Goal: Task Accomplishment & Management: Manage account settings

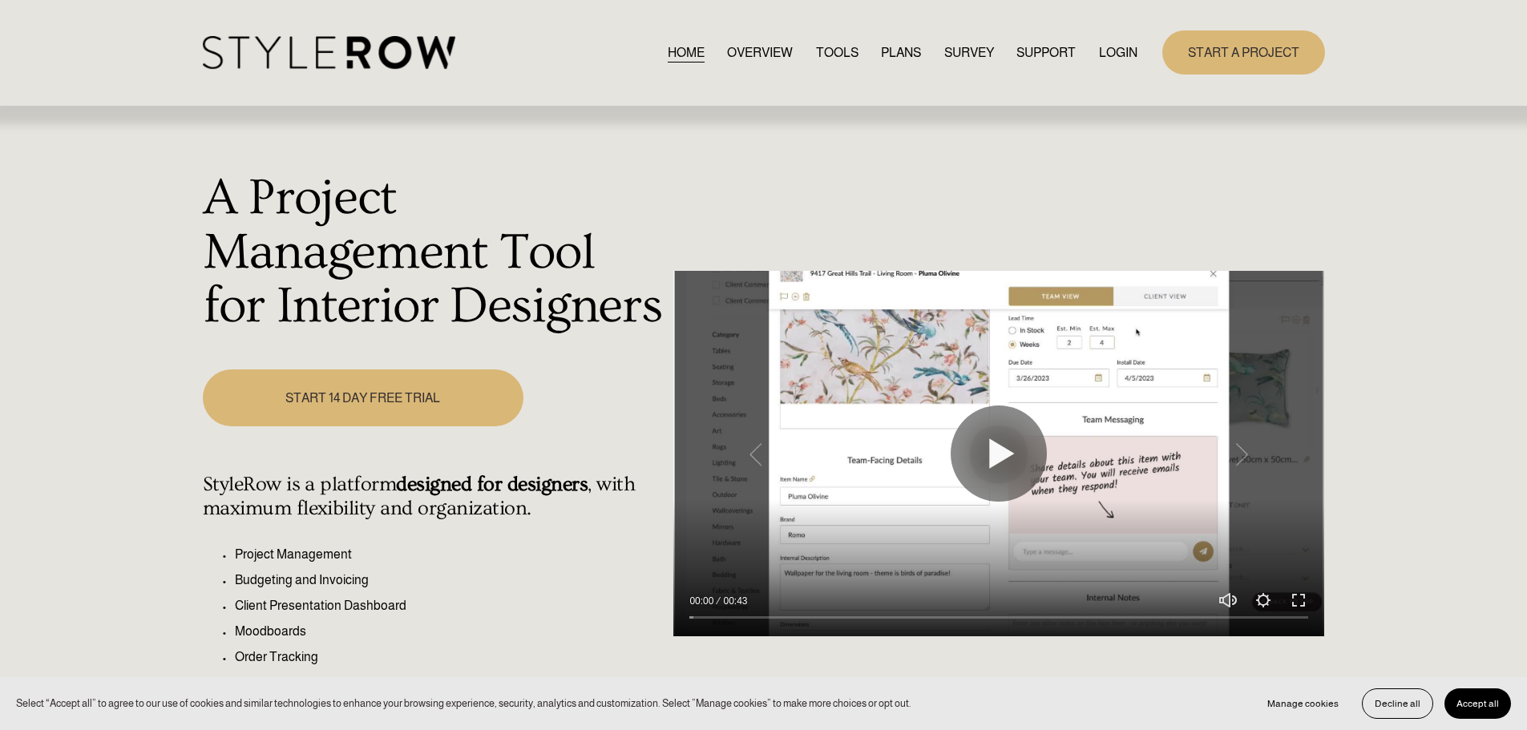
click at [1131, 51] on link "LOGIN" at bounding box center [1118, 53] width 38 height 22
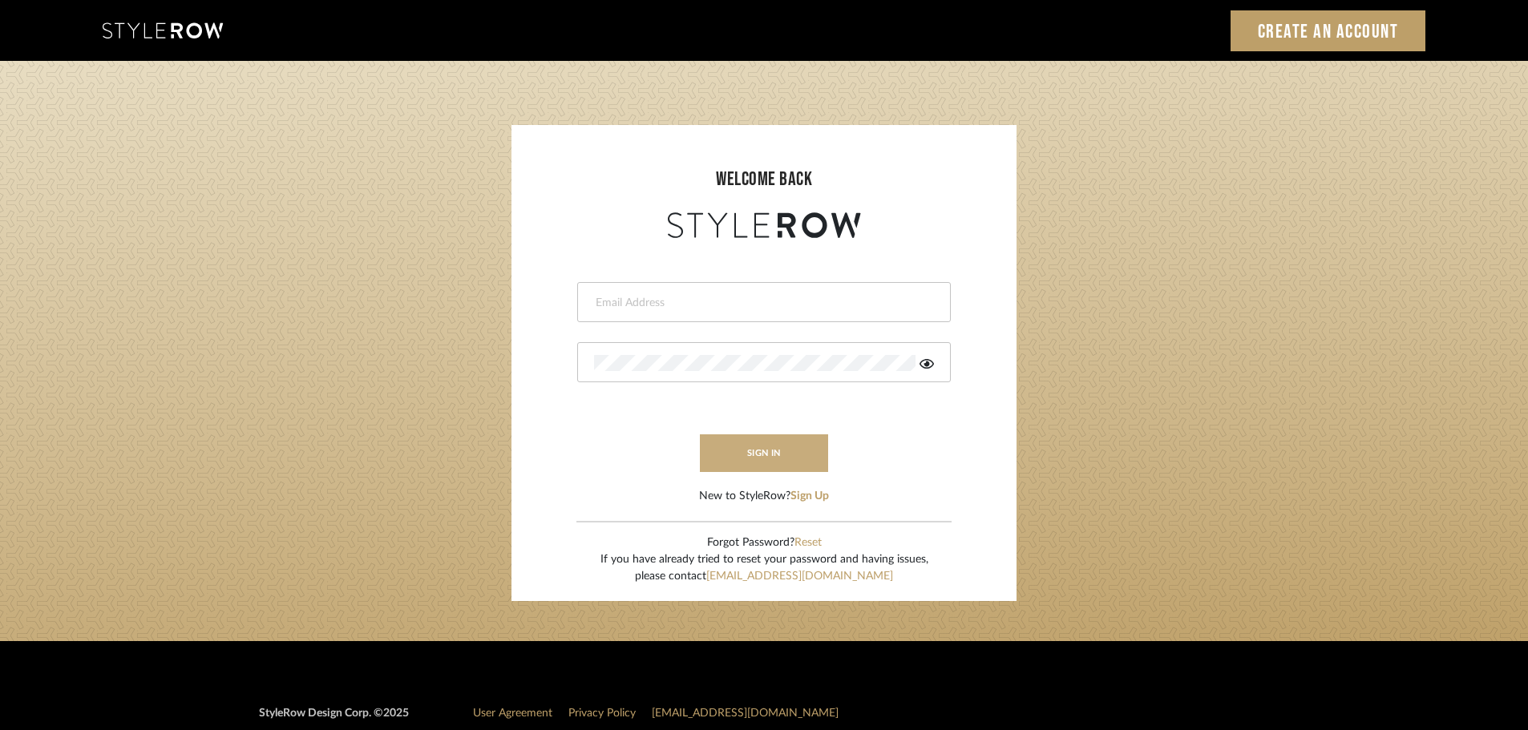
type input "ashleigh@nestkbhomedesign.com"
click at [771, 454] on button "sign in" at bounding box center [764, 453] width 128 height 38
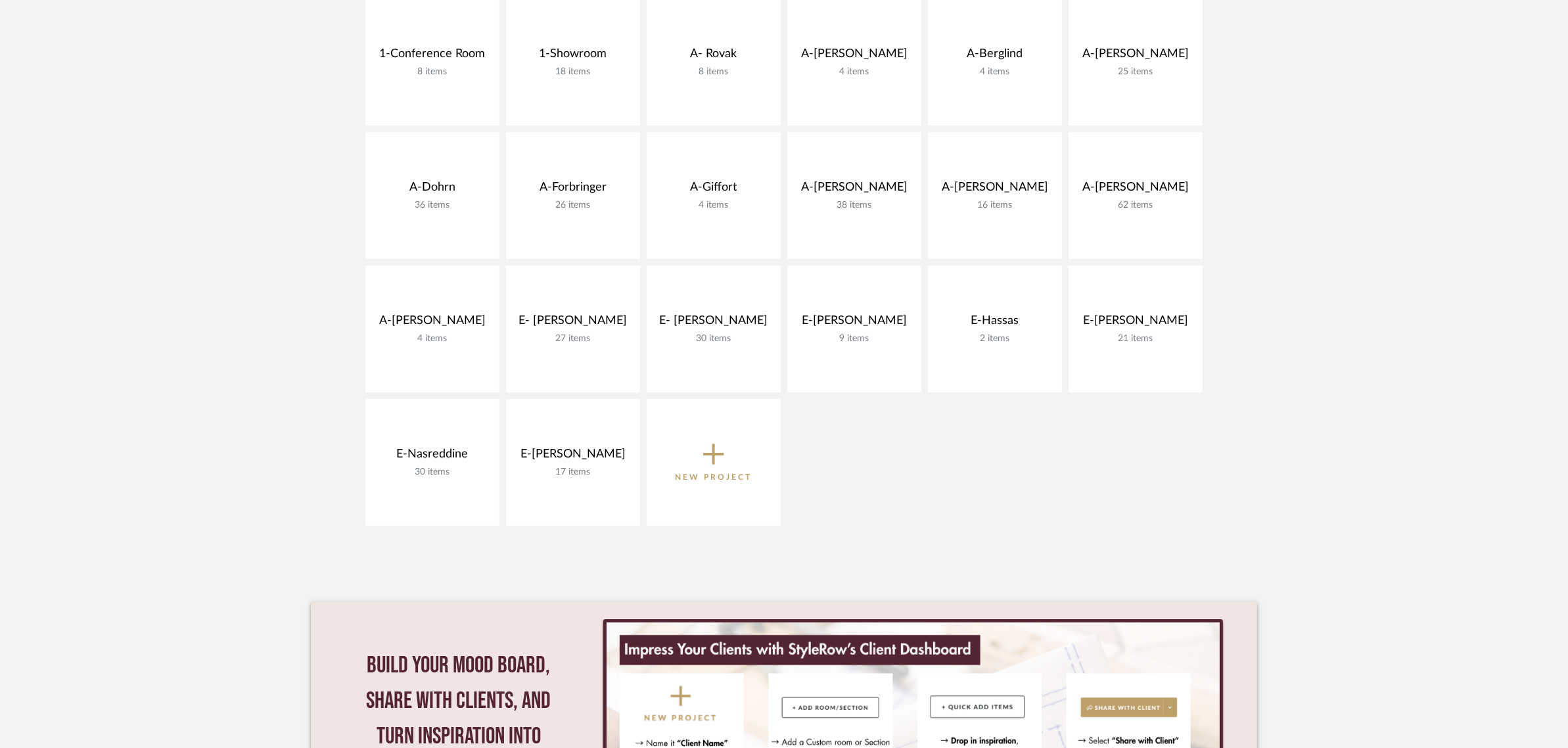
scroll to position [329, 0]
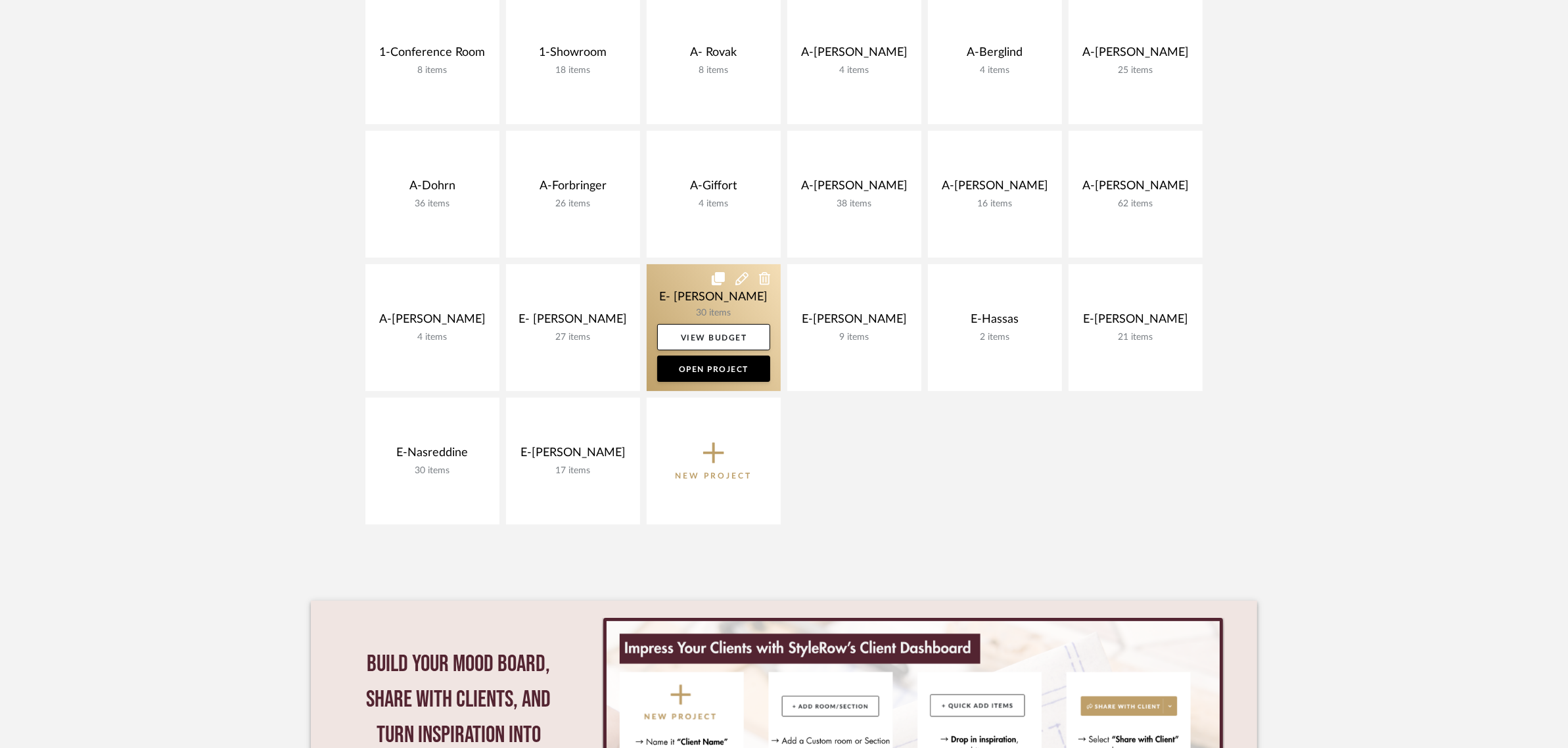
click at [727, 294] on link at bounding box center [714, 327] width 134 height 127
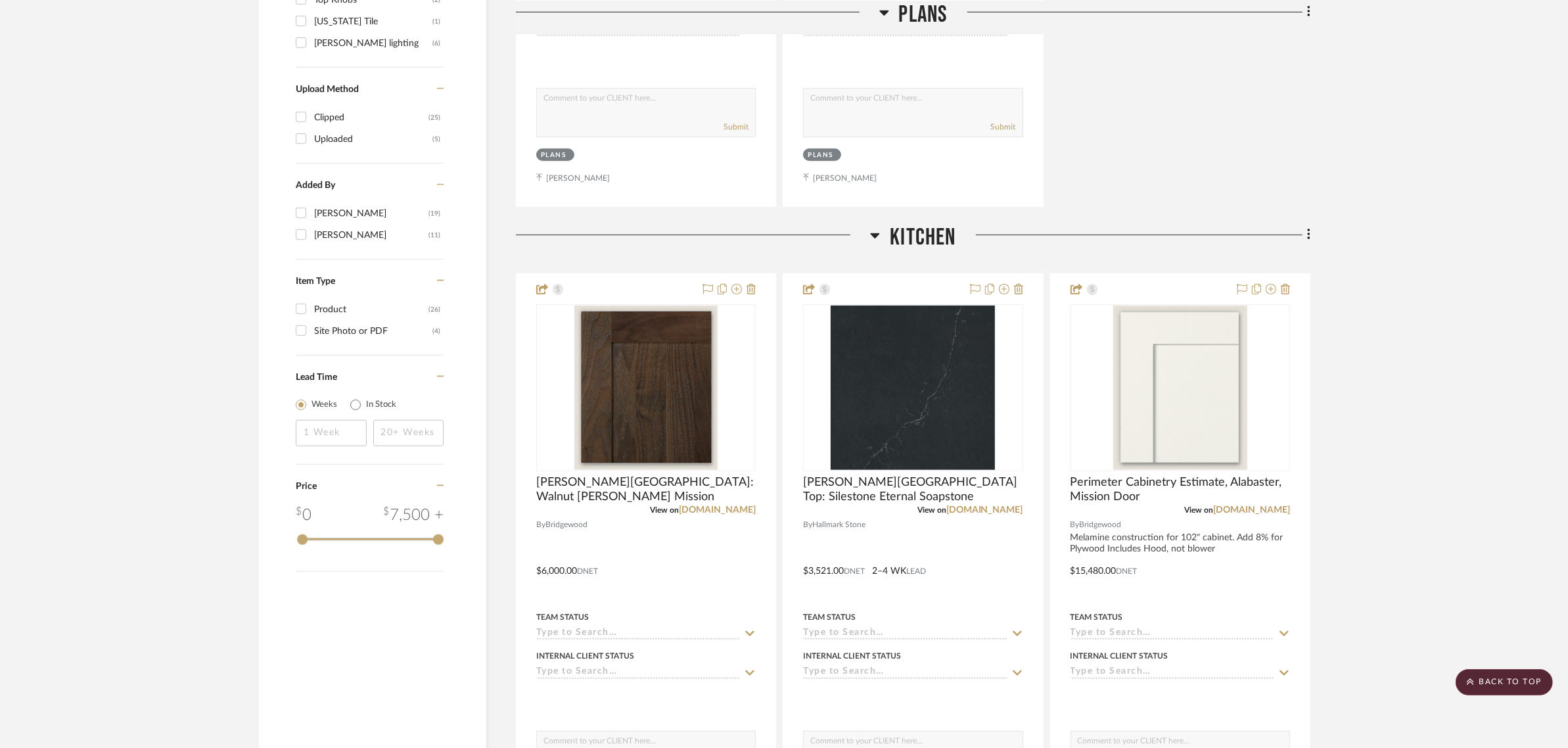
scroll to position [1315, 0]
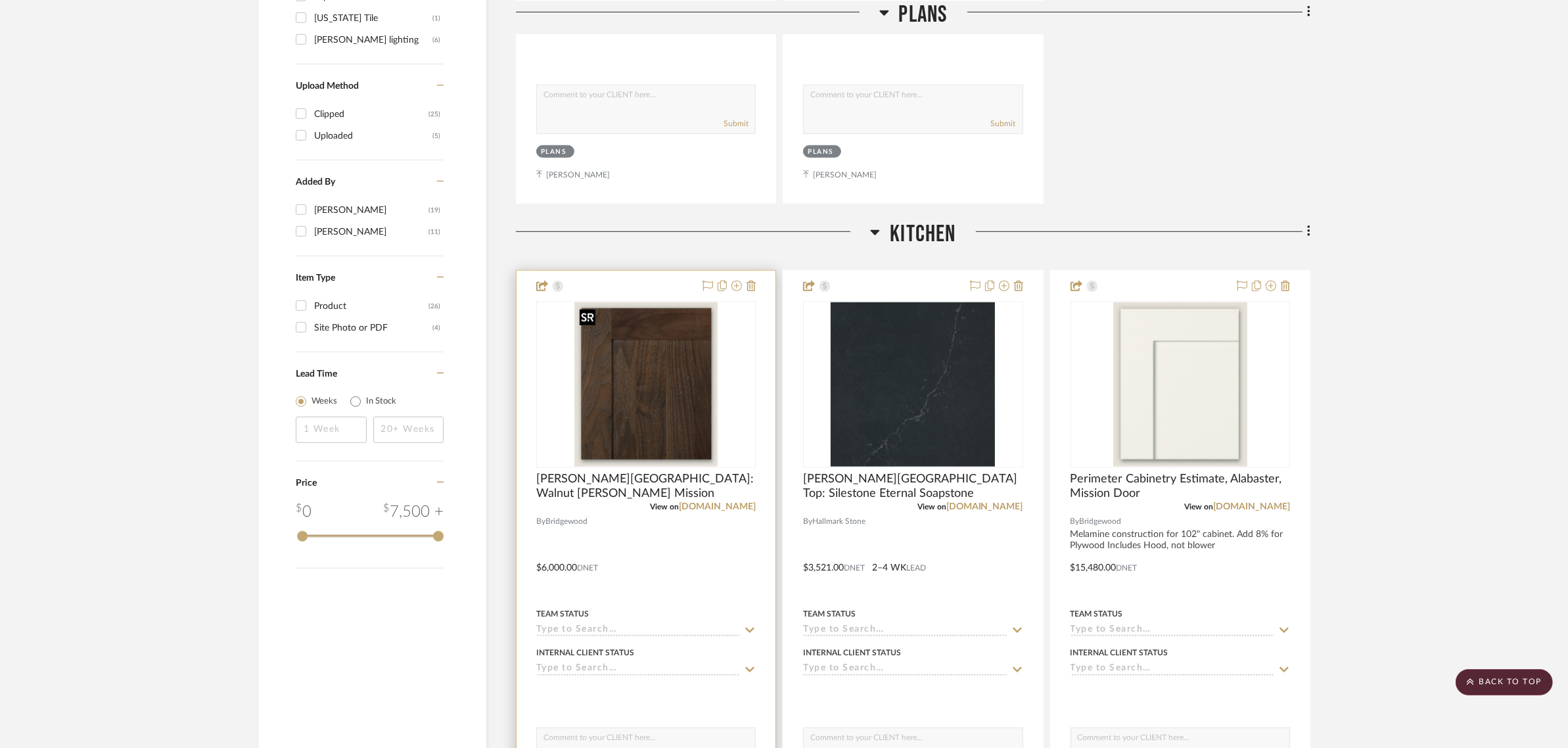
click at [0, 0] on img at bounding box center [0, 0] width 0 height 0
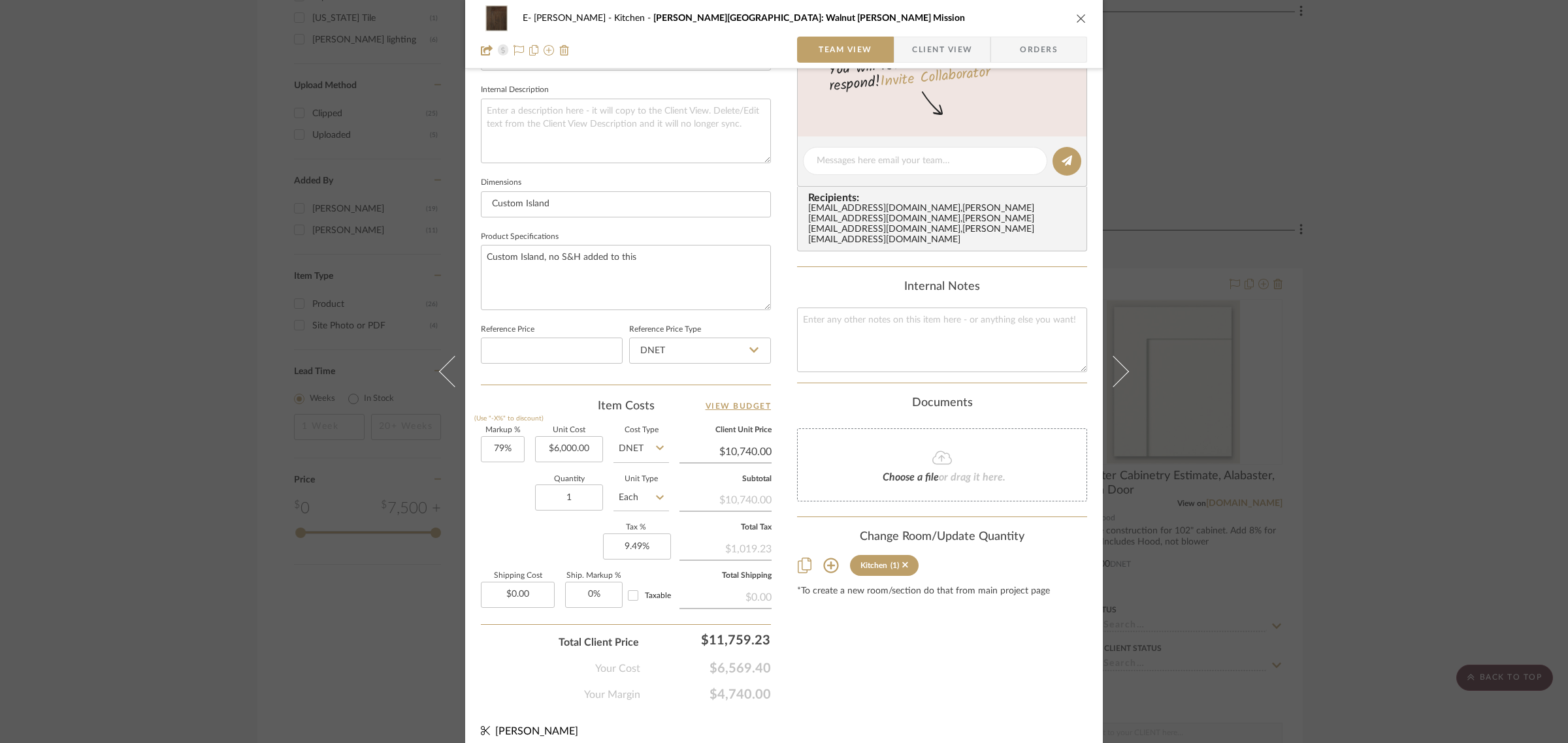
scroll to position [472, 0]
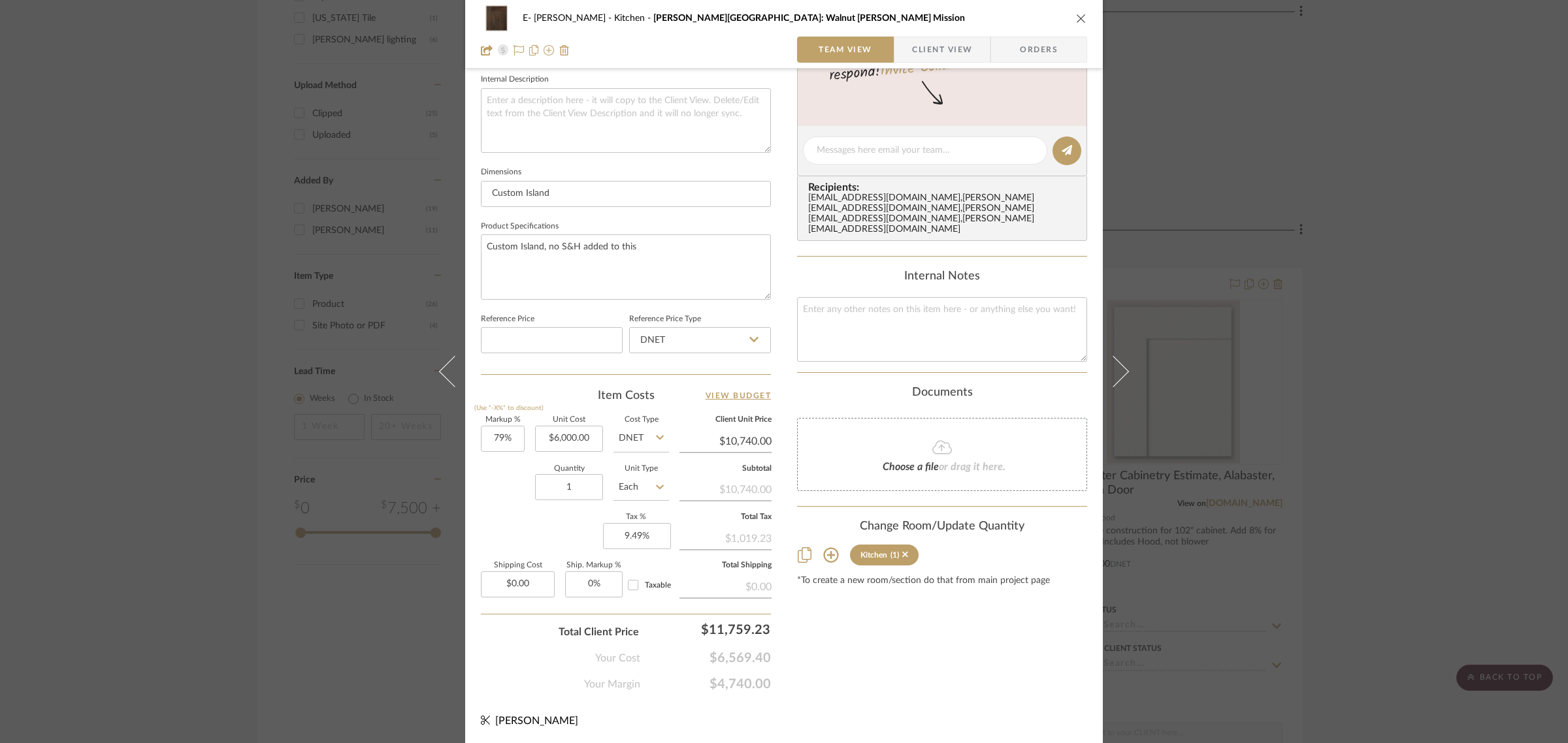
click at [938, 697] on div "E- [PERSON_NAME] Kitchen [PERSON_NAME][GEOGRAPHIC_DATA]: Walnut [PERSON_NAME] M…" at bounding box center [784, 141] width 637 height 1207
type input "6000.00"
type input "6000.0"
type input "$0.00"
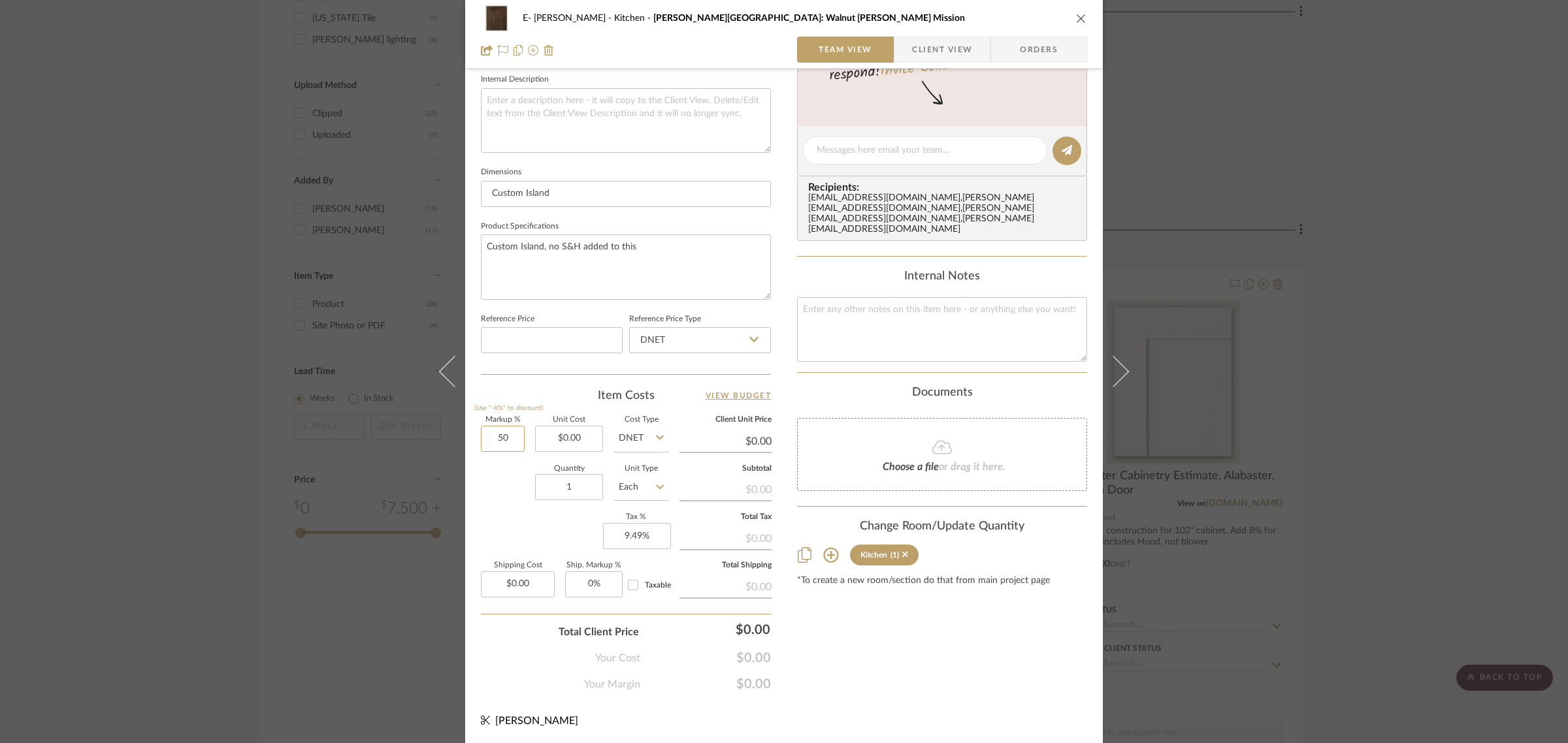
type input "5"
type input "79%"
click at [570, 433] on input "0.00" at bounding box center [568, 439] width 68 height 26
type input "$5,000.00"
click at [1021, 701] on div "E- [PERSON_NAME] Kitchen [PERSON_NAME][GEOGRAPHIC_DATA]: Walnut [PERSON_NAME] M…" at bounding box center [784, 141] width 637 height 1207
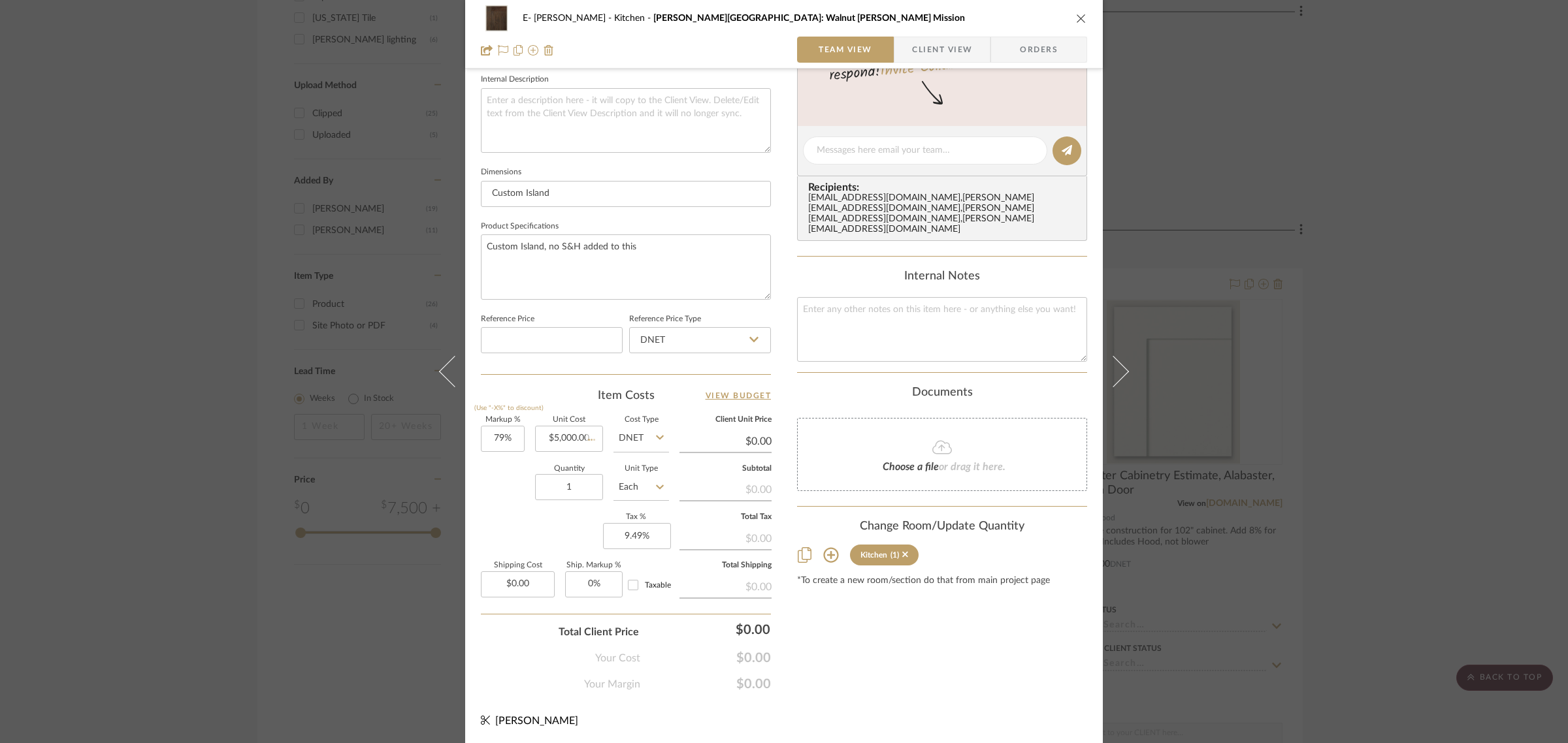
type input "$8,950.00"
click at [559, 446] on input "5000.00" at bounding box center [568, 439] width 68 height 26
type input "$6,000.00"
click at [815, 622] on div "Content here copies to Client View - confirm visibility there. Show in Client D…" at bounding box center [942, 154] width 290 height 1075
type input "$10,740.00"
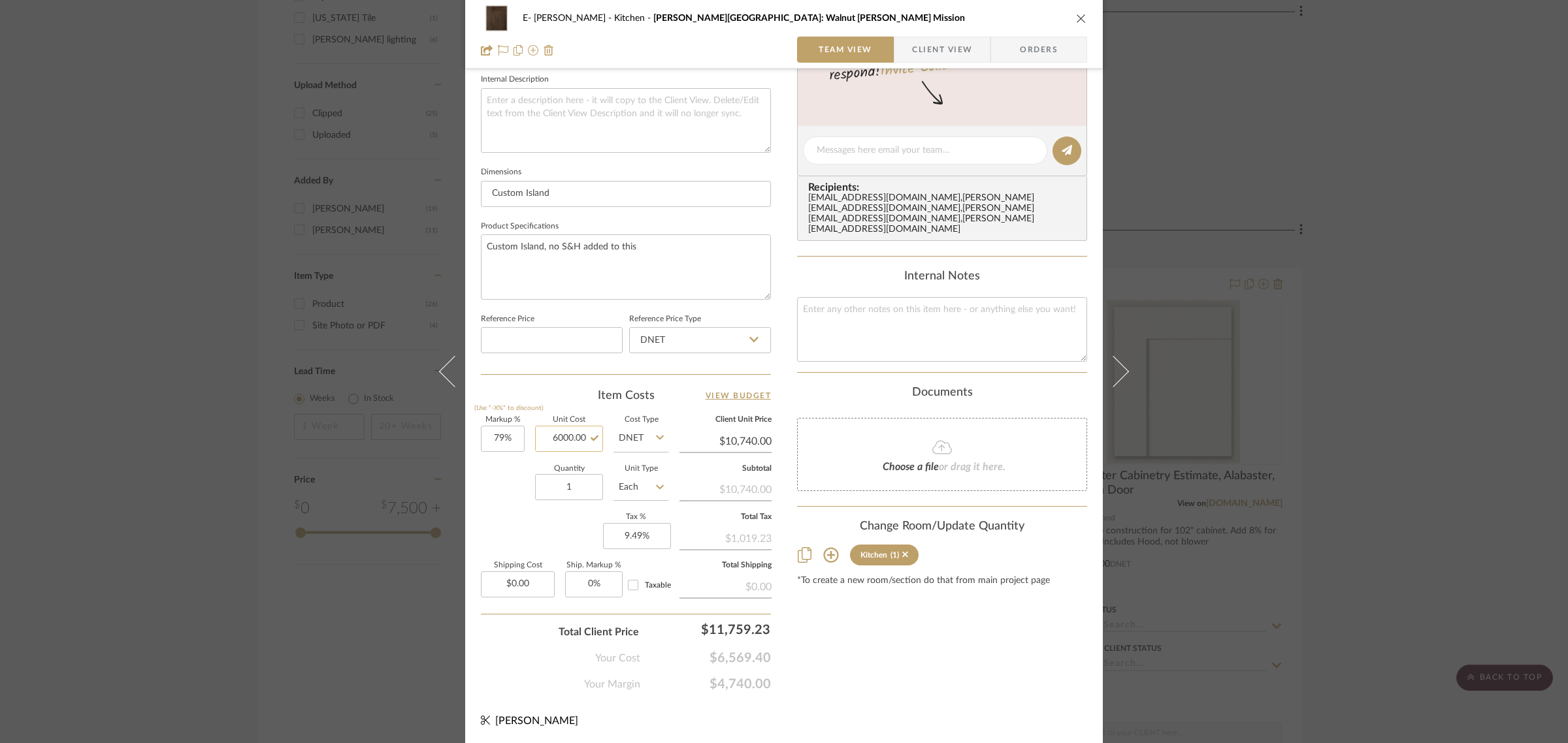
click at [568, 434] on input "6000.00" at bounding box center [568, 439] width 68 height 26
type input "$7,000.00"
click at [1002, 648] on div "Content here copies to Client View - confirm visibility there. Show in Client D…" at bounding box center [942, 154] width 290 height 1075
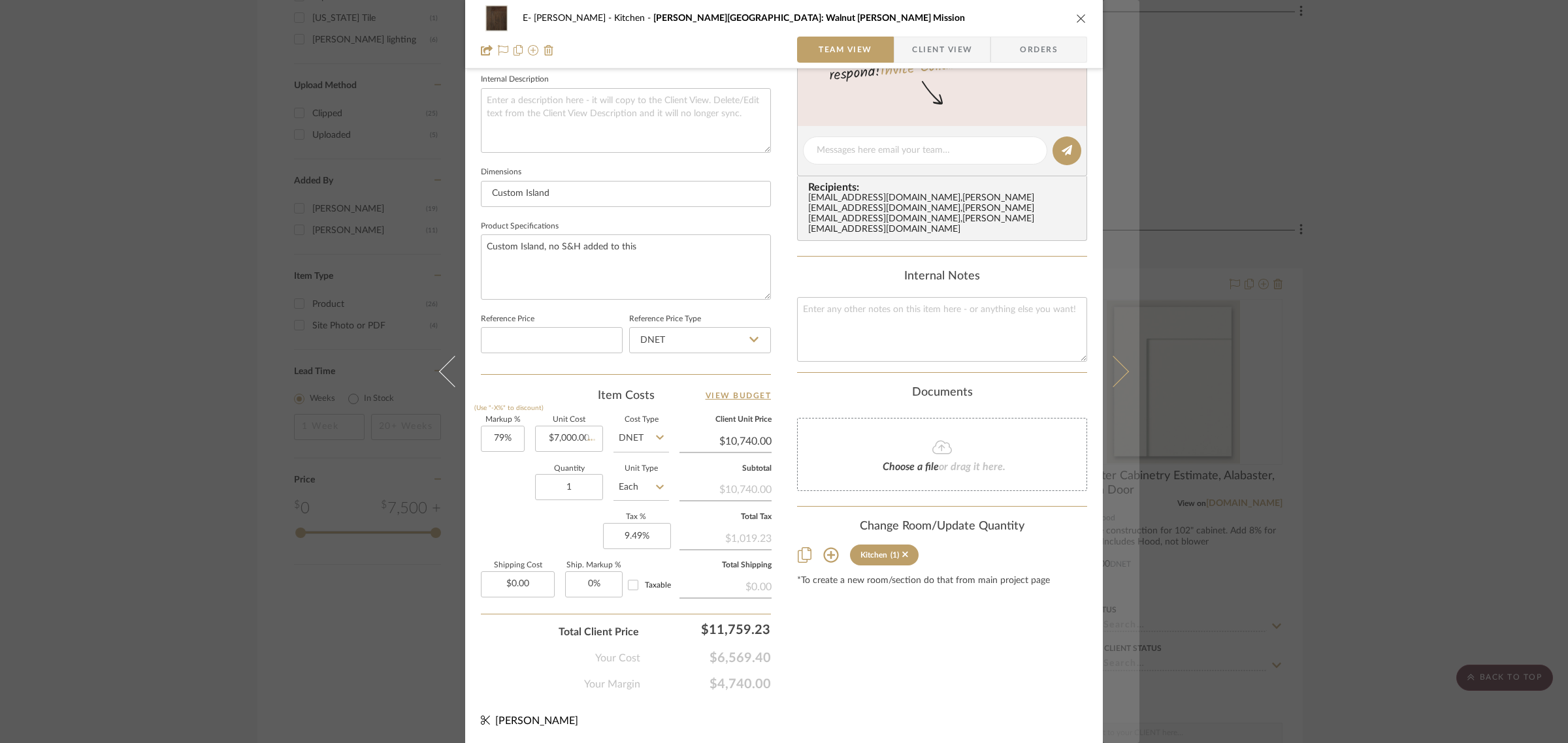
type input "$12,530.00"
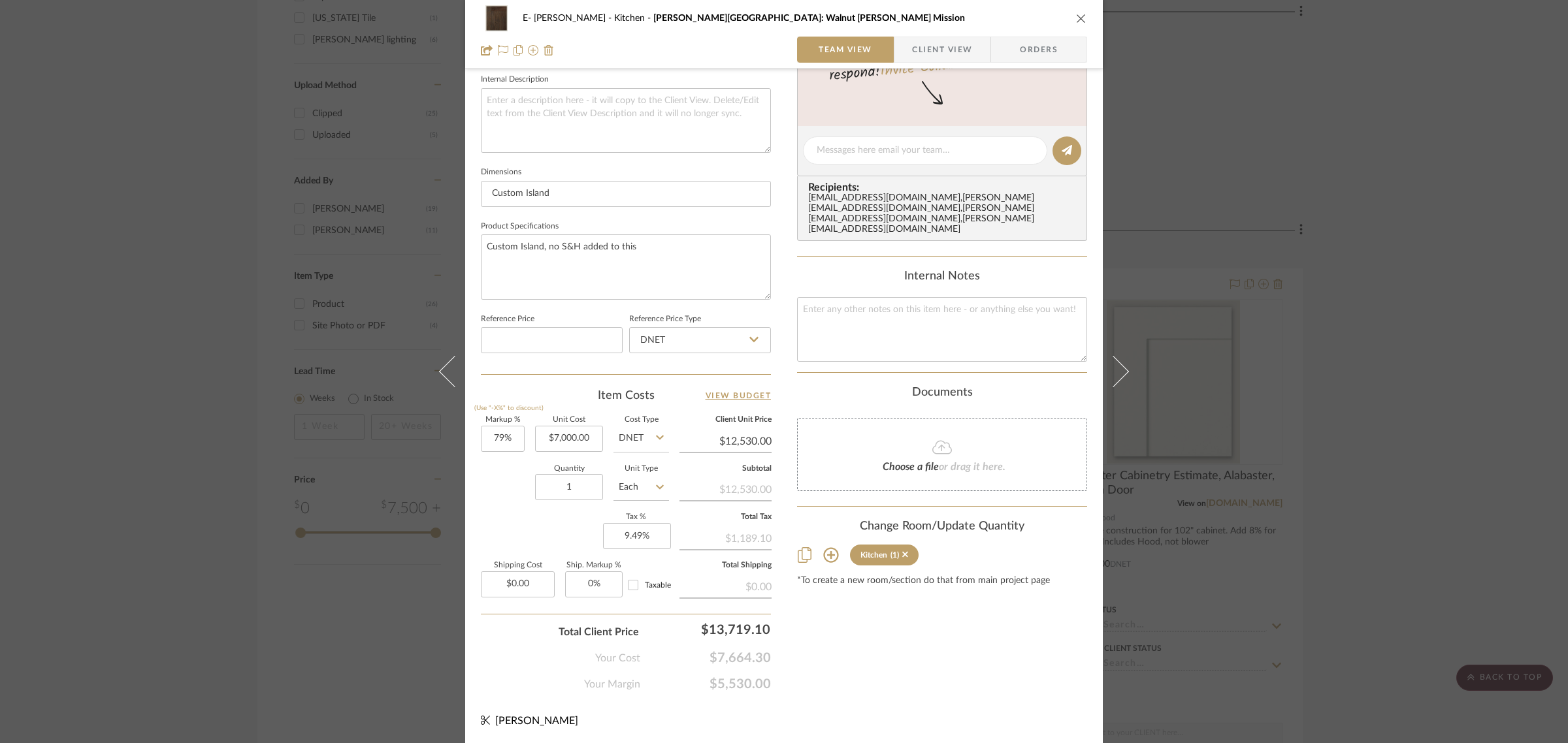
drag, startPoint x: 0, startPoint y: 230, endPoint x: 0, endPoint y: 124, distance: 106.0
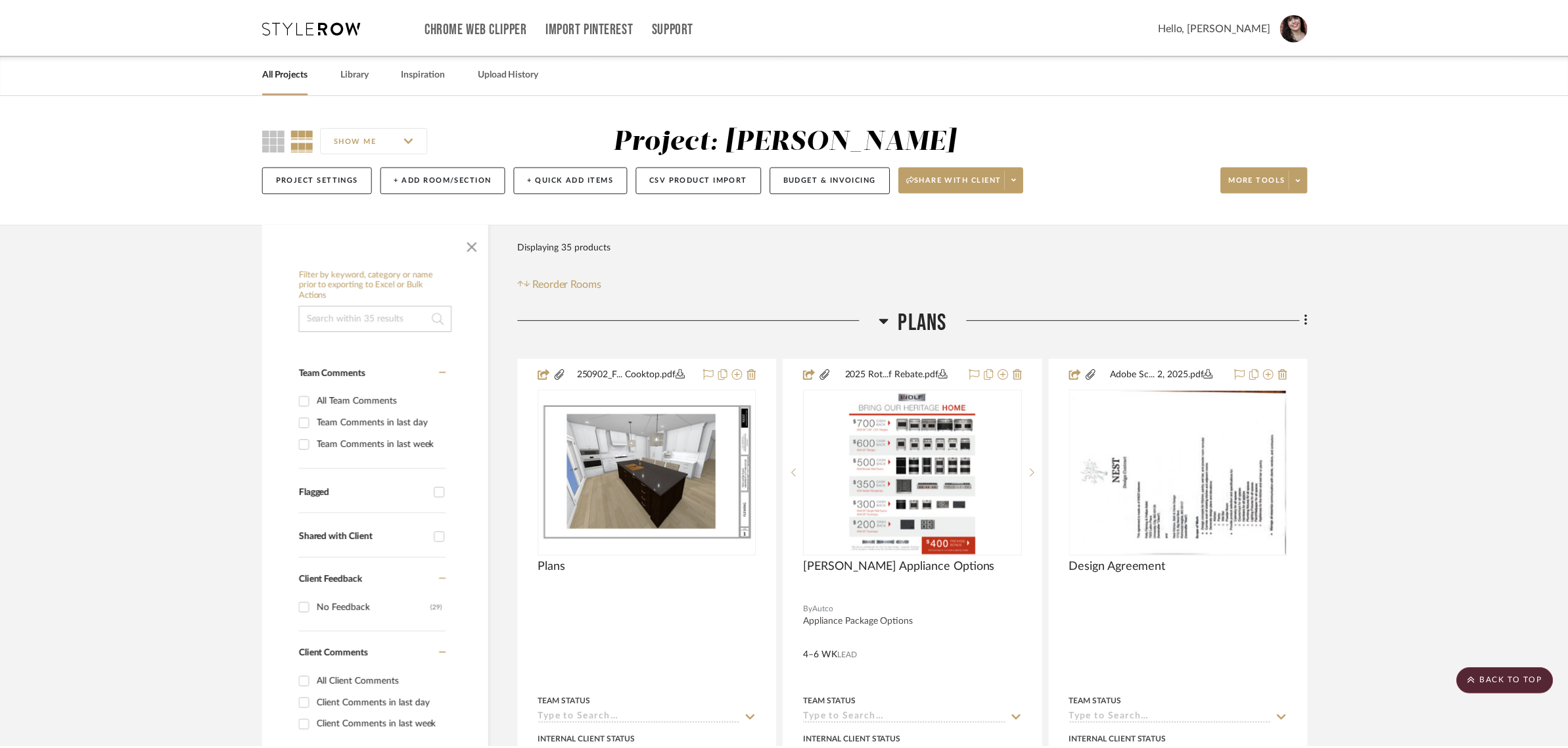
scroll to position [1315, 0]
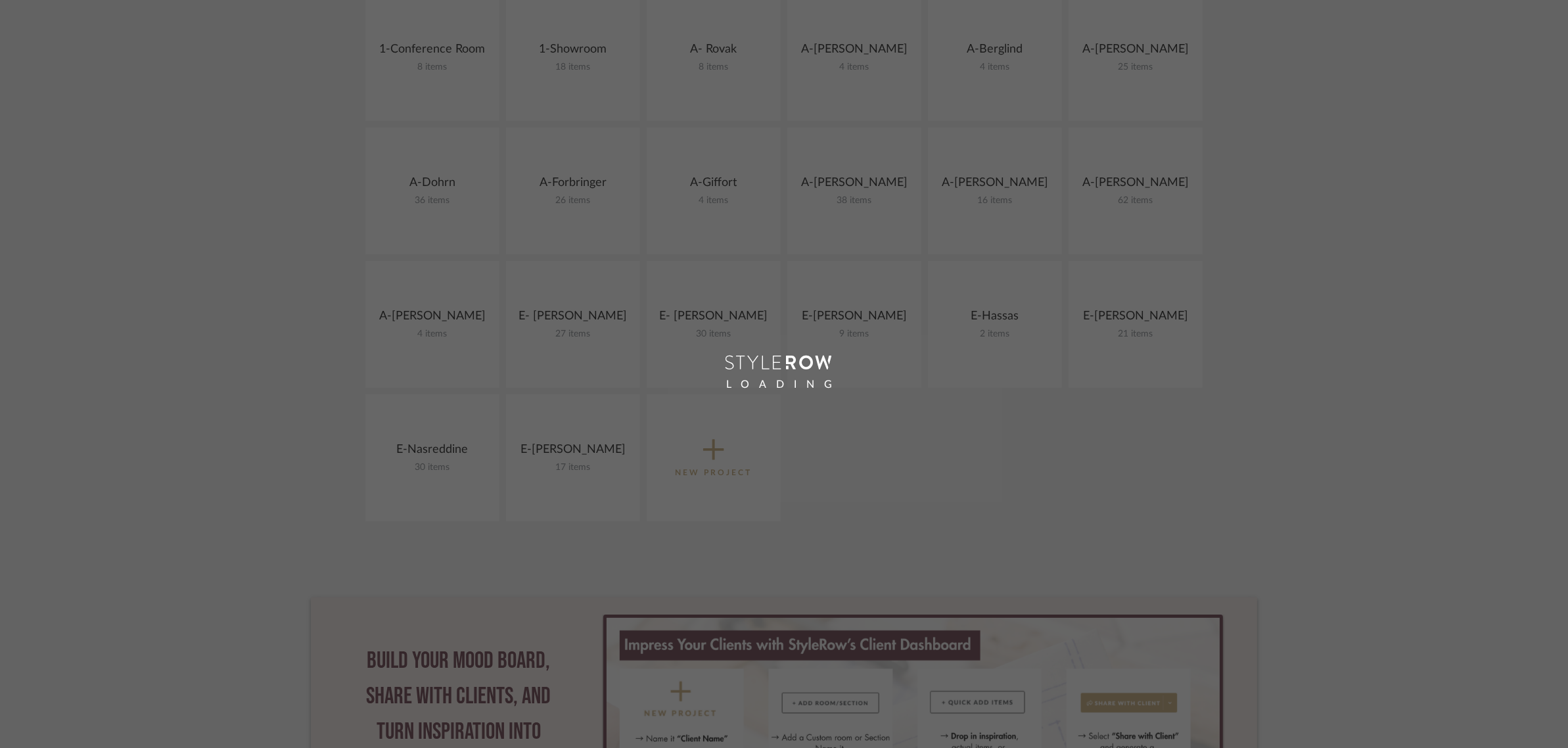
scroll to position [329, 0]
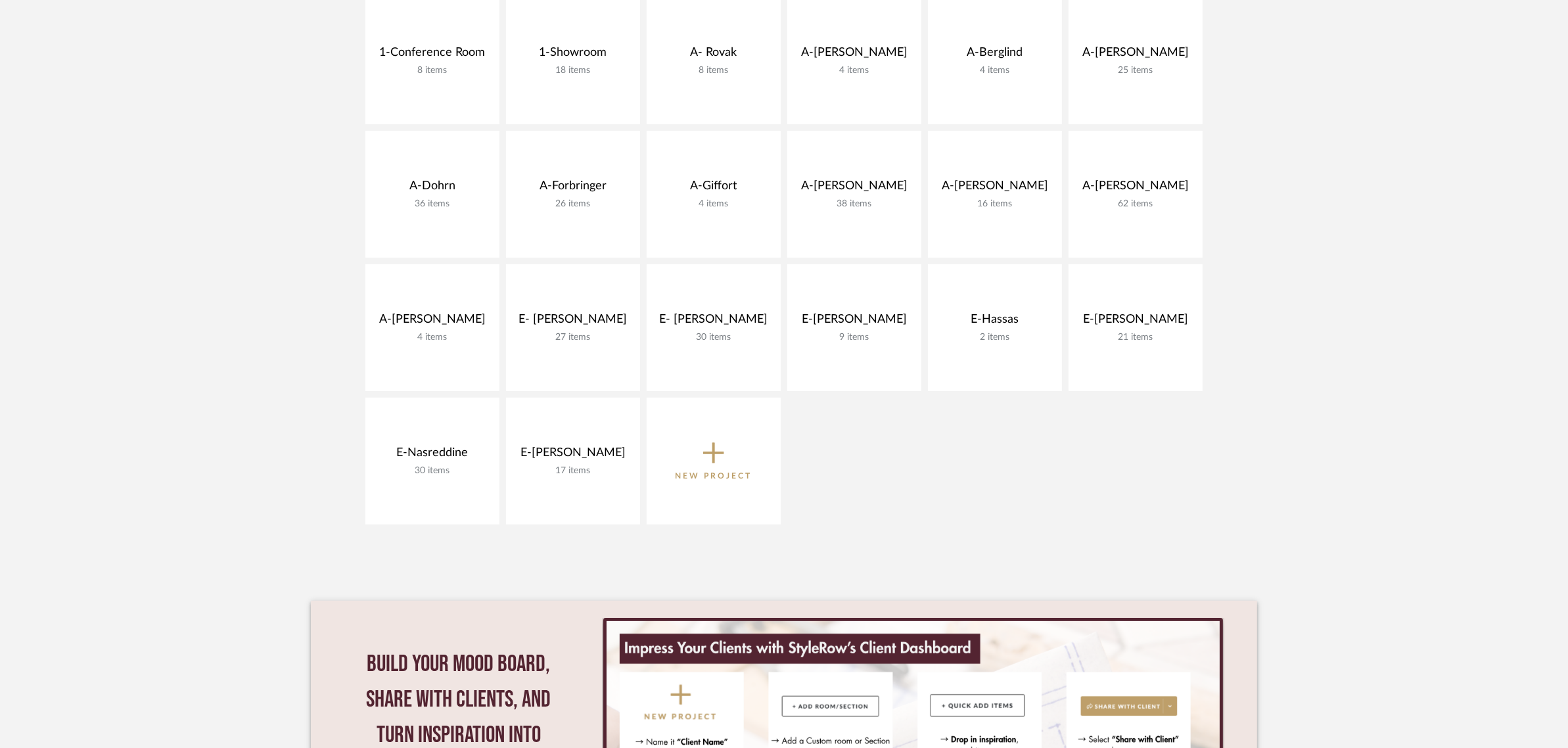
click at [172, 173] on project-collections "Explore the Client Dashboard in Action! See how mood boards, project files, and…" at bounding box center [784, 327] width 1568 height 1123
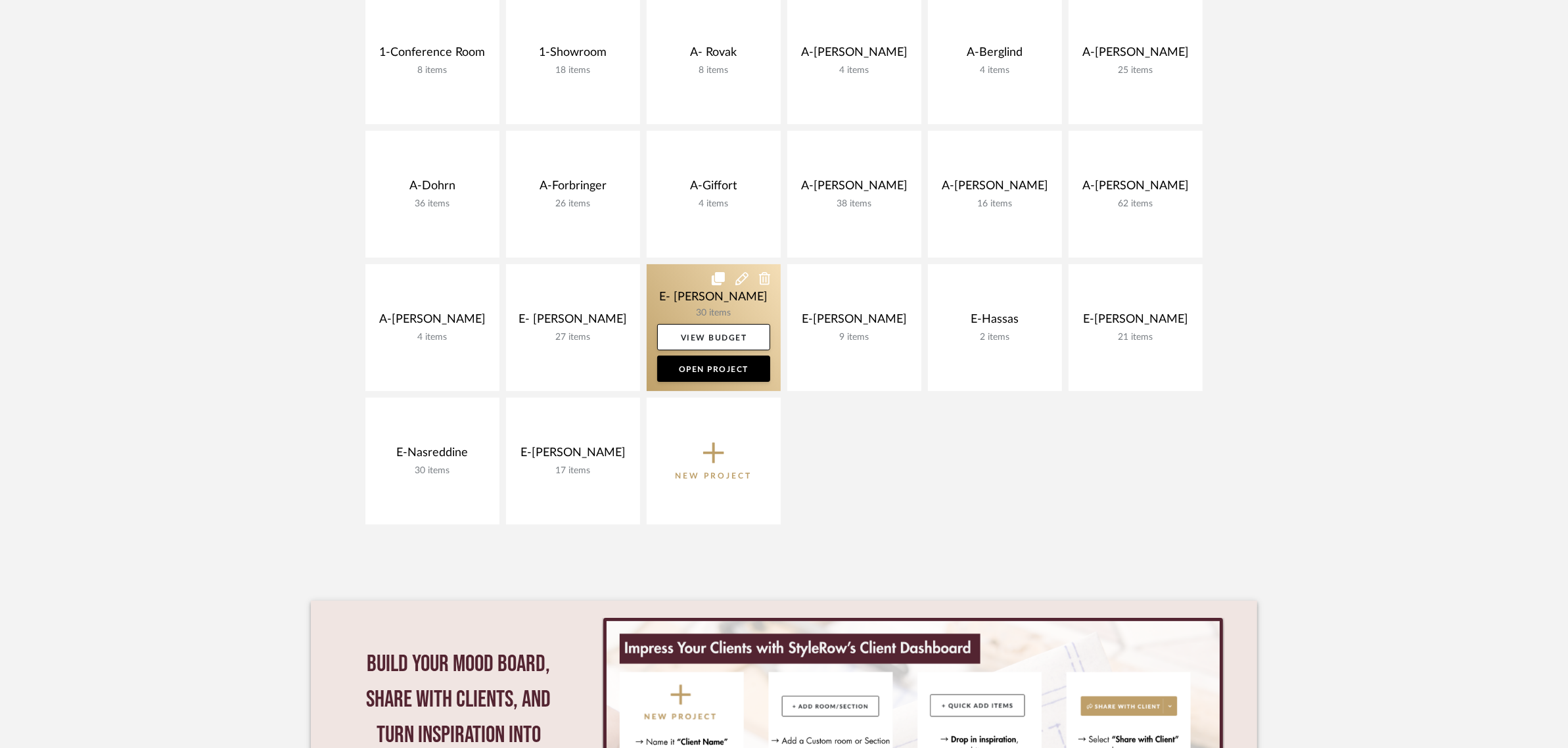
click at [720, 296] on link at bounding box center [714, 327] width 134 height 127
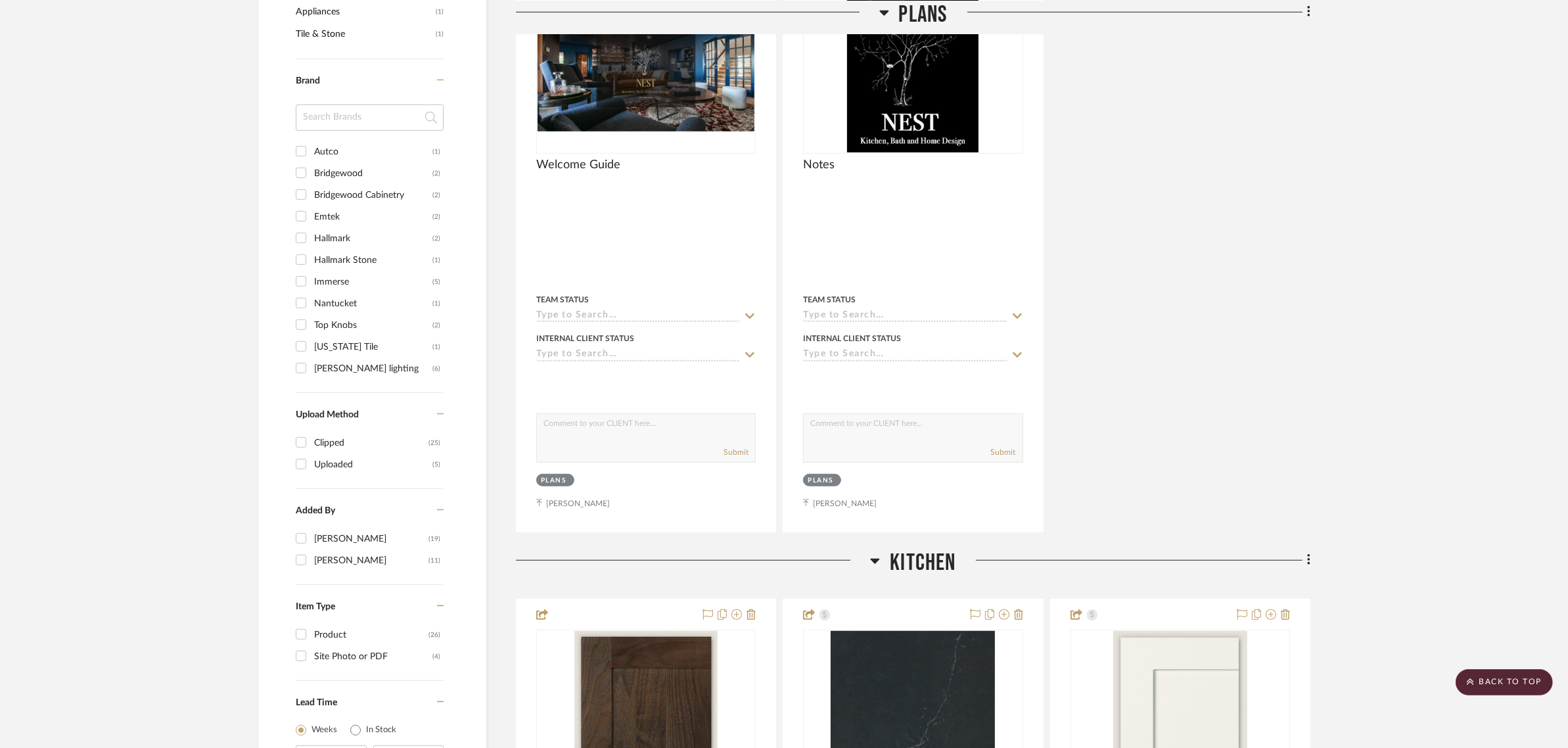
scroll to position [1233, 0]
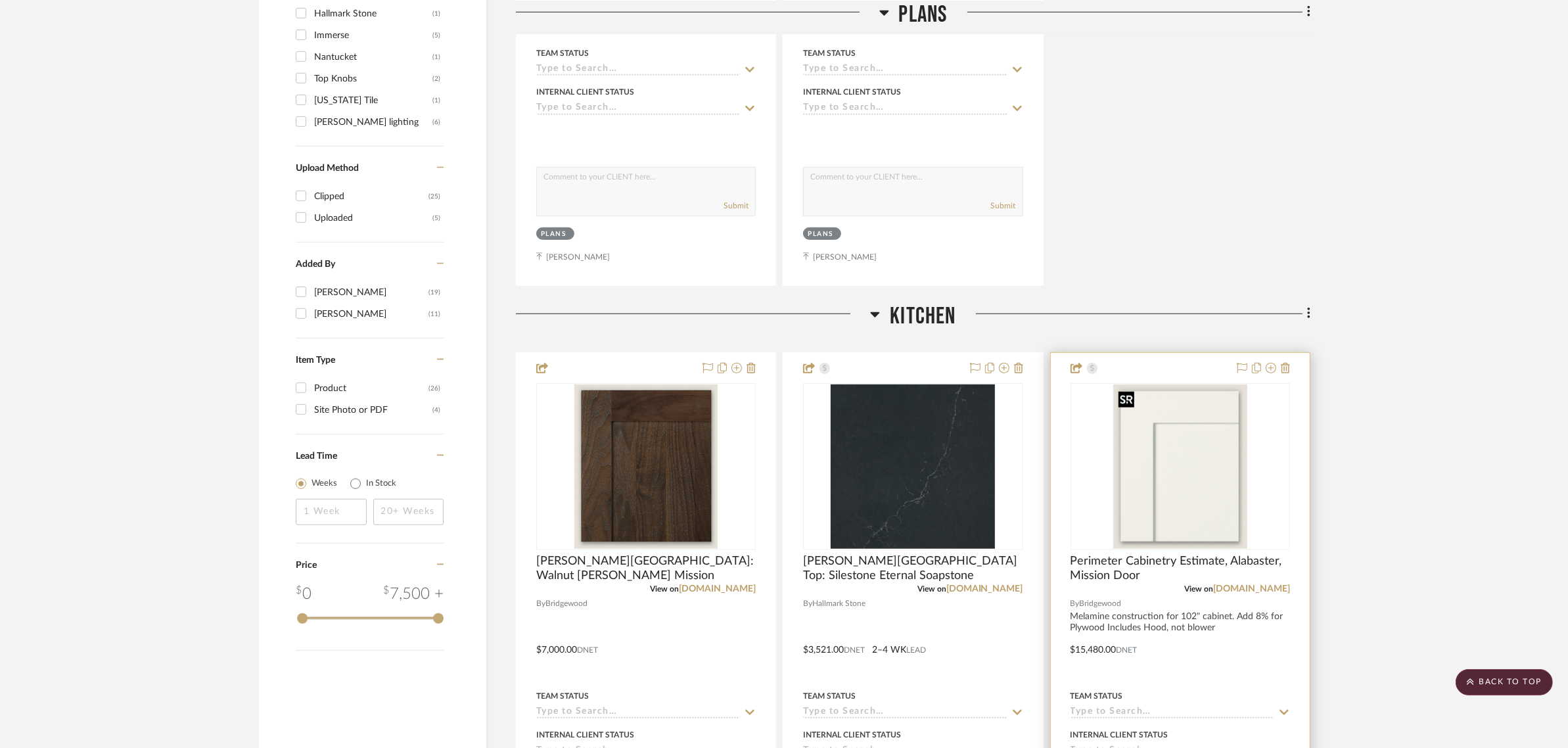
click at [1134, 473] on img "0" at bounding box center [1180, 467] width 134 height 164
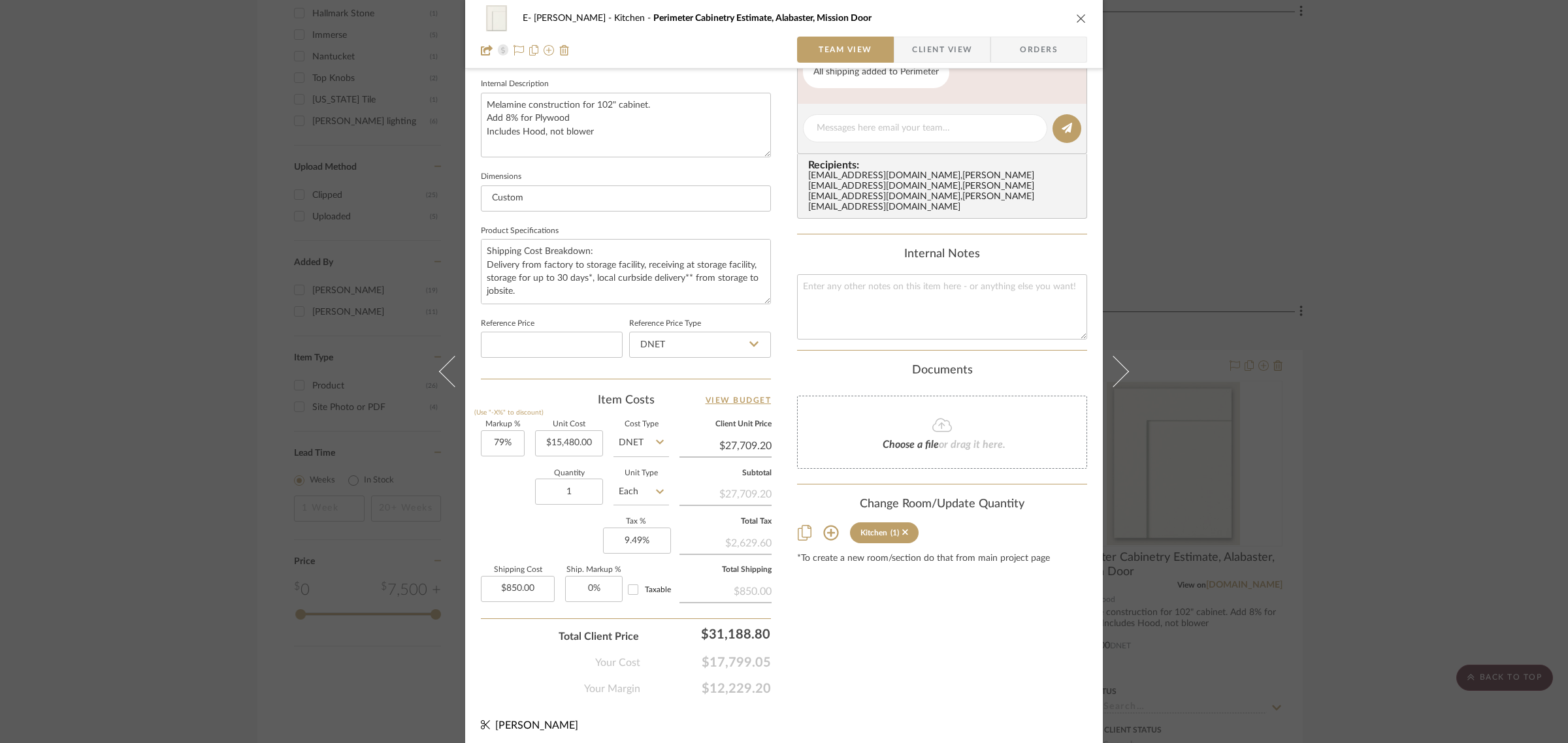
scroll to position [472, 0]
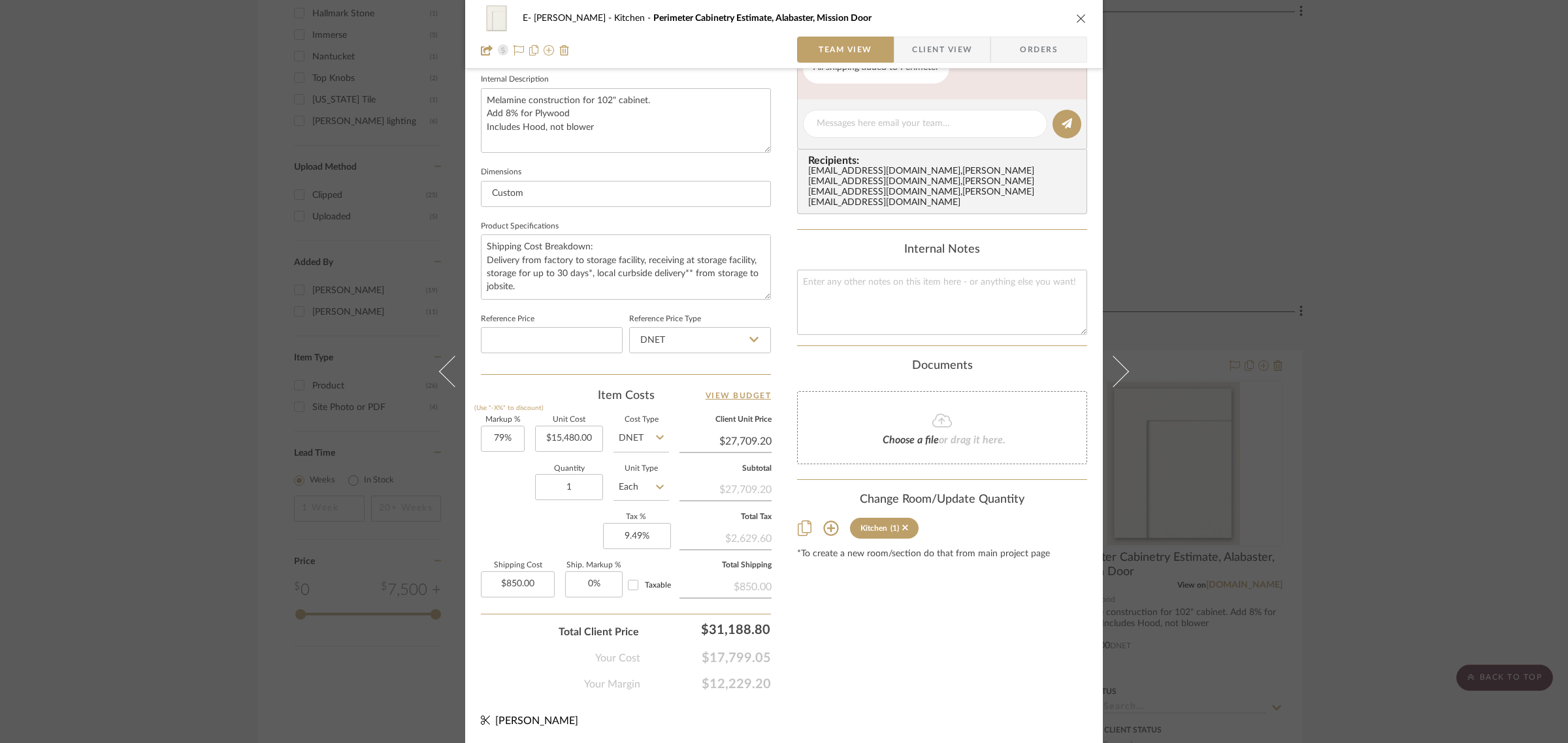
click at [1437, 275] on div "E- [PERSON_NAME] Kitchen Perimeter Cabinetry Estimate, Alabaster, Mission Door …" at bounding box center [784, 372] width 1568 height 743
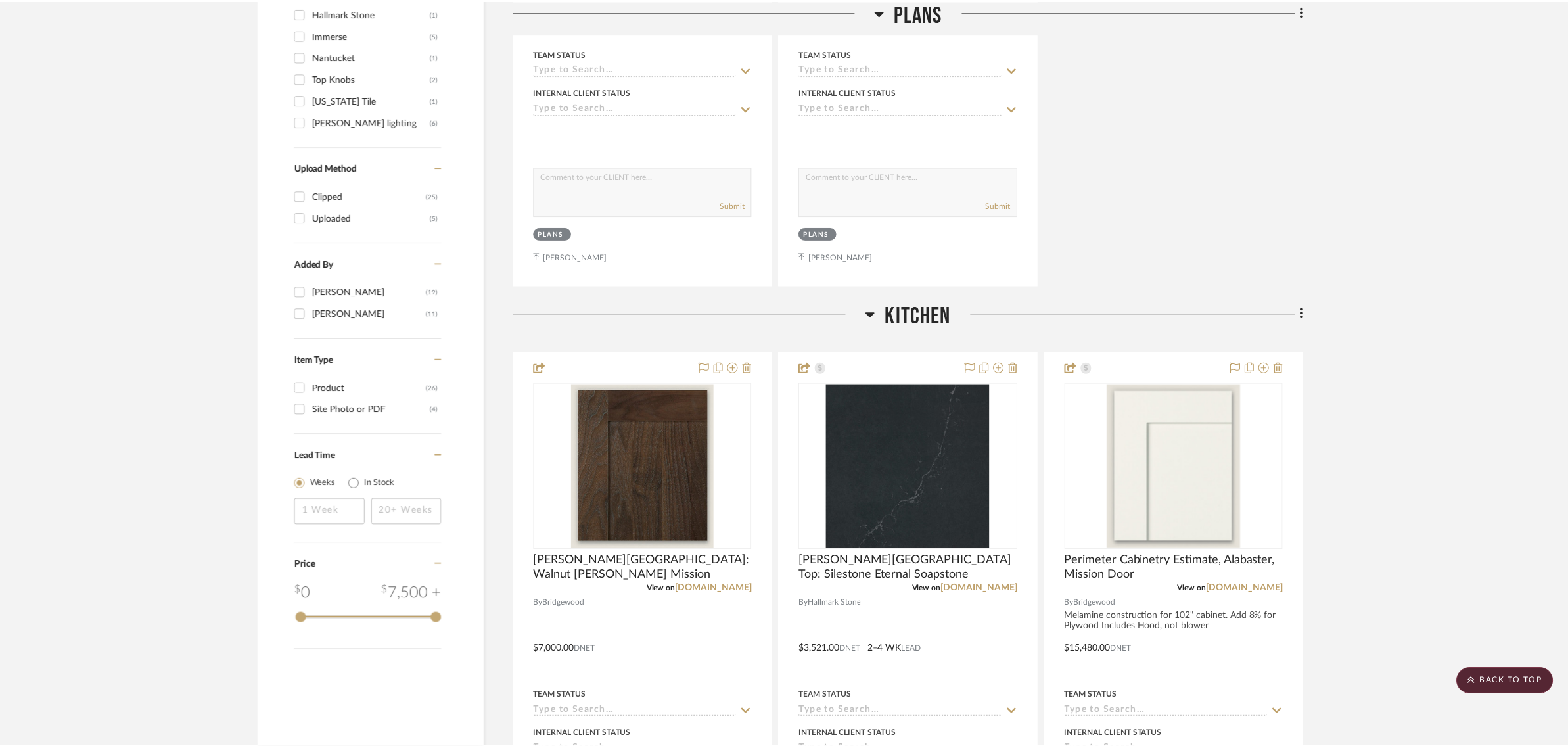
scroll to position [1233, 0]
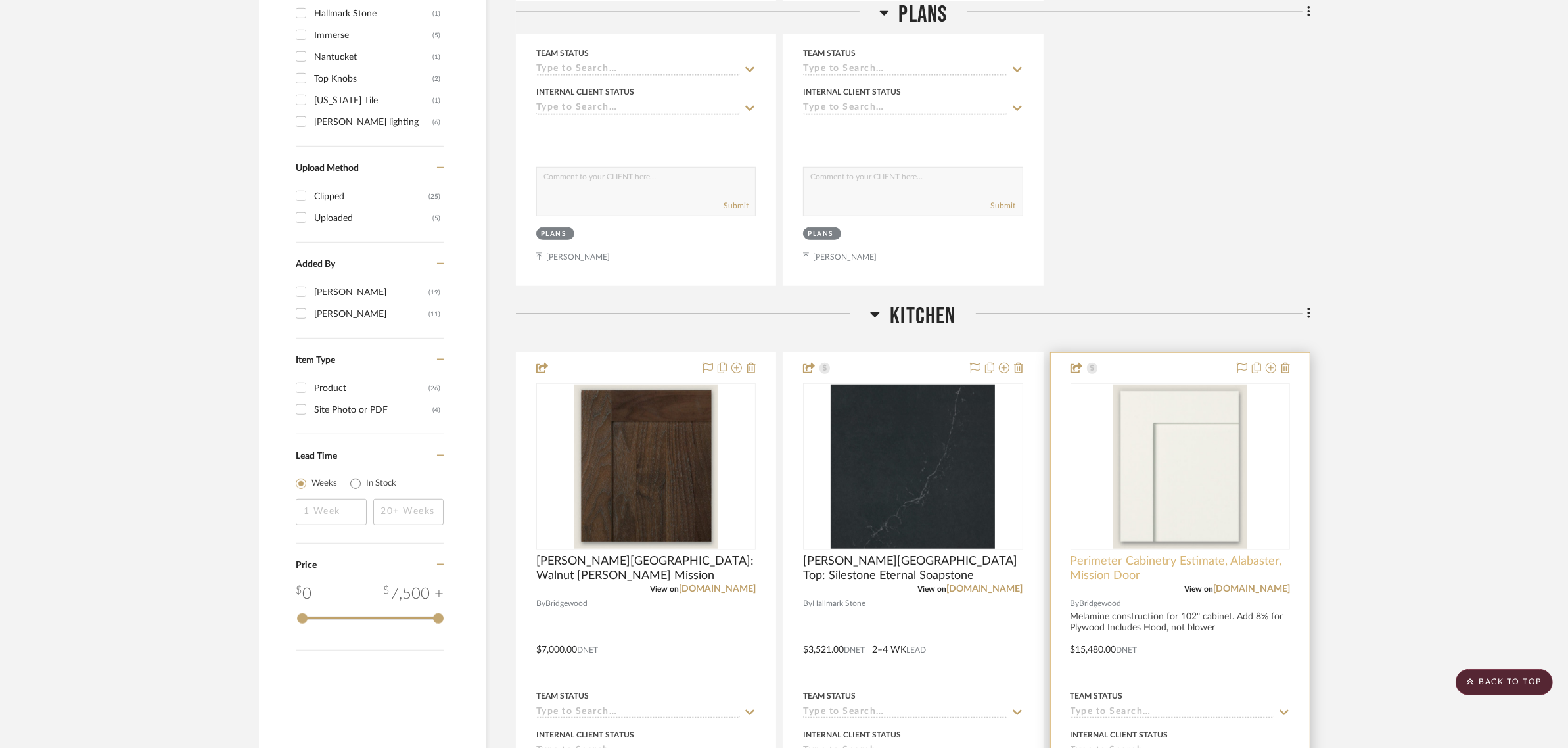
click at [1148, 558] on span "Perimeter Cabinetry Estimate, Alabaster, Mission Door" at bounding box center [1180, 568] width 220 height 29
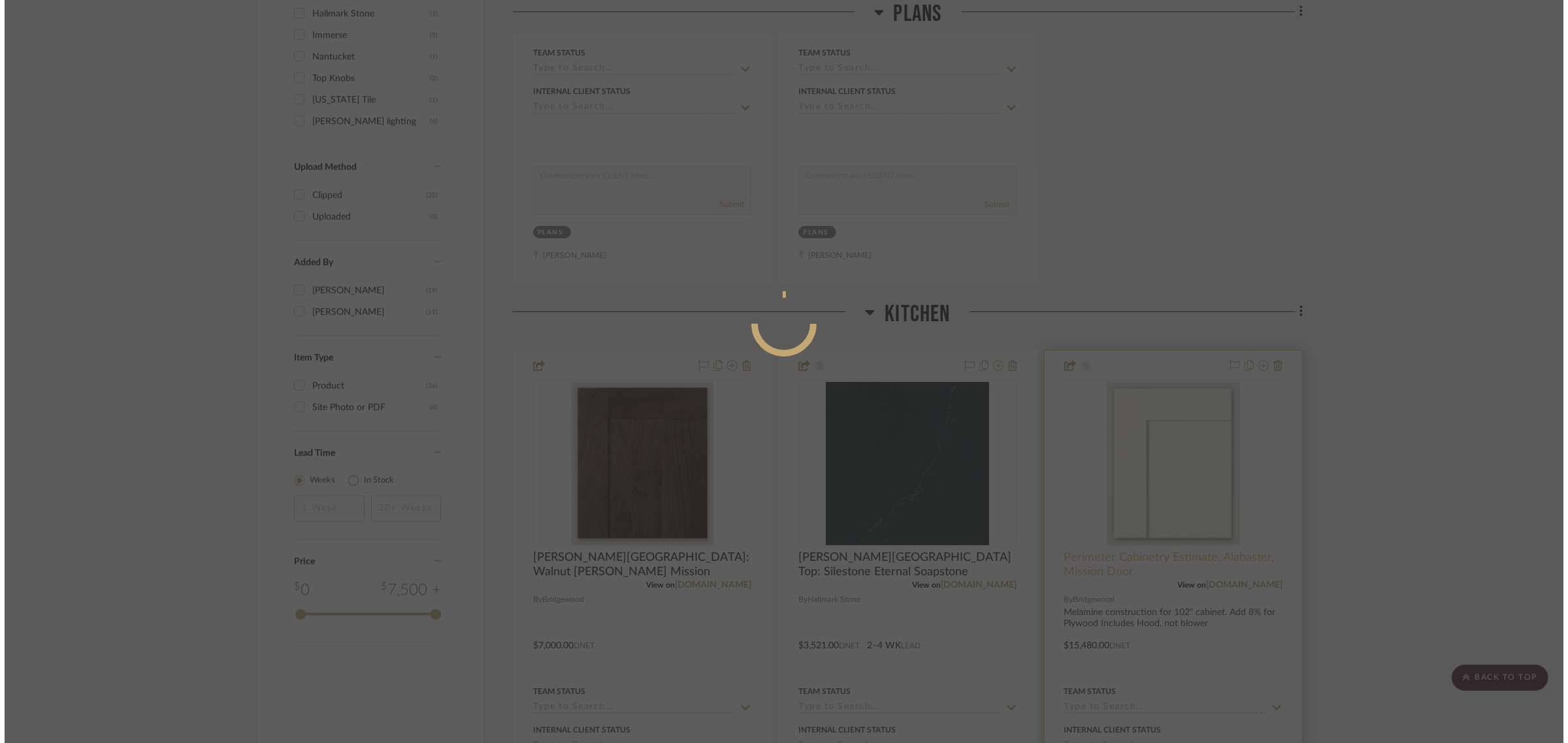
scroll to position [0, 0]
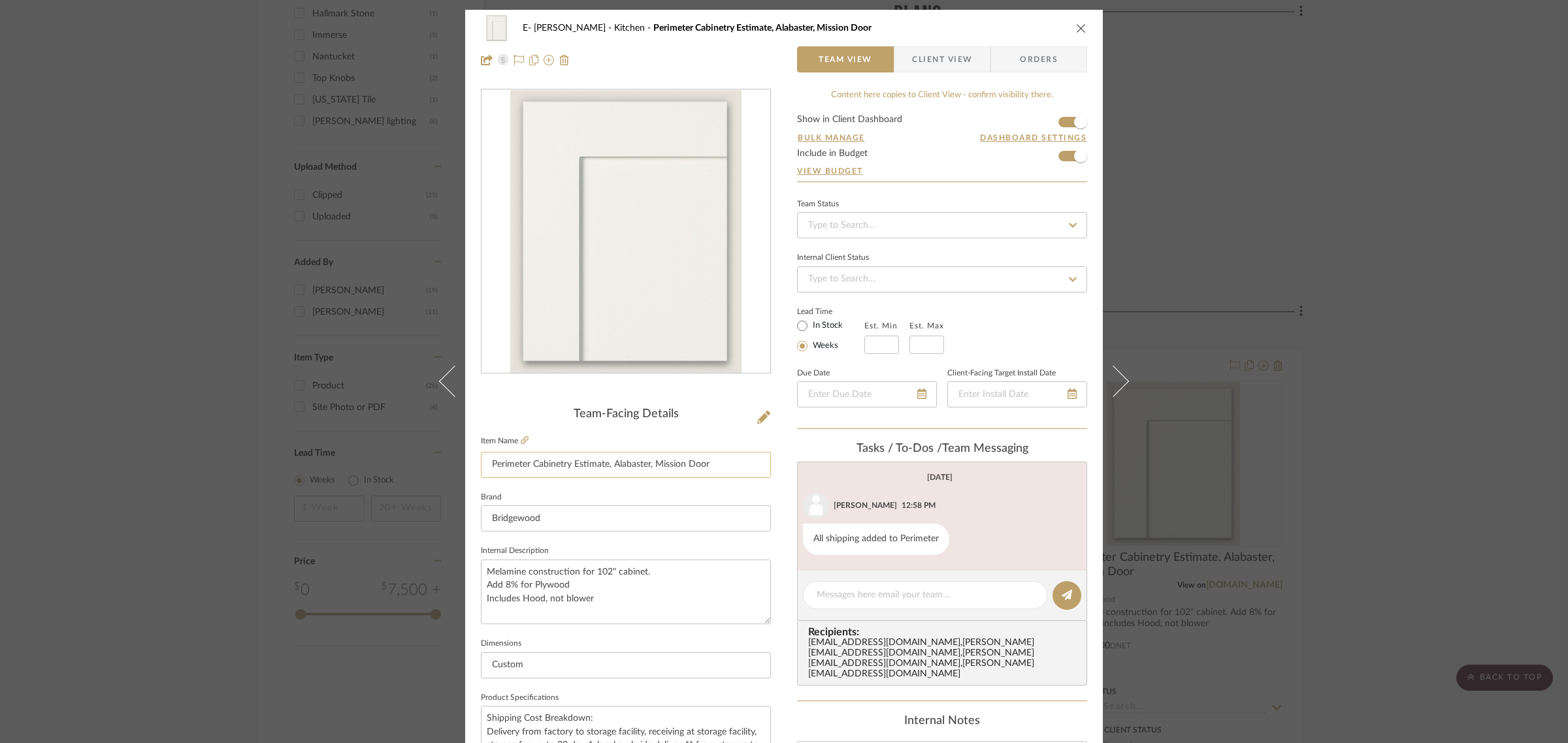
click at [720, 471] on input "Perimeter Cabinetry Estimate, Alabaster, Mission Door" at bounding box center [626, 465] width 290 height 26
drag, startPoint x: 726, startPoint y: 464, endPoint x: 651, endPoint y: 468, distance: 75.1
click at [651, 468] on input "Perimeter Cabinetry Estimate, Alabaster, Mission Door" at bounding box center [626, 465] width 290 height 26
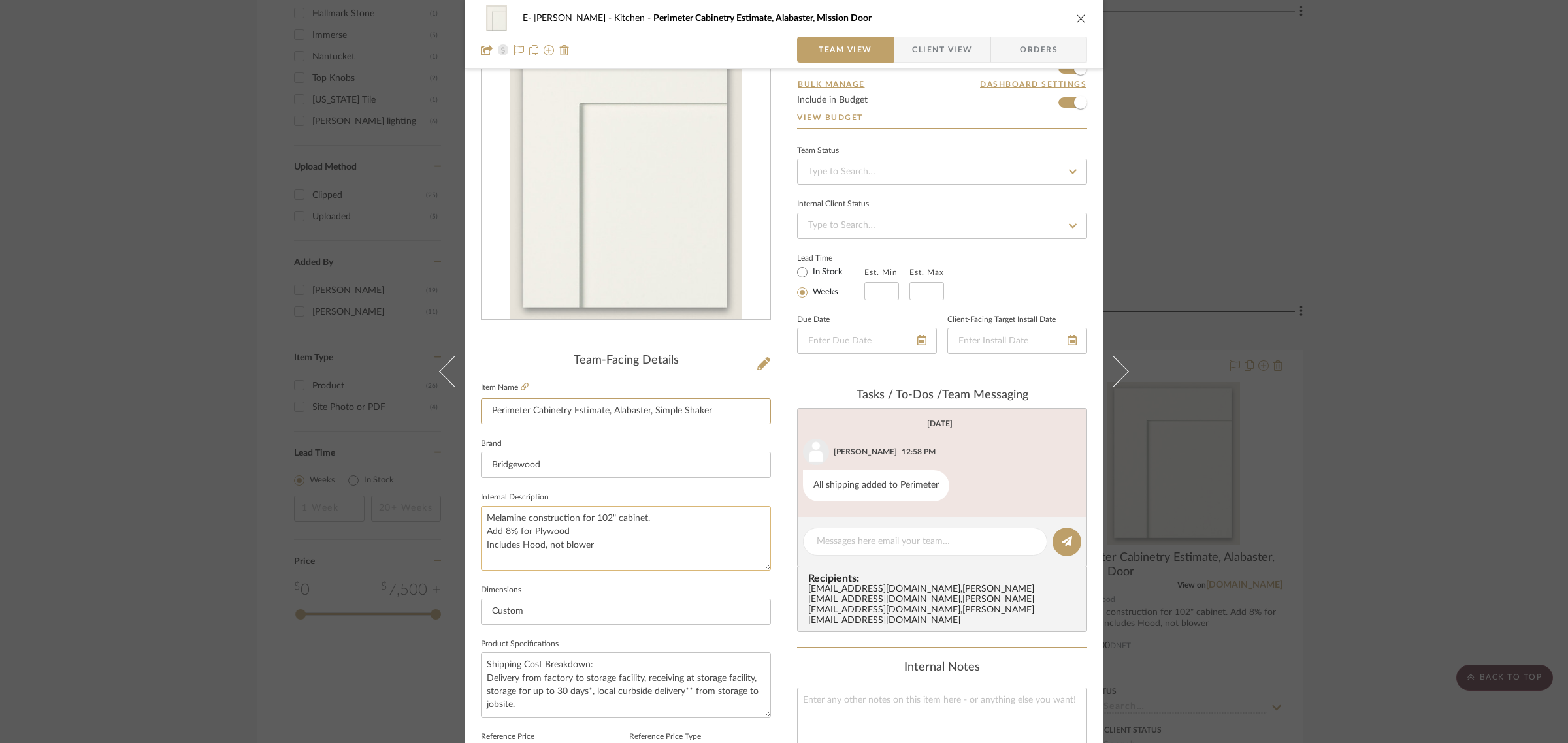
scroll to position [472, 0]
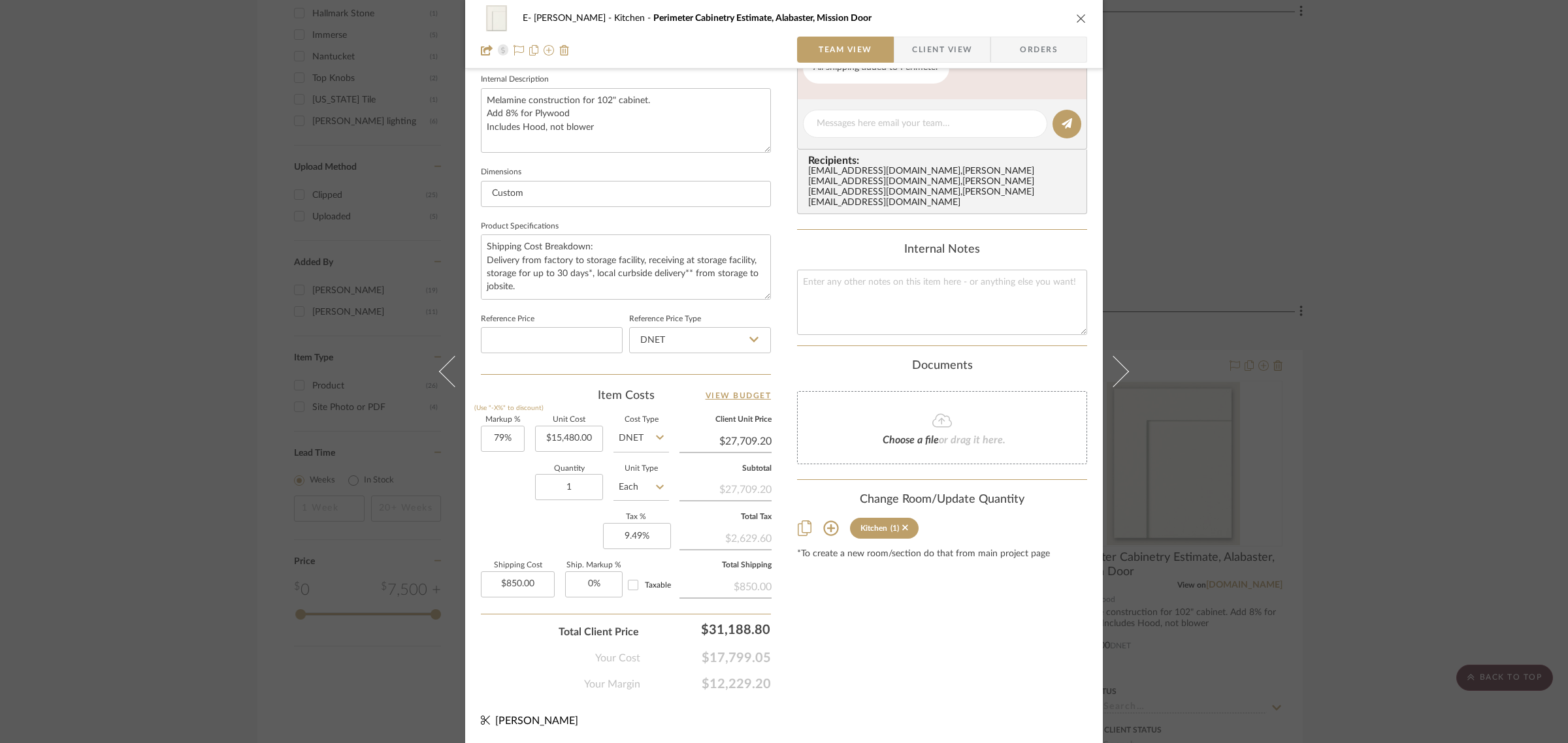
type input "Perimeter Cabinetry Estimate, Alabaster, Simple Shaker"
click at [556, 433] on input "15480.00" at bounding box center [568, 439] width 68 height 26
type input "$14,400.00"
click at [910, 686] on div "Content here copies to Client View - confirm visibility there. Show in Client D…" at bounding box center [942, 154] width 290 height 1075
type input "$25,776.00"
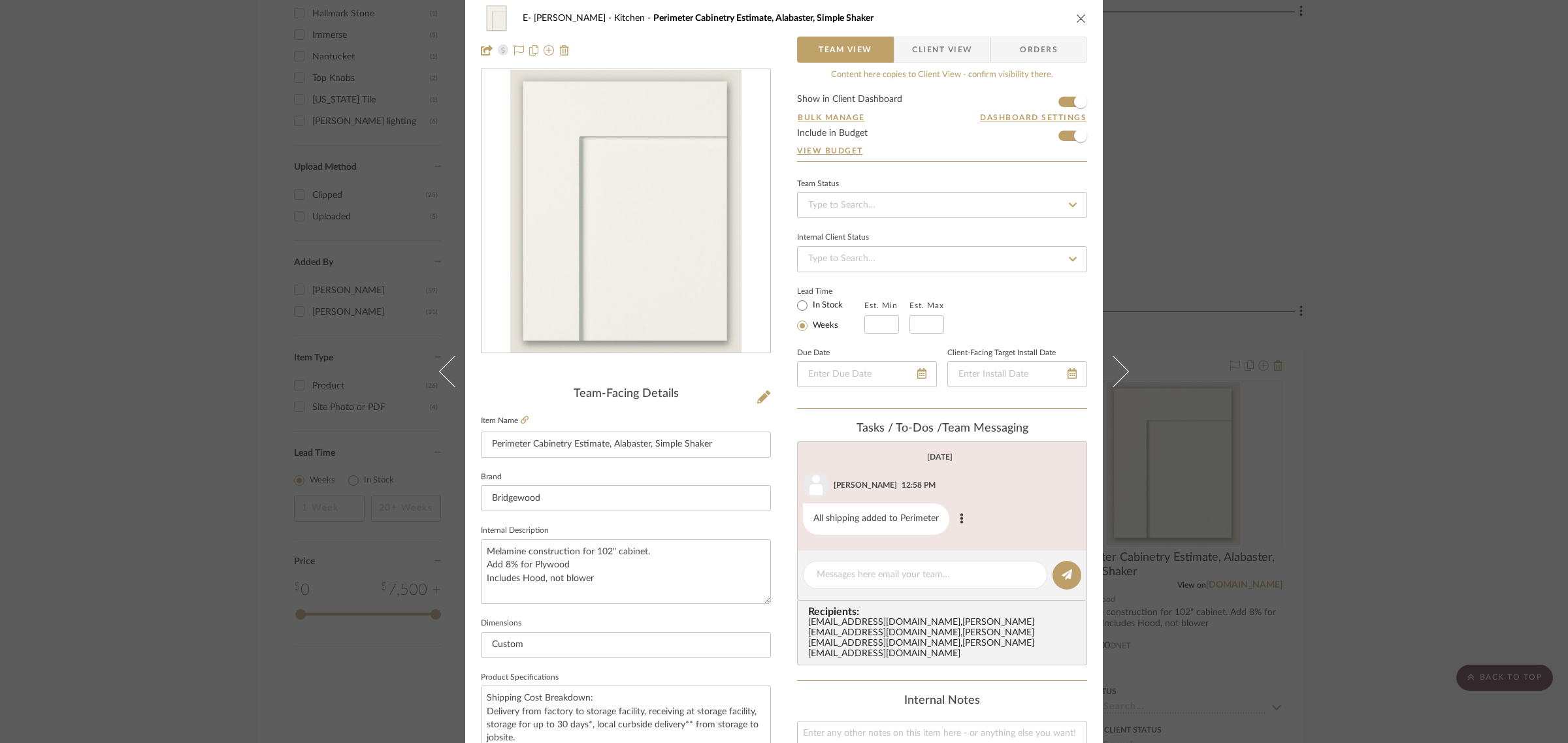
scroll to position [0, 0]
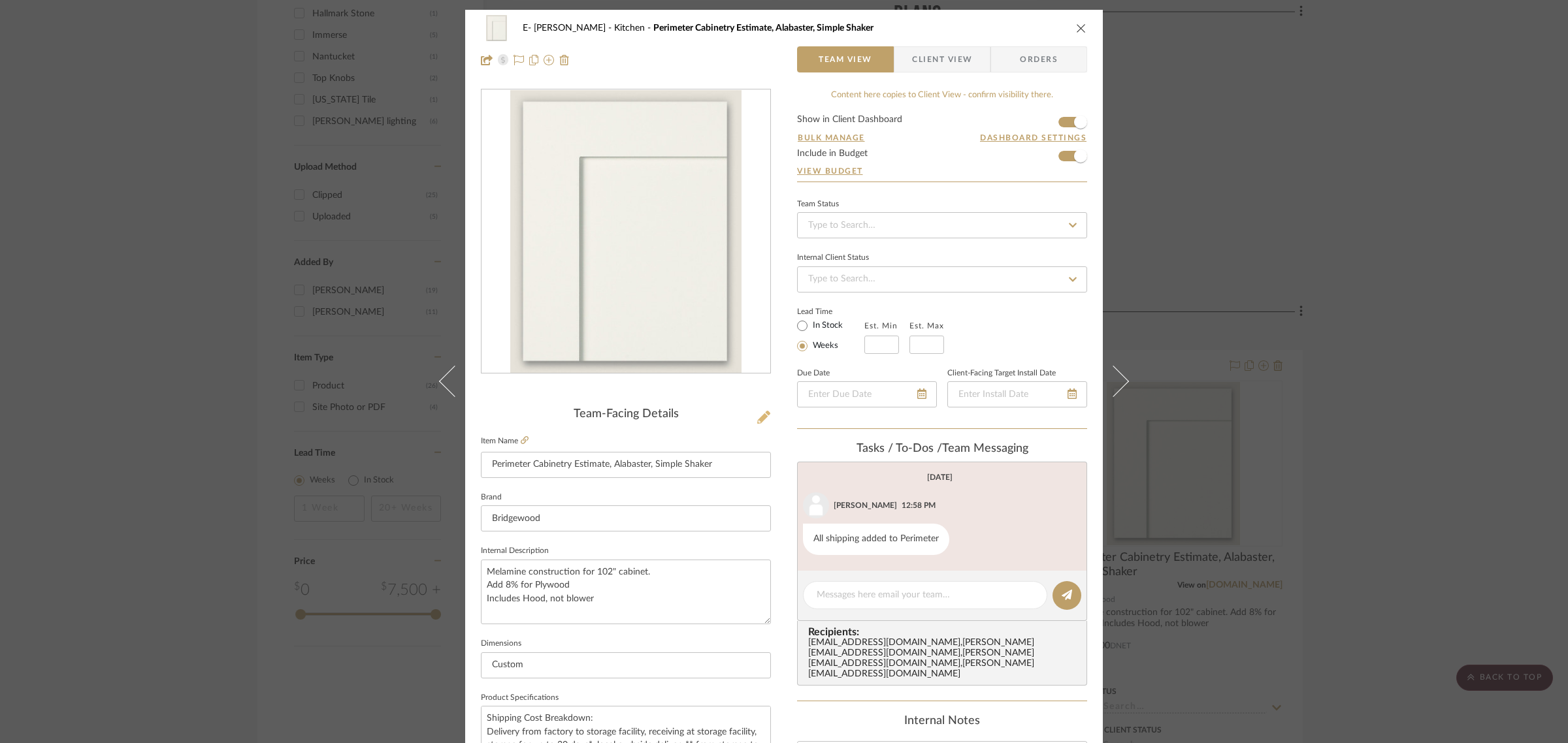
click at [761, 420] on icon at bounding box center [764, 417] width 13 height 13
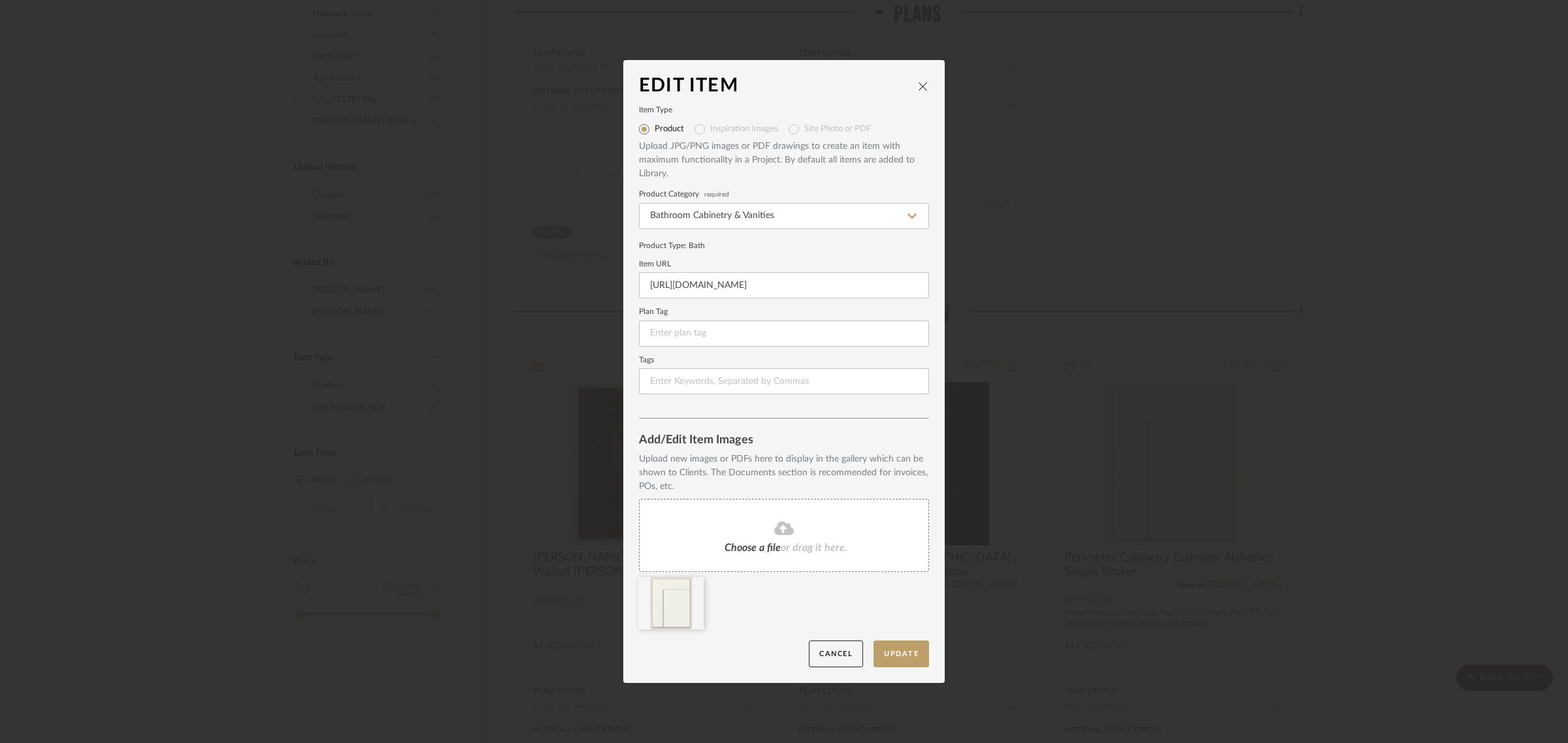
click at [924, 85] on button "close" at bounding box center [923, 86] width 11 height 11
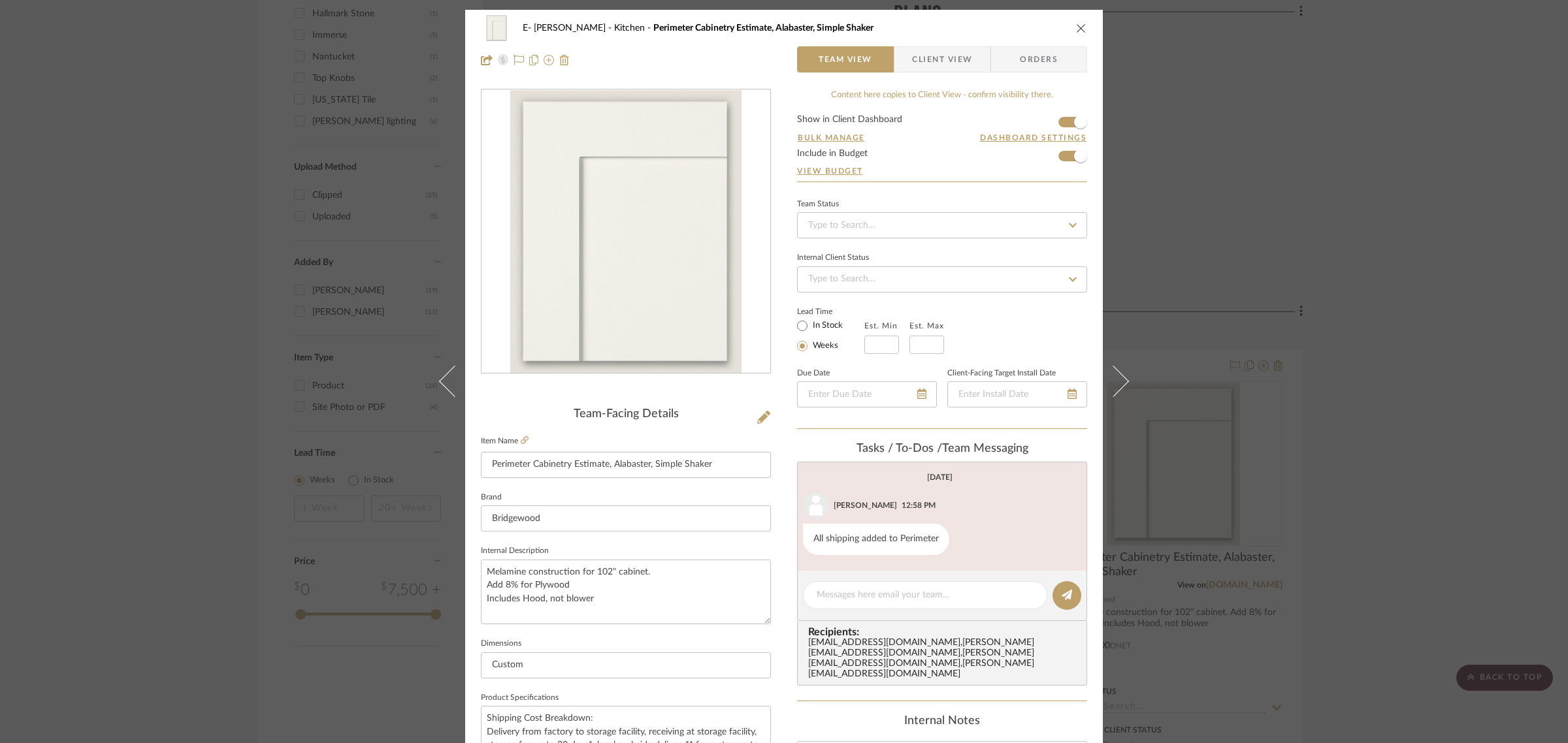
click at [1076, 24] on icon "close" at bounding box center [1081, 28] width 11 height 11
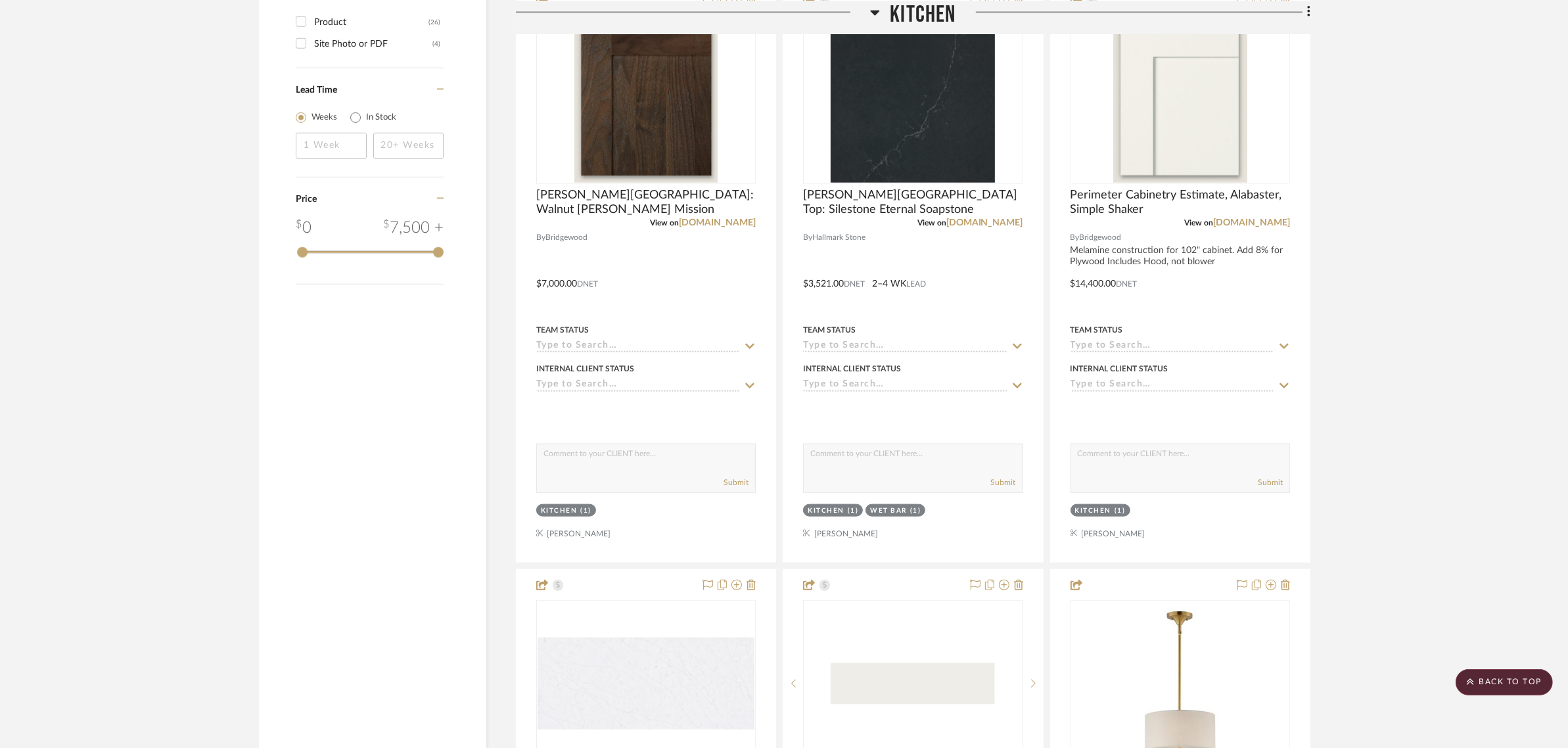
scroll to position [1644, 0]
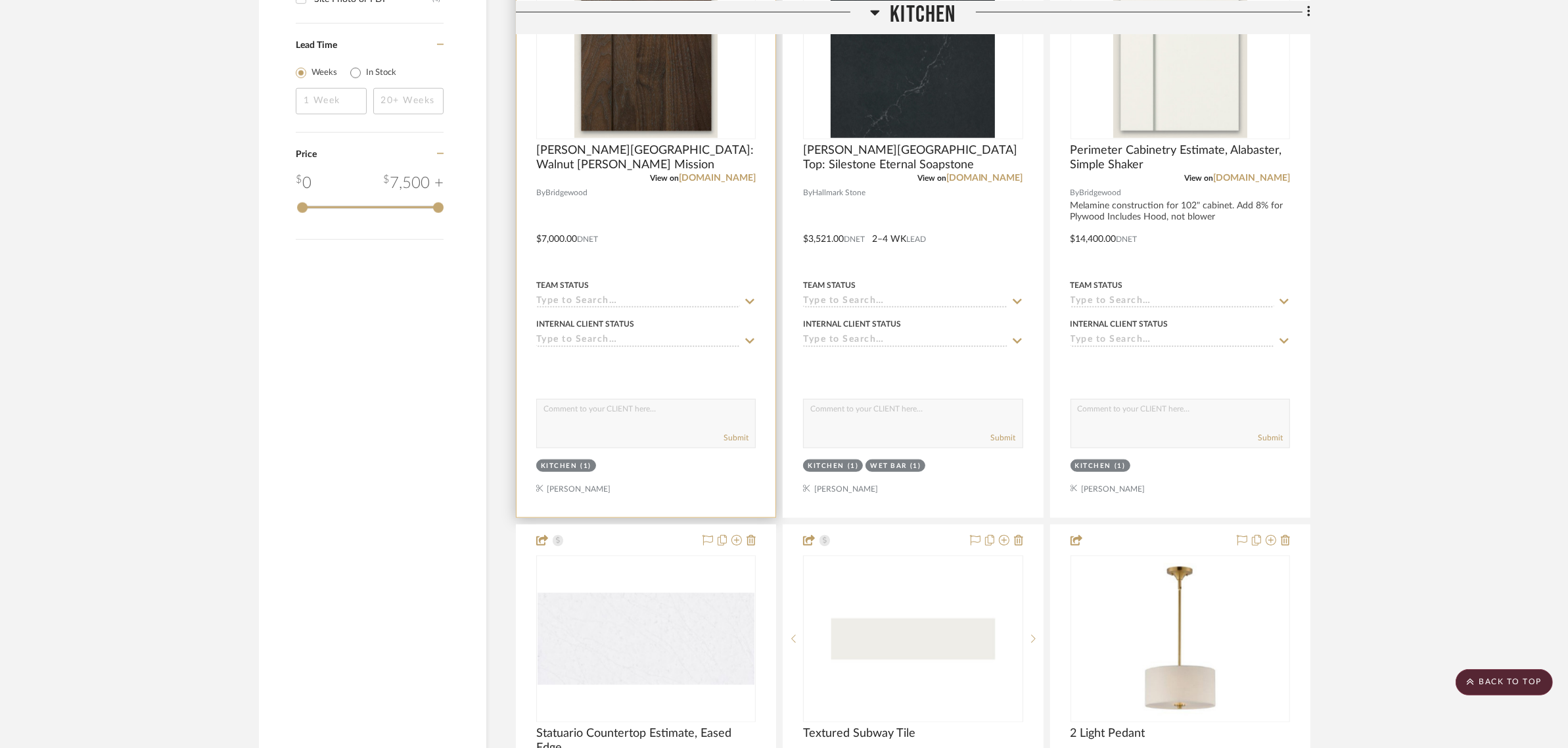
click at [592, 409] on textarea at bounding box center [646, 412] width 218 height 25
click at [664, 88] on img "0" at bounding box center [647, 56] width 144 height 164
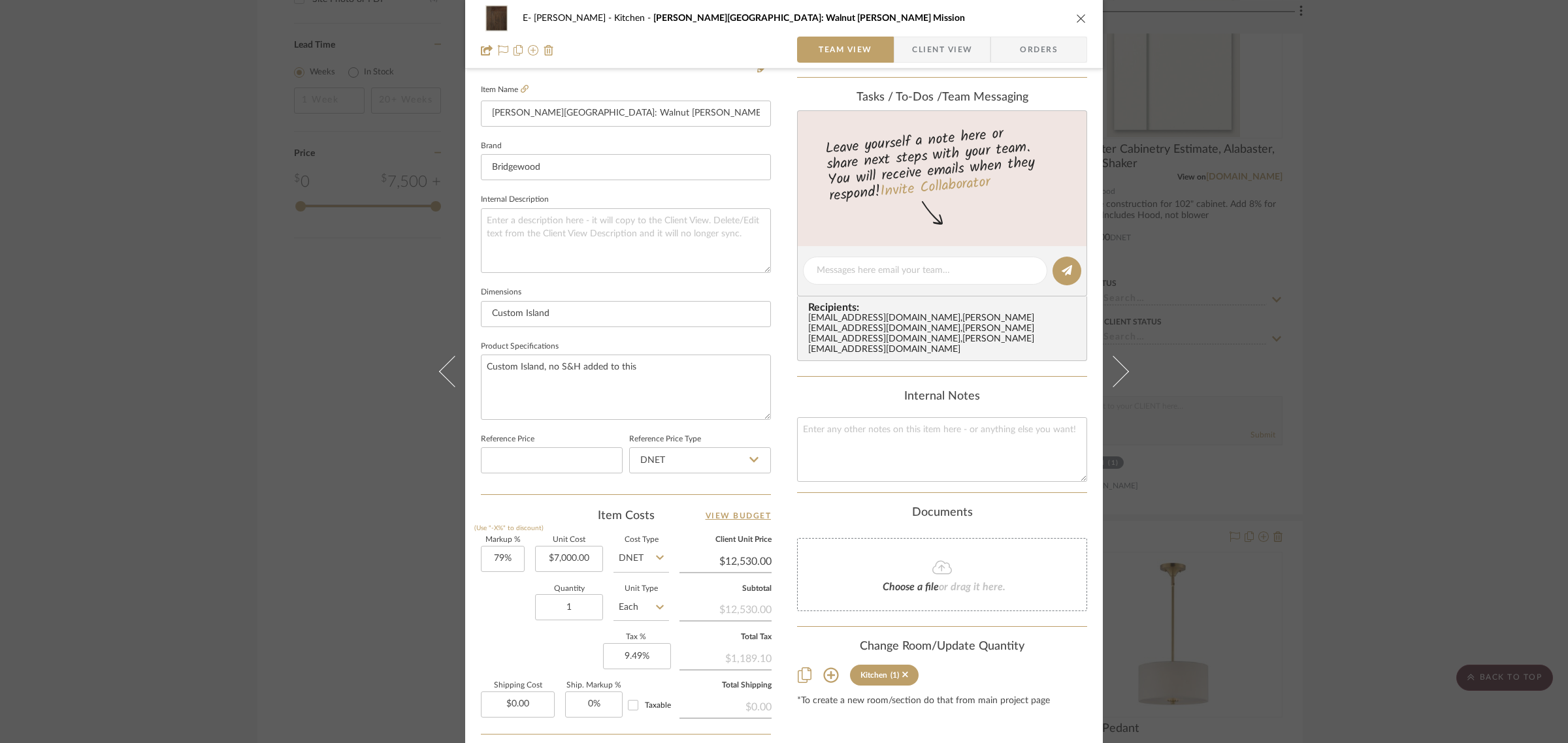
scroll to position [408, 0]
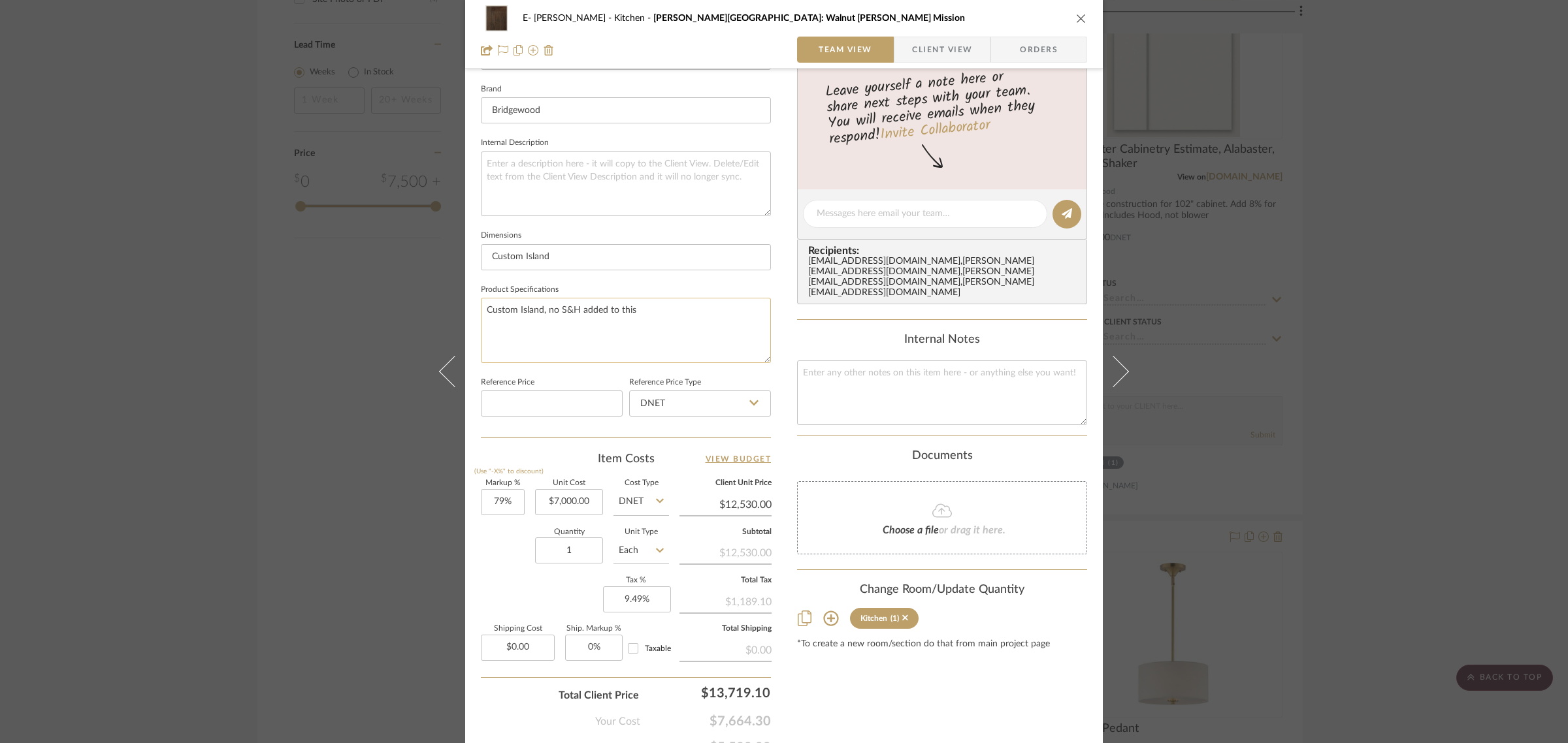
click at [664, 308] on textarea "Custom Island, no S&H added to this" at bounding box center [626, 330] width 290 height 64
click at [484, 307] on textarea "Custom Island, no S&H added to this" at bounding box center [626, 330] width 290 height 64
click at [487, 320] on textarea "Price includes finished back on B48's Custom Quote Custom Island, no S&H added …" at bounding box center [626, 330] width 290 height 64
click at [482, 322] on textarea "Price includes finished back on B48's Custom Quote Custom Island, no S&H added …" at bounding box center [626, 330] width 290 height 64
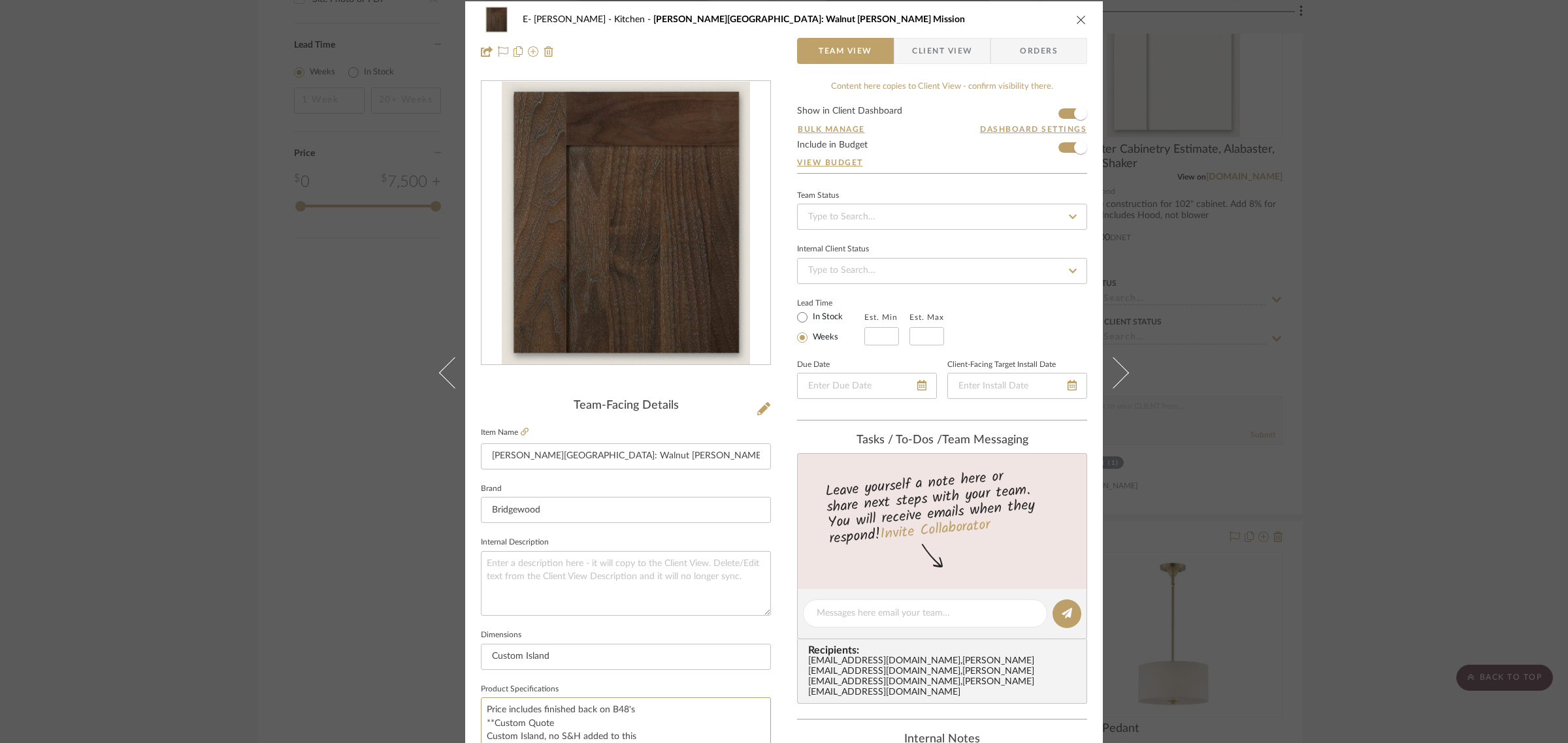
scroll to position [0, 0]
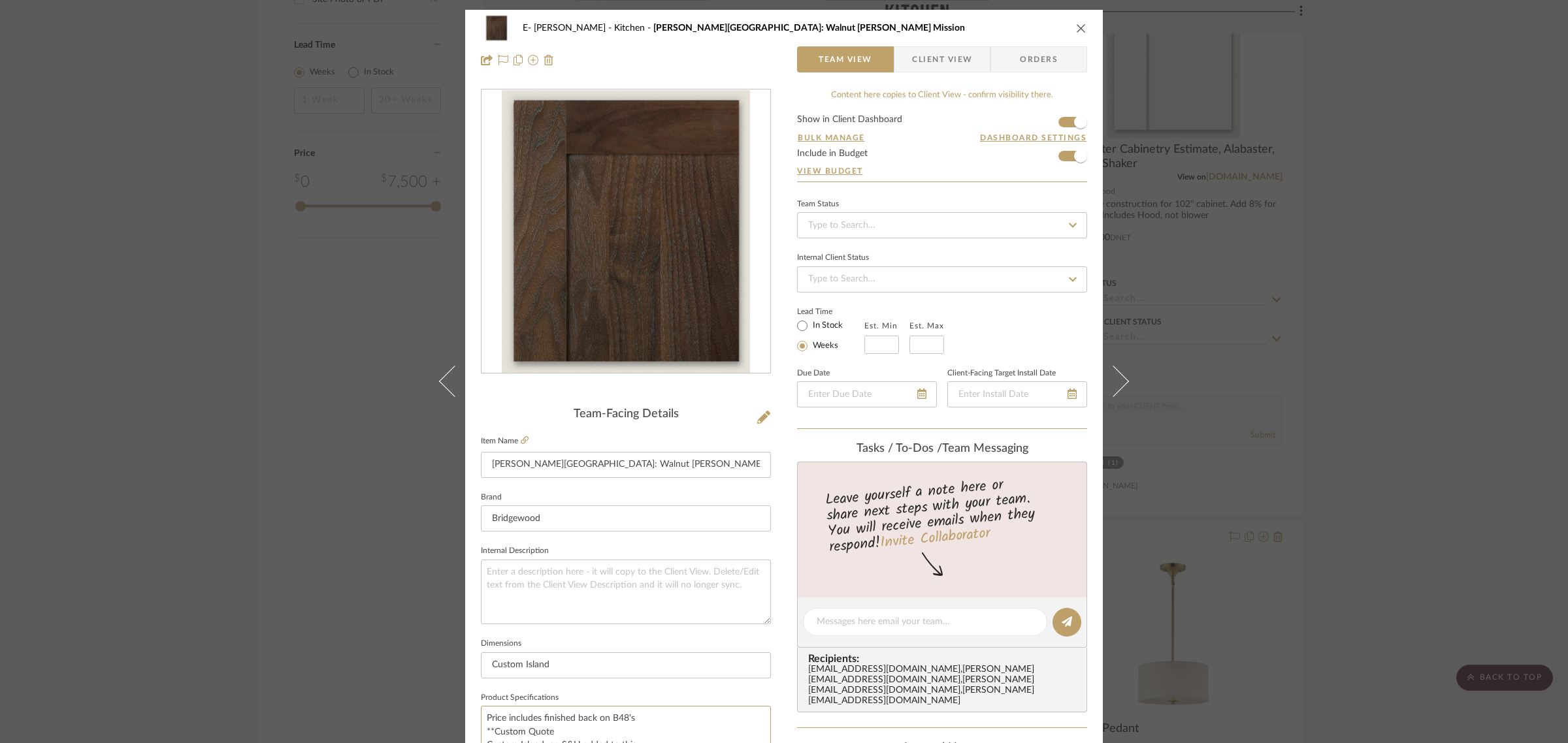
type textarea "Price includes finished back on B48's **Custom Quote Custom Island, no S&H adde…"
click at [1076, 28] on icon "close" at bounding box center [1081, 28] width 11 height 11
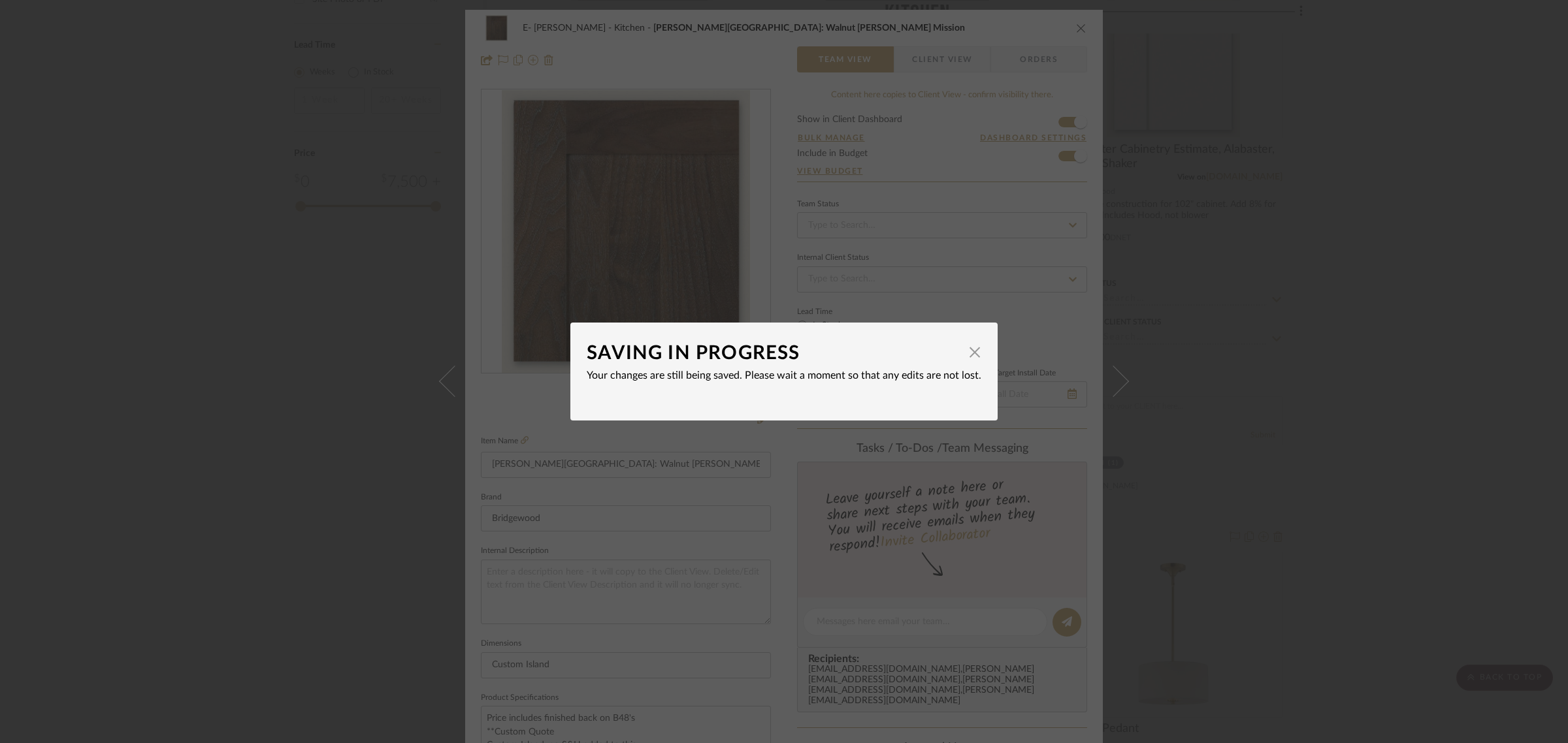
click at [1049, 20] on div "SAVING IN PROGRESS × Your changes are still being saved. Please wait a moment s…" at bounding box center [784, 372] width 1568 height 743
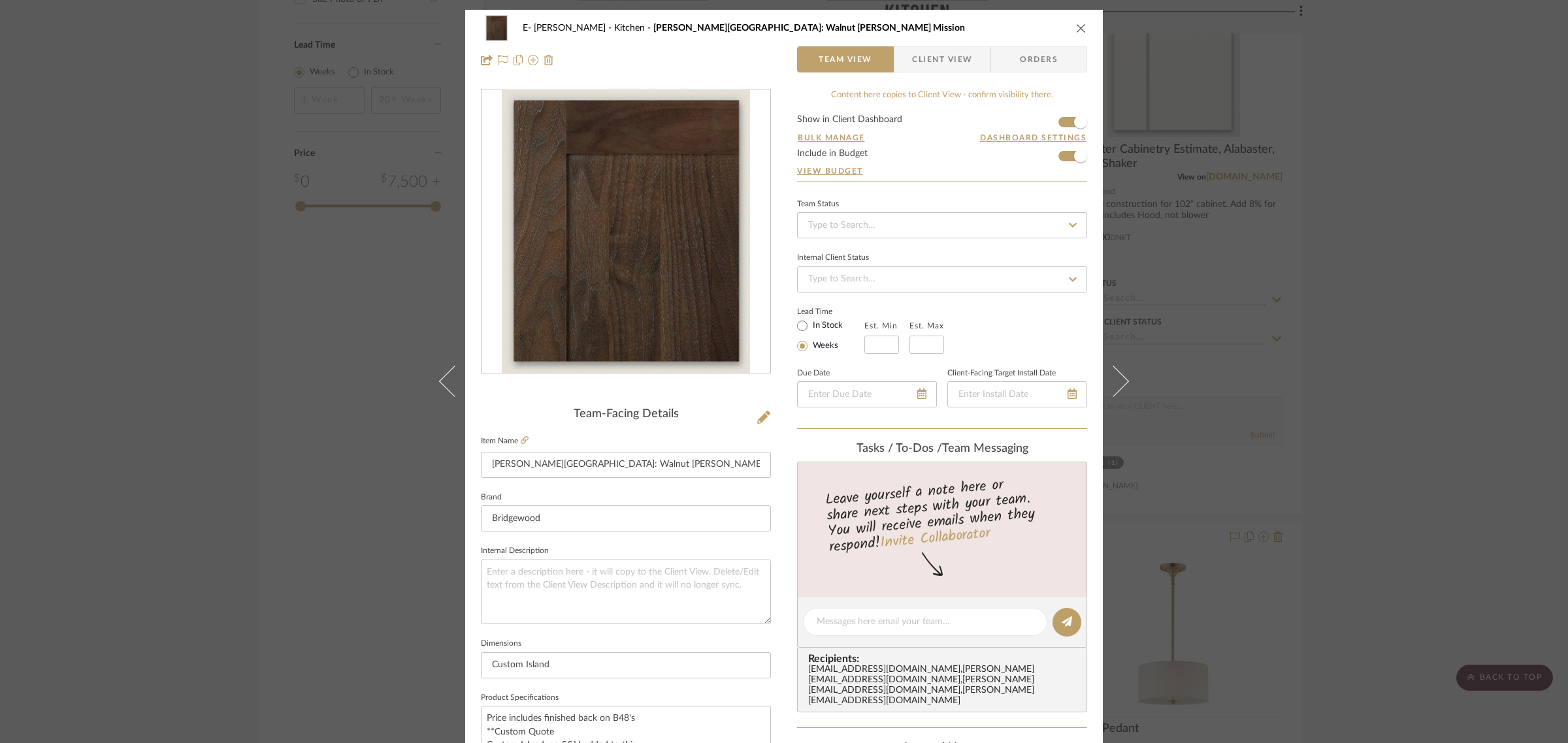
click at [1079, 21] on div "E- [PERSON_NAME] Kitchen [PERSON_NAME][GEOGRAPHIC_DATA]: Walnut [PERSON_NAME] M…" at bounding box center [784, 28] width 606 height 26
click at [1076, 30] on icon "close" at bounding box center [1081, 28] width 11 height 11
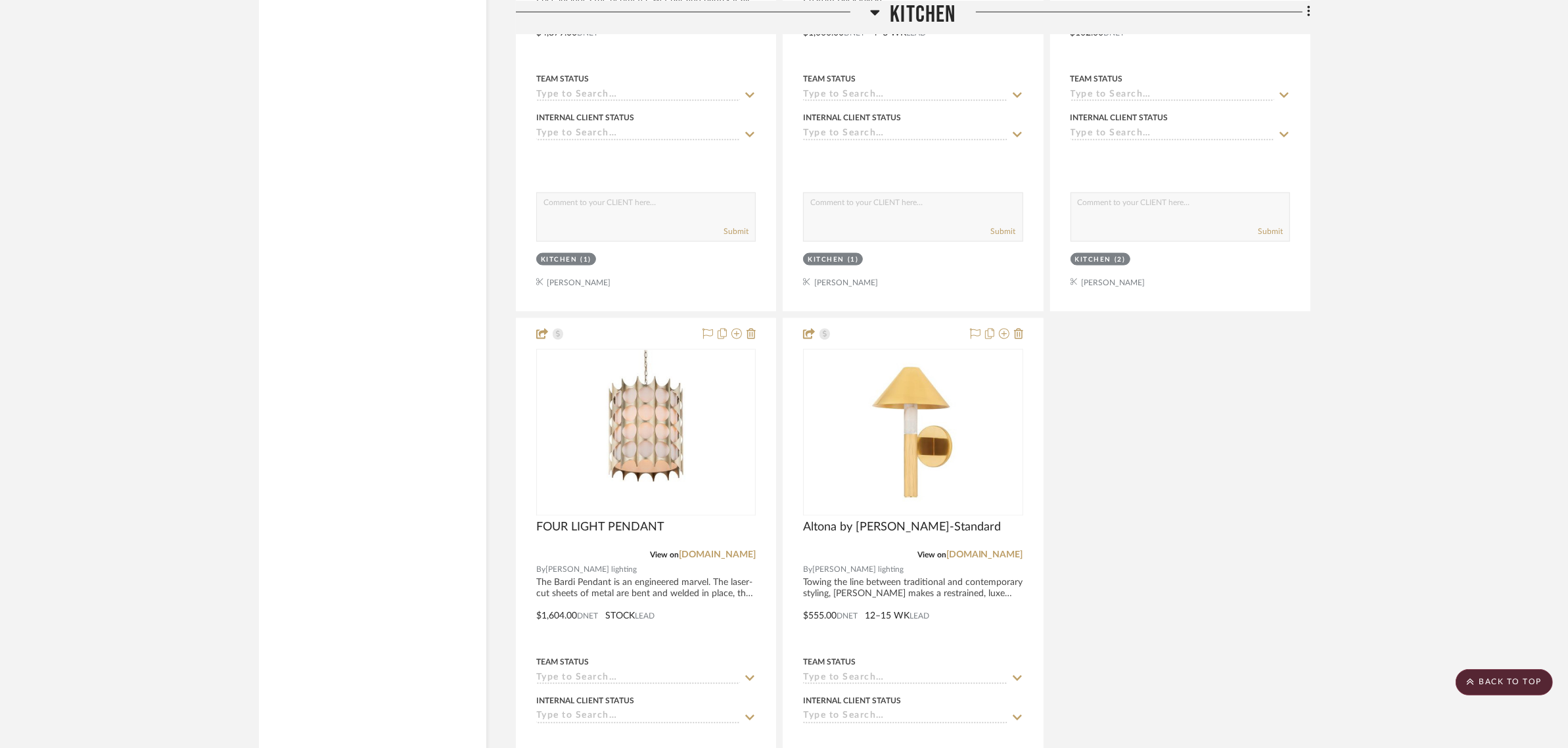
scroll to position [2465, 0]
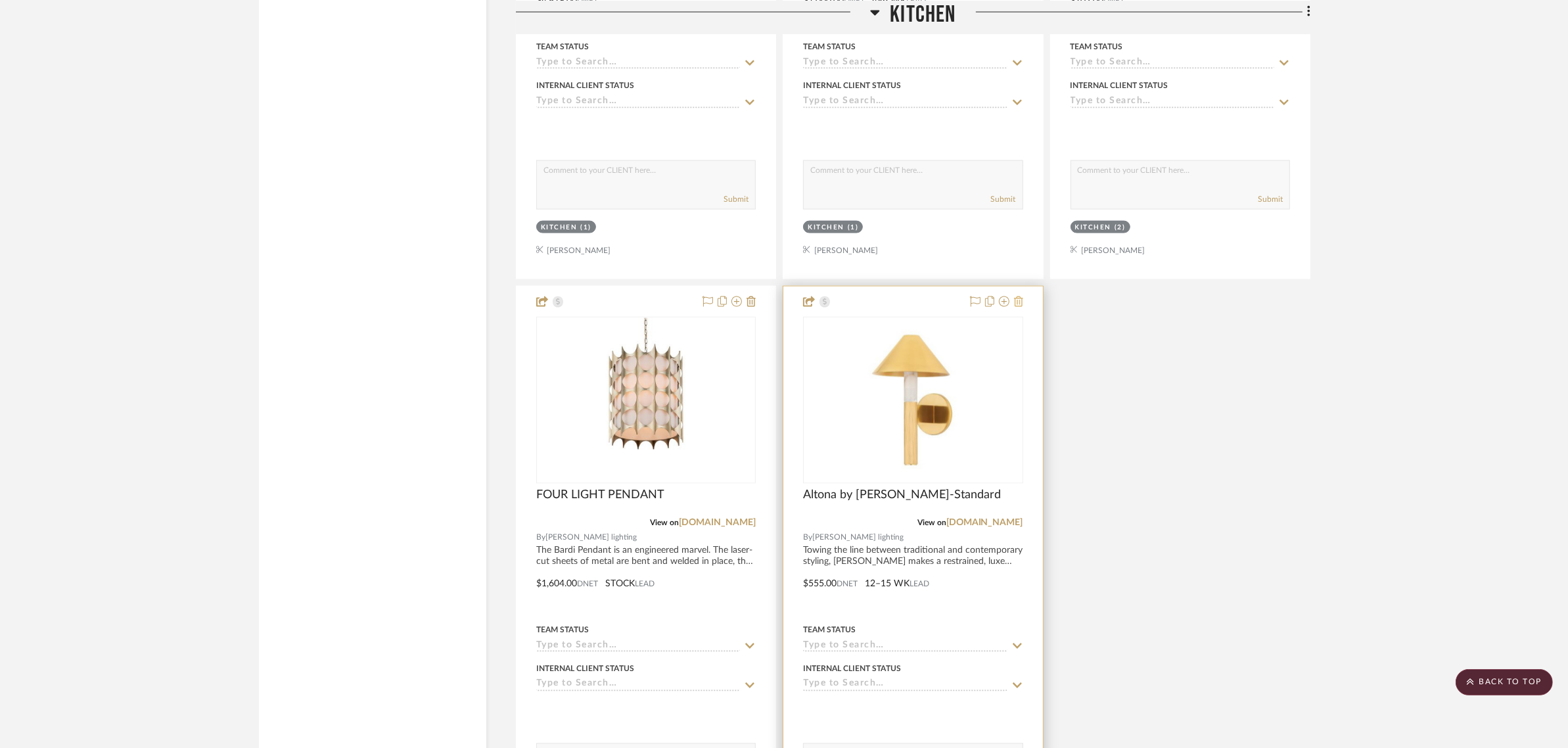
click at [1017, 298] on icon at bounding box center [1018, 302] width 9 height 11
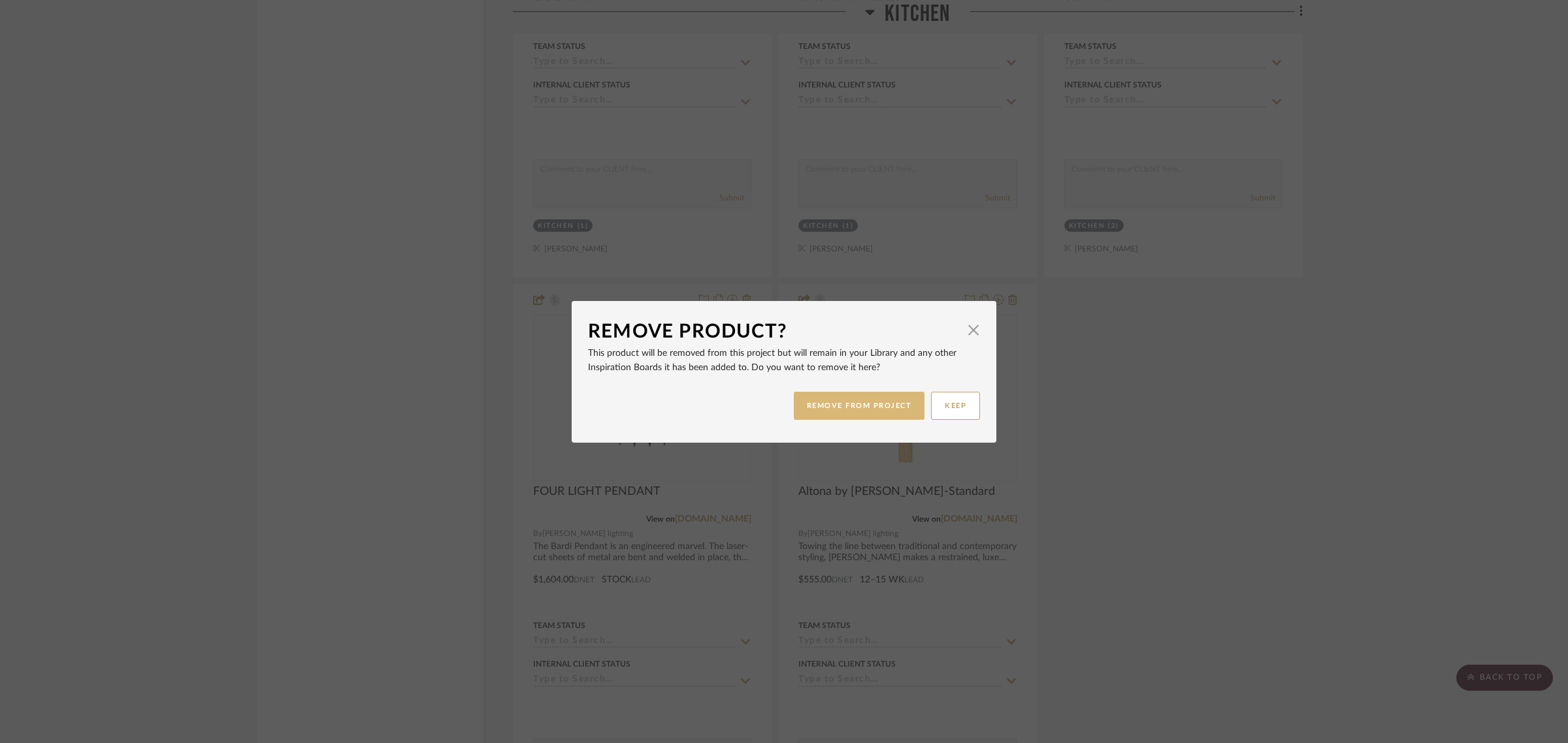
click at [853, 408] on button "REMOVE FROM PROJECT" at bounding box center [859, 406] width 131 height 28
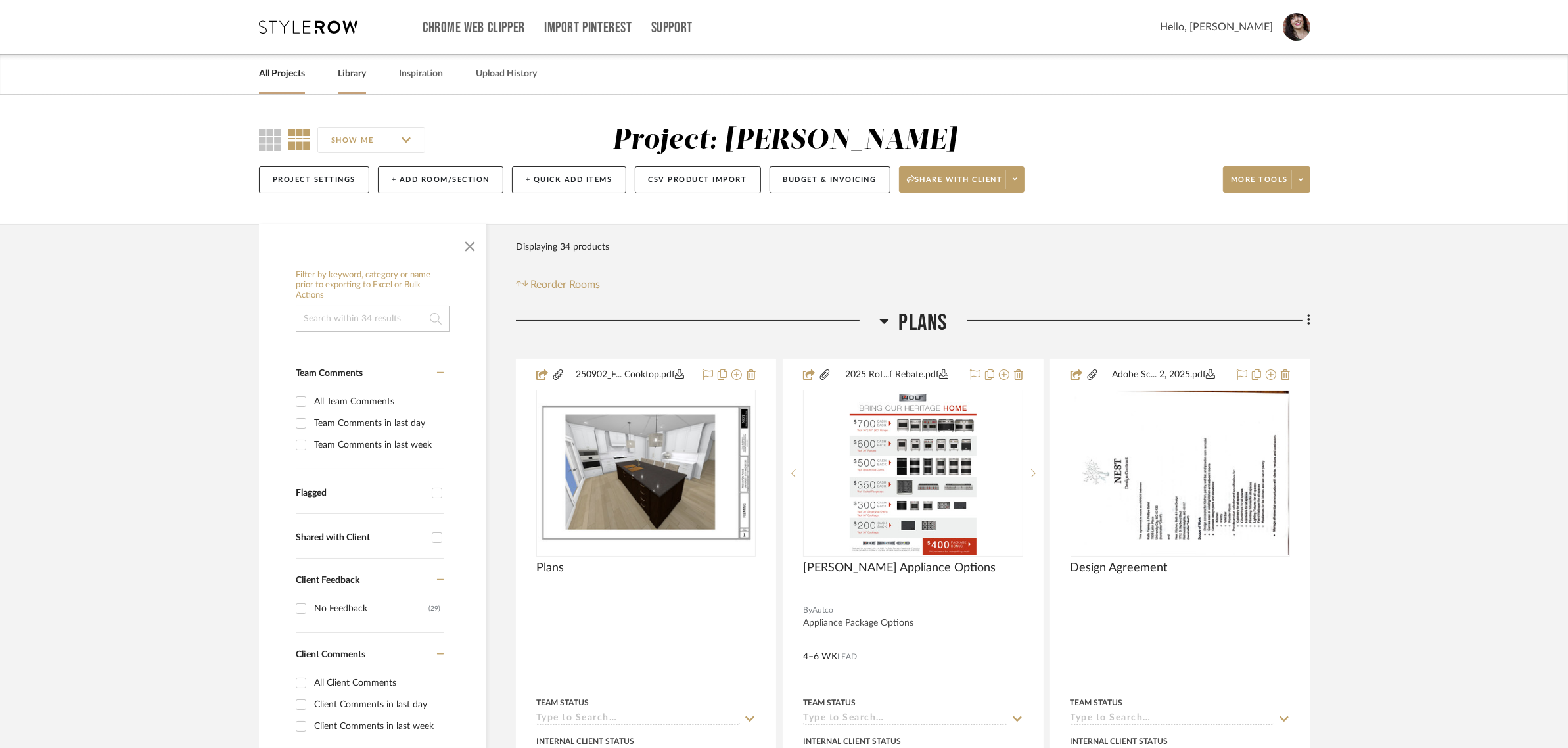
click at [339, 76] on link "Library" at bounding box center [352, 74] width 28 height 18
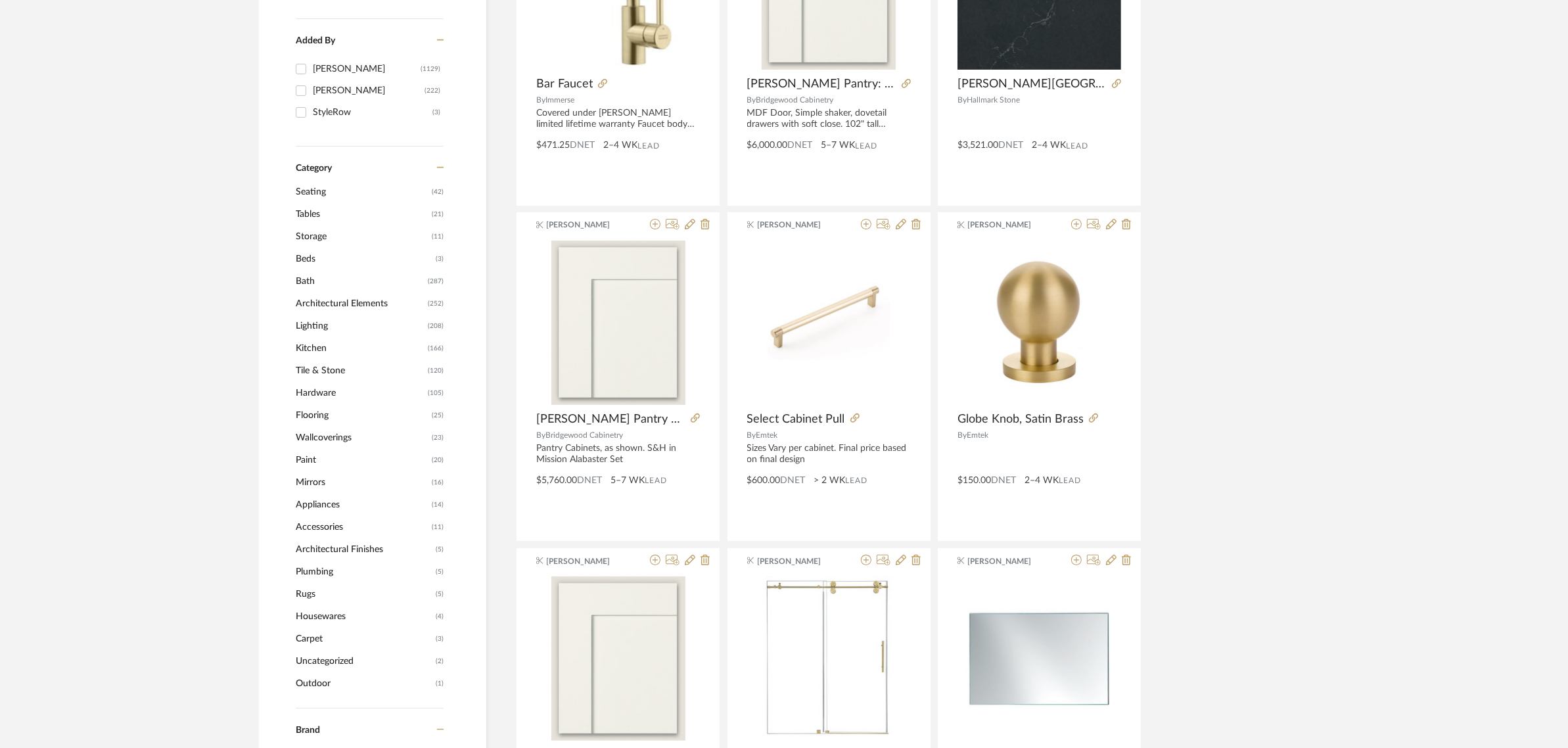
scroll to position [411, 0]
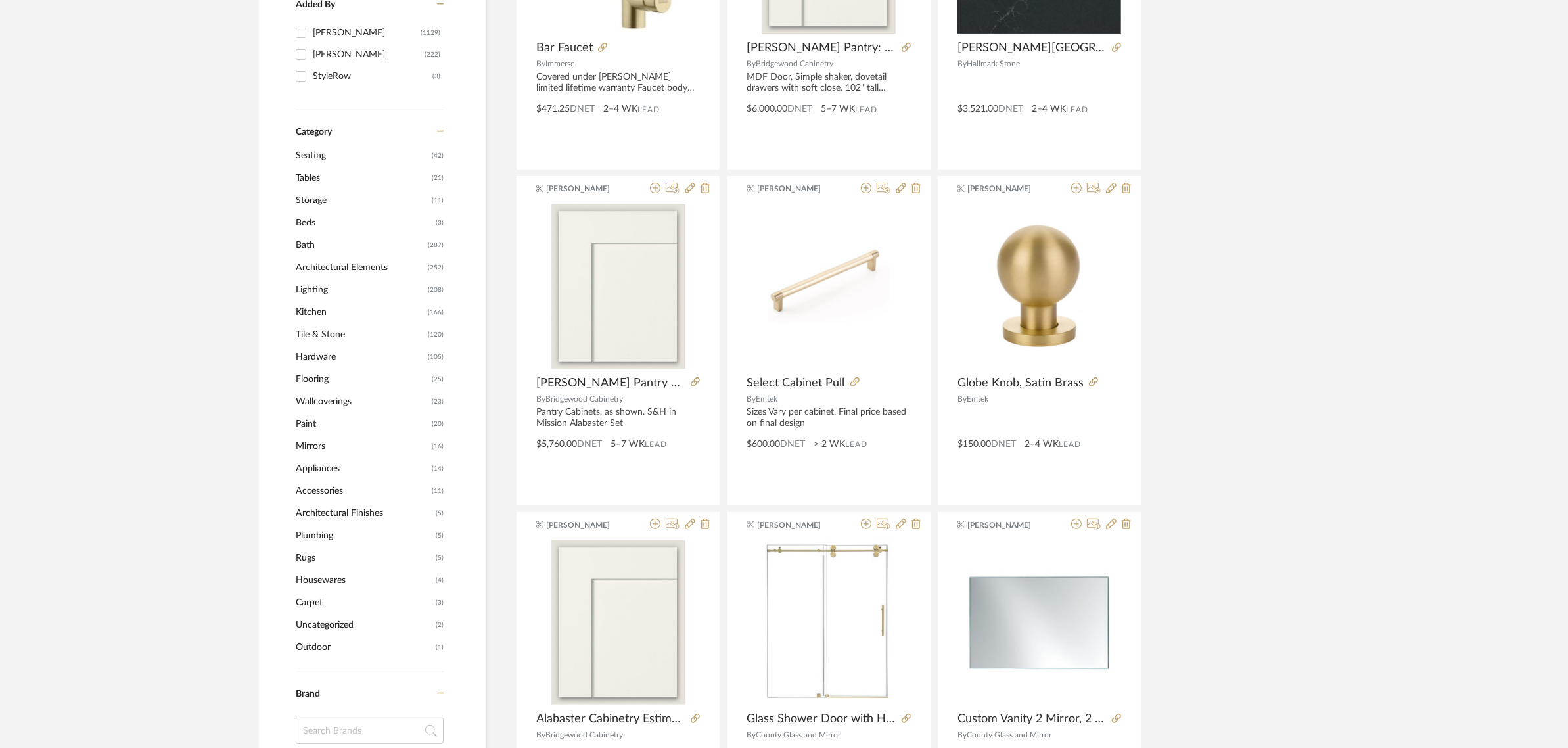
click at [313, 286] on span "Lighting" at bounding box center [360, 290] width 129 height 22
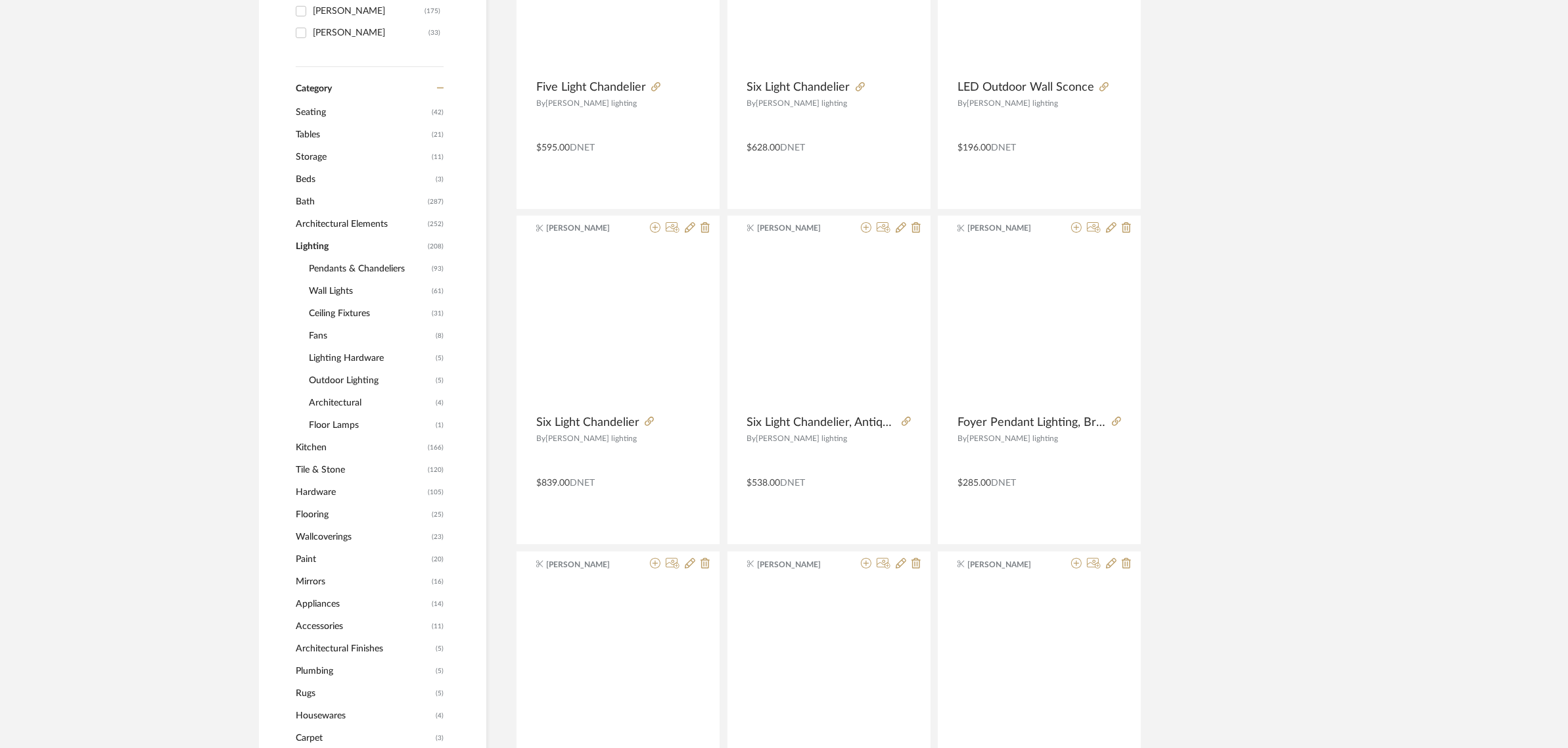
scroll to position [408, 0]
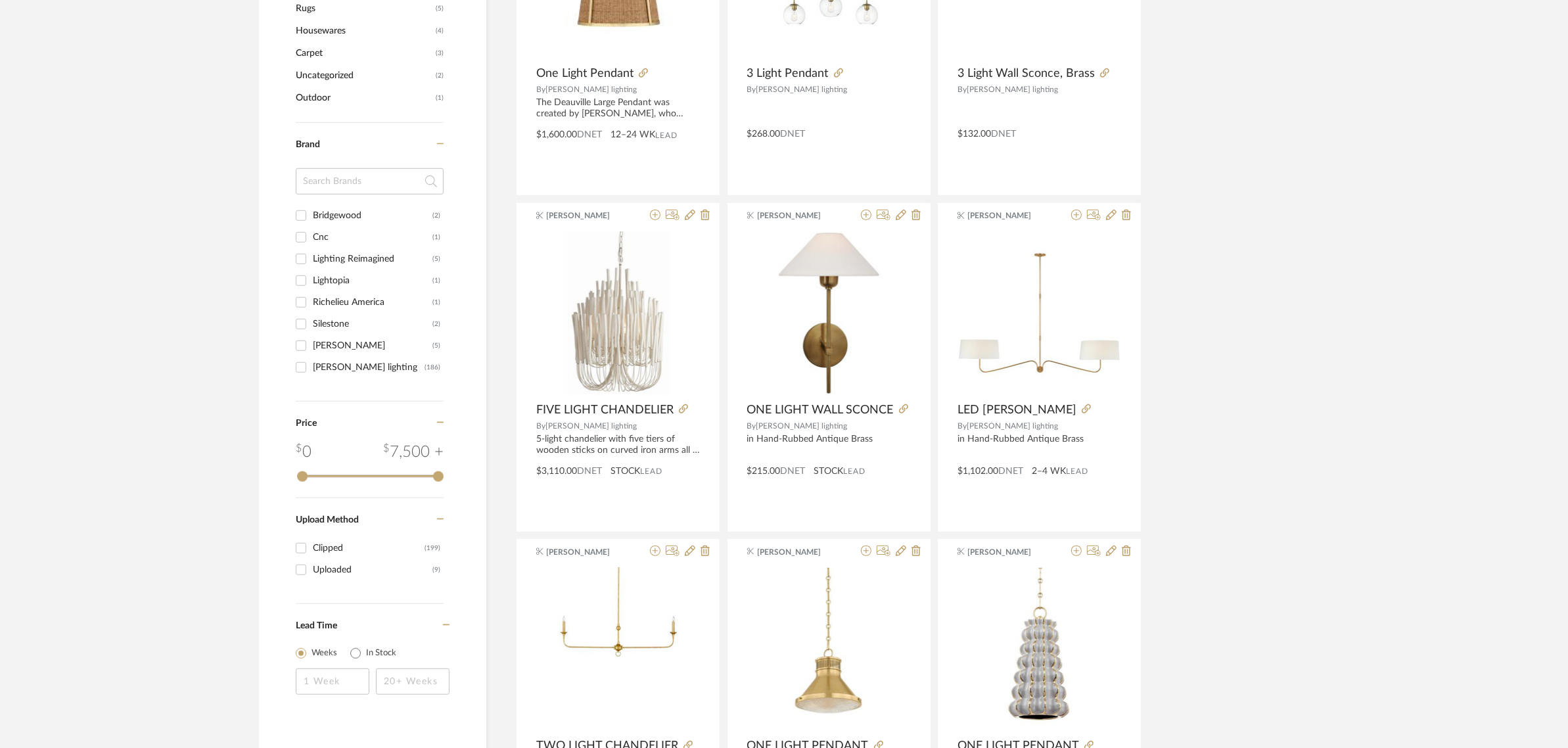
scroll to position [1148, 0]
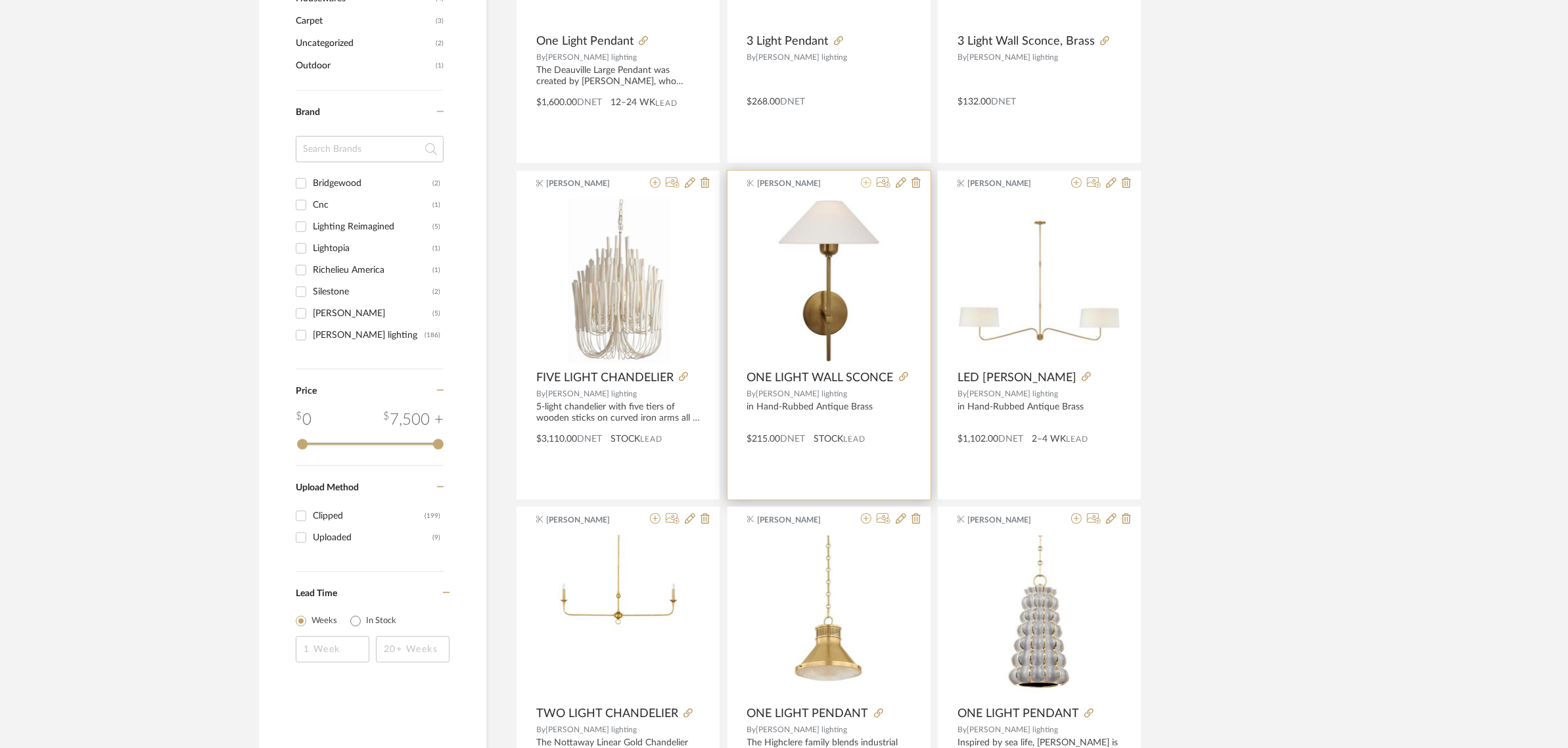
click at [869, 188] on icon at bounding box center [866, 182] width 11 height 11
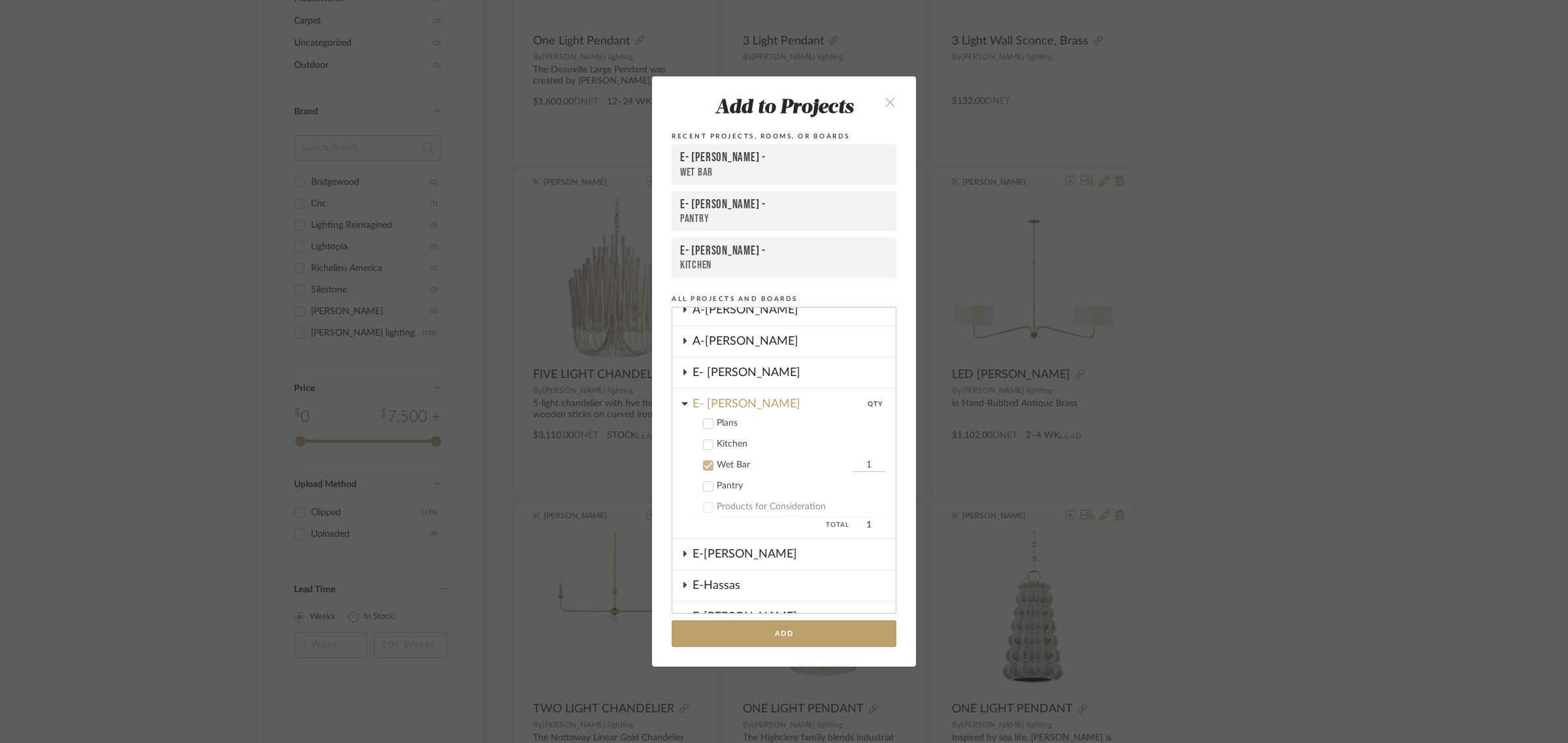
scroll to position [363, 0]
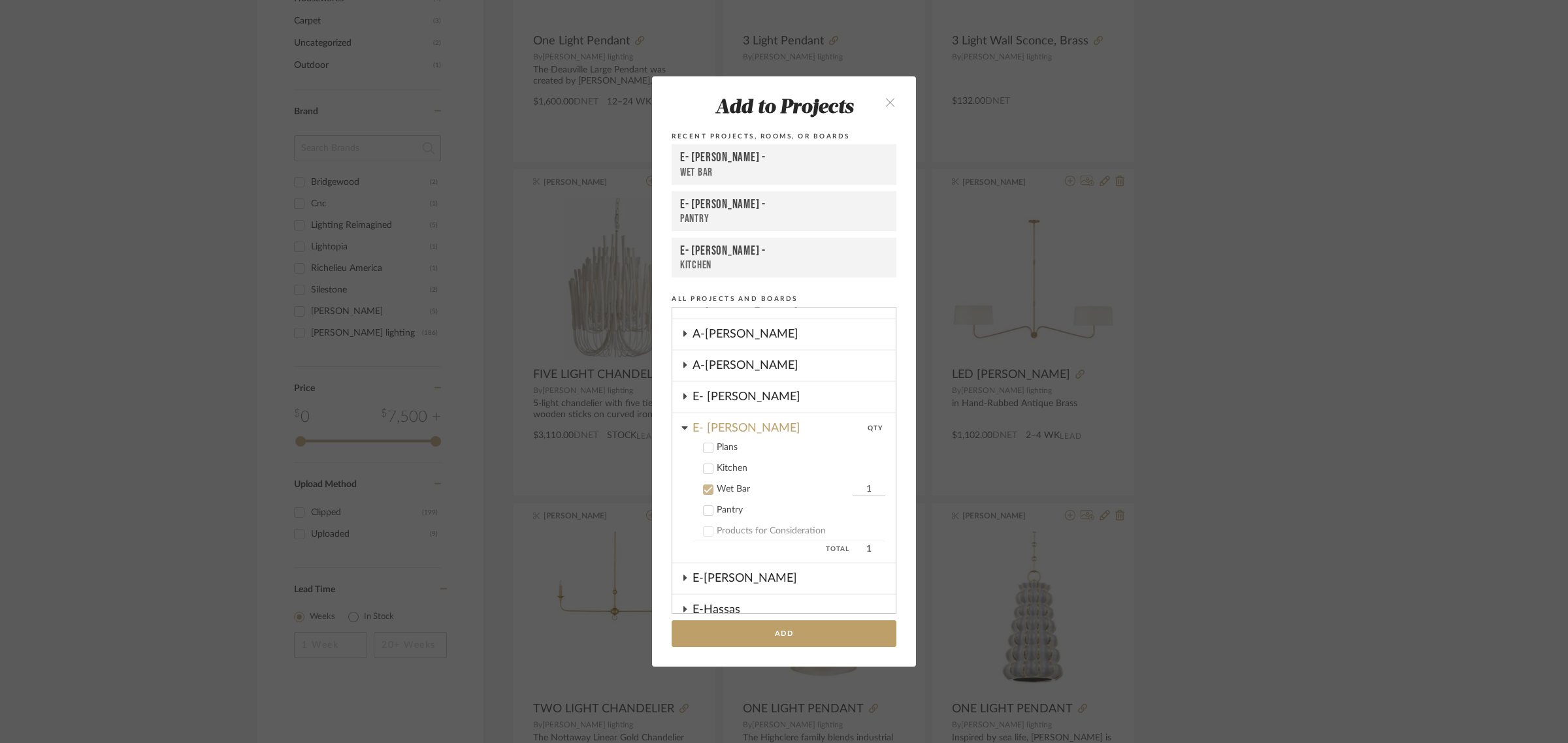
click at [724, 466] on div "Kitchen" at bounding box center [800, 468] width 169 height 11
click at [716, 484] on div "Wet Bar" at bounding box center [782, 490] width 133 height 11
click at [852, 463] on input "1" at bounding box center [869, 469] width 33 height 13
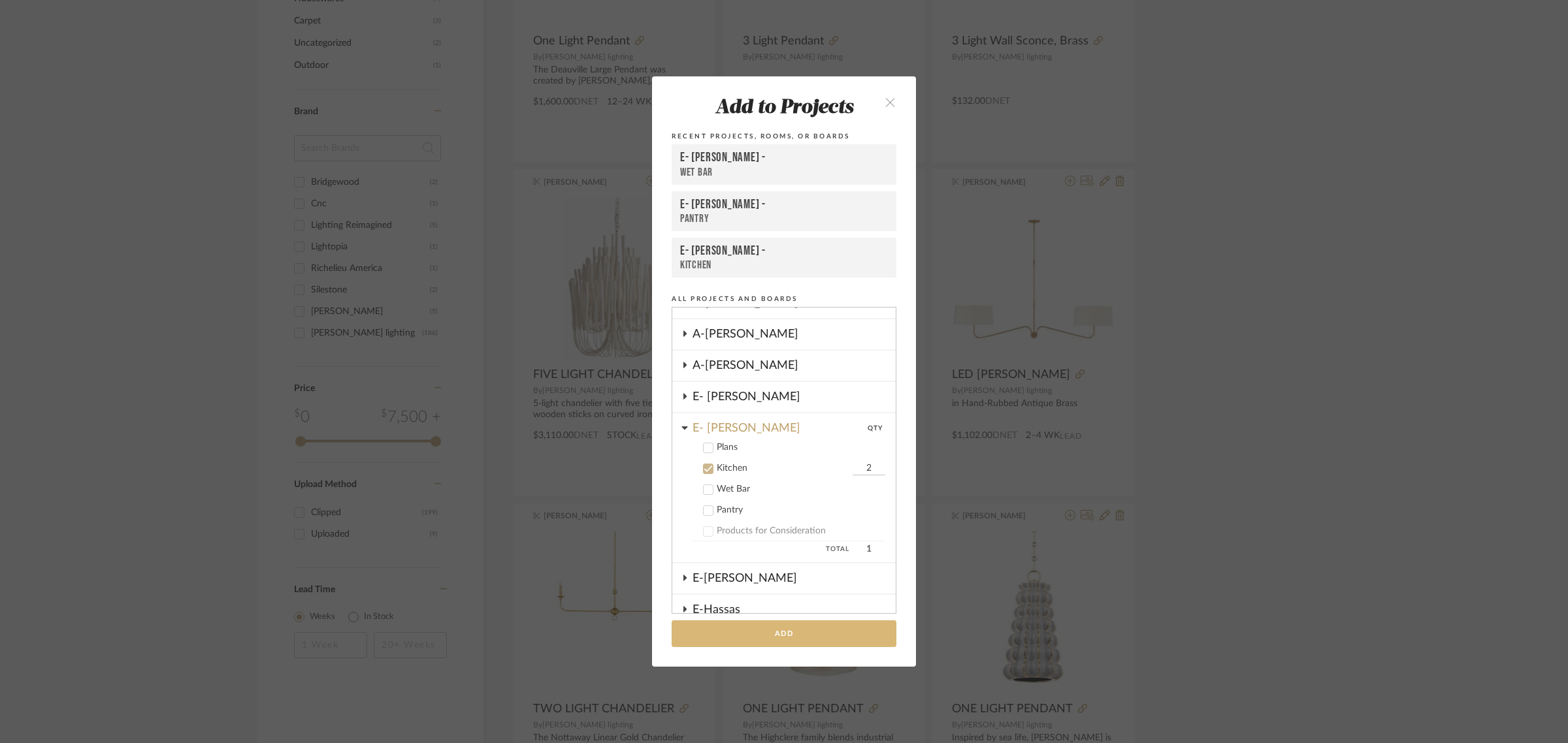
type input "2"
click at [794, 631] on button "Add" at bounding box center [784, 633] width 225 height 27
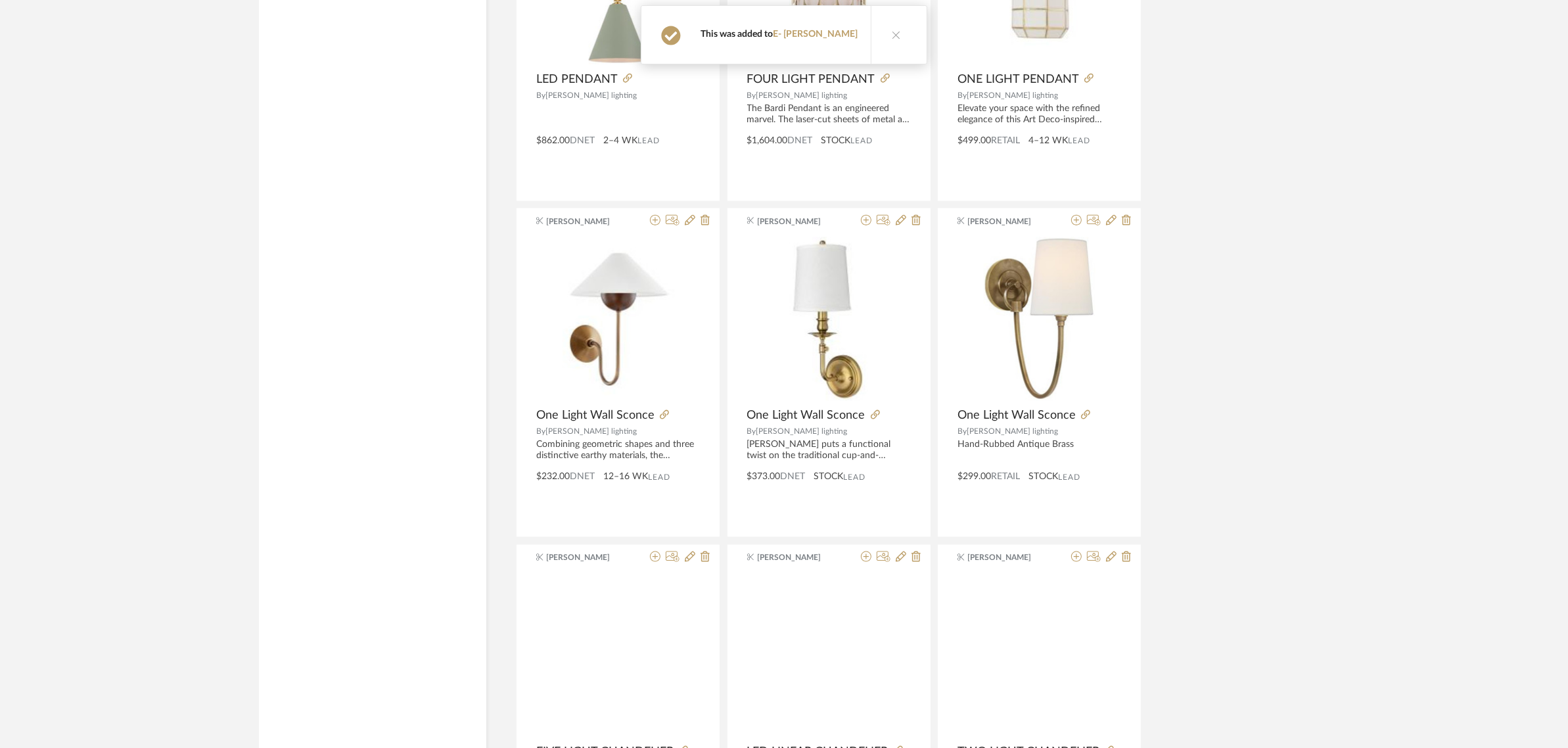
scroll to position [2134, 0]
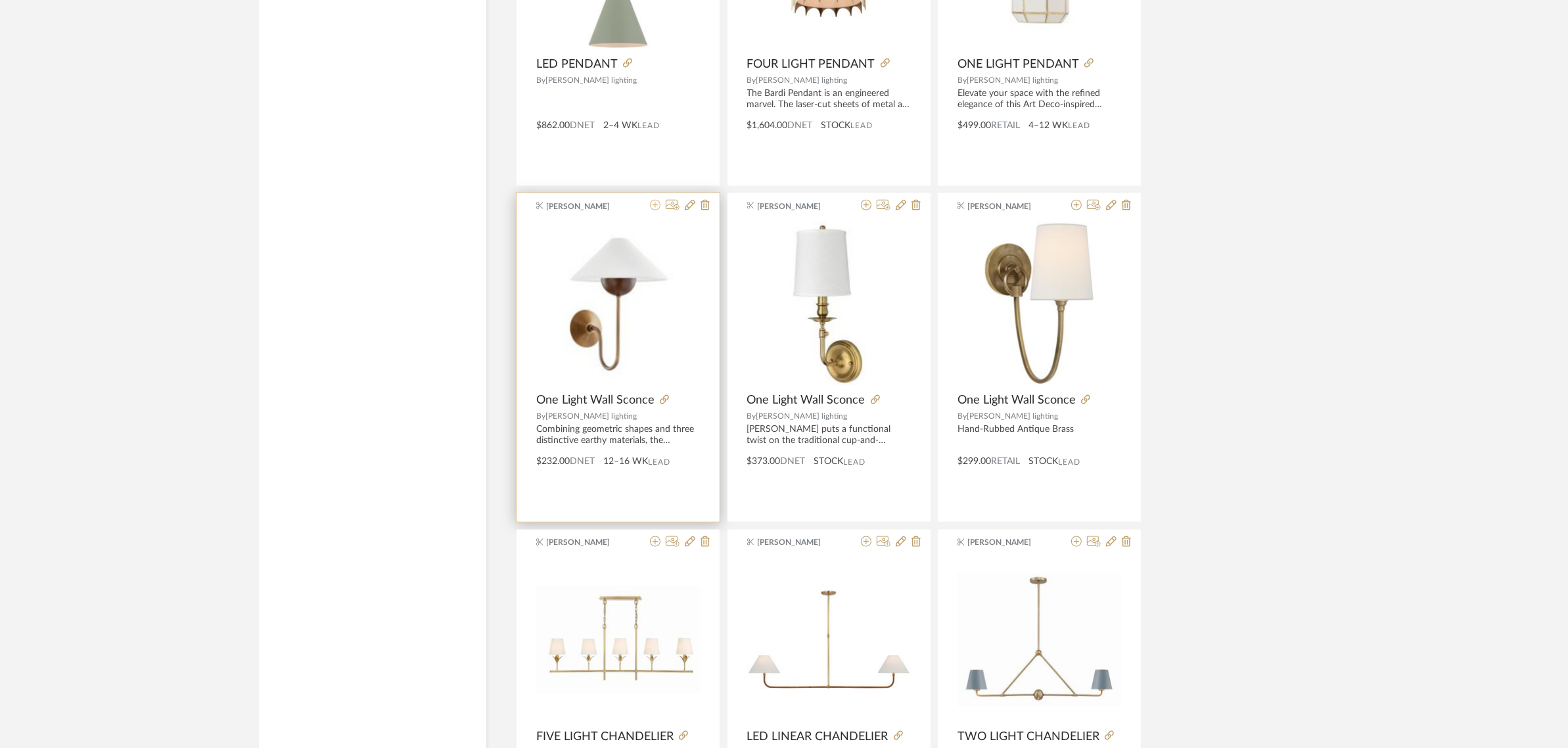
click at [658, 206] on icon at bounding box center [655, 205] width 11 height 11
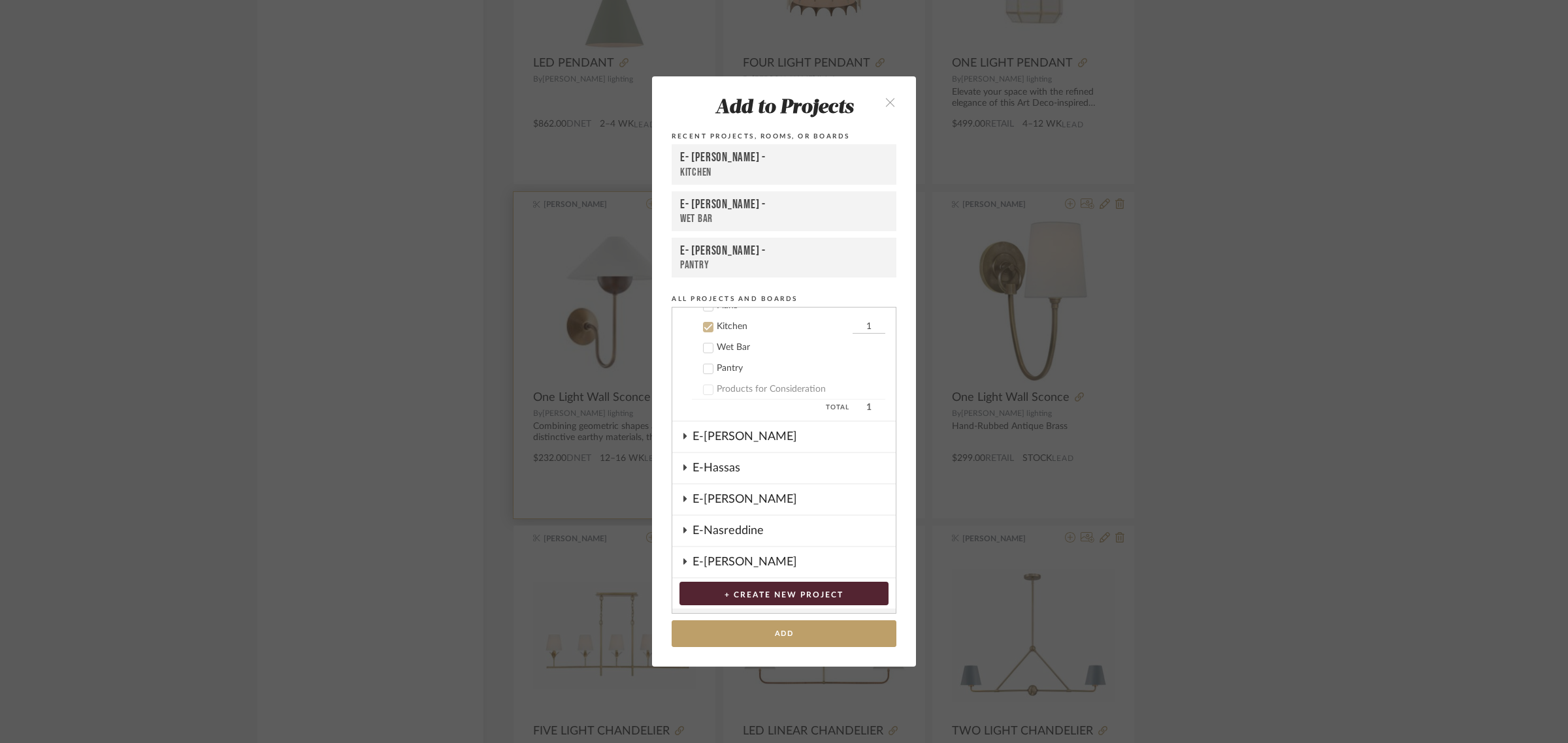
scroll to position [506, 0]
click at [864, 319] on input "1" at bounding box center [869, 326] width 33 height 13
type input "2"
click at [660, 350] on add-to "Add to Projects Recent Projects, Rooms, or Boards E- [PERSON_NAME] - Kitchen E-…" at bounding box center [784, 372] width 264 height 590
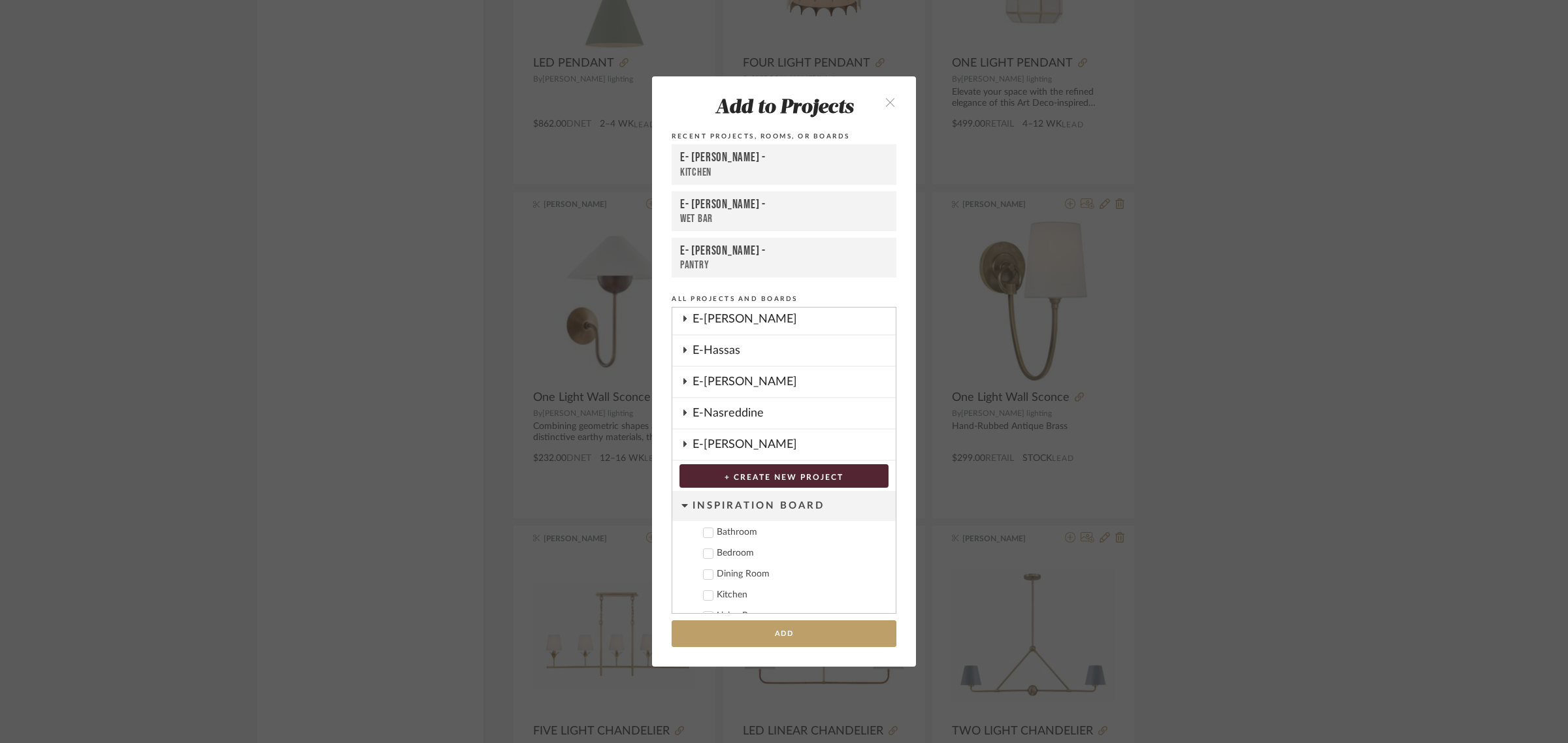
scroll to position [631, 0]
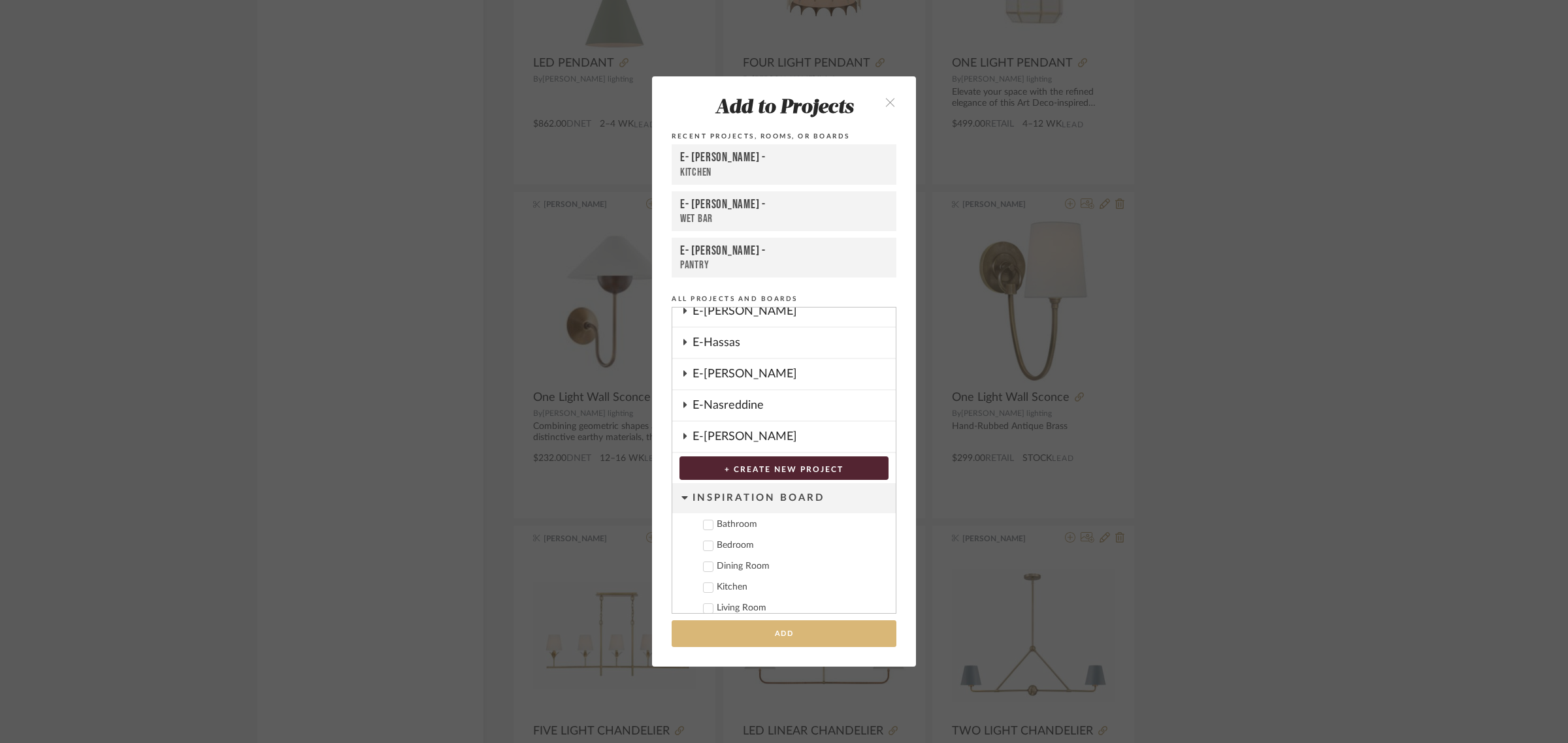
click at [785, 628] on button "Add" at bounding box center [784, 633] width 225 height 27
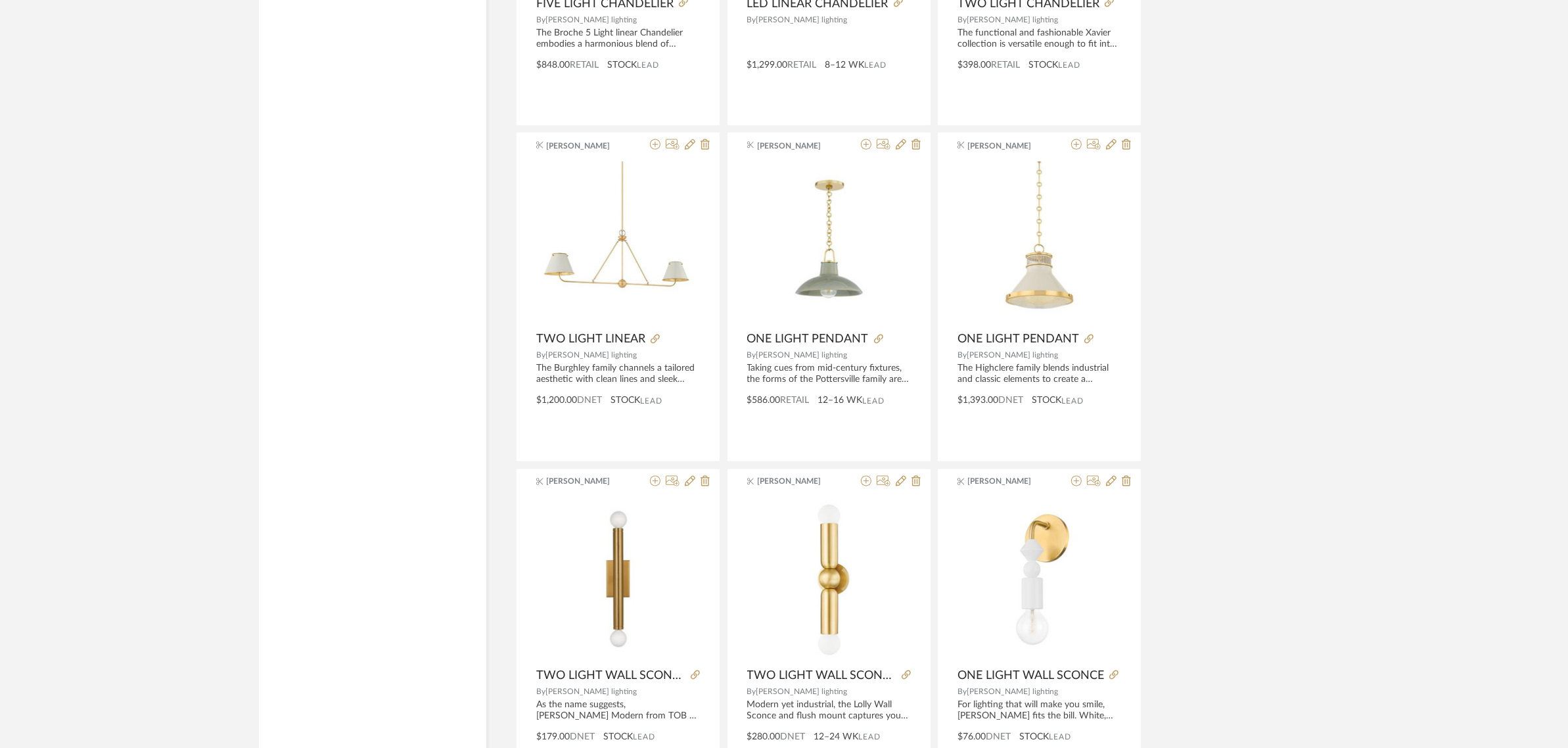
scroll to position [3120, 0]
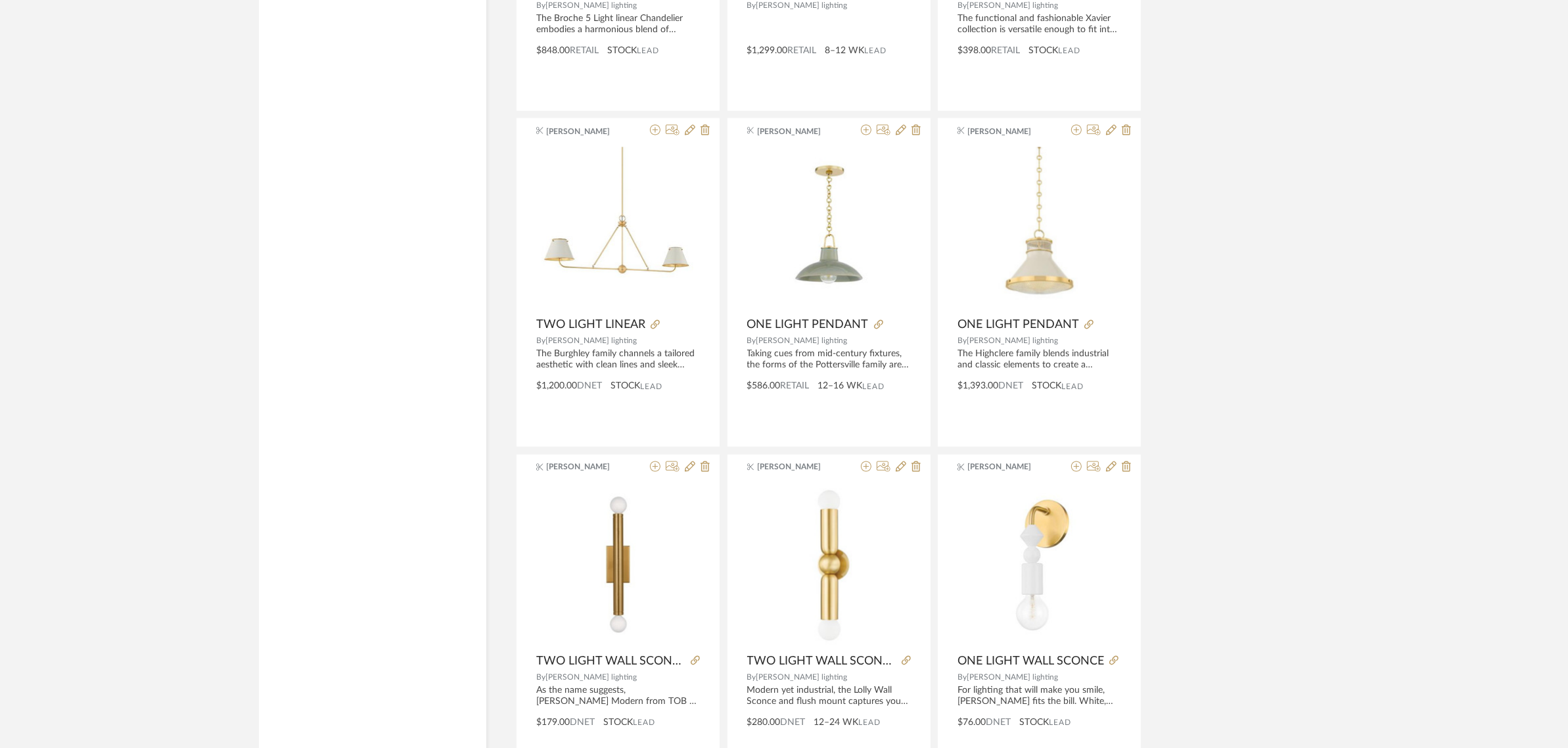
drag, startPoint x: 1541, startPoint y: 241, endPoint x: 1534, endPoint y: 104, distance: 137.2
drag, startPoint x: 1525, startPoint y: 24, endPoint x: 1525, endPoint y: 1, distance: 23.0
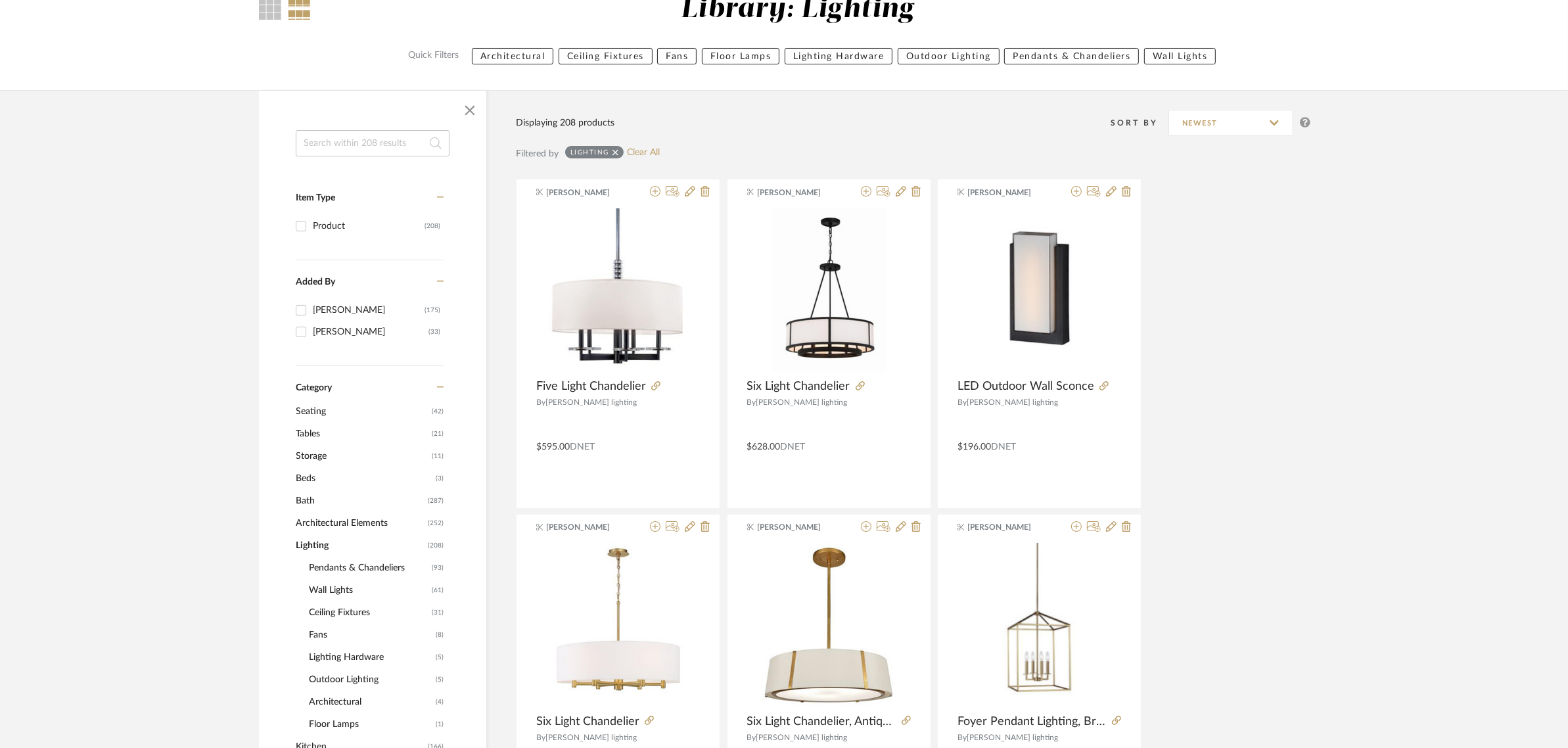
scroll to position [0, 0]
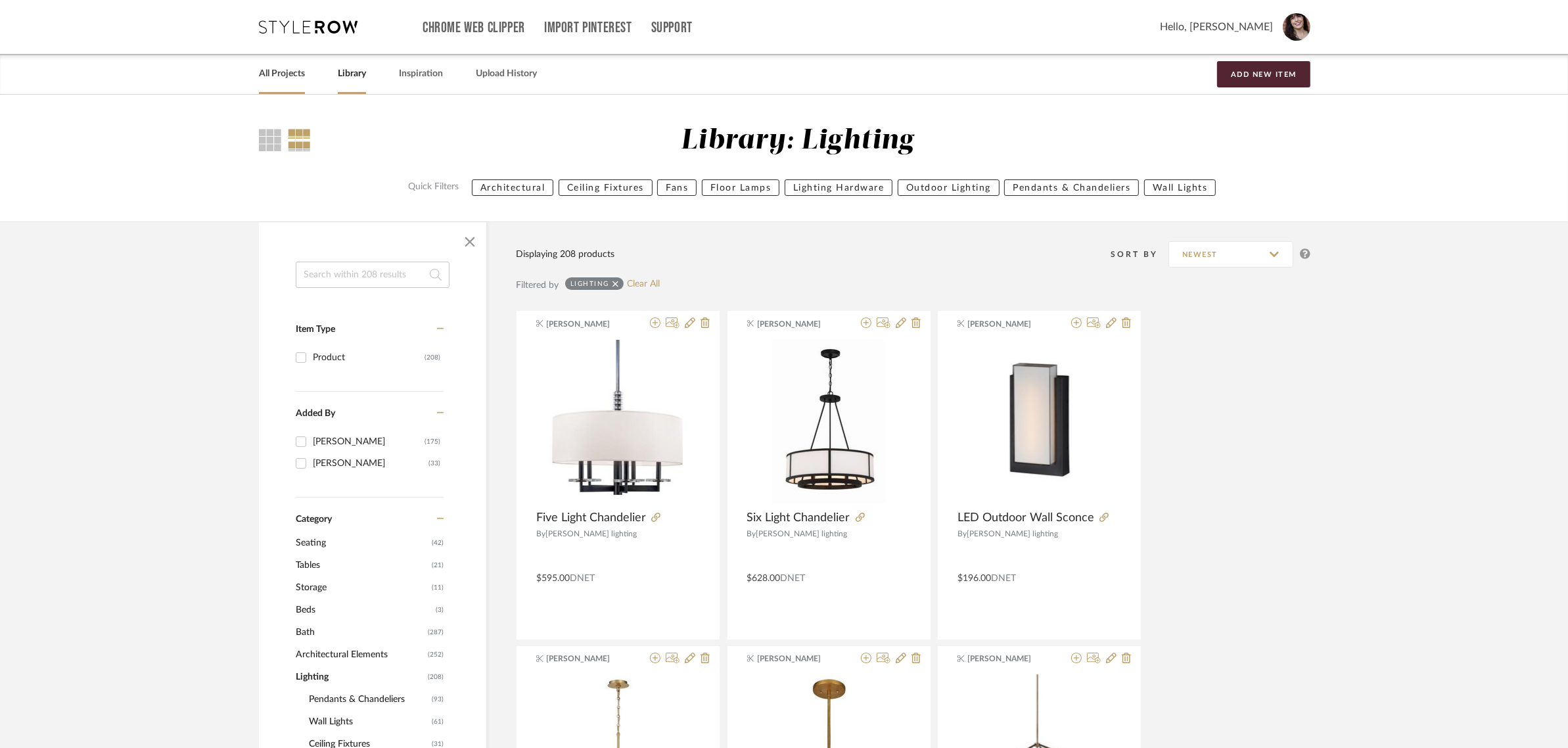
click at [284, 63] on div "All Projects" at bounding box center [282, 74] width 46 height 40
click at [283, 79] on link "All Projects" at bounding box center [282, 74] width 46 height 18
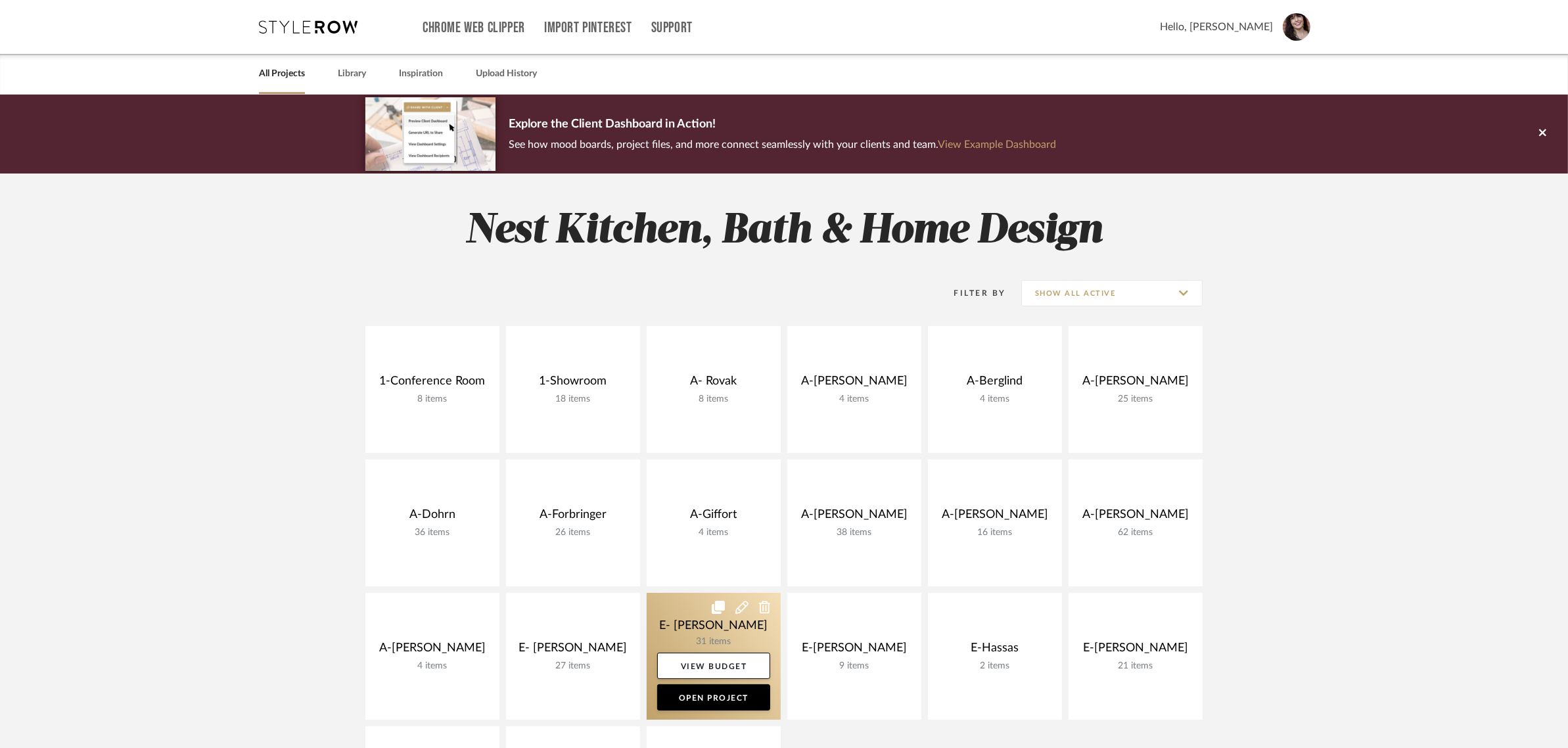
click at [713, 625] on link at bounding box center [714, 656] width 134 height 127
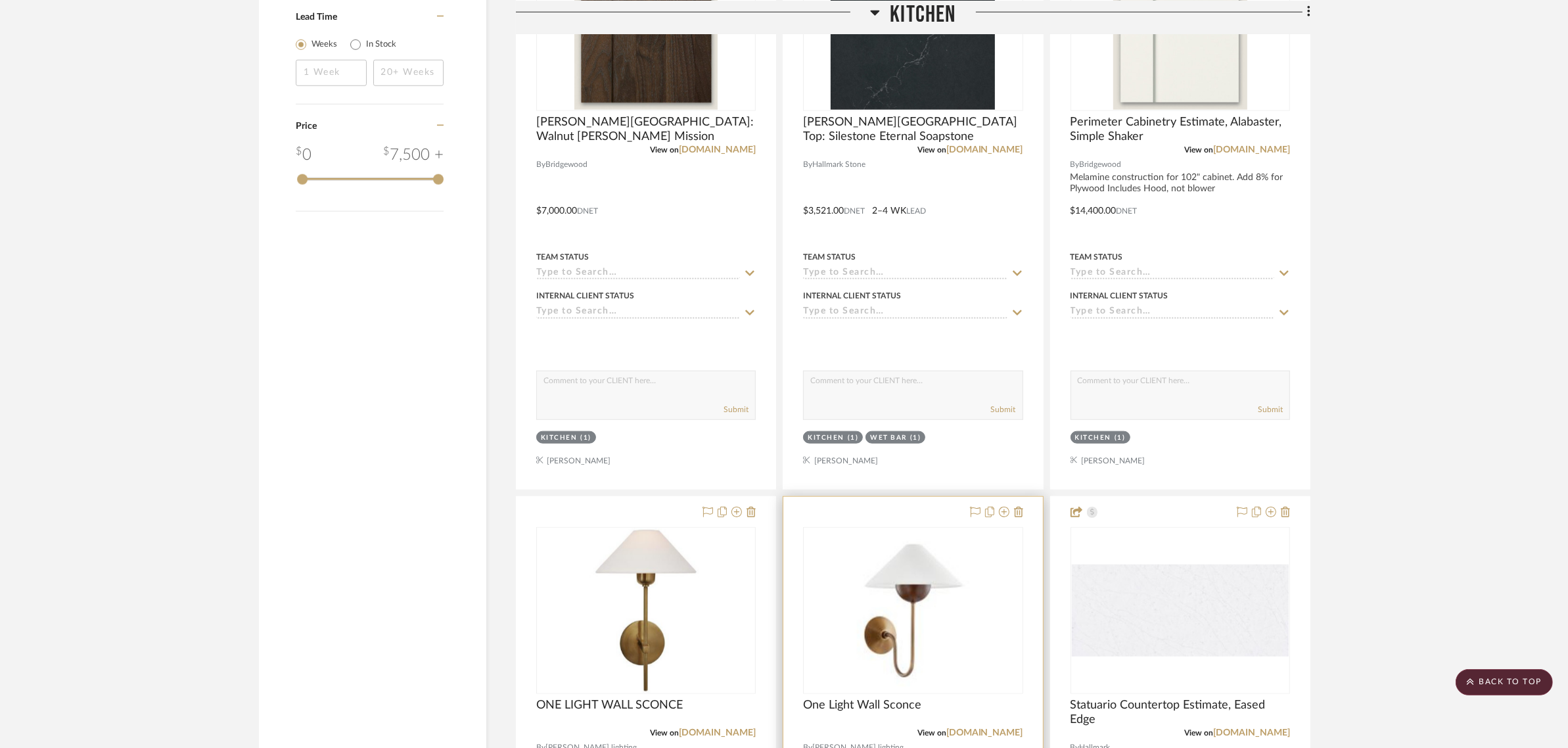
scroll to position [1678, 0]
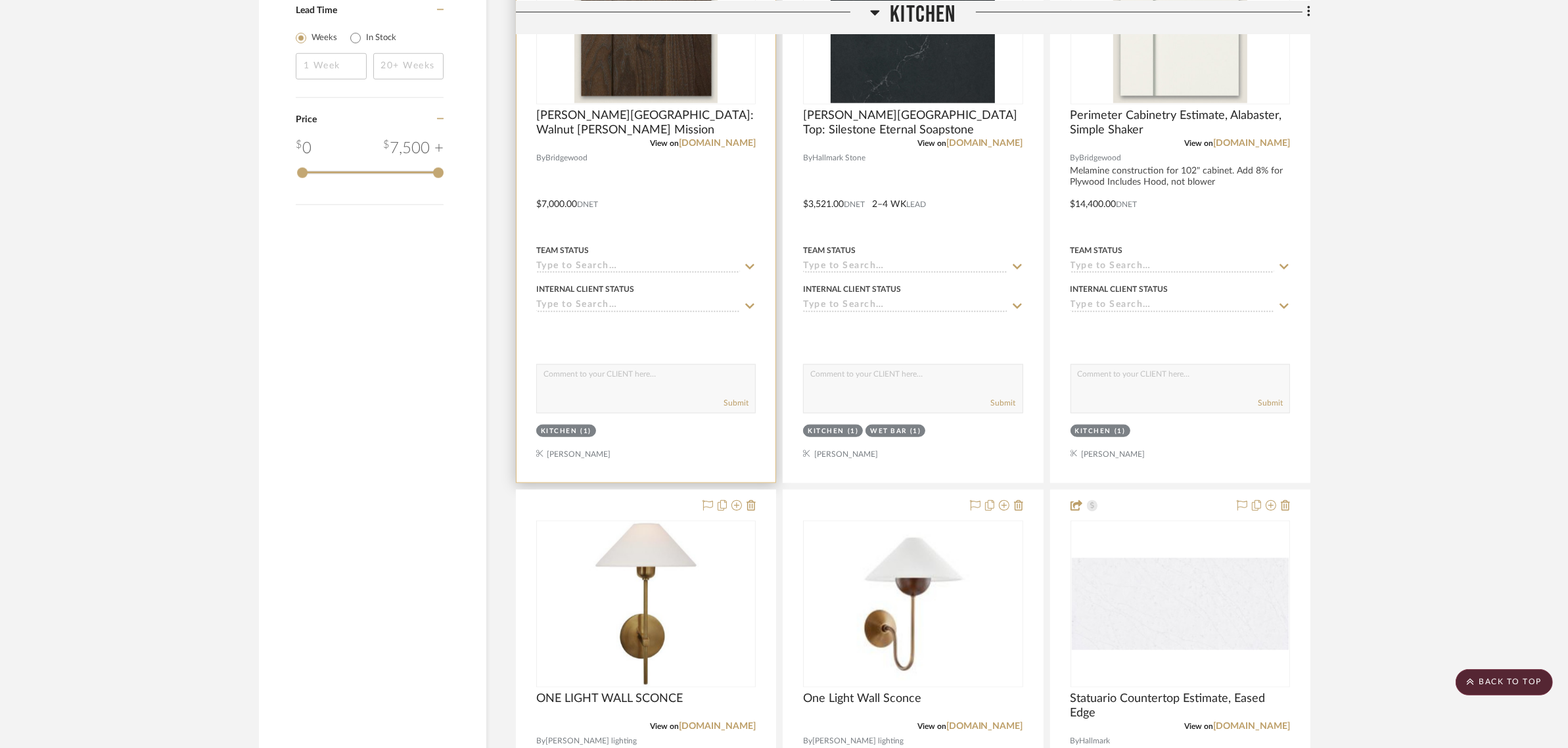
click at [661, 66] on img "0" at bounding box center [647, 21] width 144 height 164
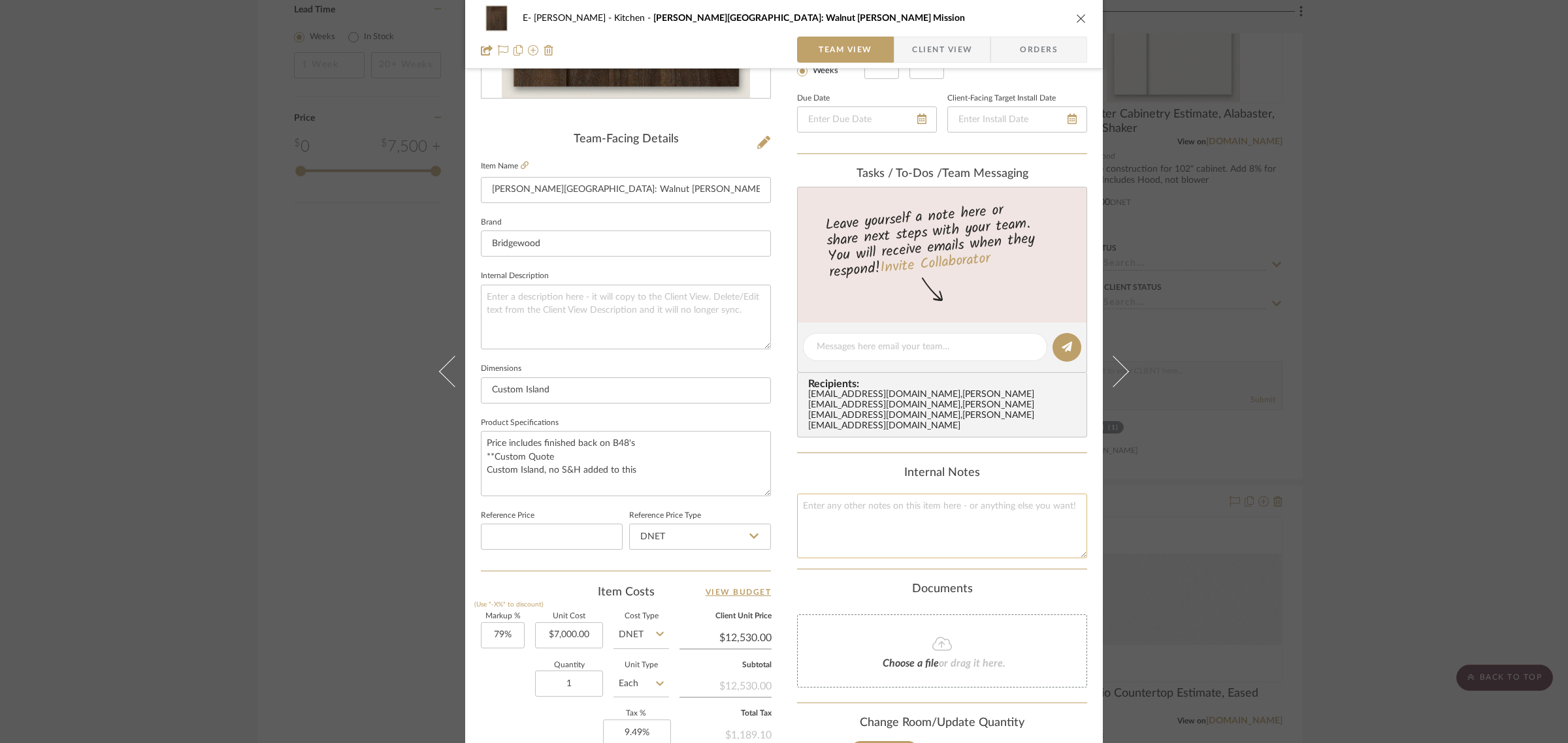
scroll to position [472, 0]
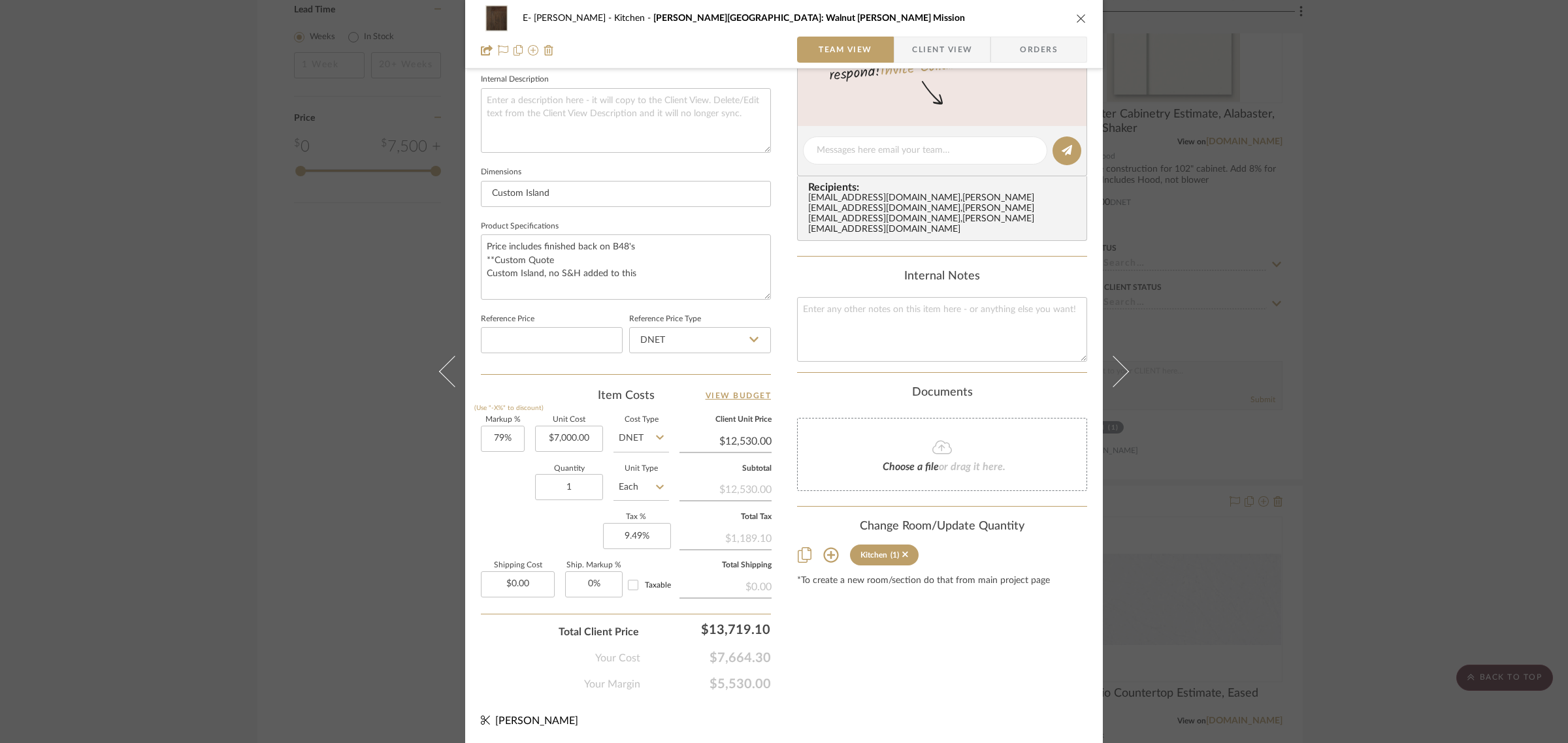
click at [1455, 288] on div "E- [PERSON_NAME] Kitchen [PERSON_NAME][GEOGRAPHIC_DATA]: Walnut [PERSON_NAME] M…" at bounding box center [784, 372] width 1568 height 743
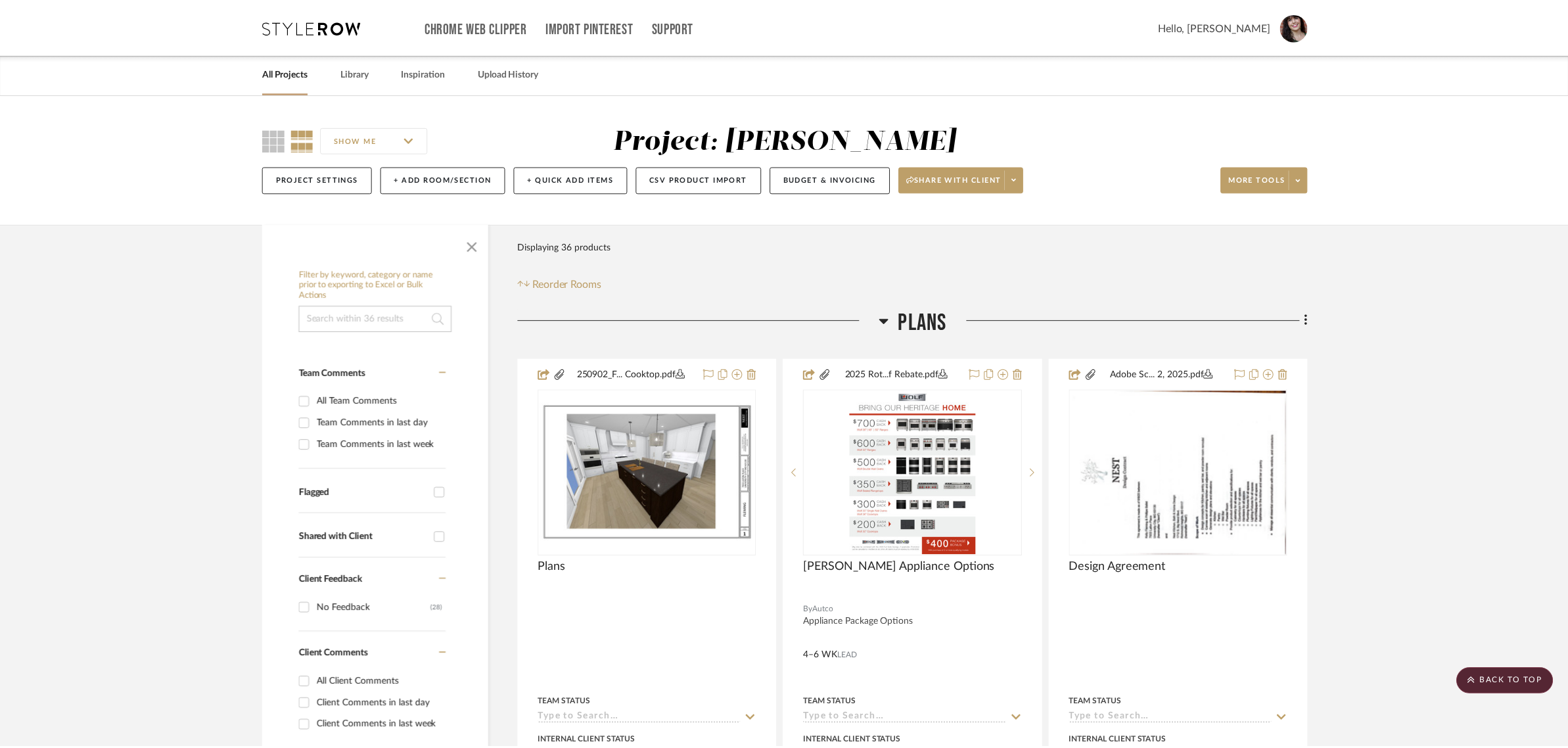
scroll to position [1678, 0]
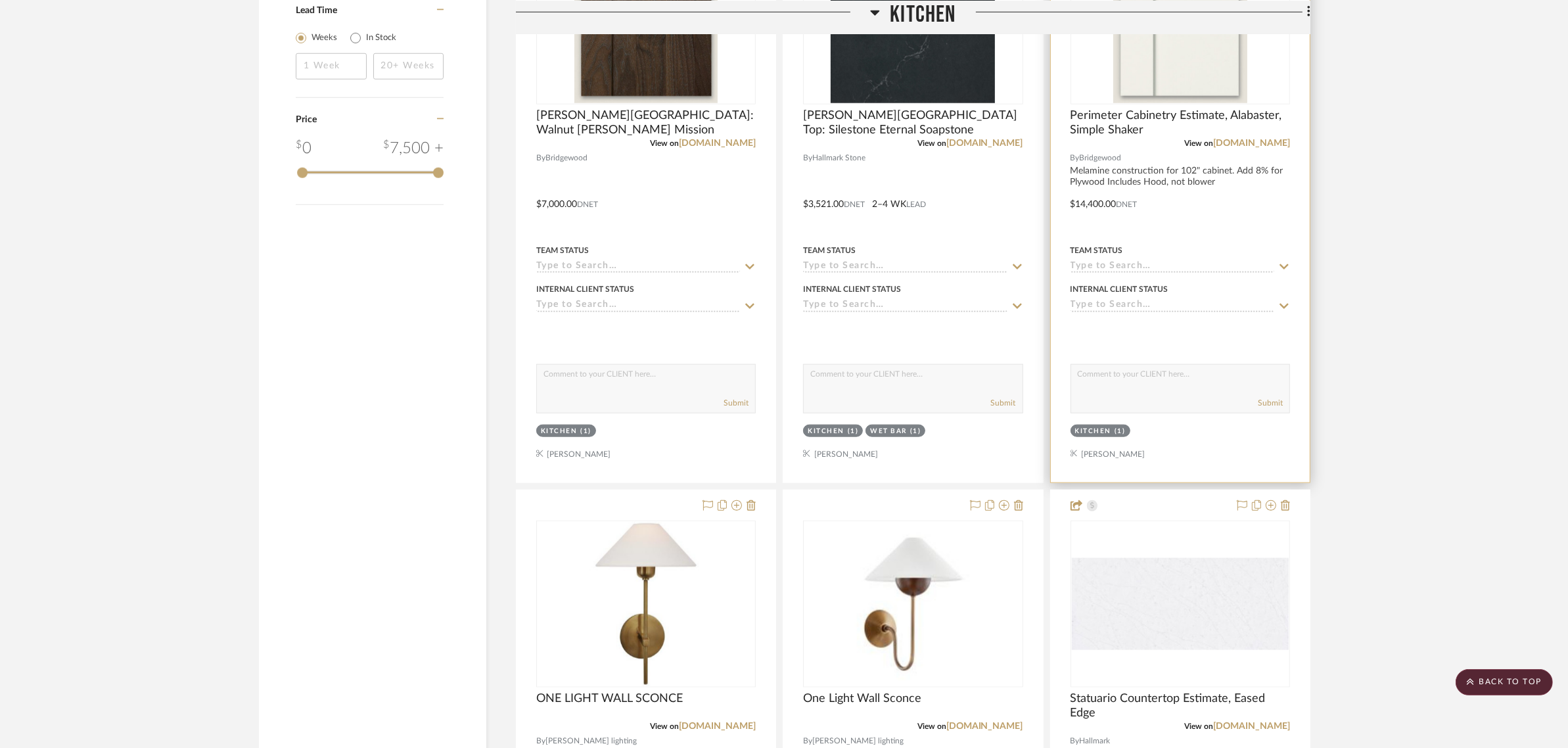
click at [1204, 52] on div at bounding box center [1180, 21] width 220 height 167
click at [1184, 67] on img "0" at bounding box center [1180, 21] width 134 height 164
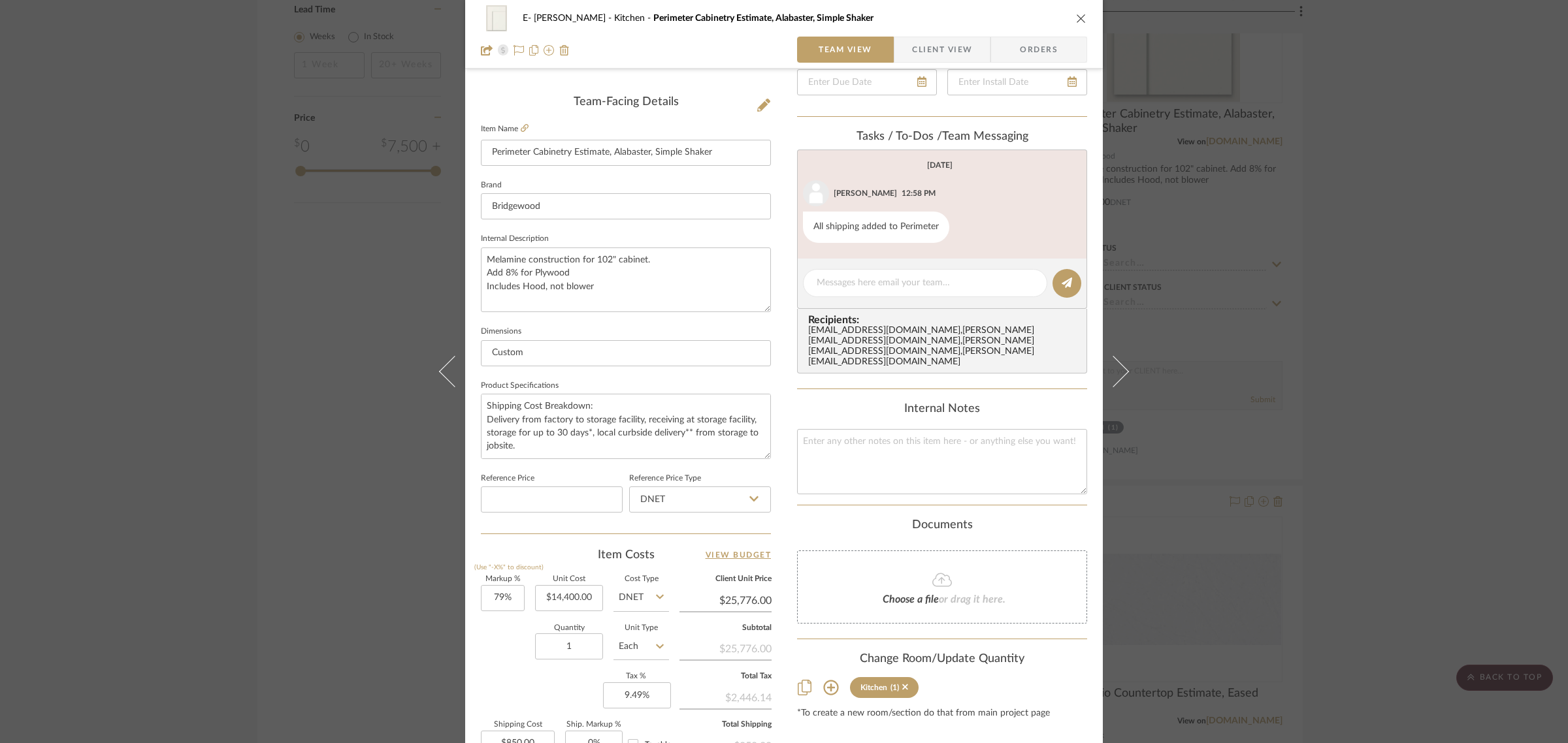
scroll to position [314, 0]
click at [562, 596] on input "14400.00" at bounding box center [568, 597] width 68 height 26
type input "$14,410.00"
click at [504, 644] on div "Quantity 1 Unit Type Each" at bounding box center [575, 647] width 188 height 46
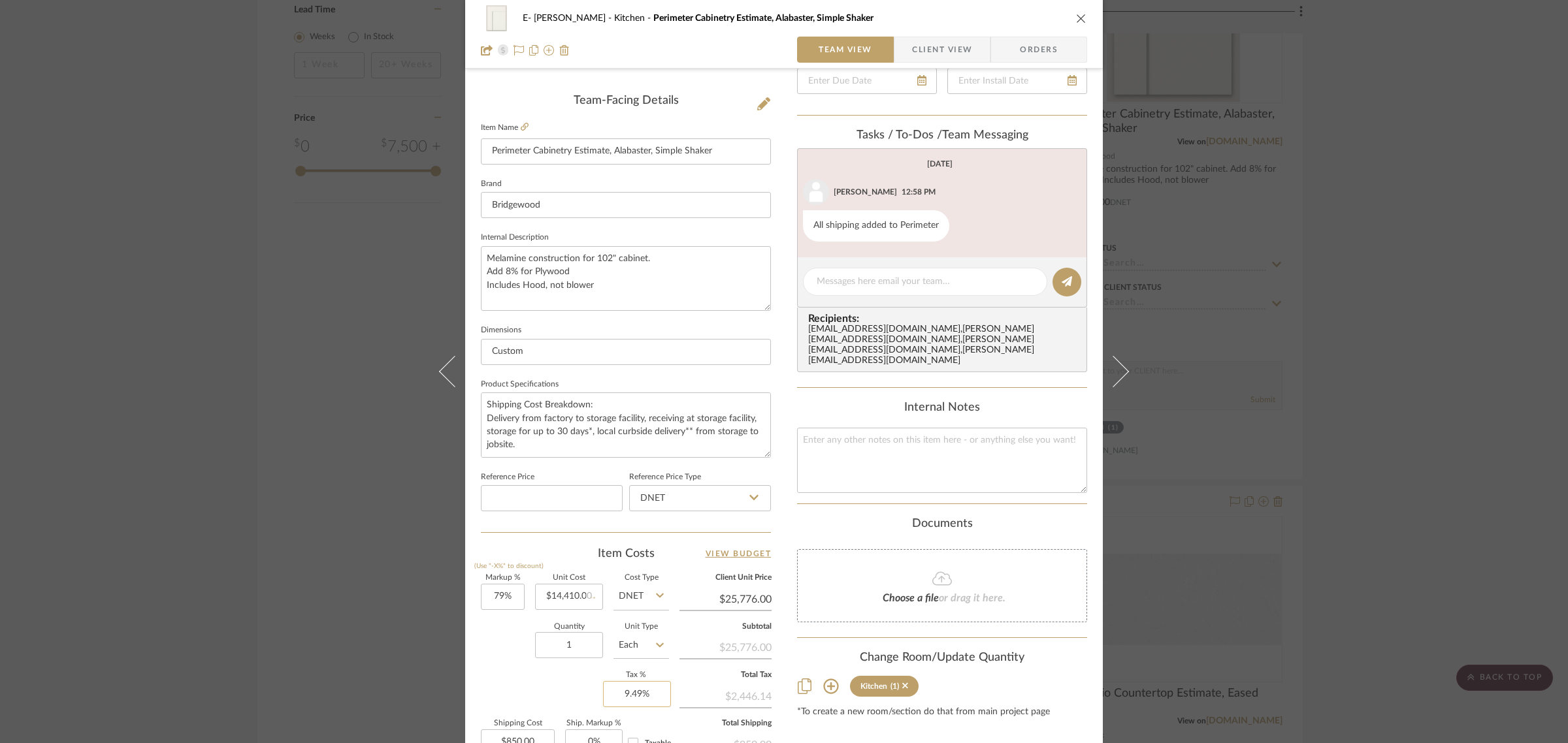
type input "9.49"
click at [647, 691] on input "9.49" at bounding box center [636, 694] width 68 height 26
type input "$25,793.90"
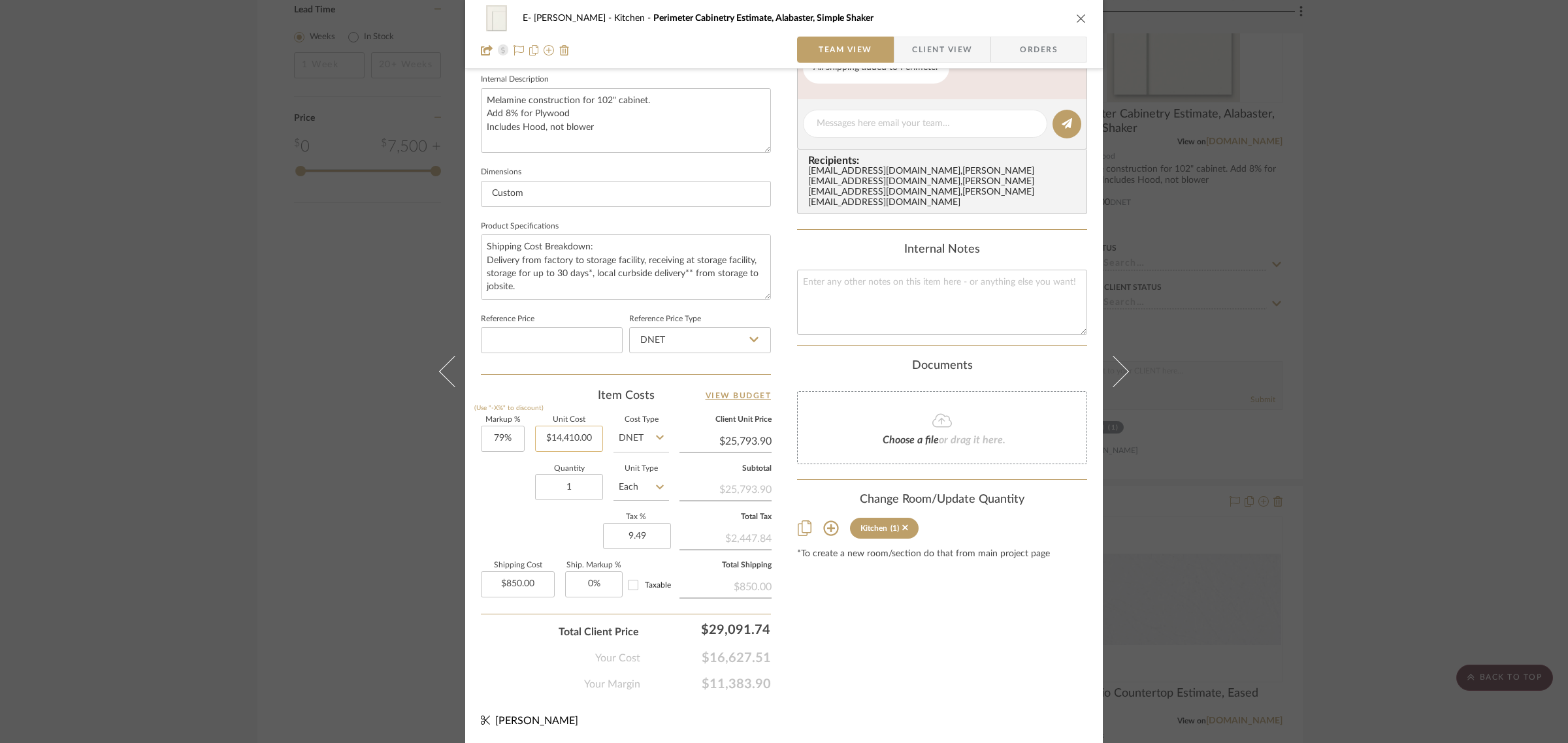
type input "14410.00"
type input "9.49%"
click at [566, 439] on input "14410.00" at bounding box center [568, 439] width 68 height 26
type input "$14,100.00"
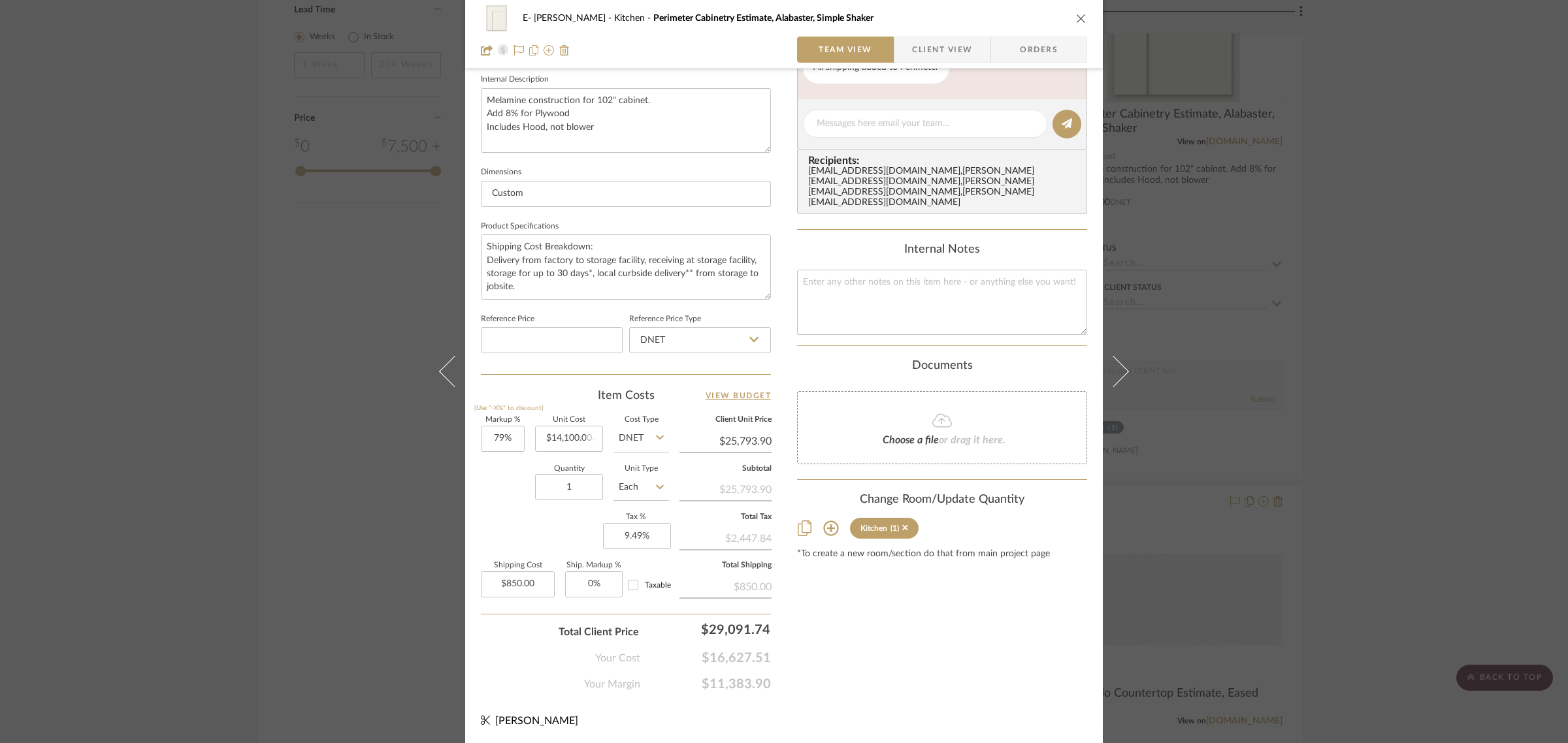
click at [938, 596] on div "Content here copies to Client View - confirm visibility there. Show in Client D…" at bounding box center [942, 154] width 290 height 1075
type input "$25,239.00"
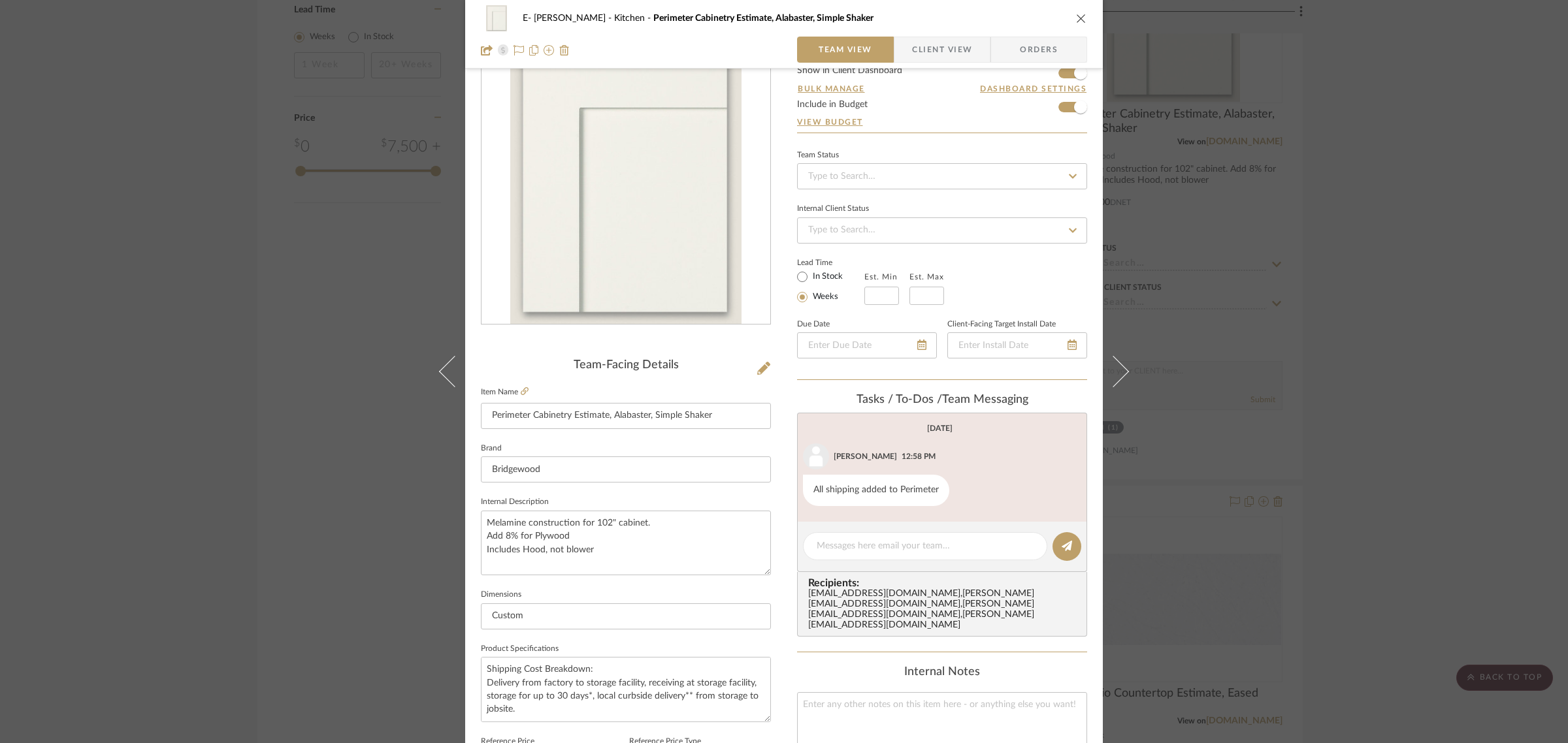
scroll to position [0, 0]
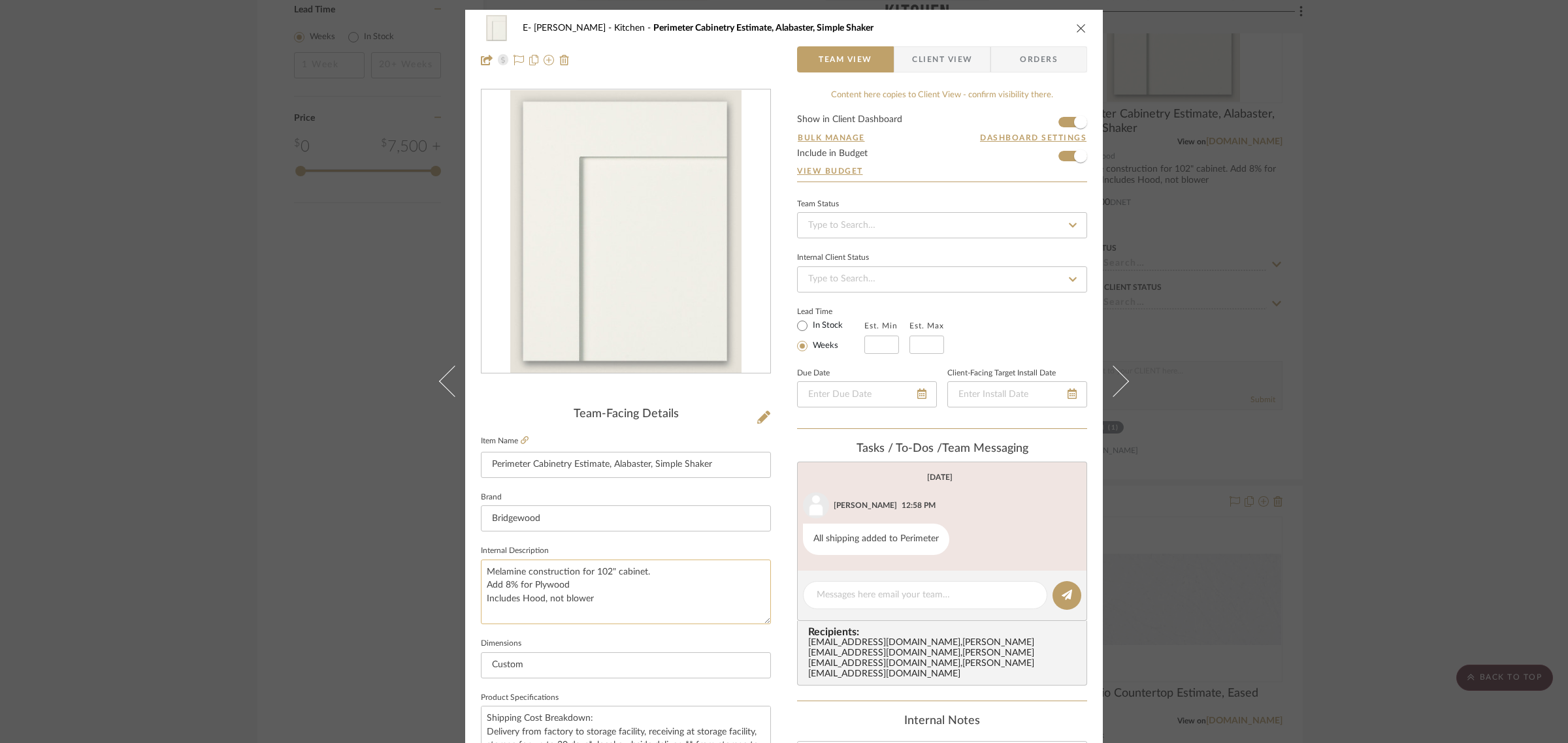
click at [598, 595] on textarea "Melamine construction for 102" cabinet. Add 8% for Plywood Includes Hood, not b…" at bounding box center [626, 591] width 290 height 64
type textarea "Melamine construction for 102" cabinet. Add 8% for Plywood Includes Hood, not b…"
click at [1079, 27] on icon "close" at bounding box center [1081, 28] width 11 height 11
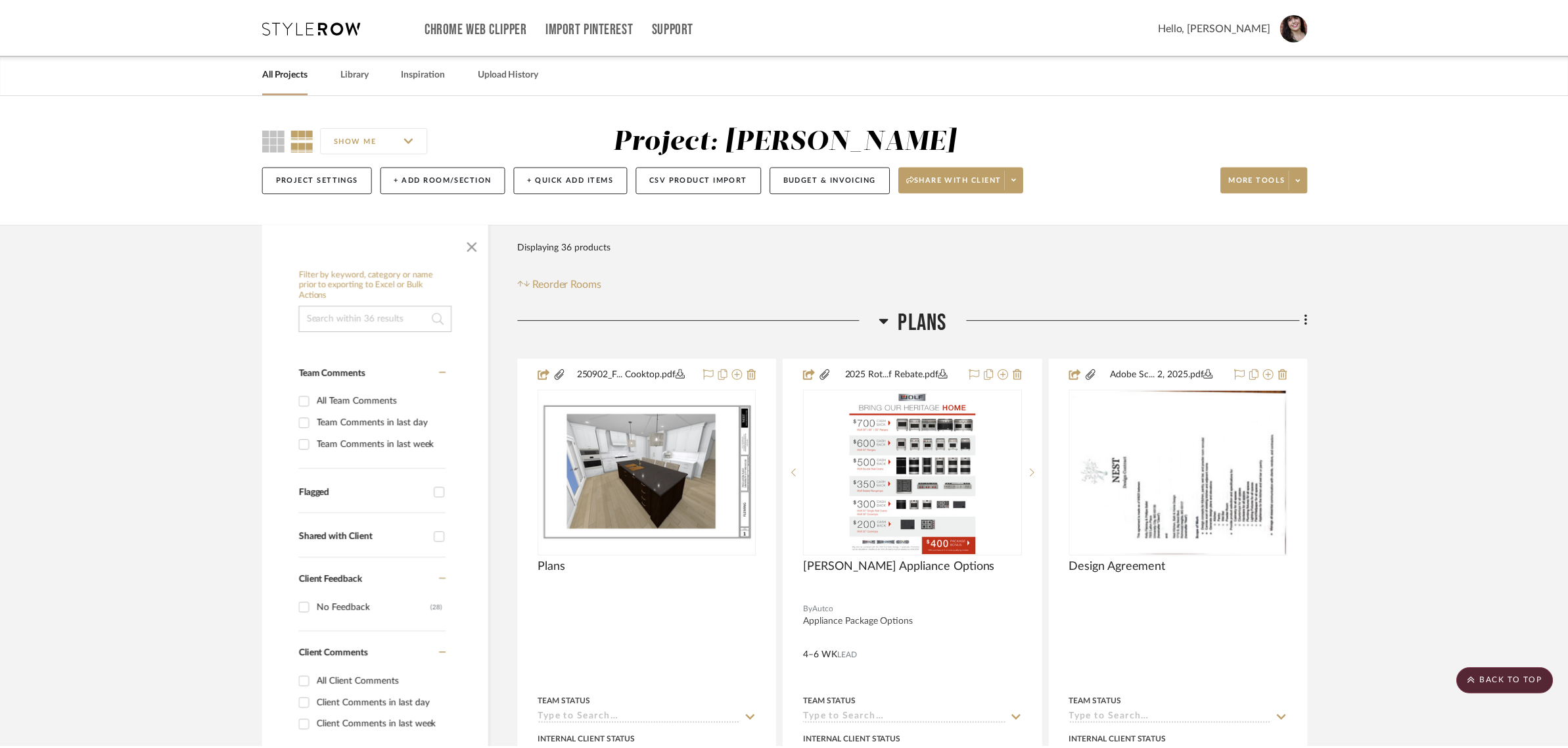
scroll to position [1678, 0]
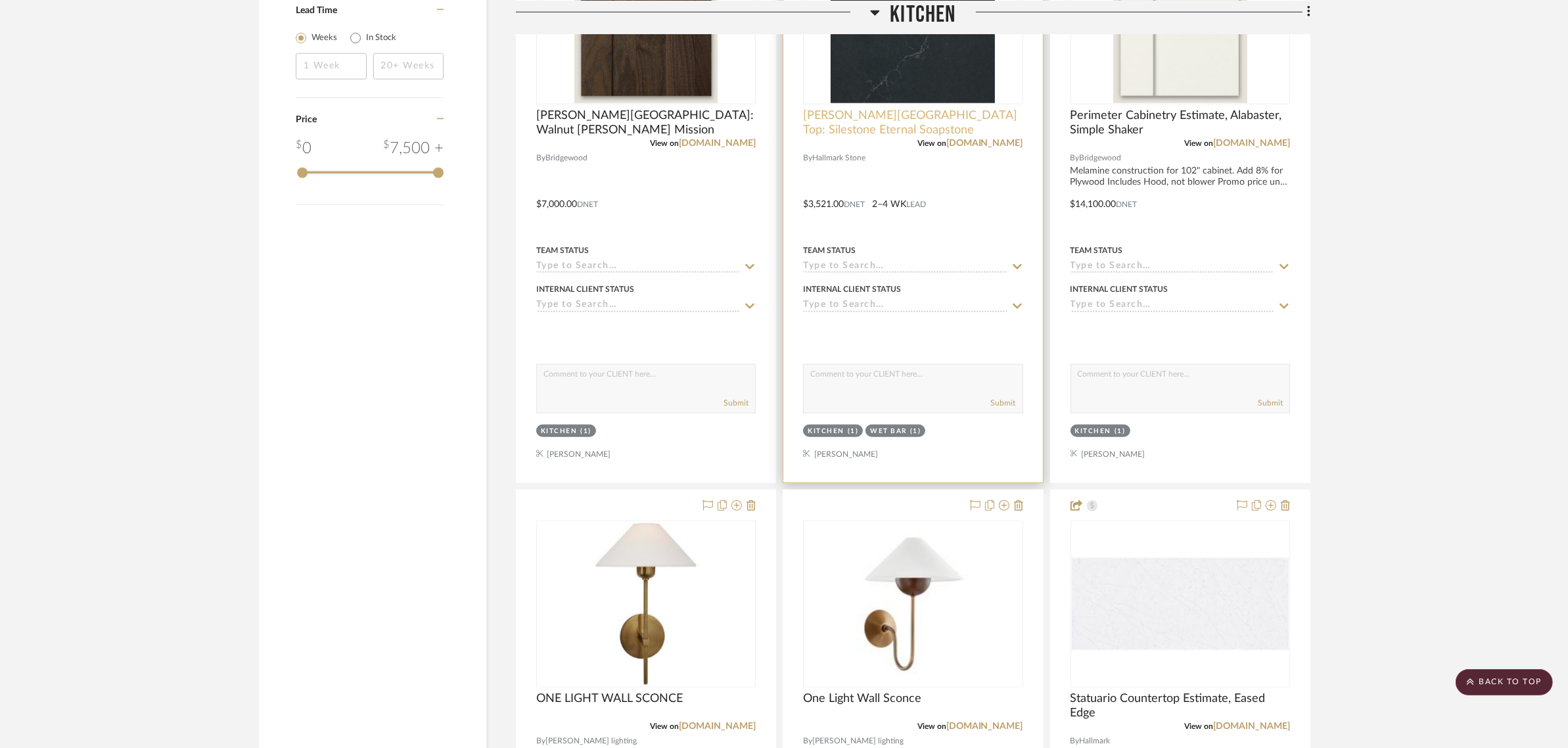
click at [874, 125] on span "[PERSON_NAME][GEOGRAPHIC_DATA] Top: Silestone Eternal Soapstone" at bounding box center [913, 122] width 220 height 29
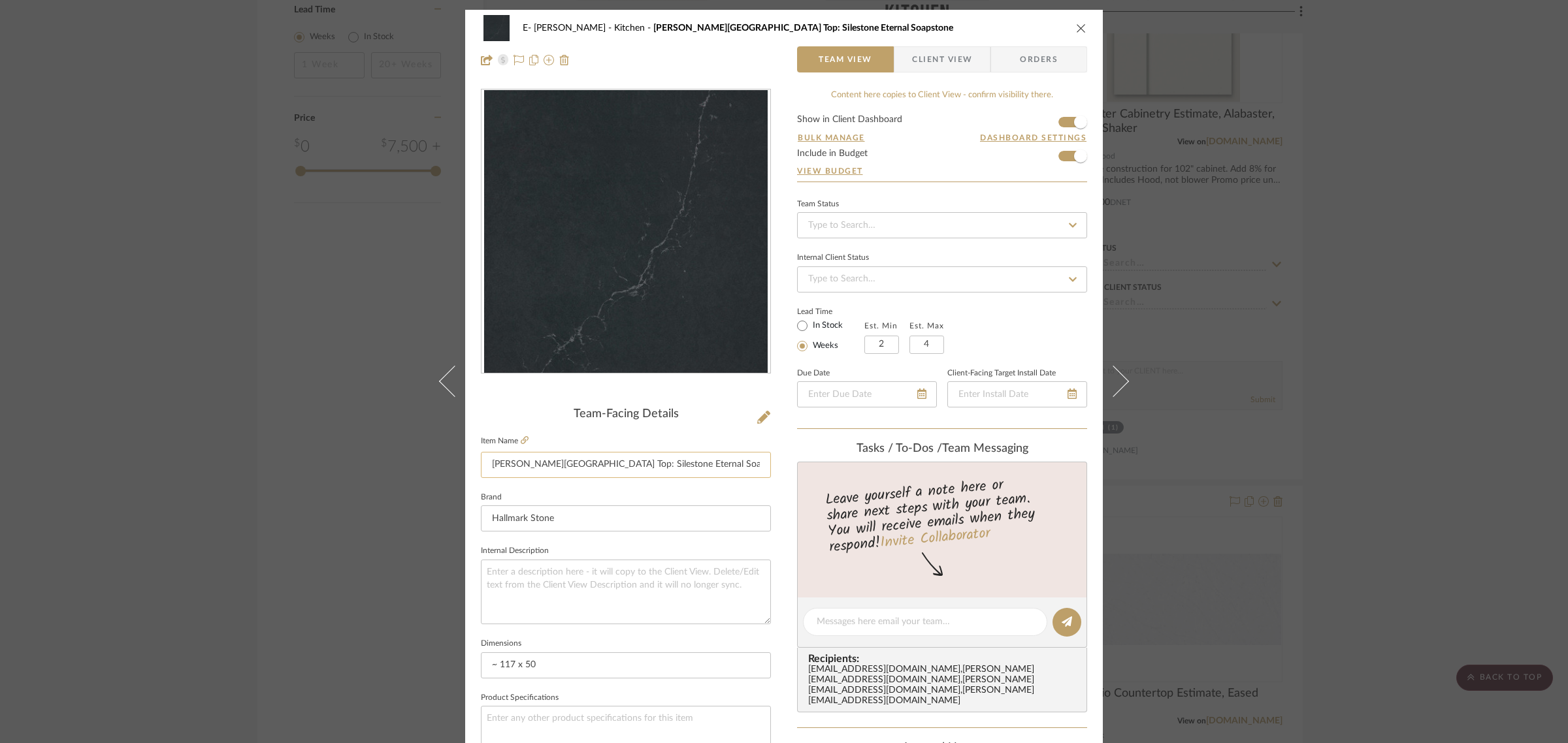
click at [566, 466] on input "[PERSON_NAME][GEOGRAPHIC_DATA] Top: Silestone Eternal Soapstone" at bounding box center [626, 465] width 290 height 26
type input "[PERSON_NAME][GEOGRAPHIC_DATA] Top: Estimate Silestone Eternal Soapstone"
click at [1079, 26] on icon "close" at bounding box center [1081, 28] width 11 height 11
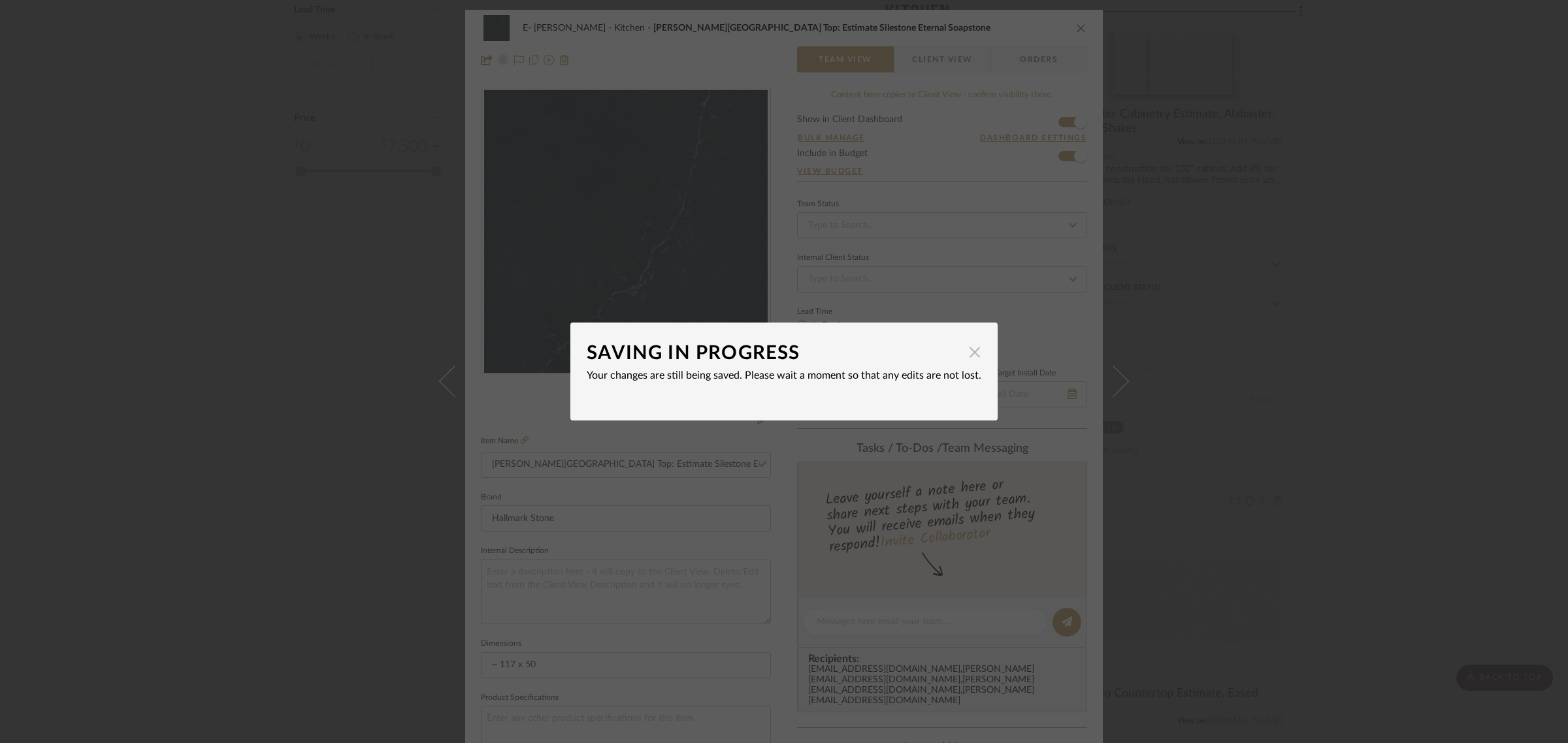
click at [967, 350] on span "button" at bounding box center [975, 352] width 26 height 26
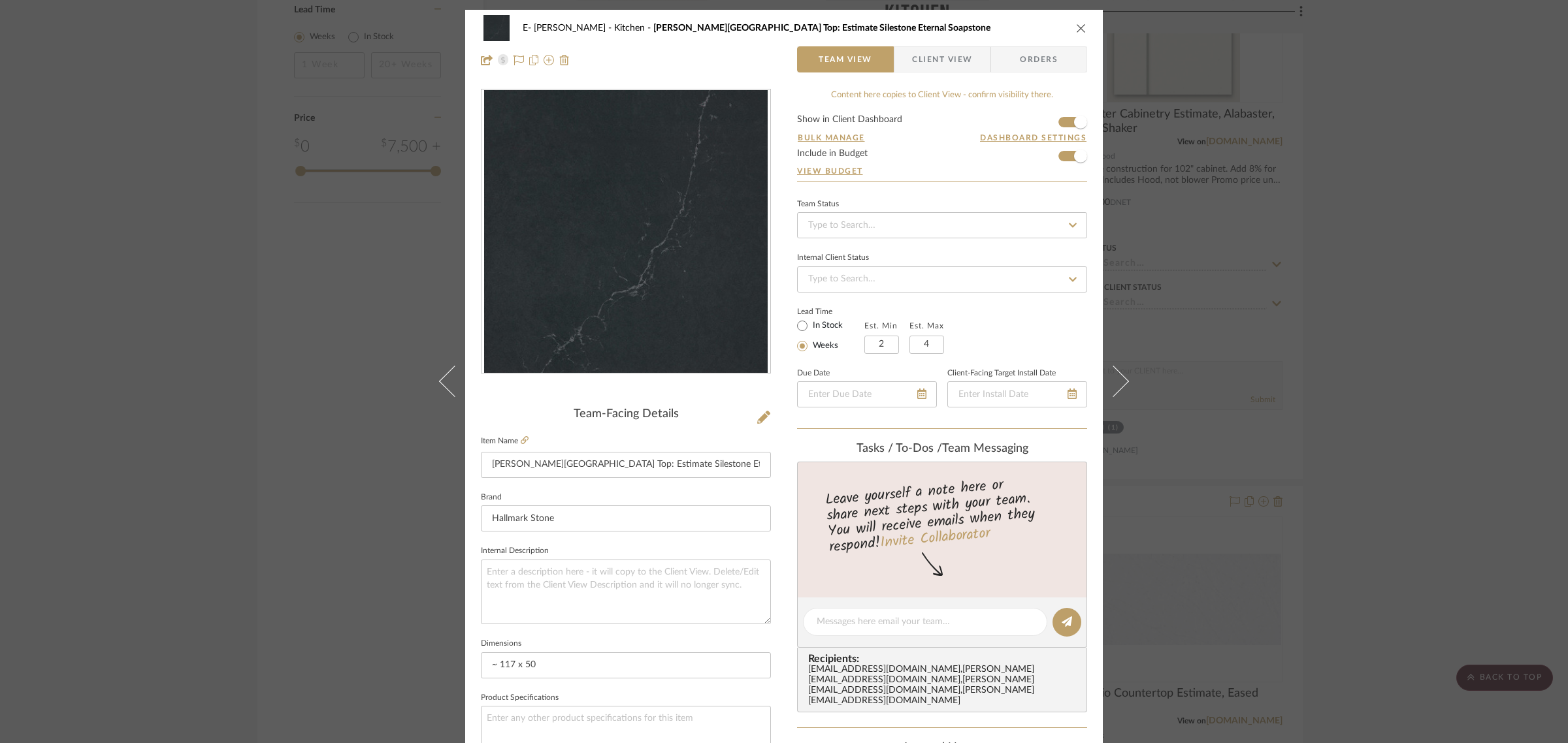
click at [1076, 28] on icon "close" at bounding box center [1081, 28] width 11 height 11
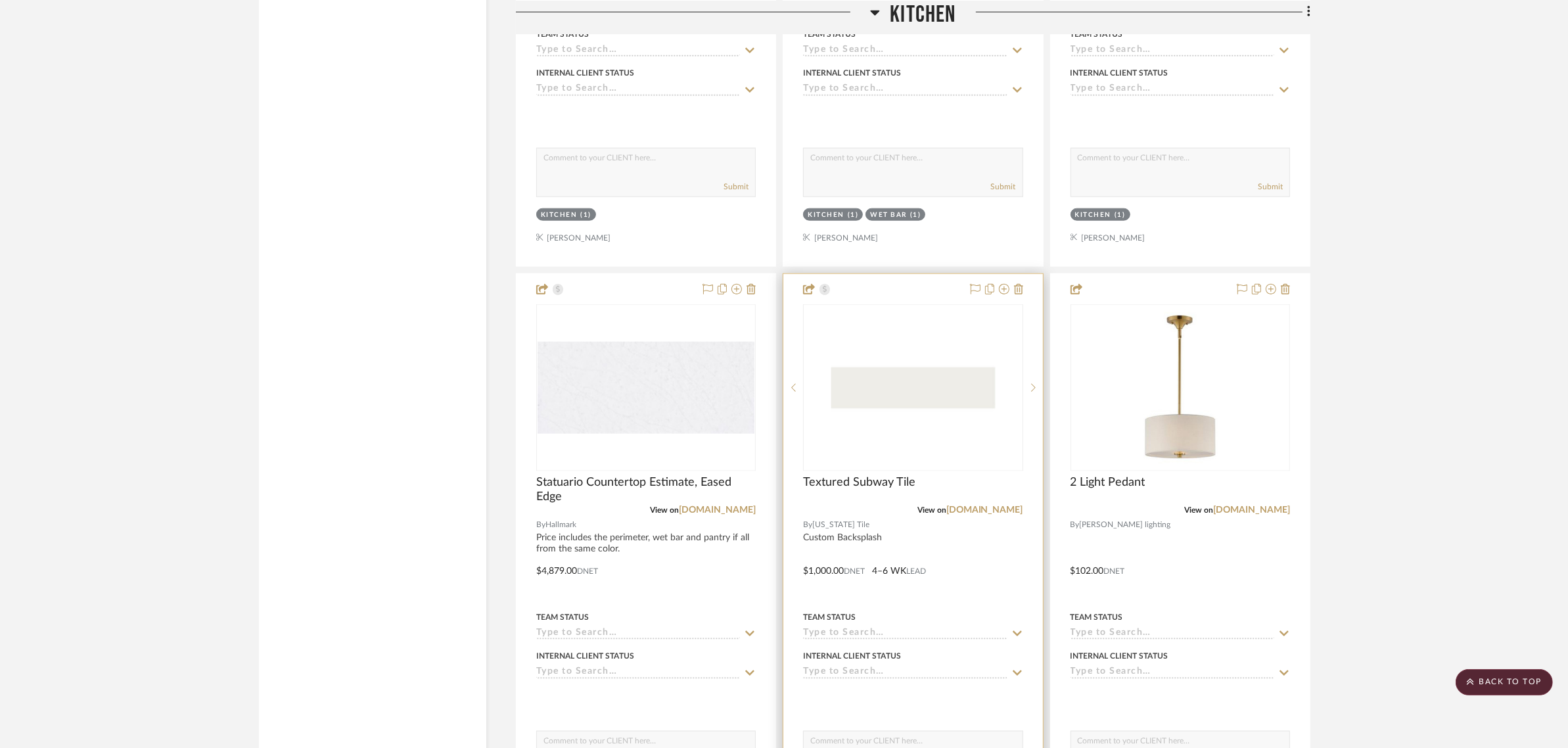
scroll to position [1894, 0]
click at [654, 401] on img "0" at bounding box center [646, 389] width 217 height 93
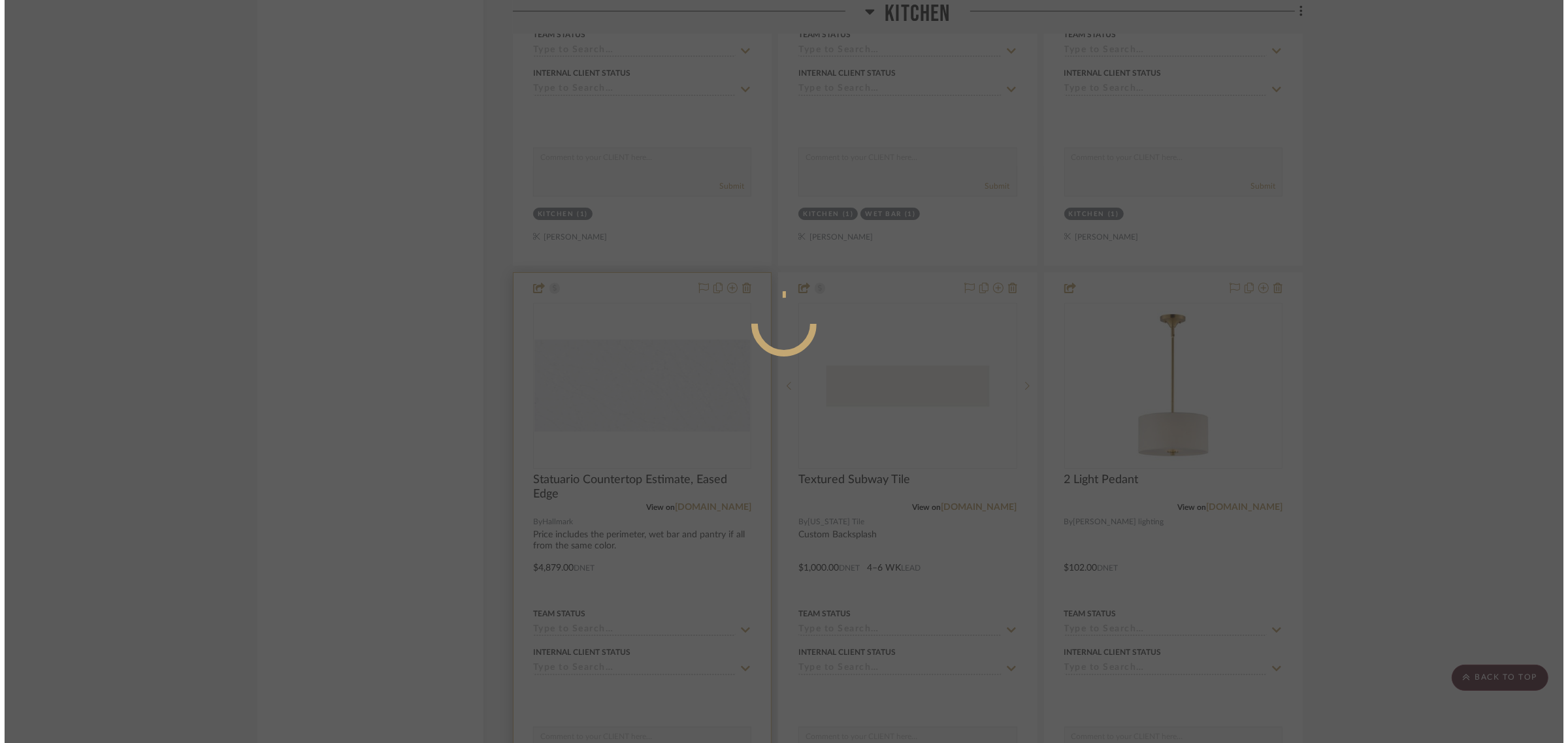
scroll to position [0, 0]
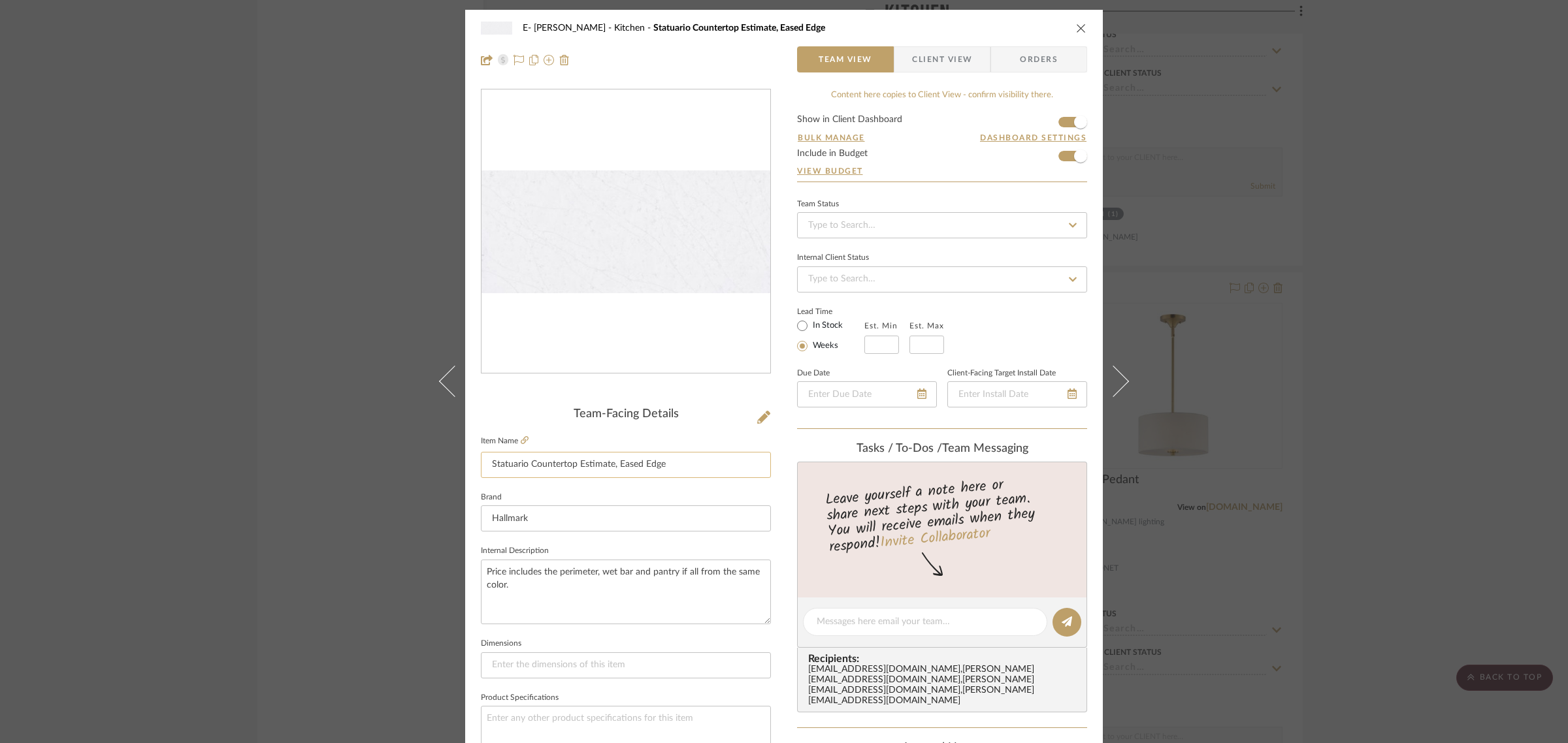
click at [574, 458] on input "Statuario Countertop Estimate, Eased Edge" at bounding box center [626, 465] width 290 height 26
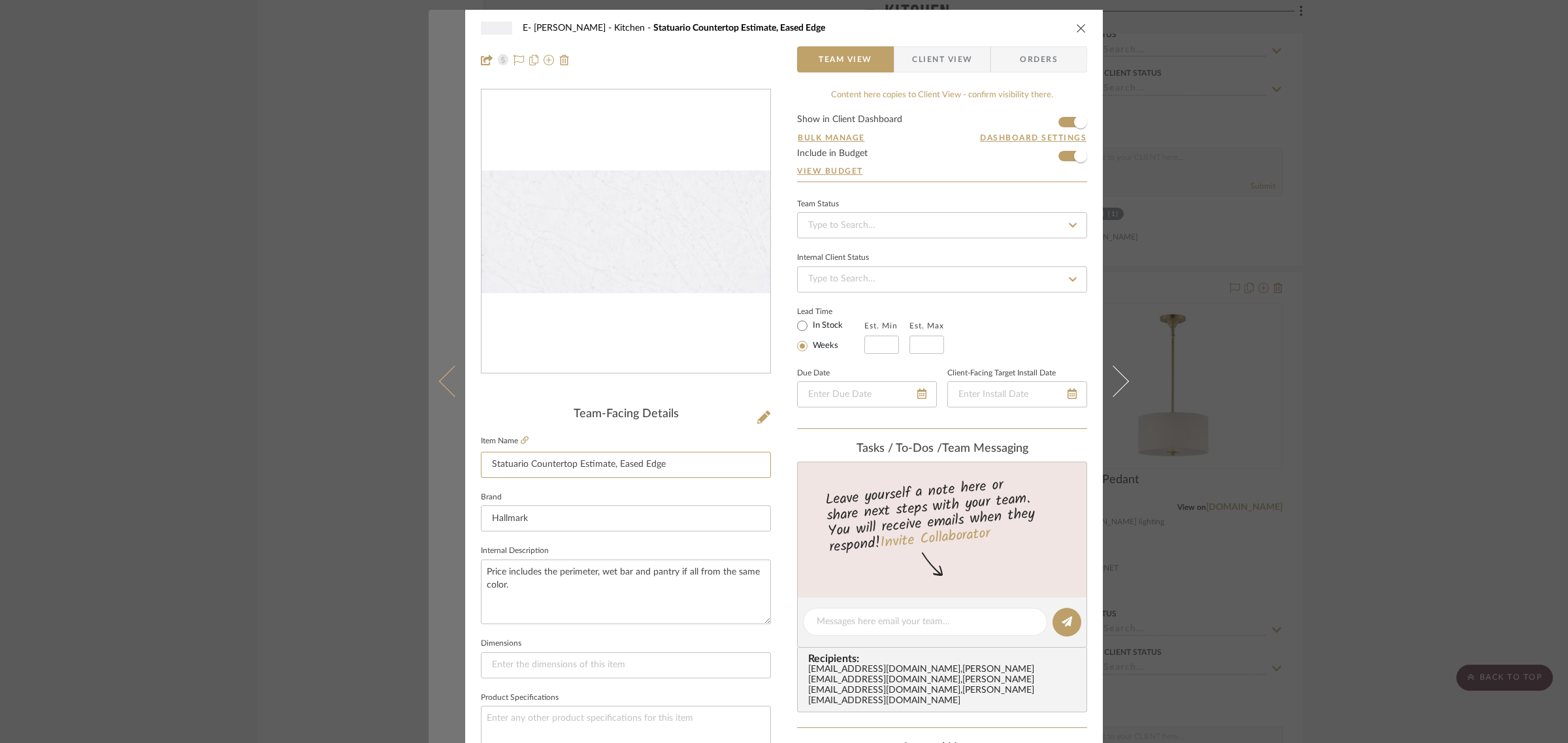
drag, startPoint x: 524, startPoint y: 465, endPoint x: 435, endPoint y: 466, distance: 89.0
click at [435, 466] on mat-dialog-content "E- [PERSON_NAME] Kitchen Statuario Countertop Estimate, Eased Edge Team View Cl…" at bounding box center [784, 613] width 711 height 1207
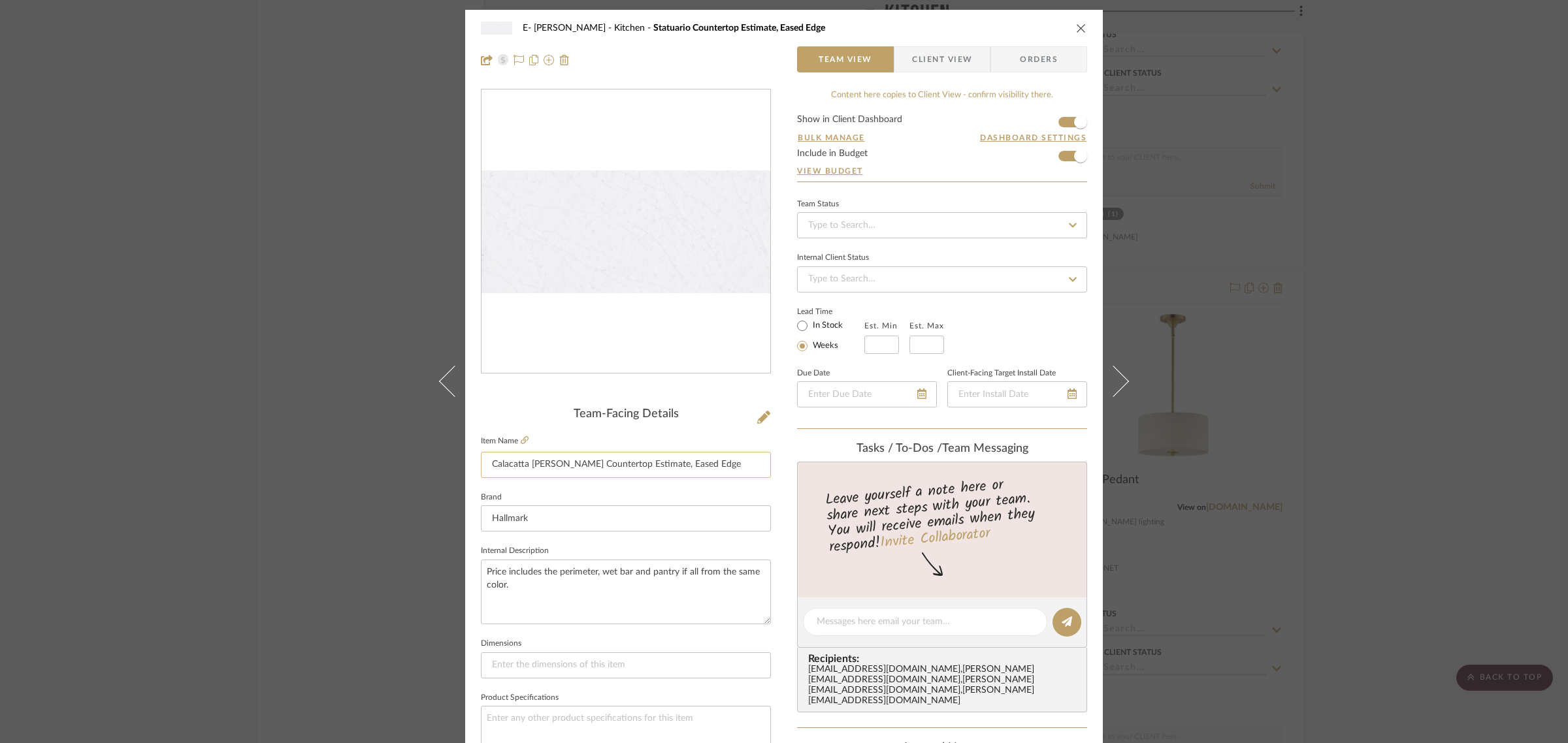
click at [488, 466] on input "Calacatta [PERSON_NAME] Countertop Estimate, Eased Edge" at bounding box center [626, 465] width 290 height 26
drag, startPoint x: 675, startPoint y: 460, endPoint x: 706, endPoint y: 461, distance: 31.0
click at [706, 461] on input "[PERSON_NAME] Countertop Estimate: Calacatta [PERSON_NAME] Countertop Estimate,…" at bounding box center [626, 465] width 290 height 26
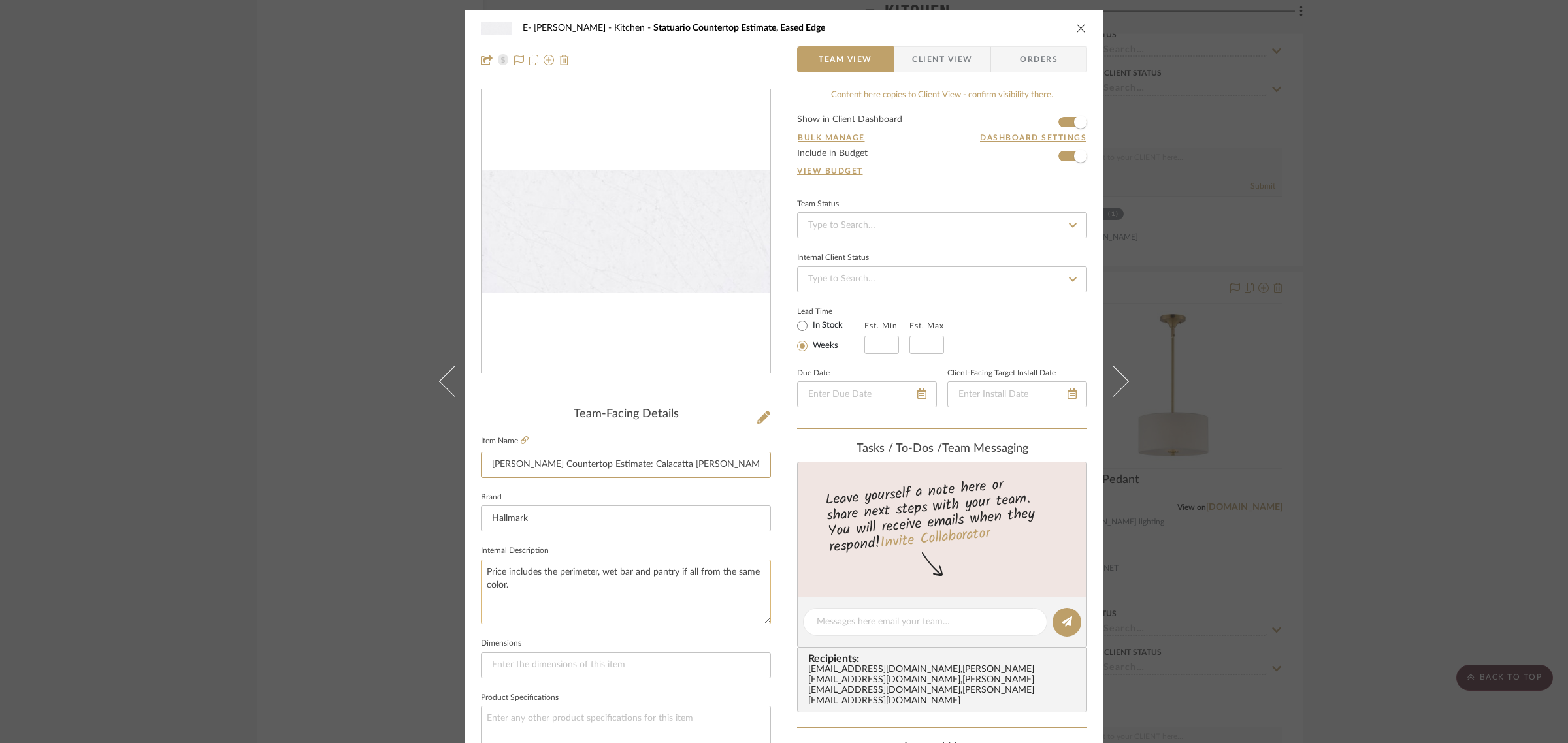
type input "[PERSON_NAME] Countertop Estimate: Calacatta [PERSON_NAME] Quartz, Eased Edge"
click at [592, 607] on textarea "Price includes the perimeter, wet bar and pantry if all from the same color." at bounding box center [626, 591] width 290 height 64
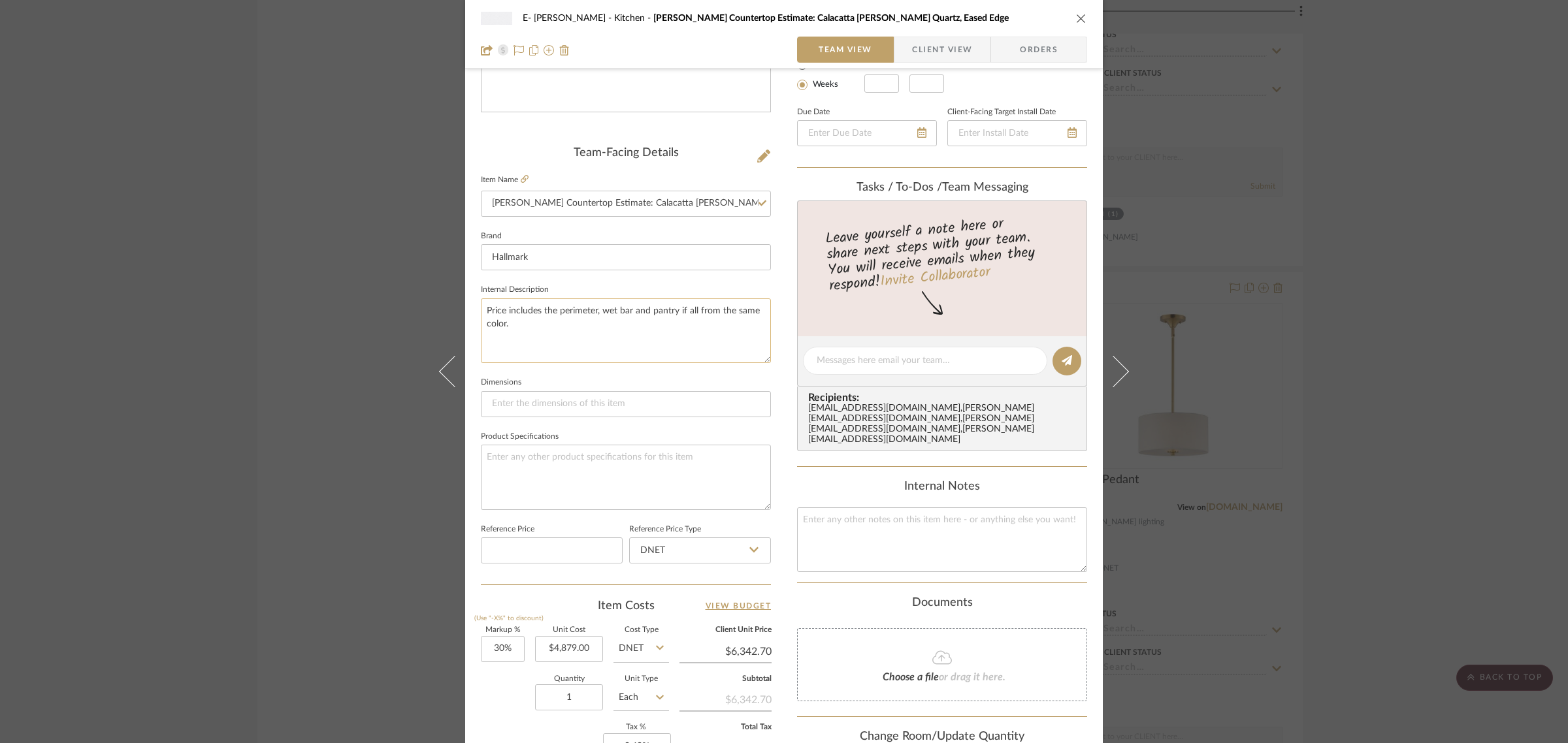
scroll to position [262, 0]
click at [561, 652] on input "4879.00" at bounding box center [568, 648] width 68 height 26
type input "$4,205.00"
click at [853, 596] on div "Documents" at bounding box center [942, 603] width 290 height 15
type input "$5,466.50"
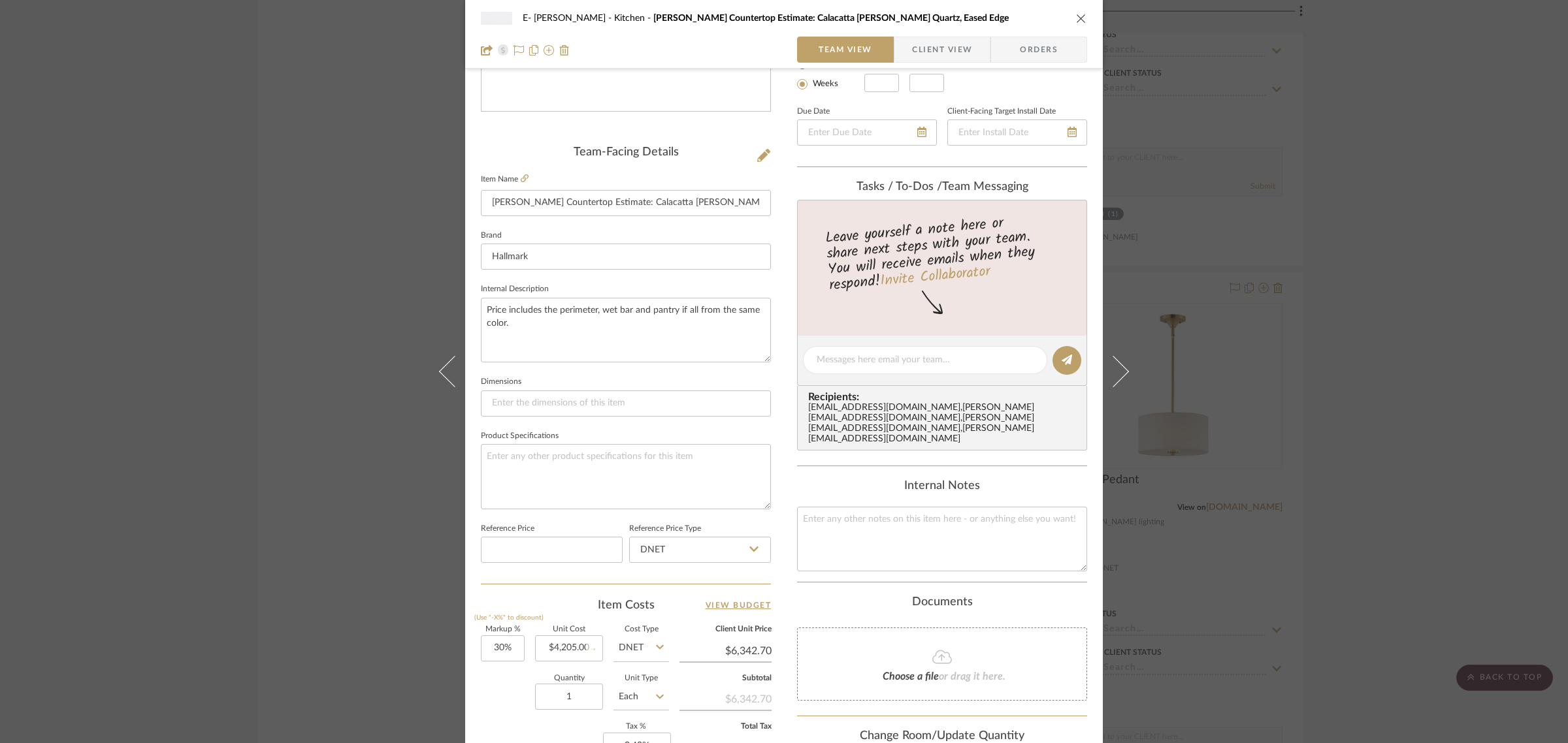
type input "$546.65"
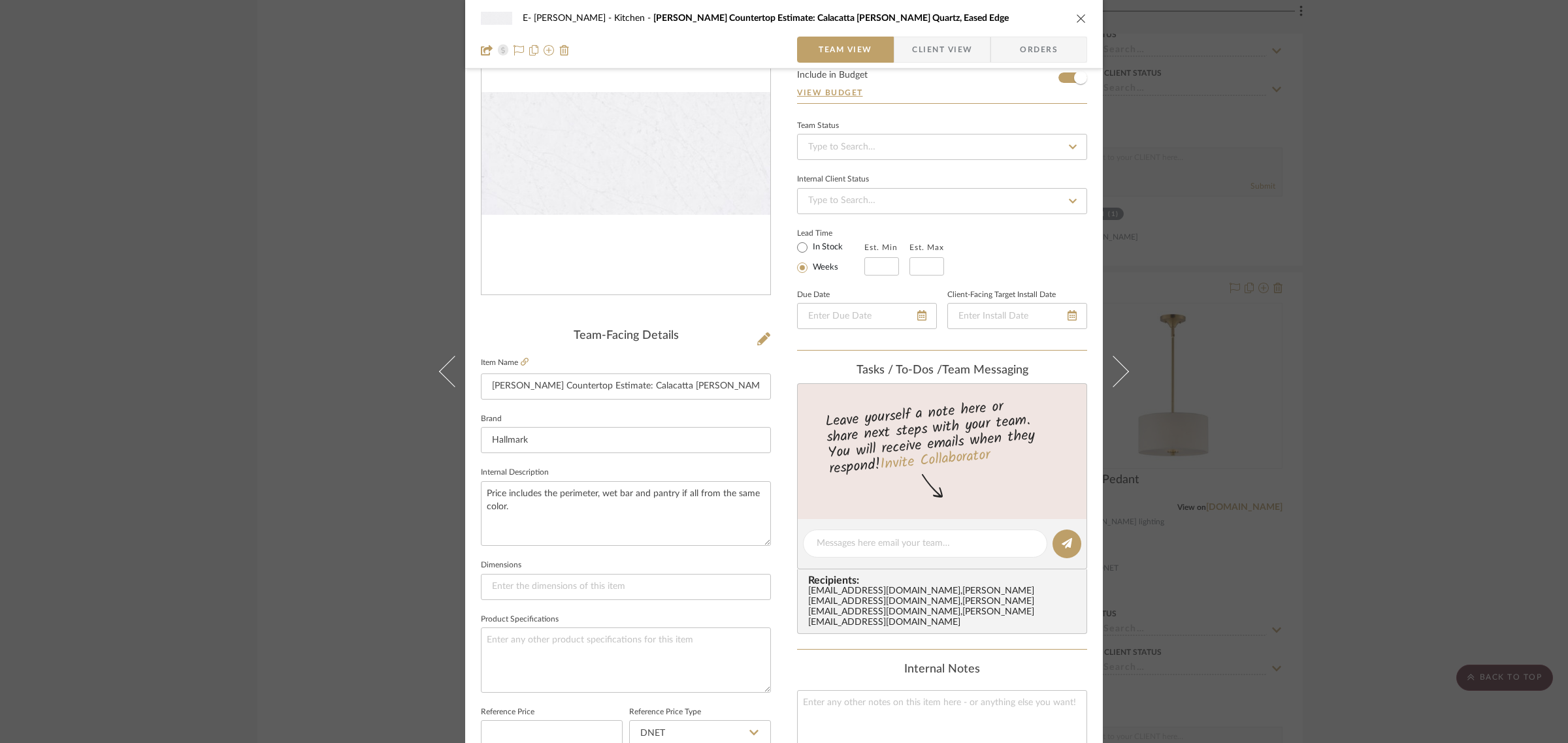
scroll to position [0, 0]
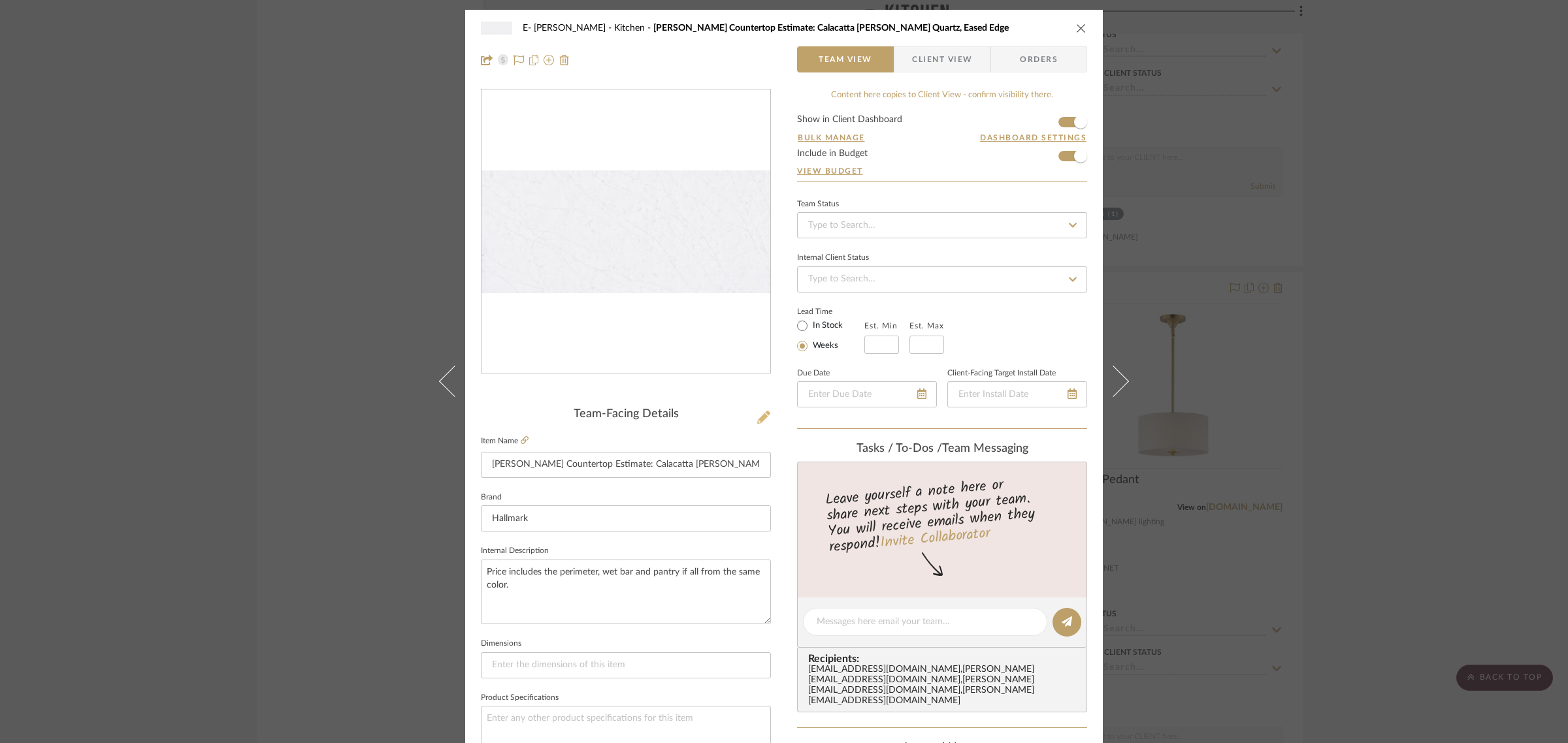
click at [757, 419] on icon at bounding box center [764, 417] width 13 height 13
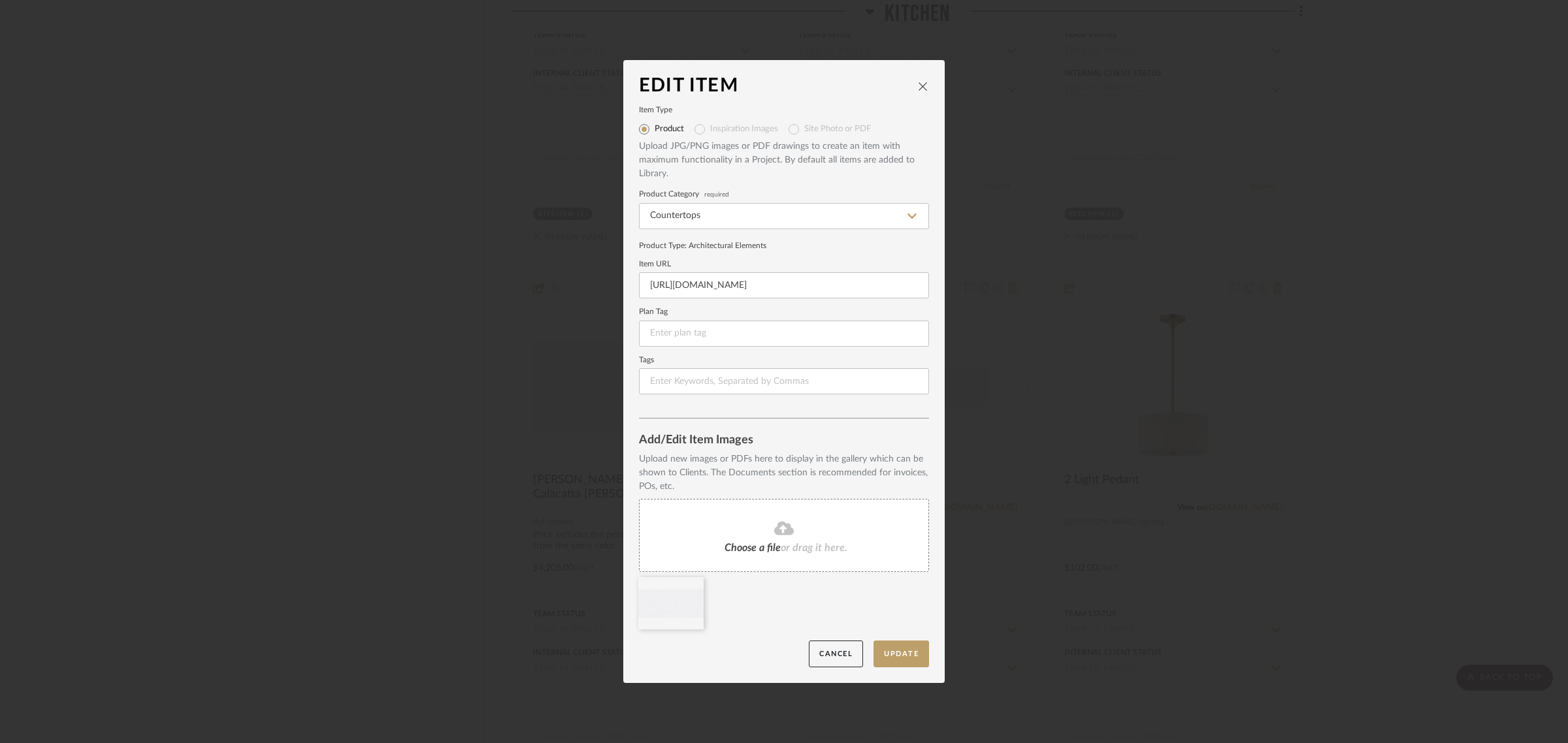
click at [774, 535] on icon at bounding box center [784, 528] width 20 height 15
click at [689, 583] on icon at bounding box center [694, 586] width 9 height 11
click at [893, 655] on button "Update" at bounding box center [901, 653] width 55 height 27
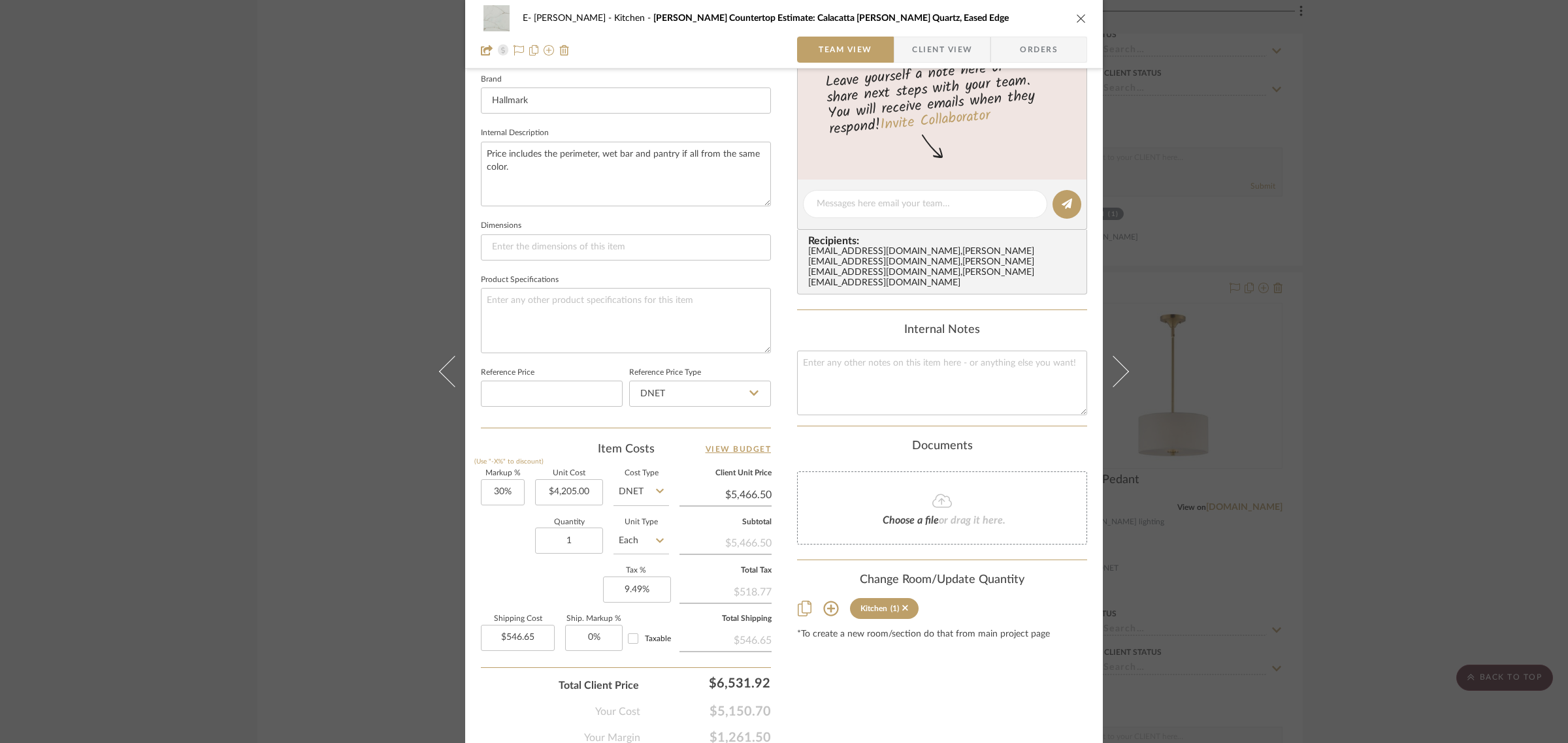
scroll to position [390, 0]
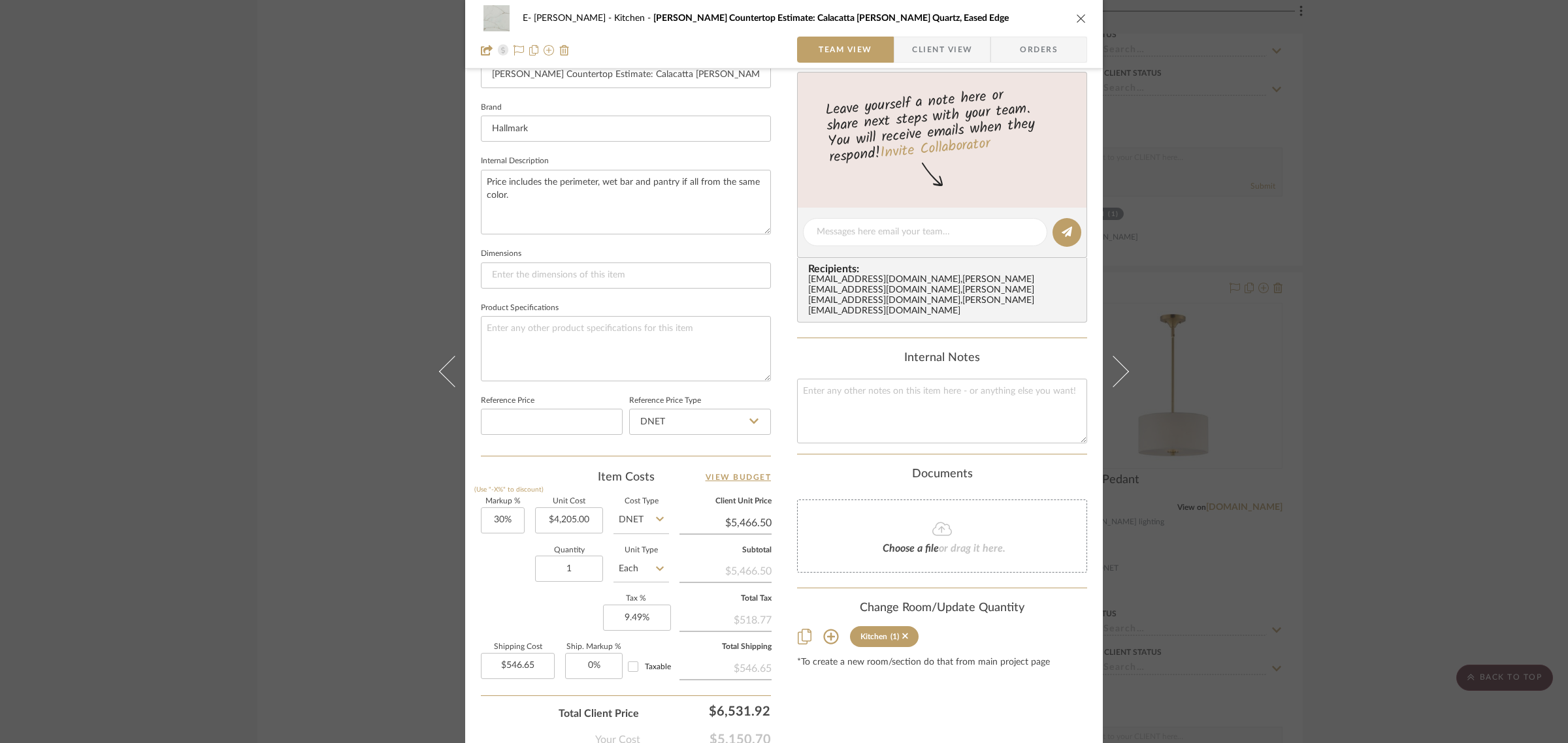
click at [1076, 20] on icon "close" at bounding box center [1081, 18] width 11 height 11
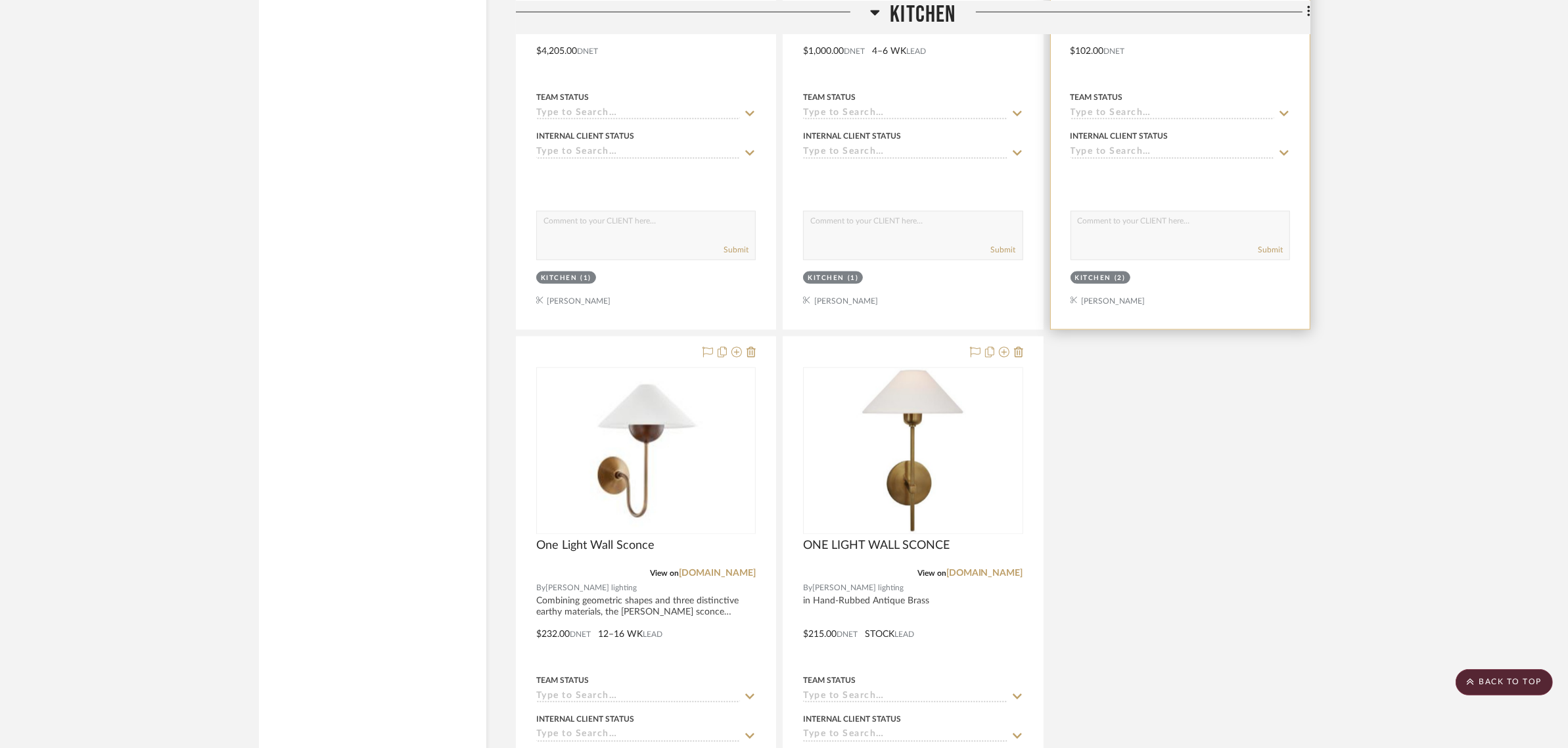
scroll to position [2552, 0]
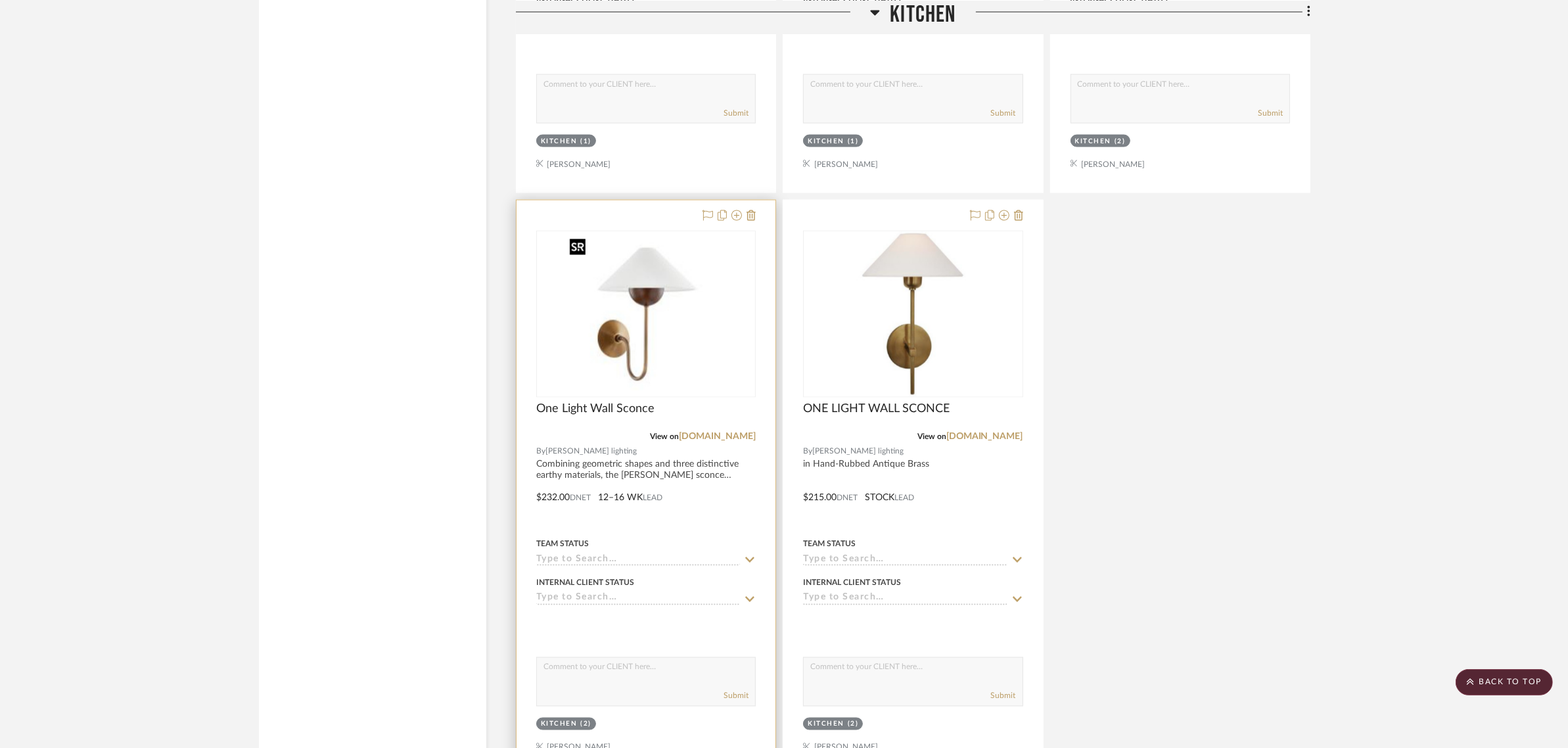
click at [643, 339] on img "0" at bounding box center [646, 314] width 164 height 164
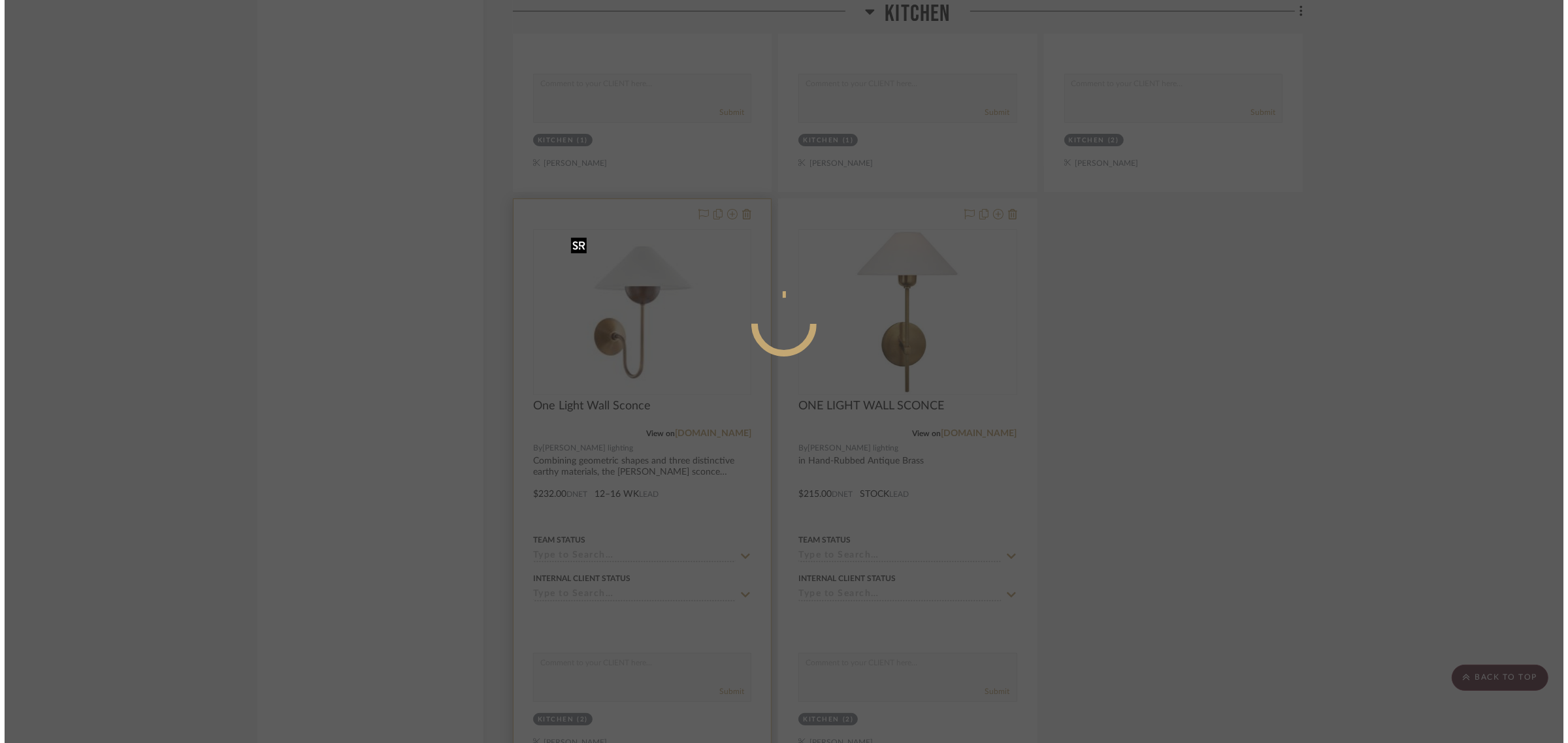
scroll to position [0, 0]
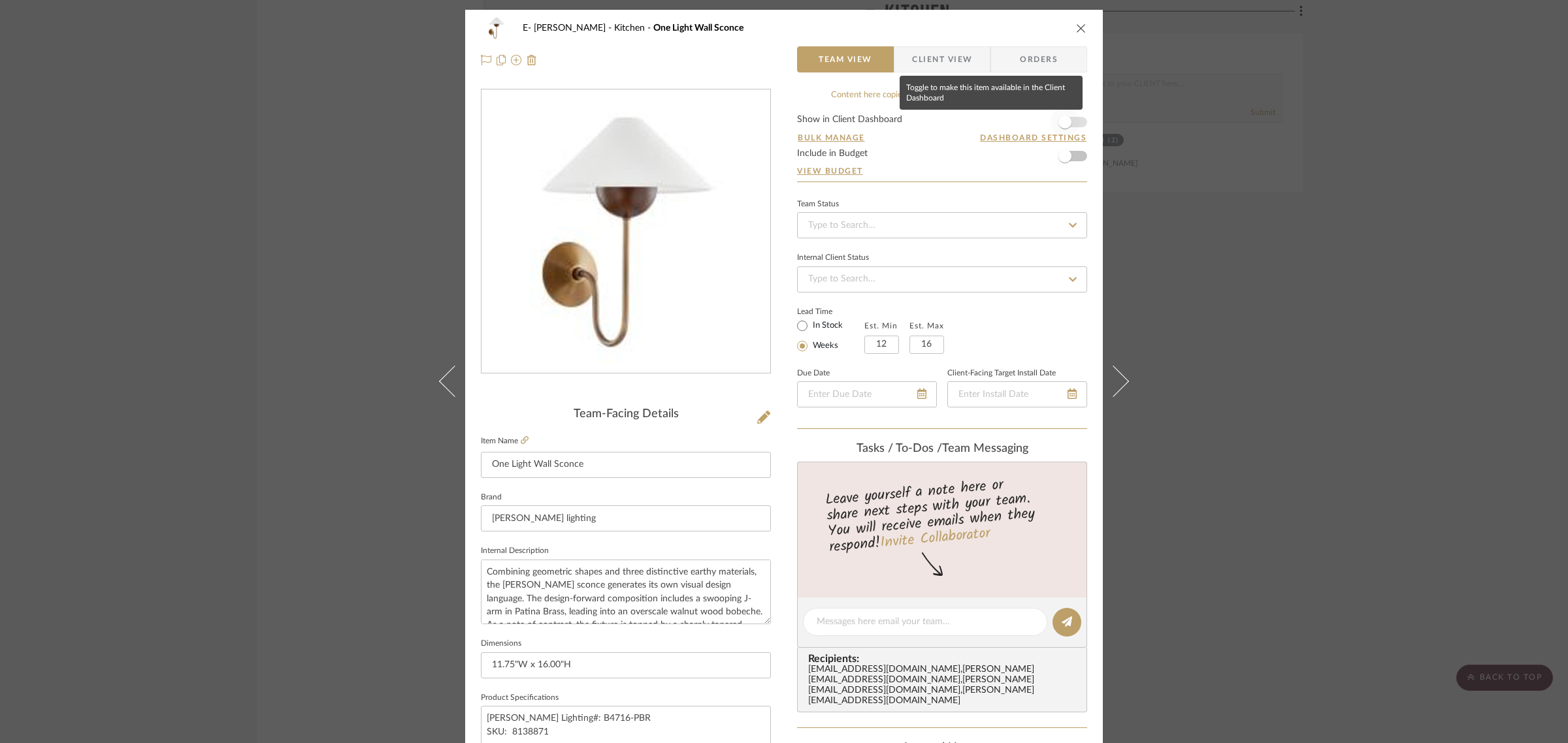
click at [1066, 124] on span "button" at bounding box center [1065, 122] width 13 height 13
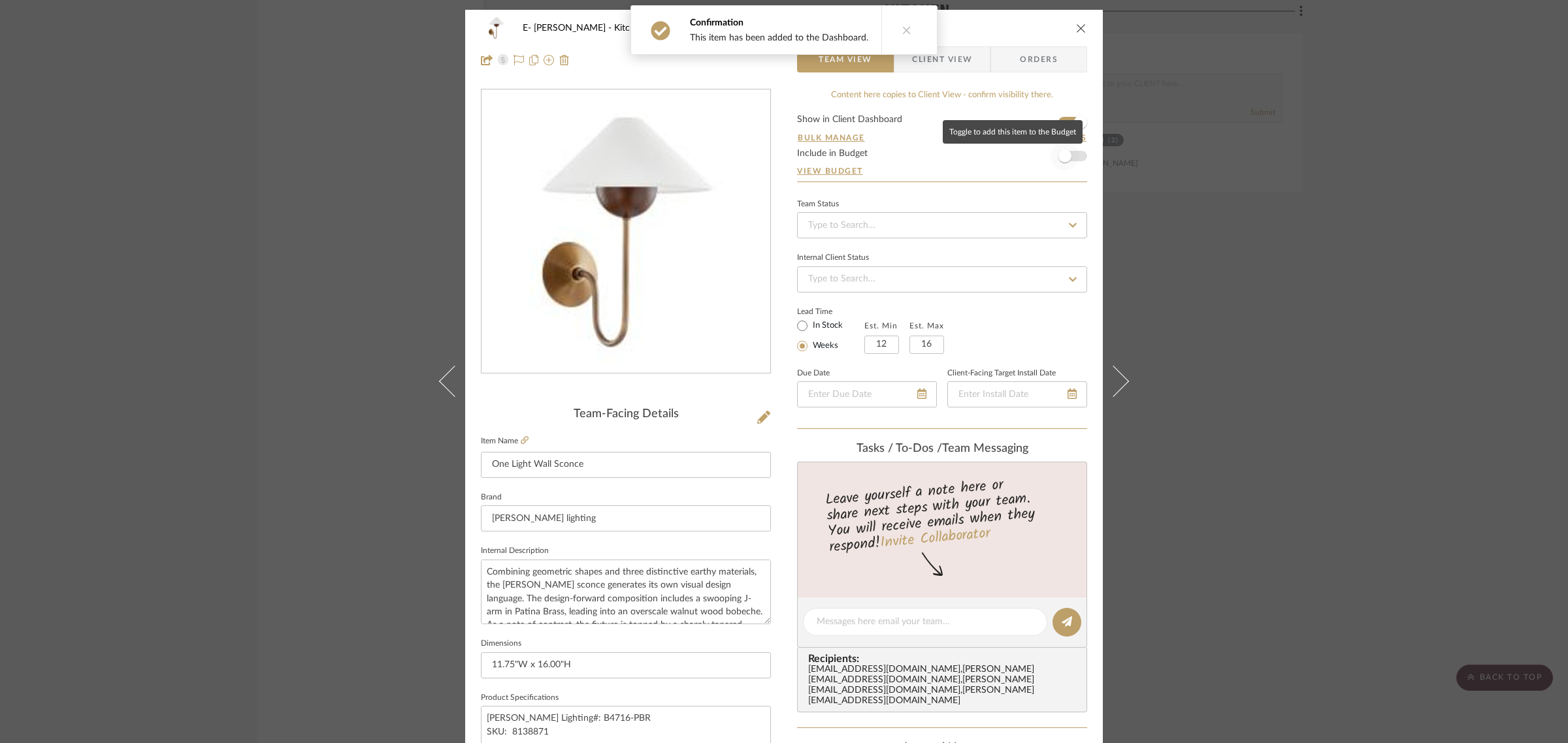
click at [1072, 160] on span "button" at bounding box center [1064, 156] width 29 height 29
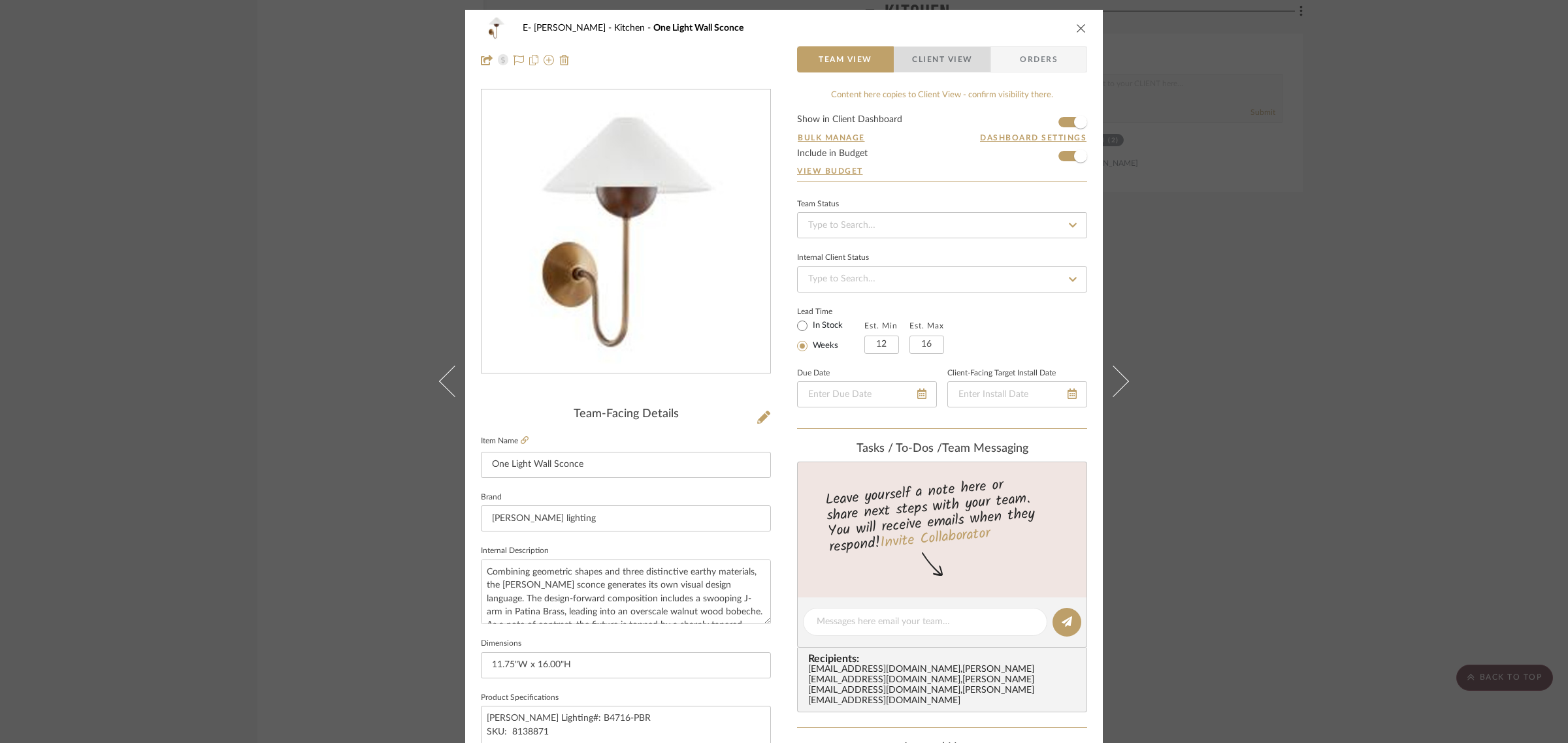
click at [955, 54] on span "Client View" at bounding box center [942, 59] width 60 height 26
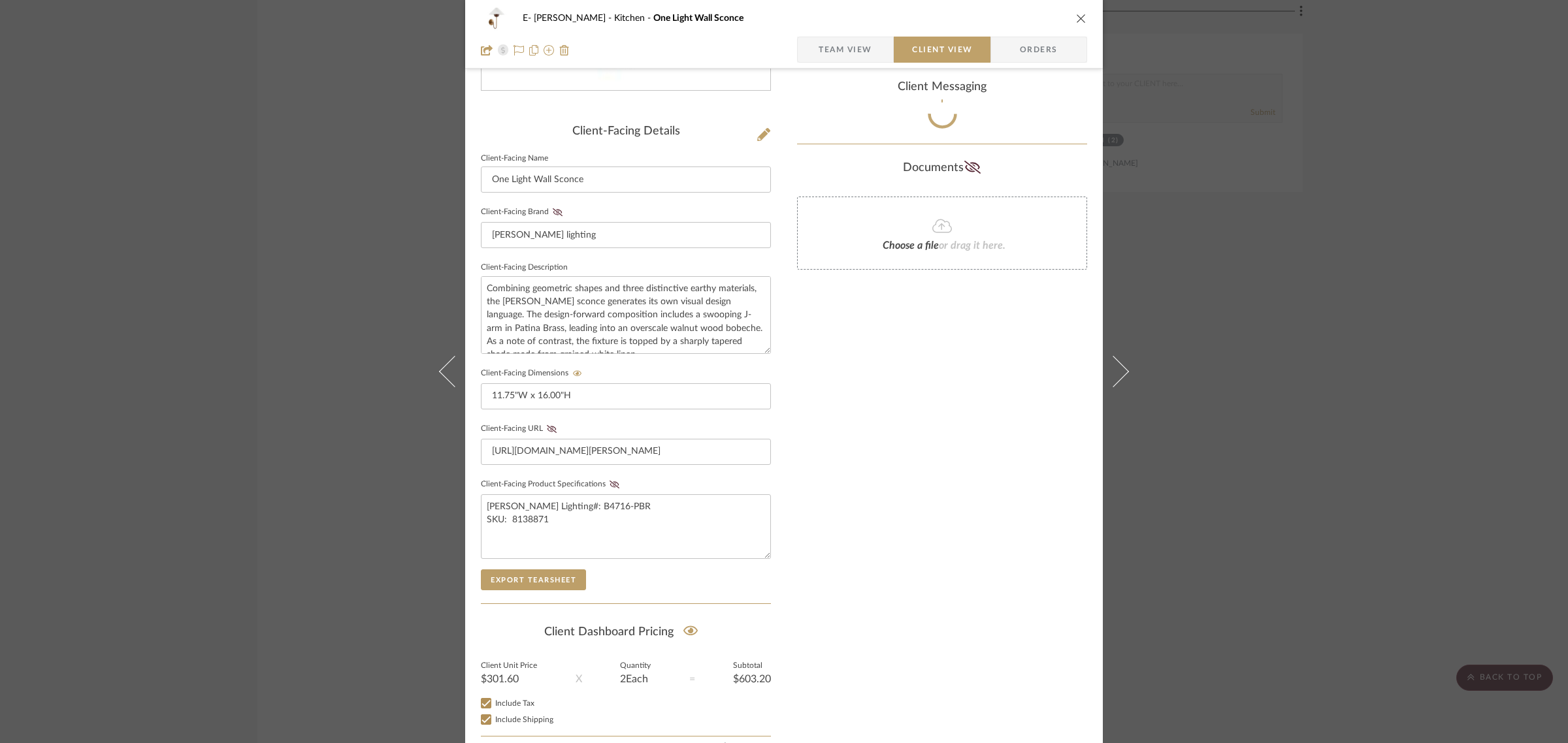
scroll to position [354, 0]
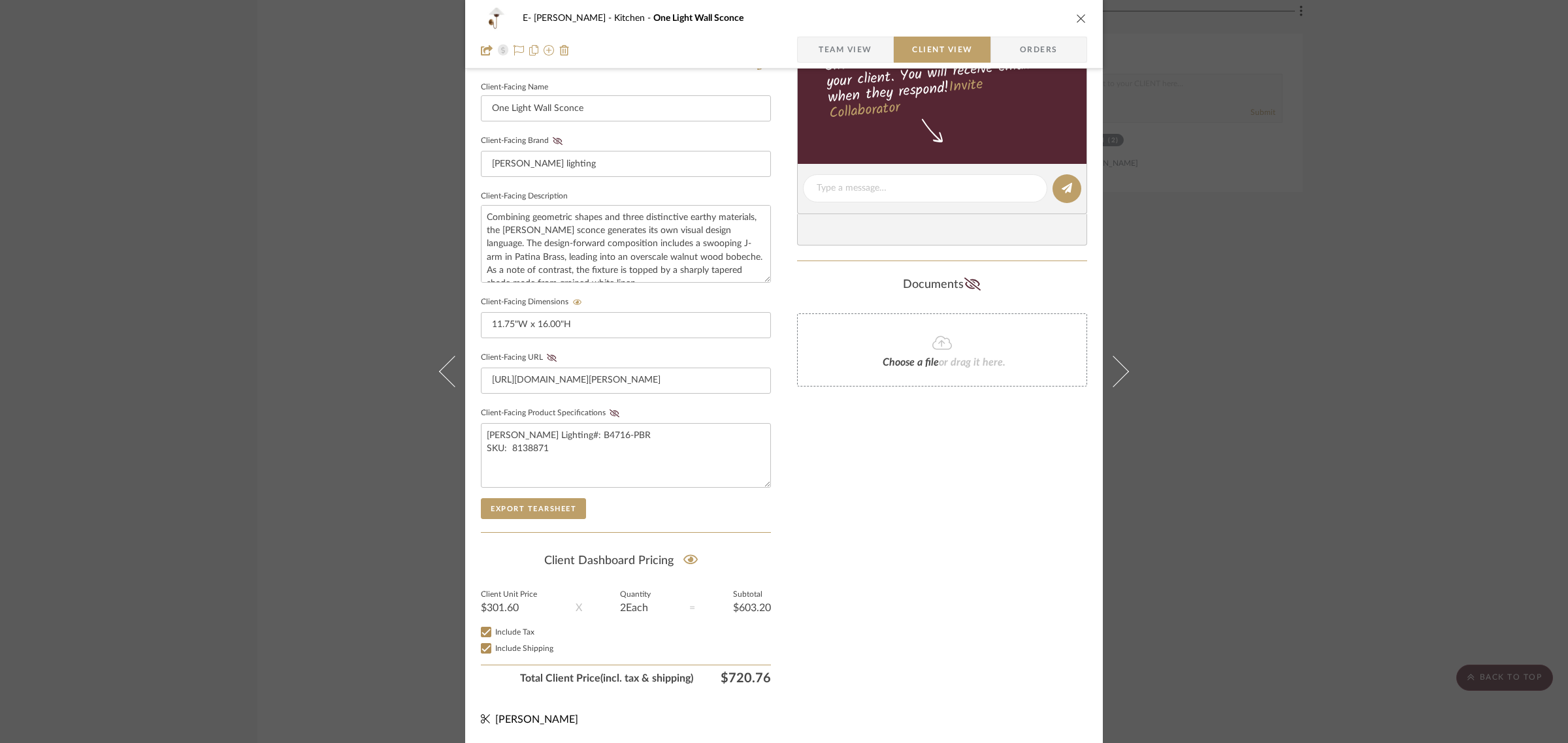
click at [1076, 13] on icon "close" at bounding box center [1081, 18] width 11 height 11
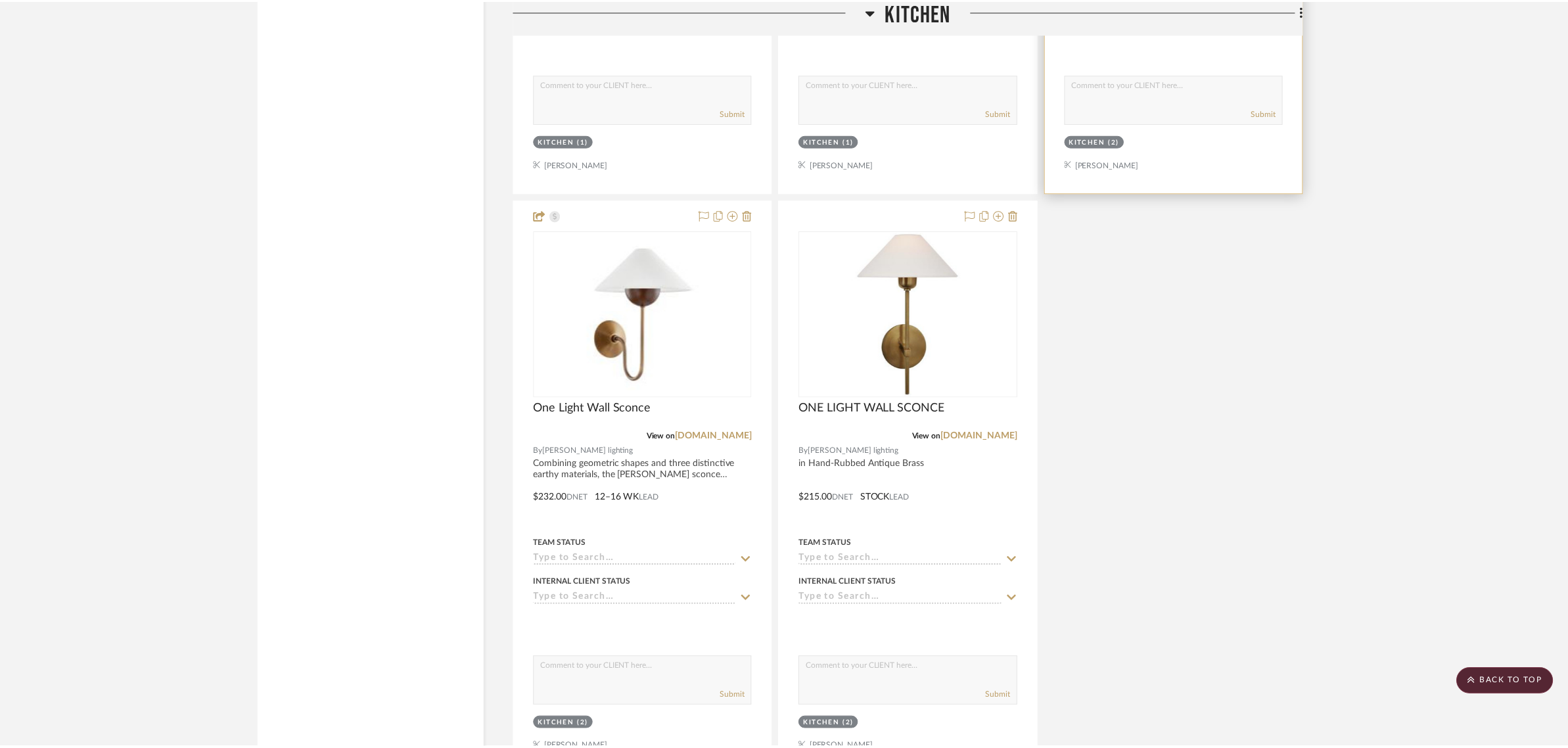
scroll to position [2552, 0]
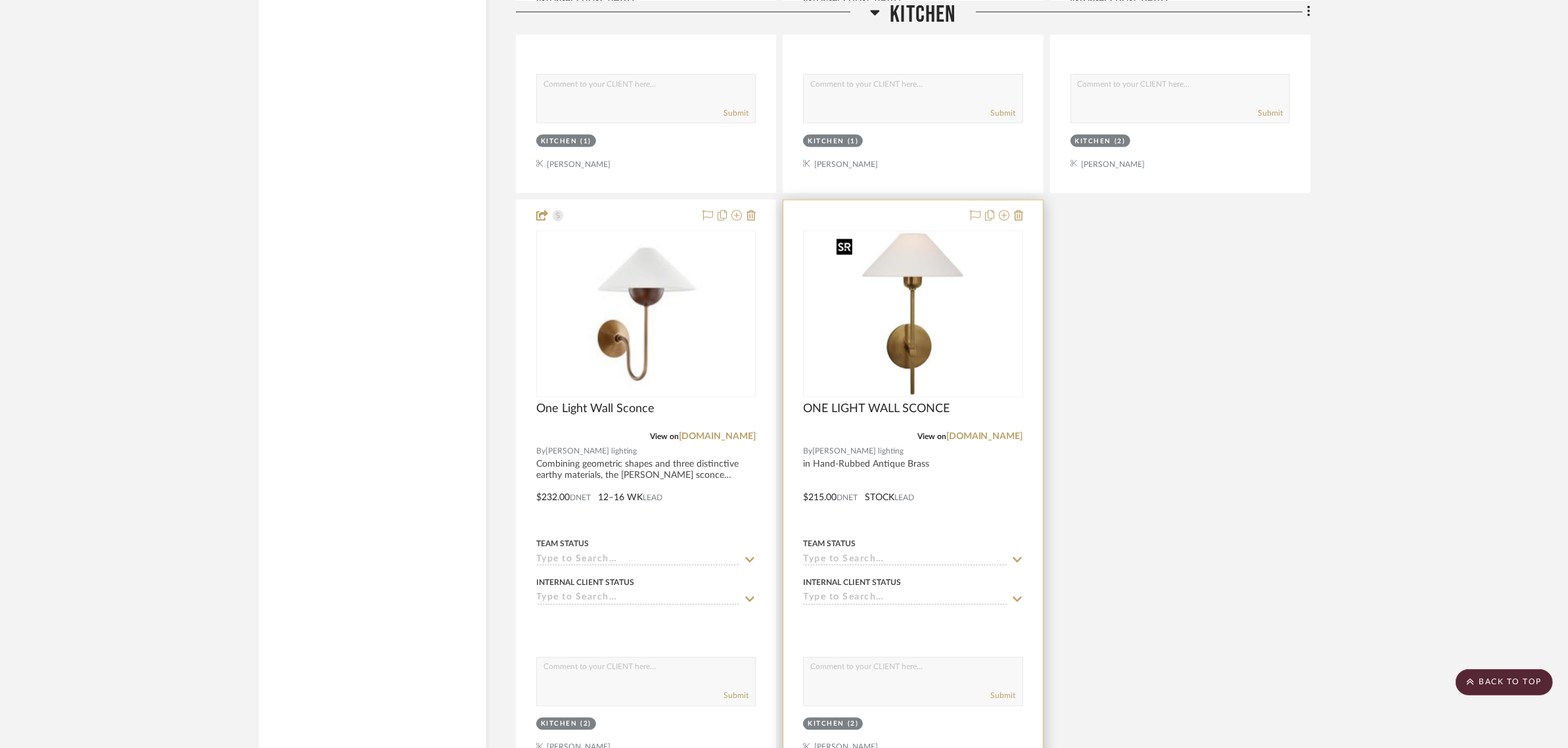
click at [907, 349] on img "0" at bounding box center [912, 314] width 164 height 164
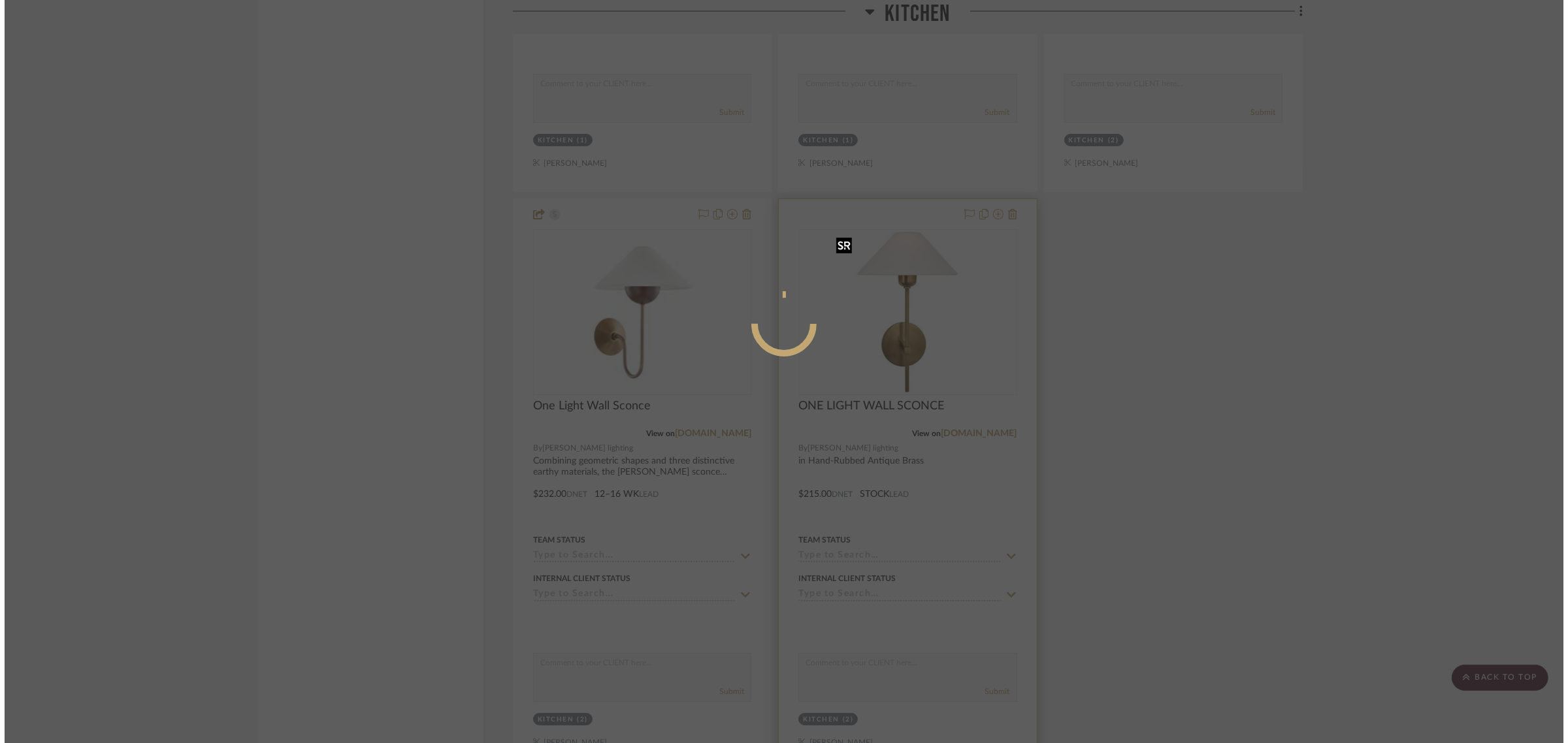
scroll to position [0, 0]
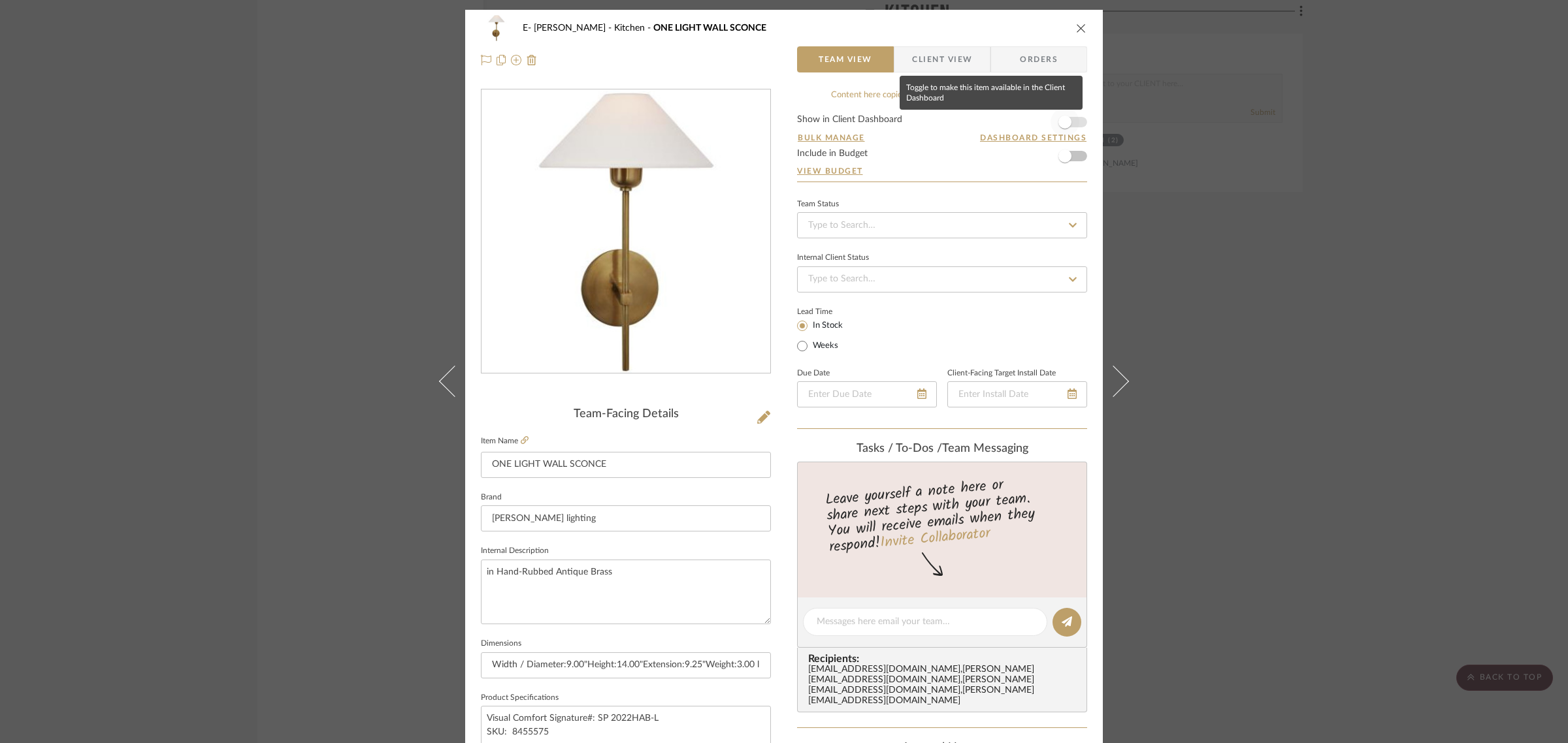
click at [1068, 122] on span "button" at bounding box center [1064, 121] width 29 height 29
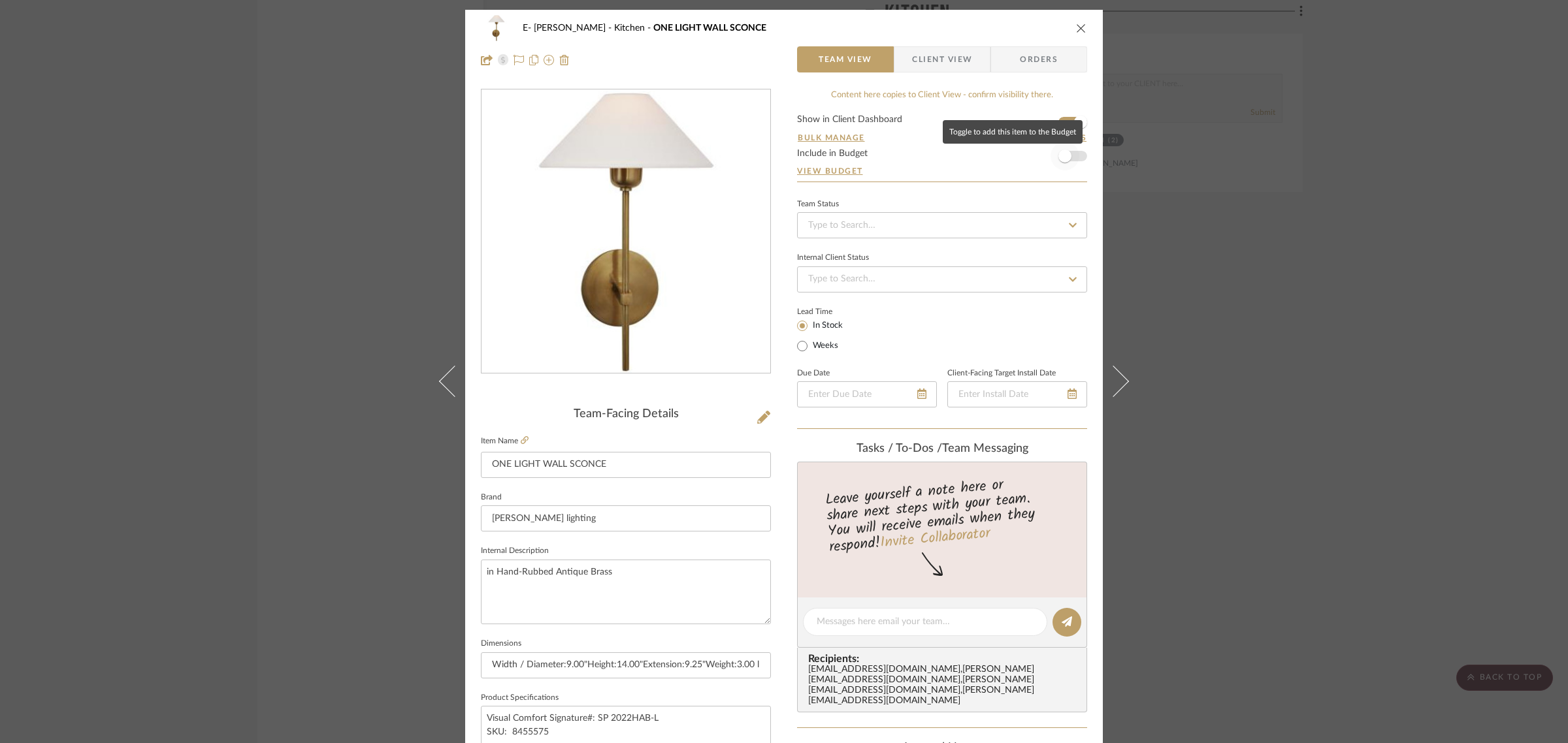
click at [1072, 160] on span "button" at bounding box center [1064, 156] width 29 height 29
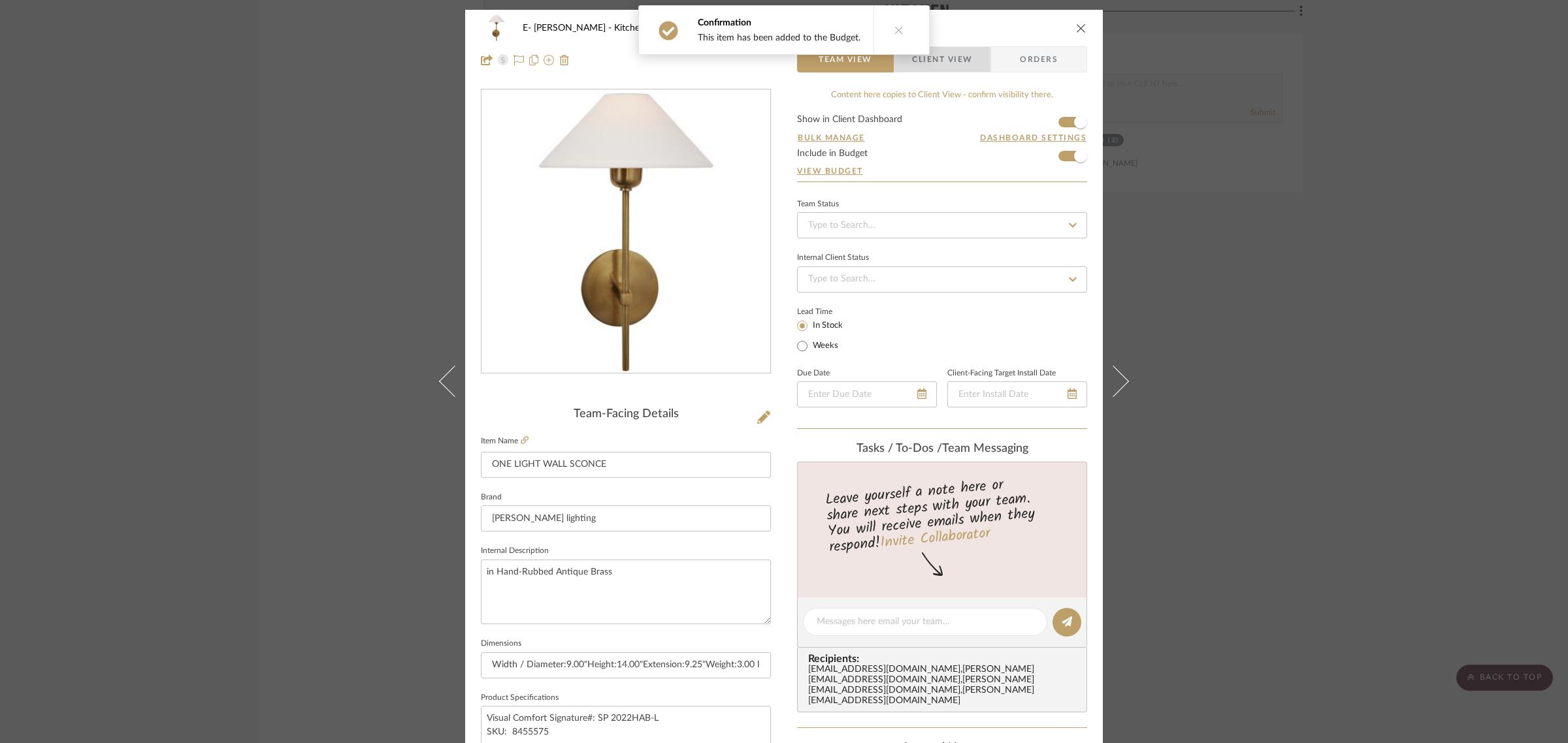
click at [950, 60] on span "Client View" at bounding box center [942, 59] width 60 height 26
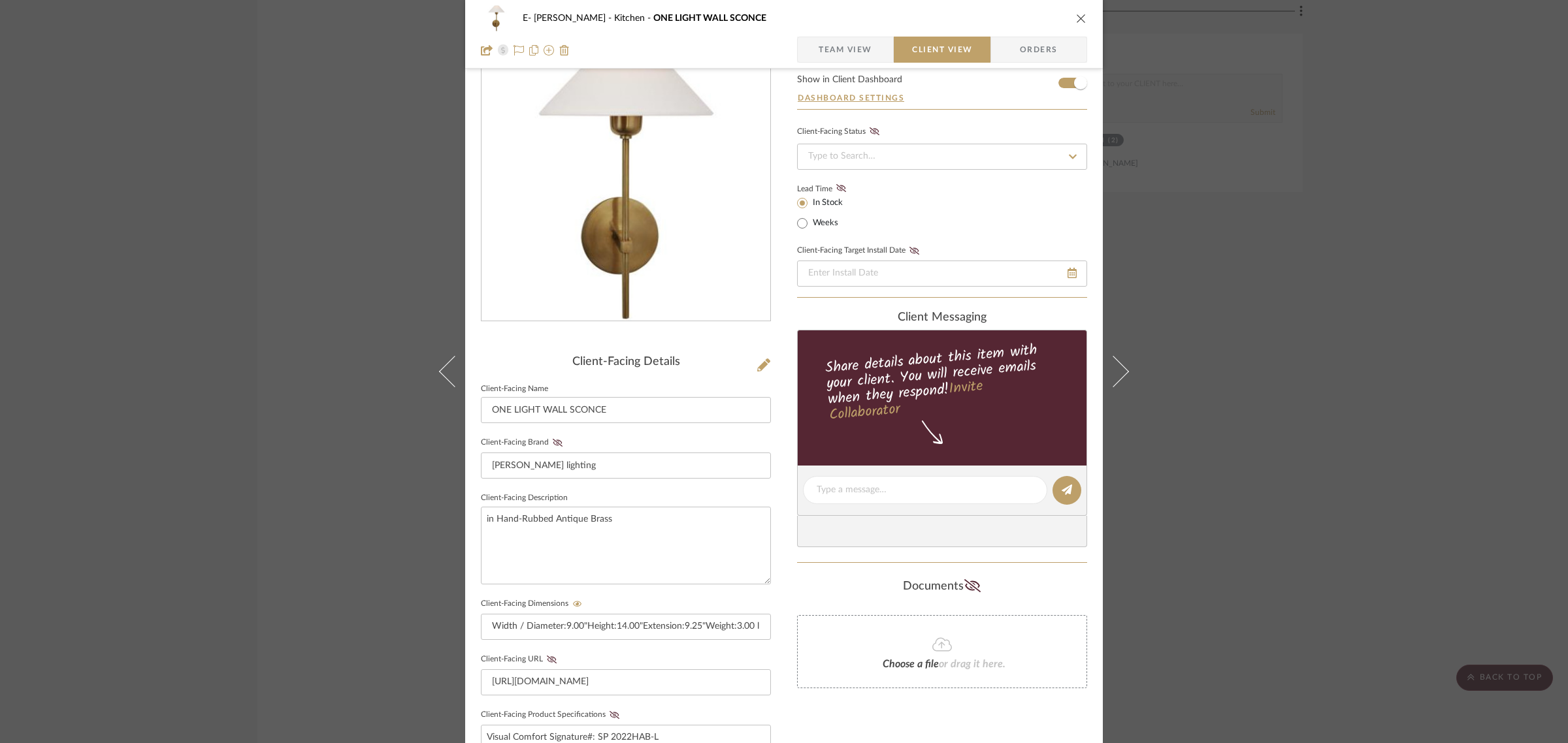
scroll to position [354, 0]
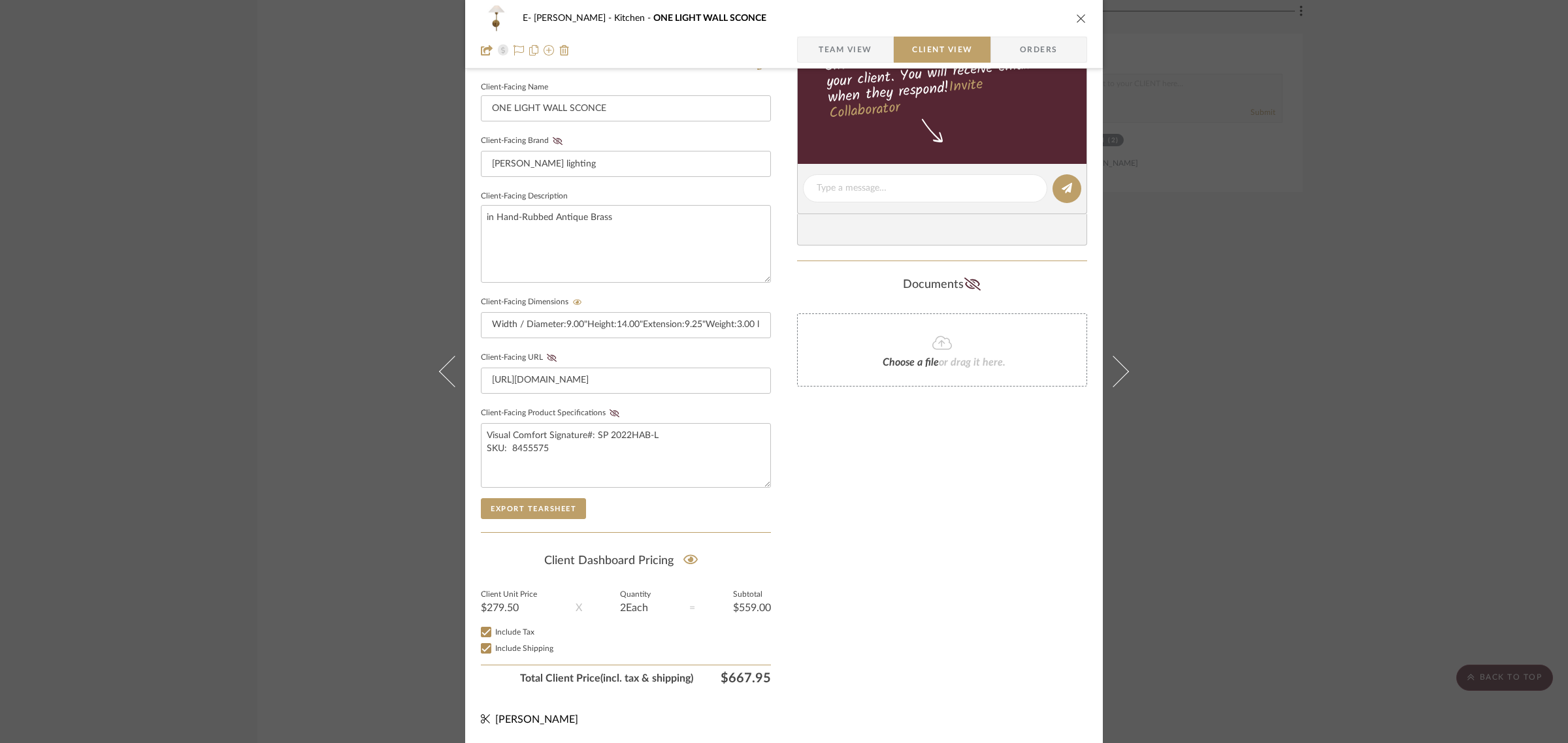
click at [1076, 15] on icon "close" at bounding box center [1081, 18] width 11 height 11
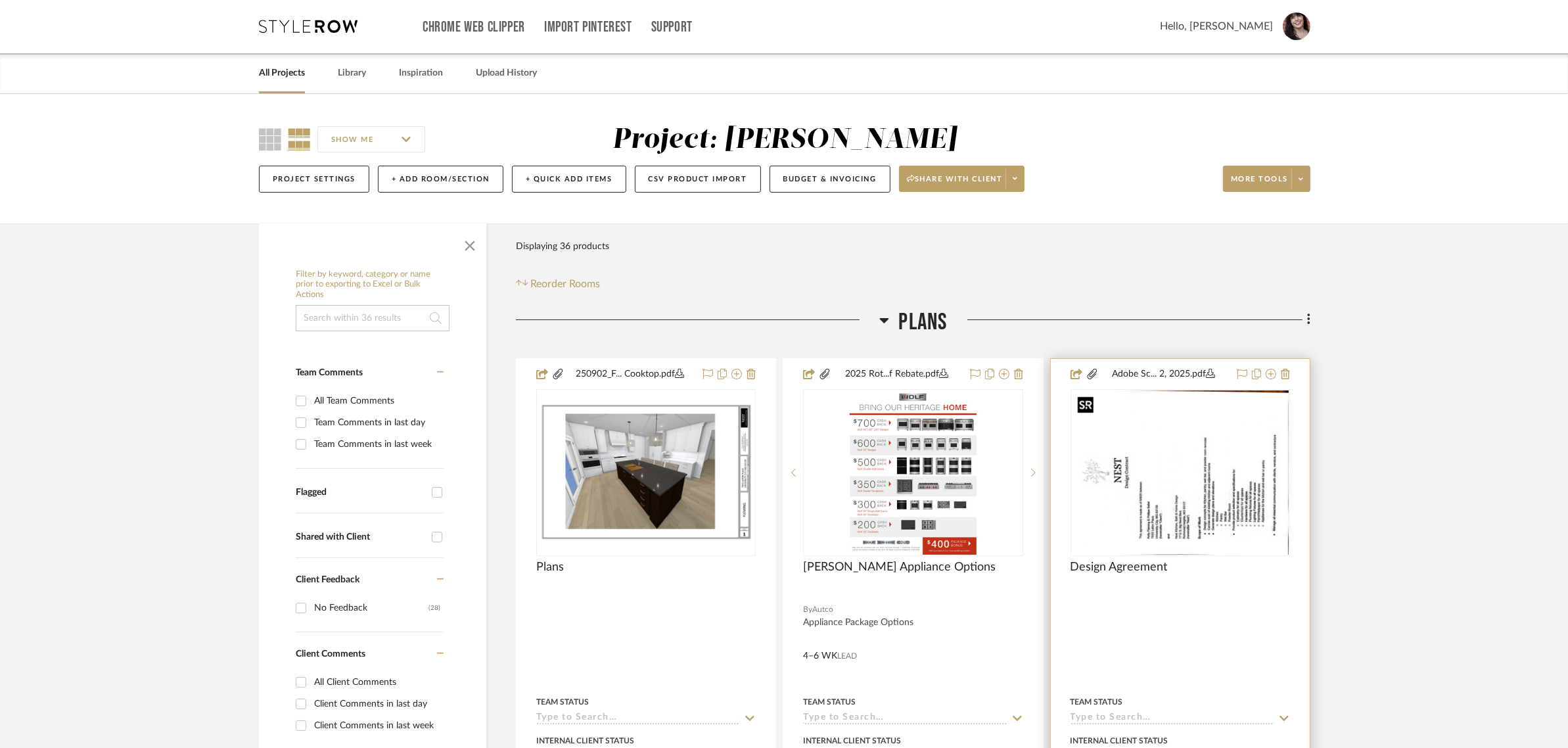
scroll to position [0, 0]
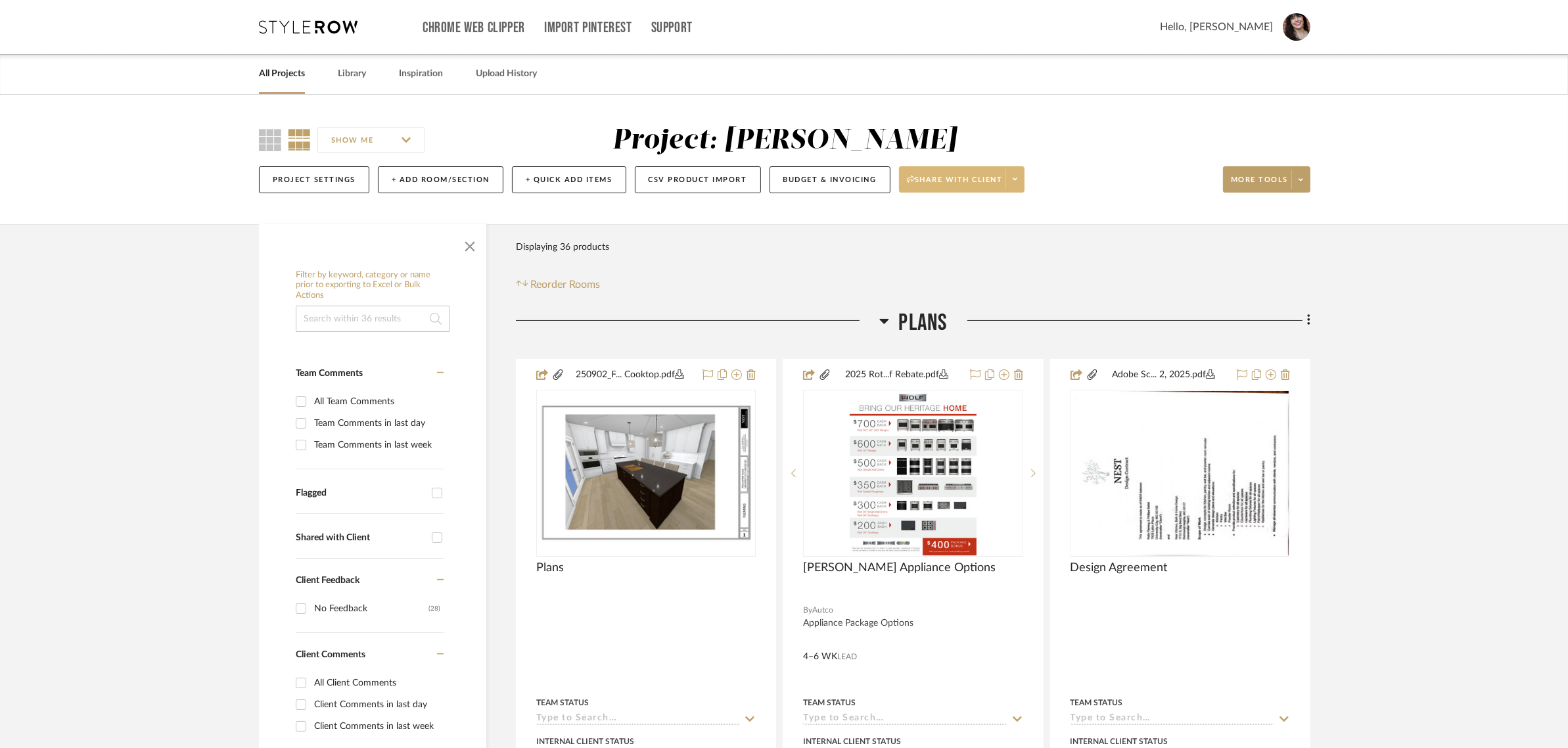
click at [1013, 180] on span at bounding box center [1014, 180] width 18 height 20
click at [1002, 224] on button "Preview Client Dashboard" at bounding box center [968, 217] width 139 height 31
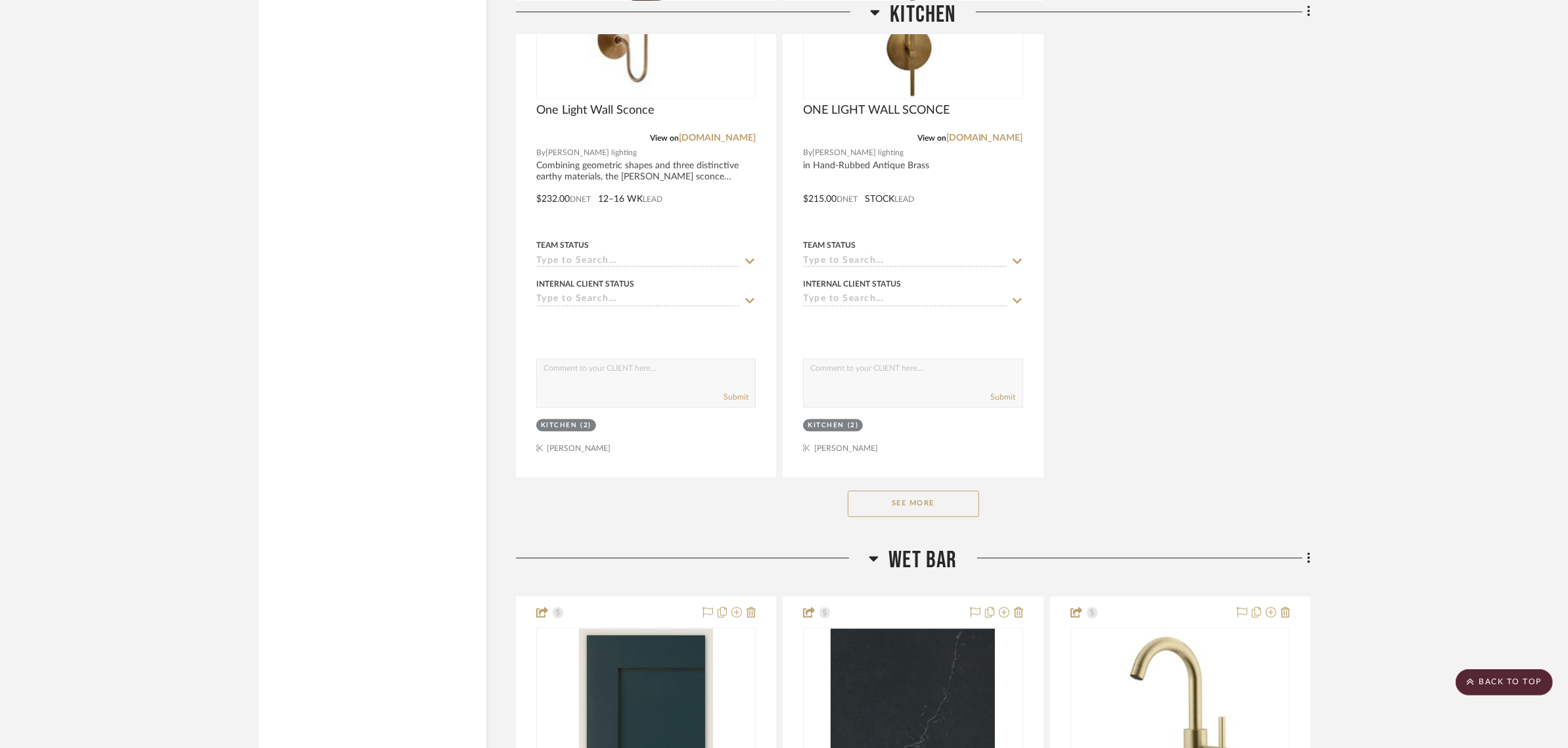
scroll to position [2876, 0]
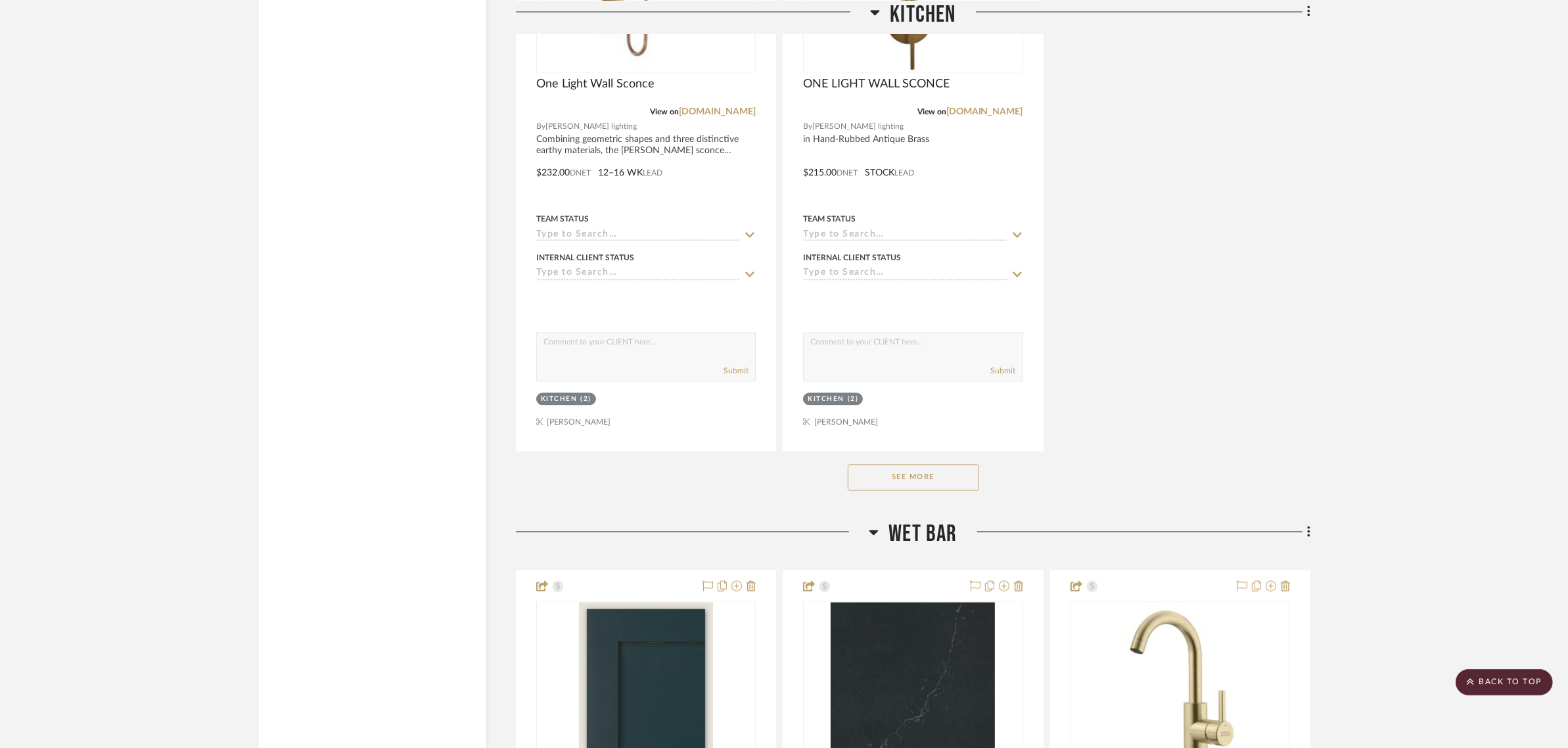
click at [939, 477] on button "See More" at bounding box center [913, 478] width 131 height 26
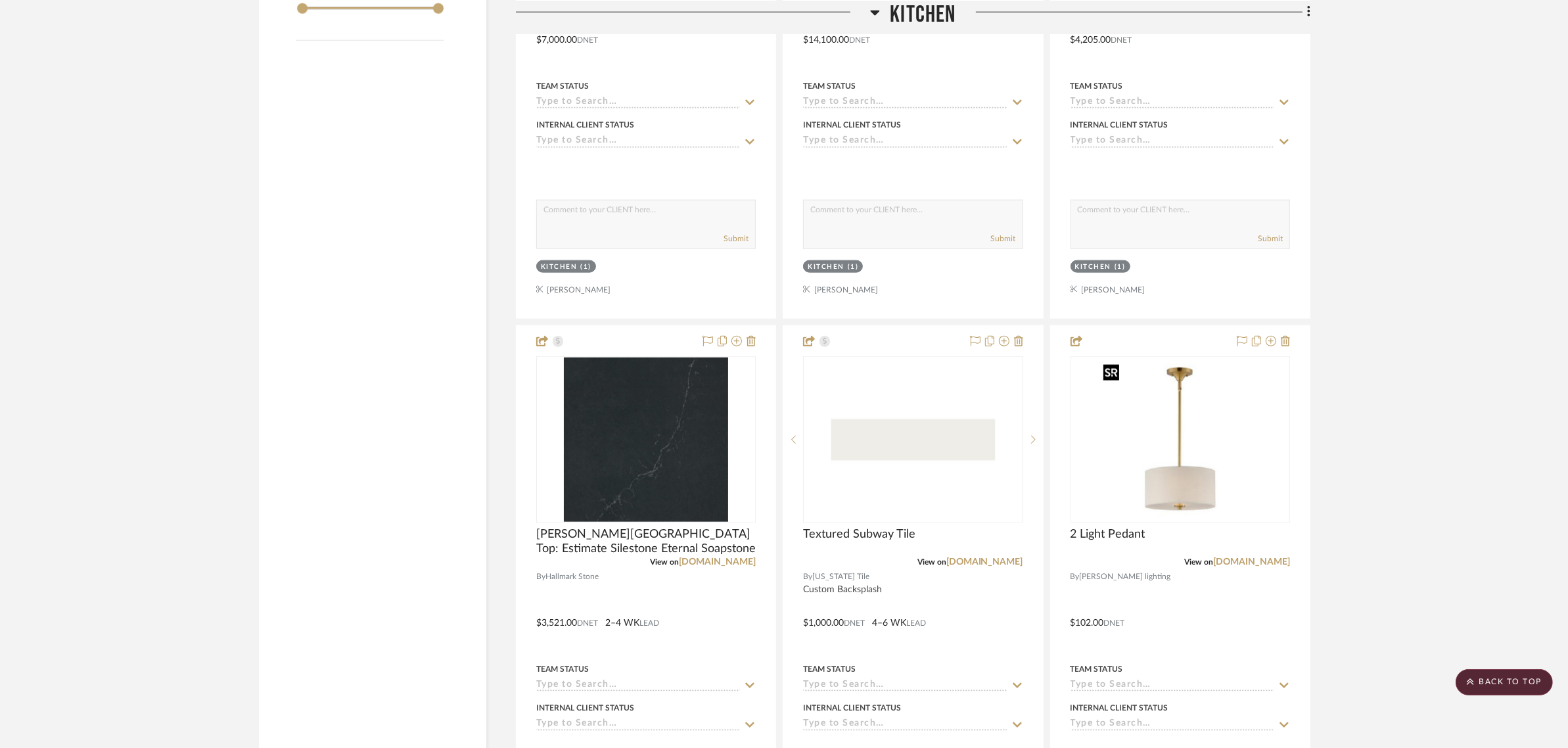
scroll to position [1904, 0]
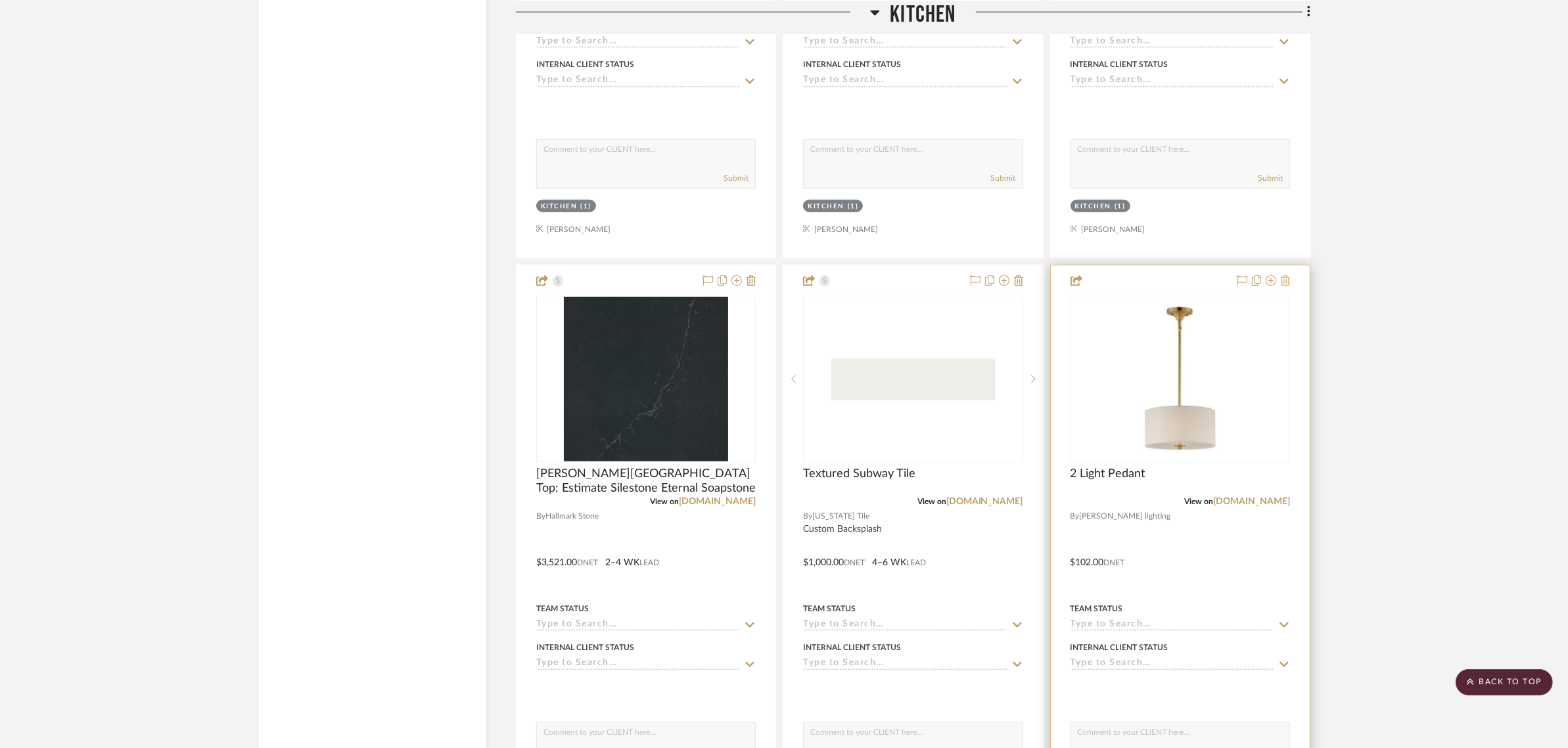
click at [1283, 277] on icon at bounding box center [1284, 280] width 9 height 11
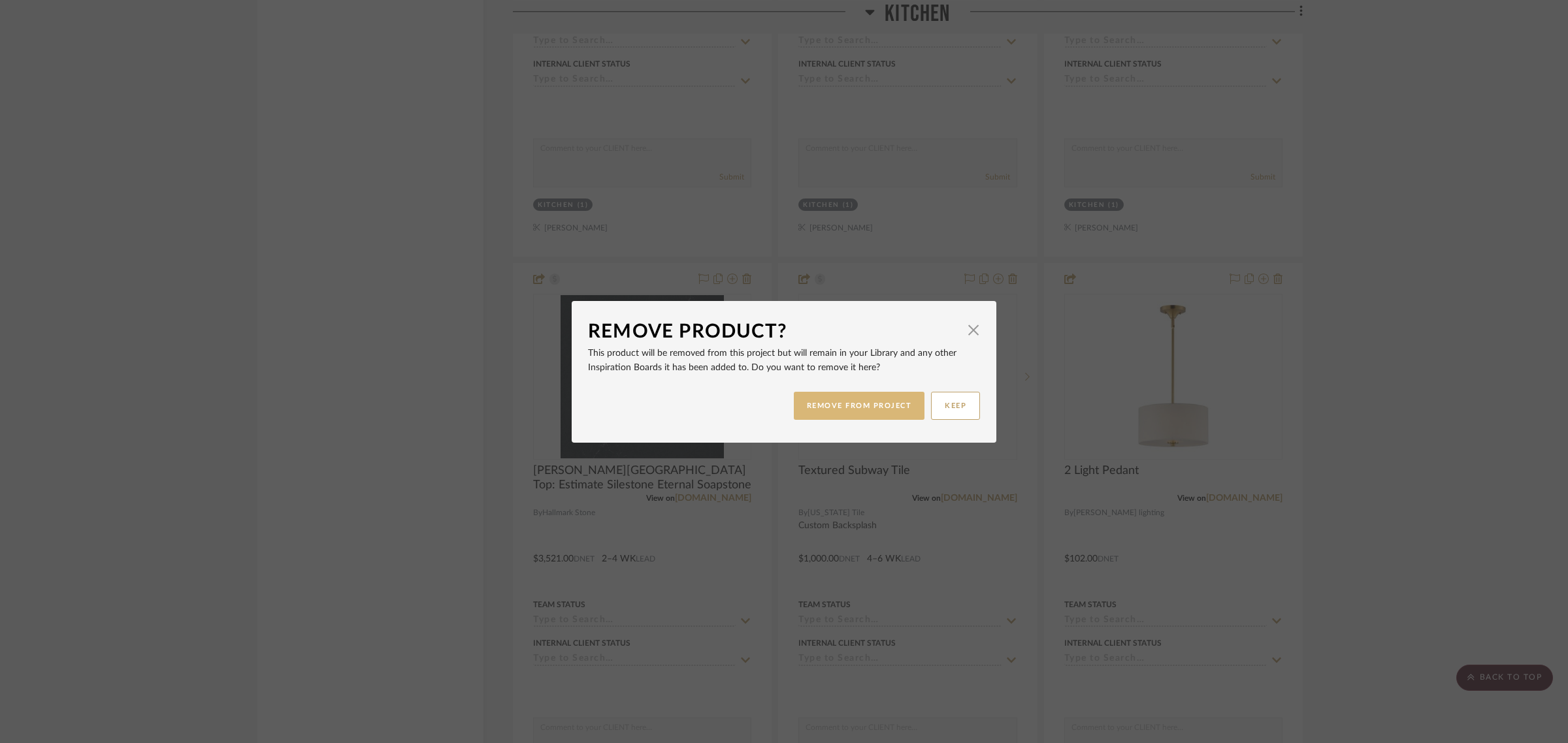
click at [840, 410] on button "REMOVE FROM PROJECT" at bounding box center [859, 406] width 131 height 28
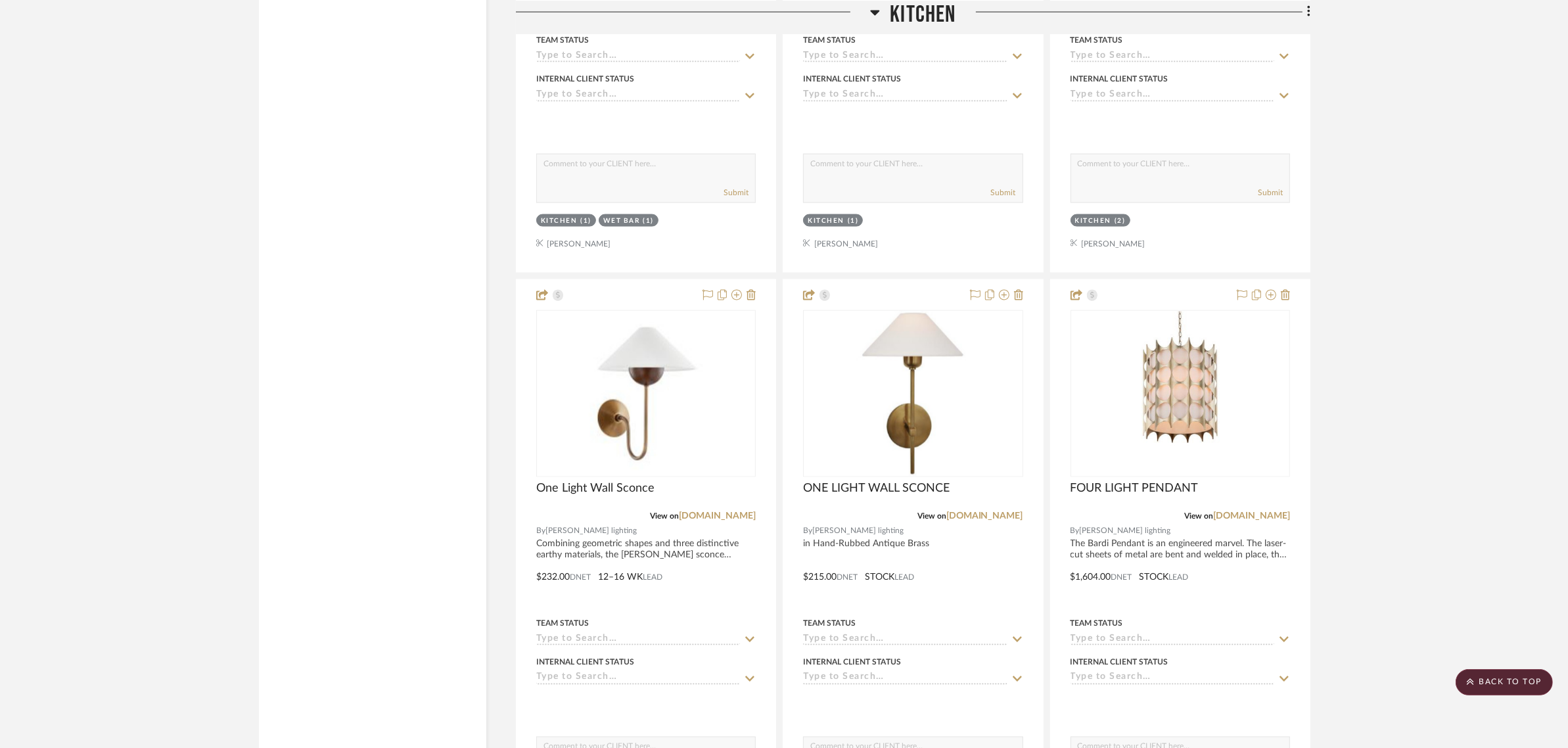
scroll to position [2479, 0]
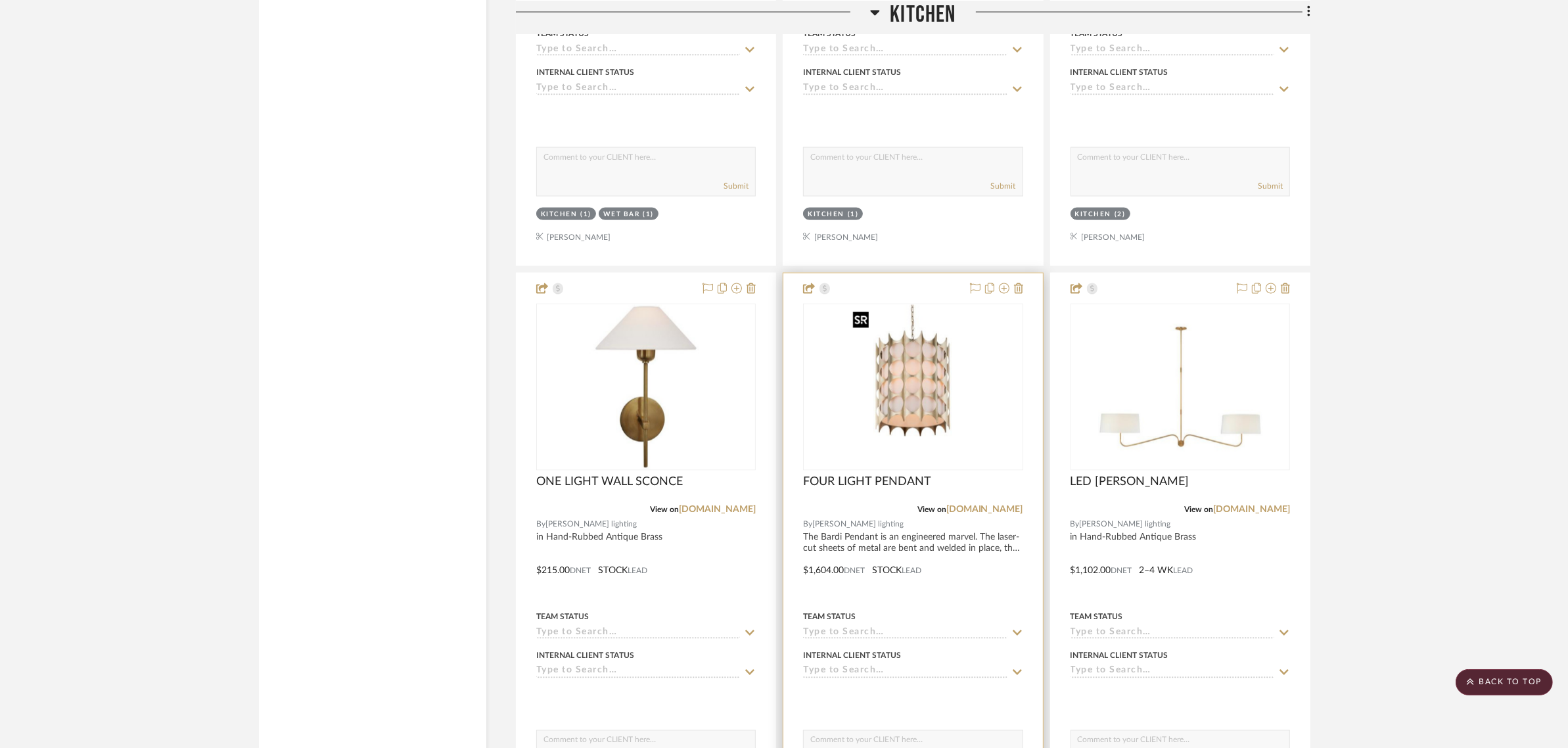
click at [906, 372] on img "0" at bounding box center [912, 387] width 131 height 164
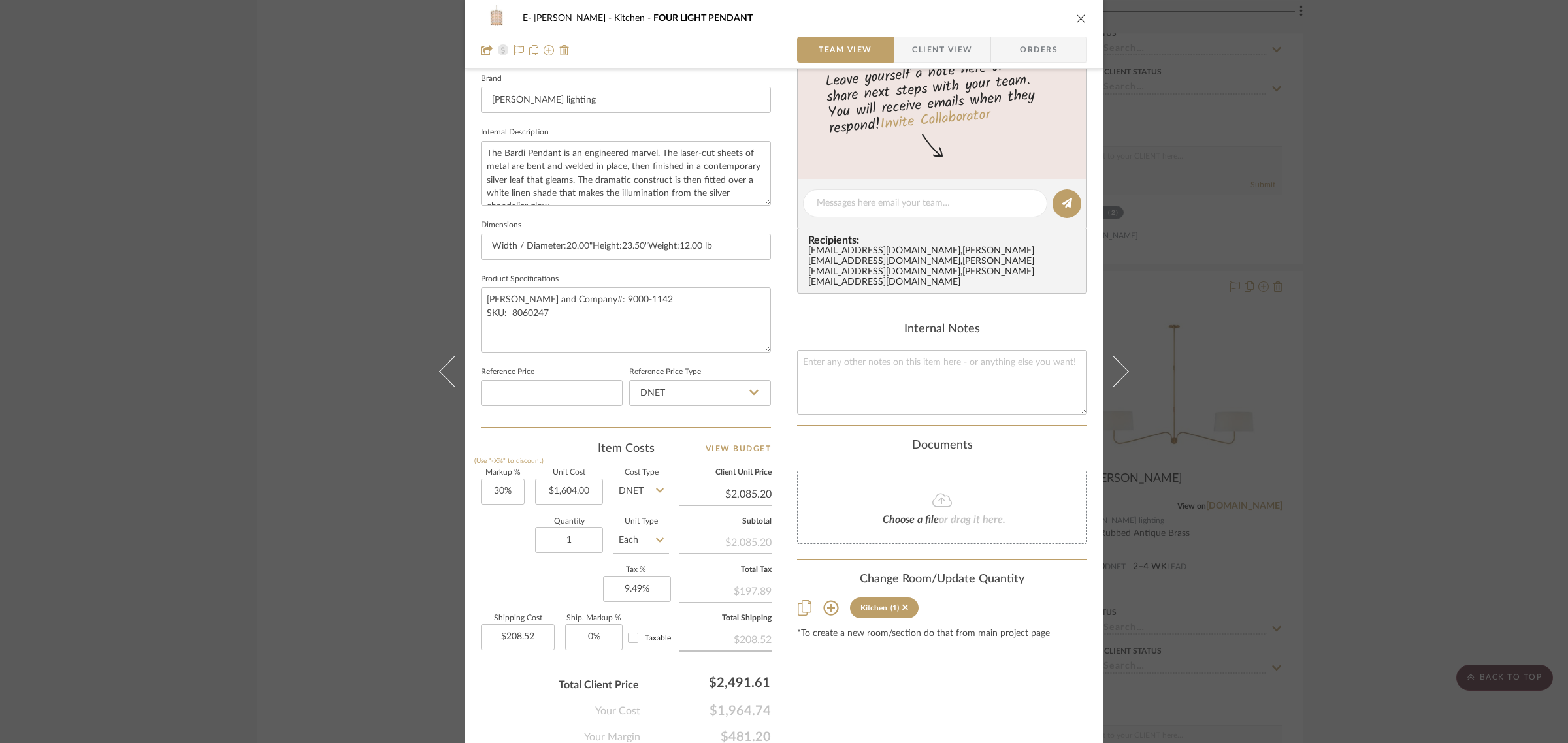
scroll to position [0, 0]
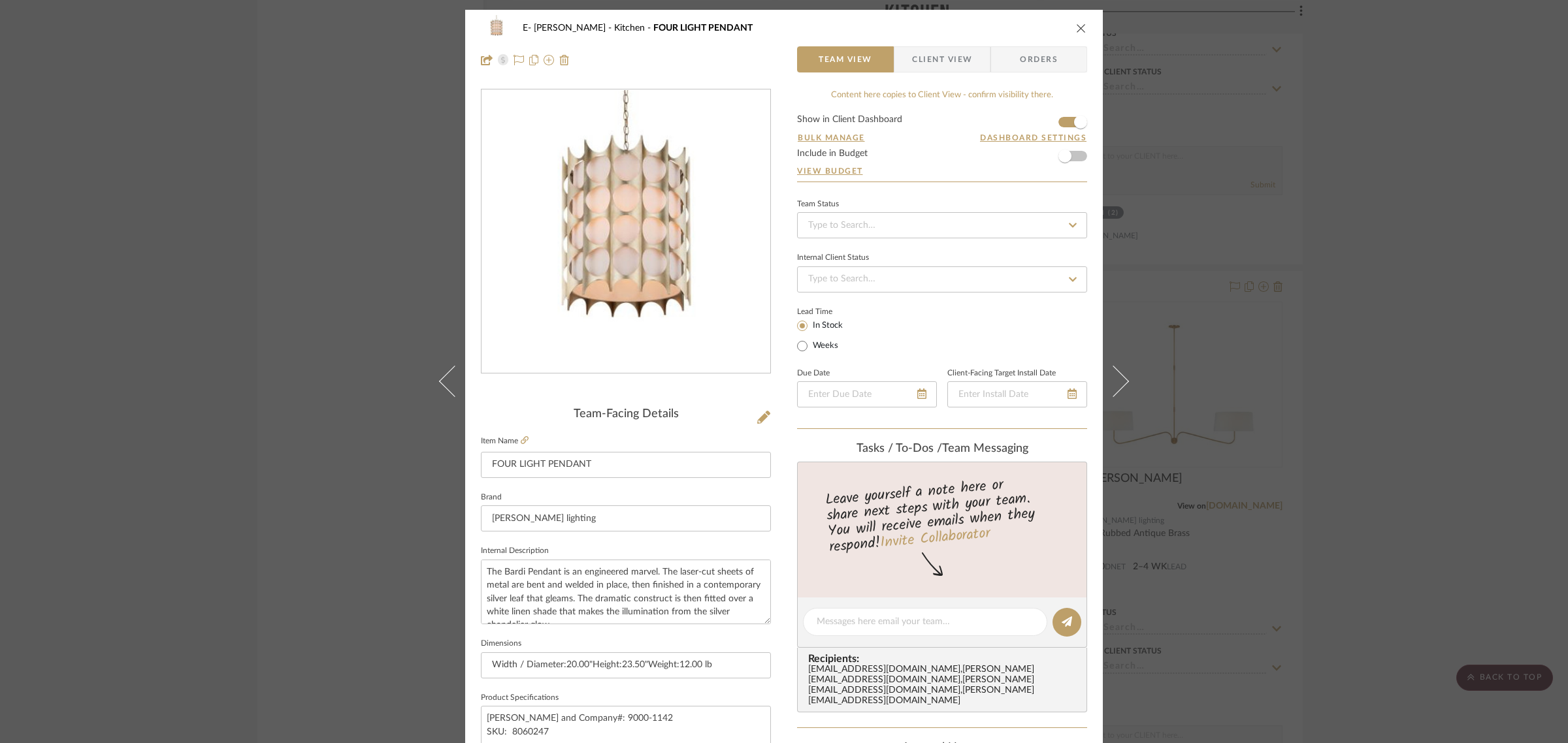
click at [1079, 29] on icon "close" at bounding box center [1081, 28] width 11 height 11
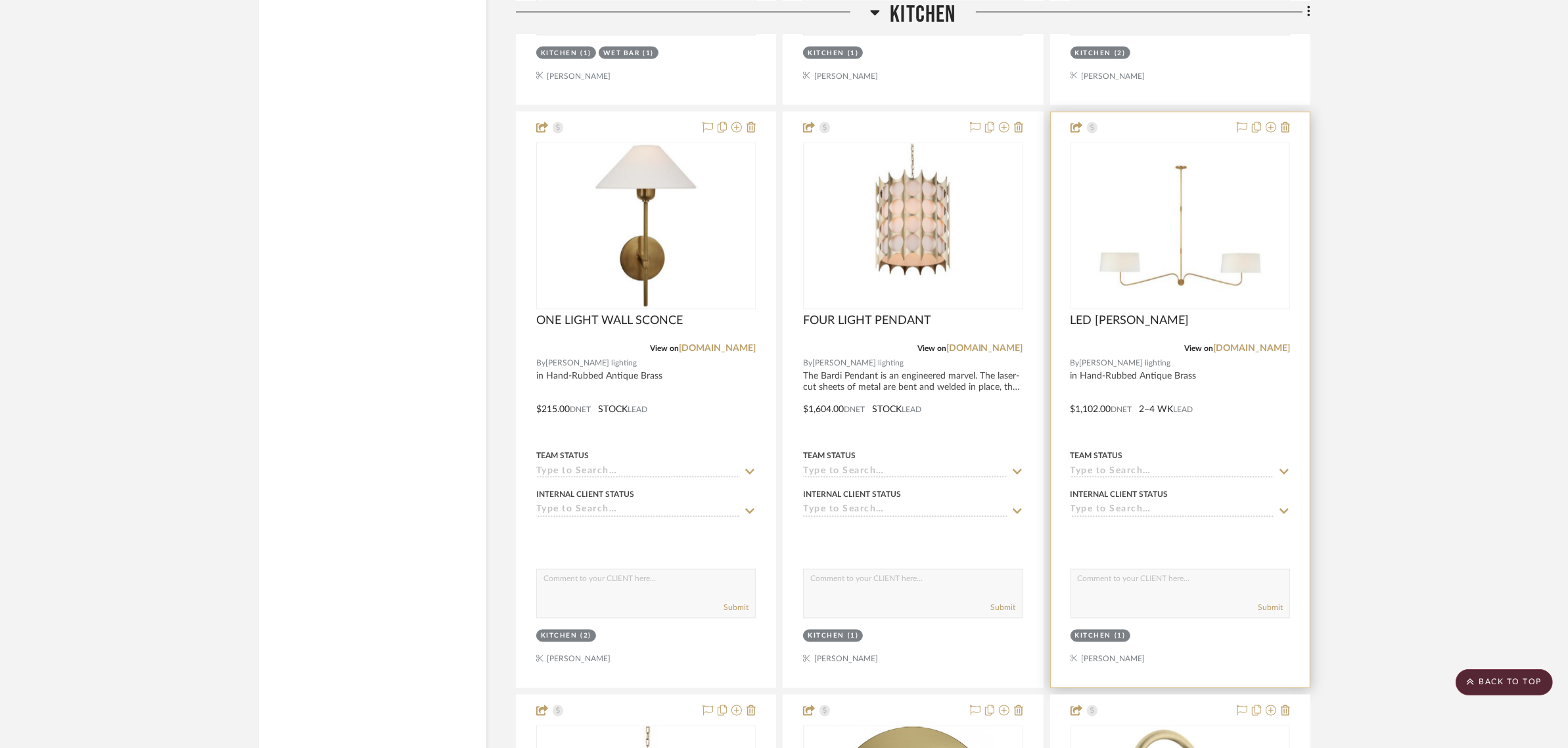
scroll to position [2643, 0]
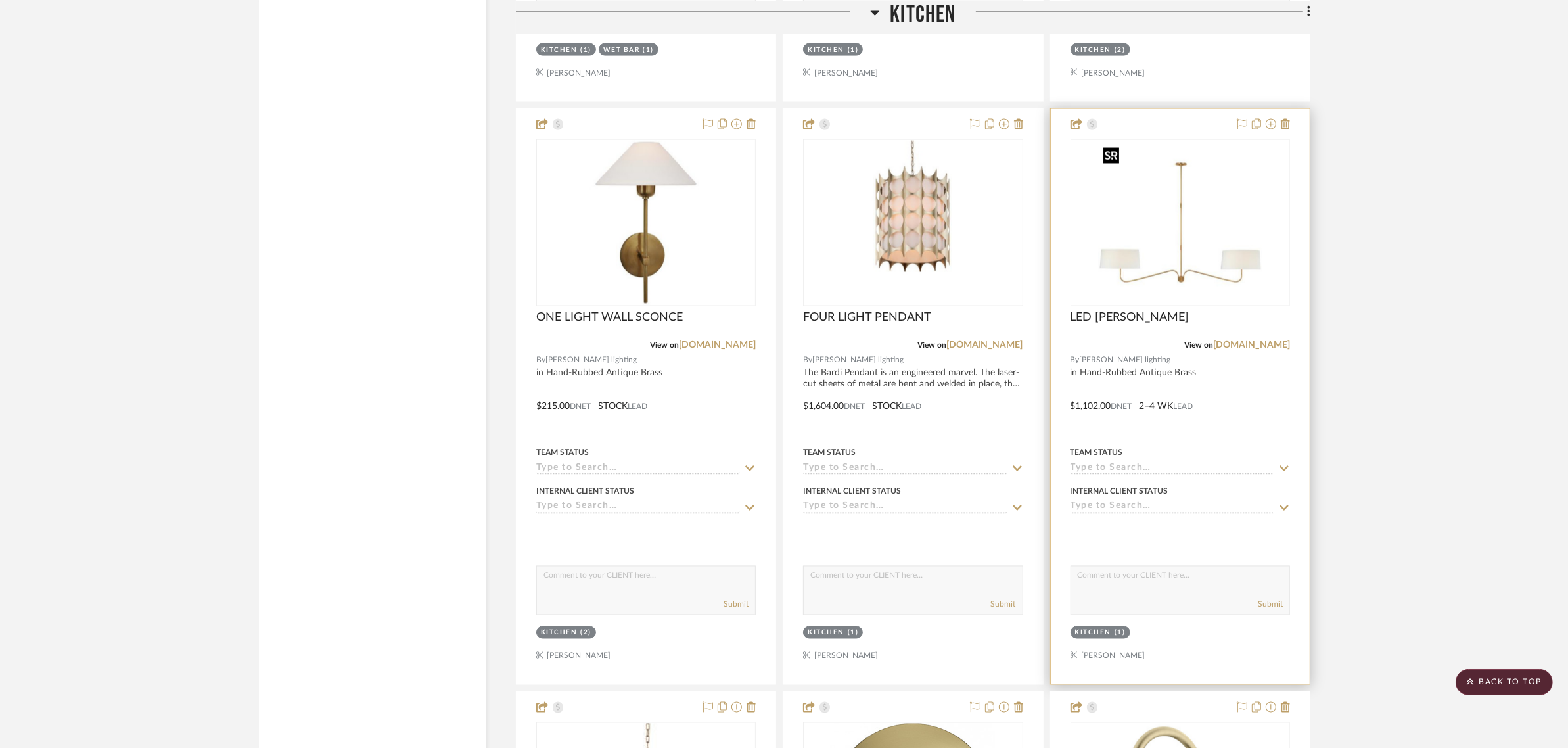
click at [1186, 237] on img "0" at bounding box center [1179, 223] width 164 height 164
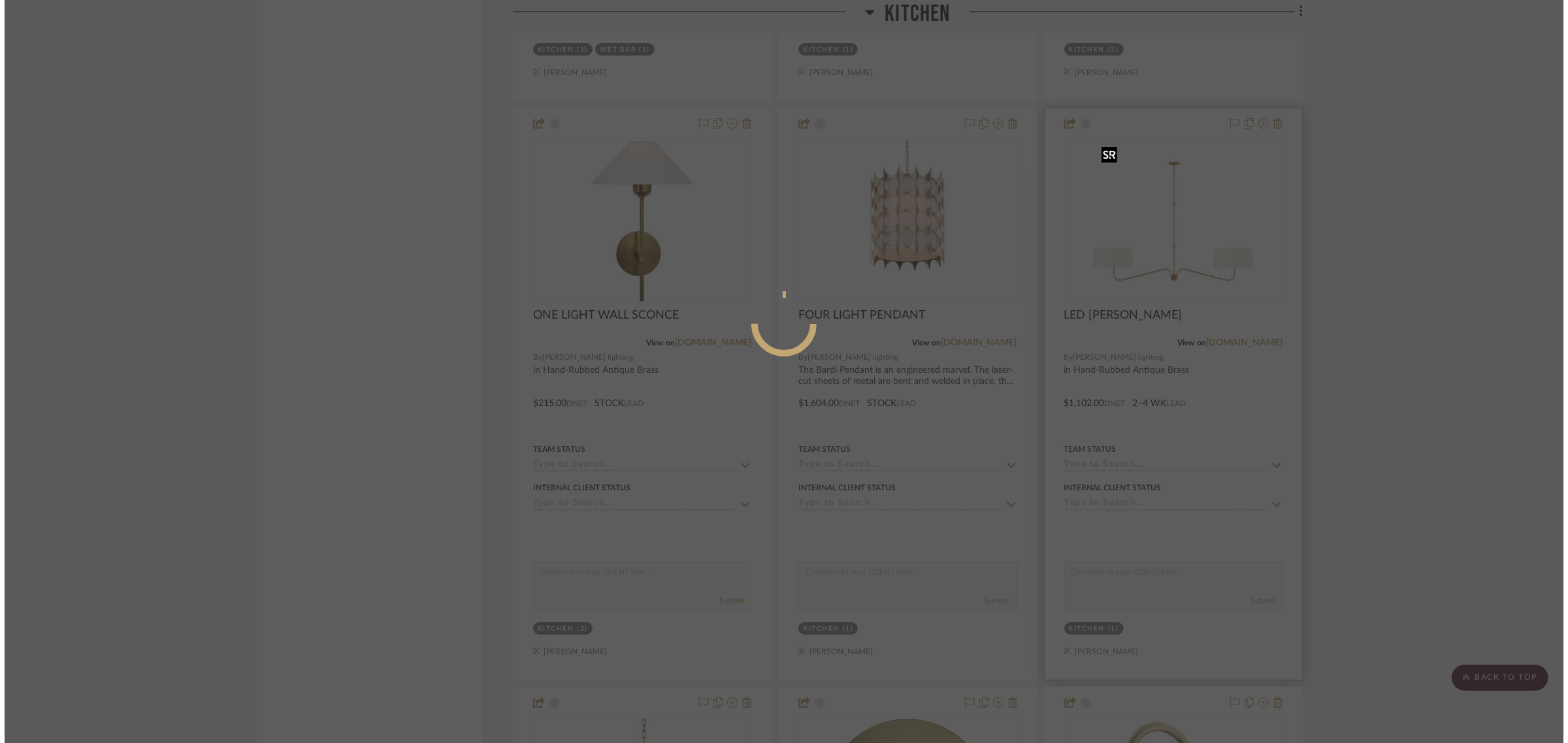
scroll to position [0, 0]
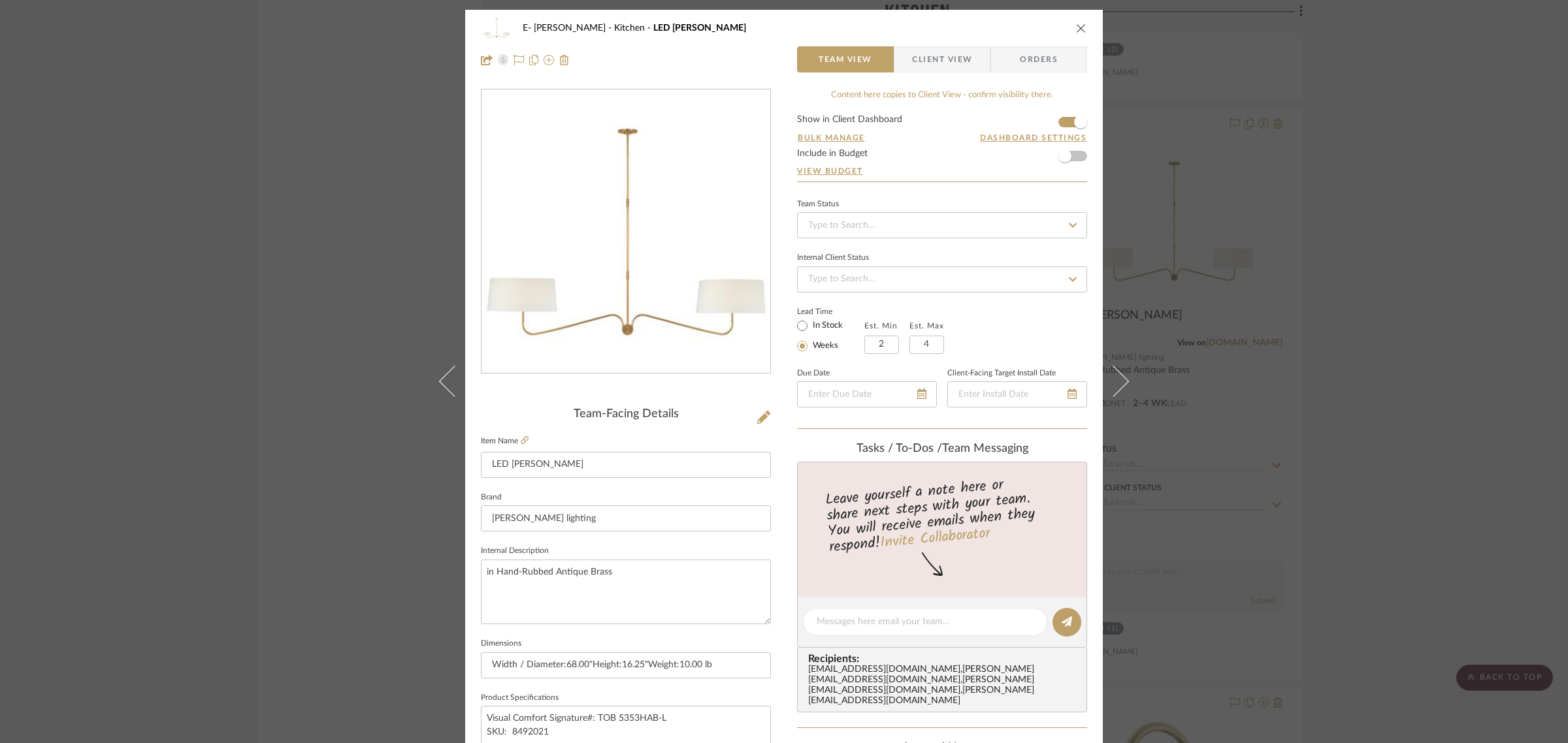
click at [1076, 31] on icon "close" at bounding box center [1081, 28] width 11 height 11
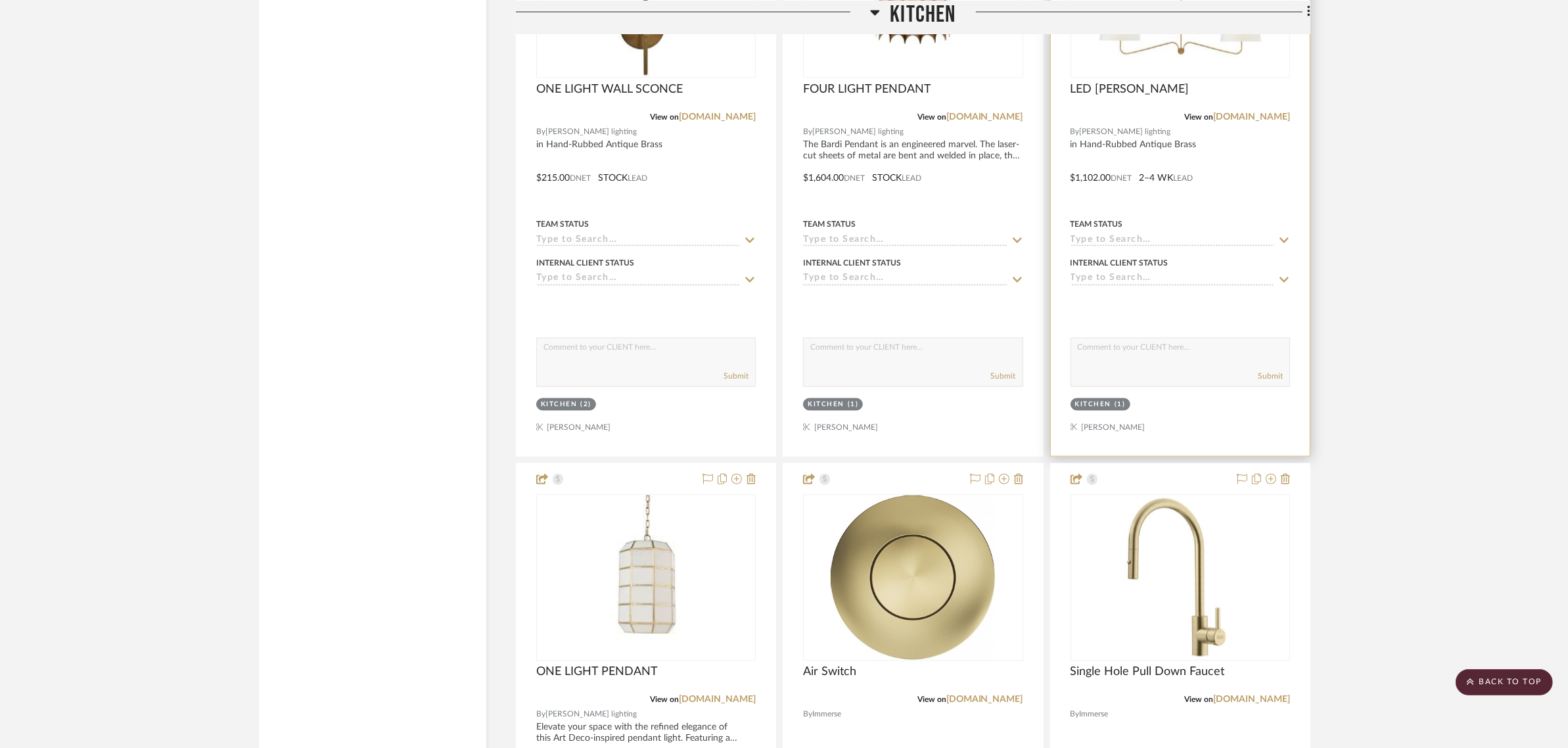
scroll to position [3136, 0]
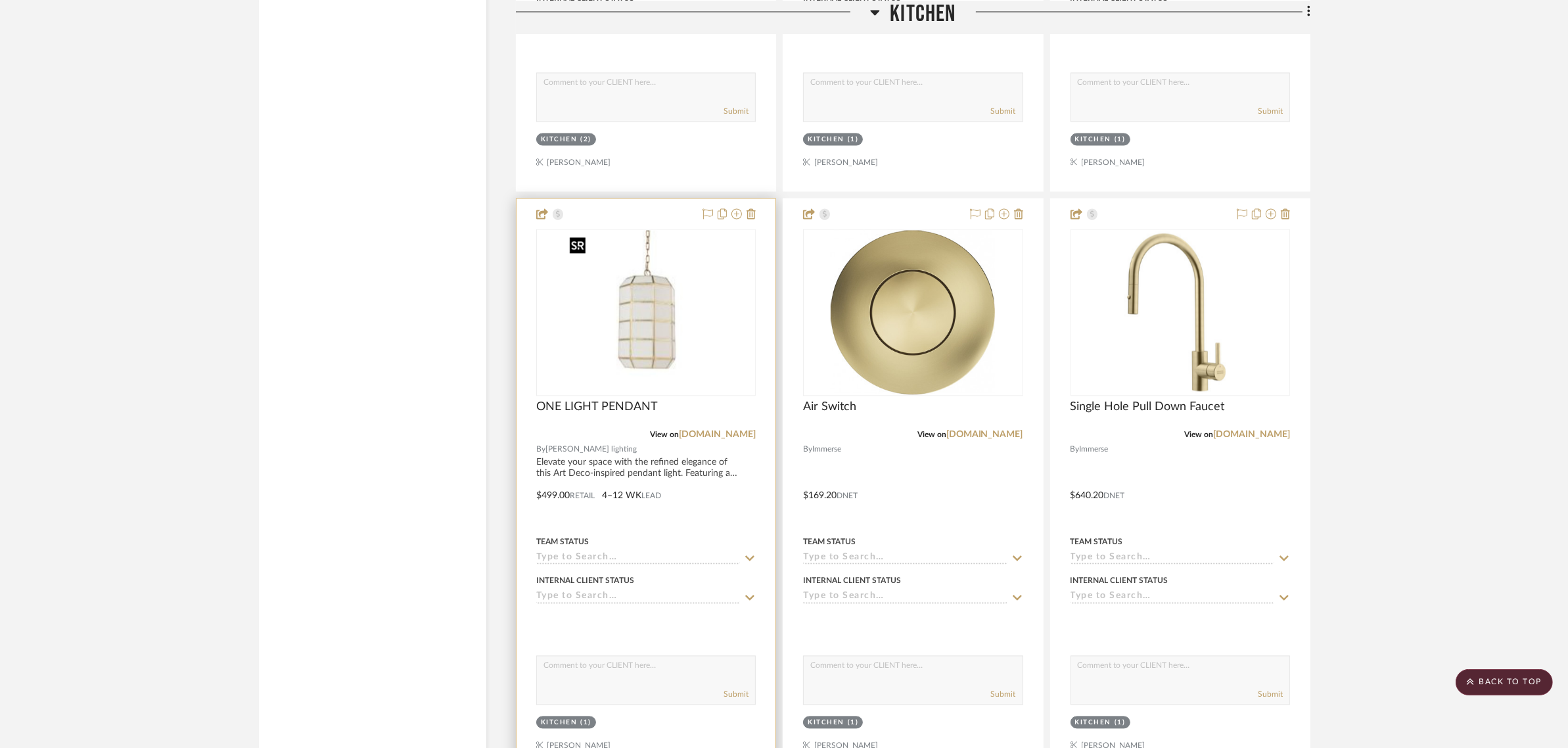
click at [0, 0] on img at bounding box center [0, 0] width 0 height 0
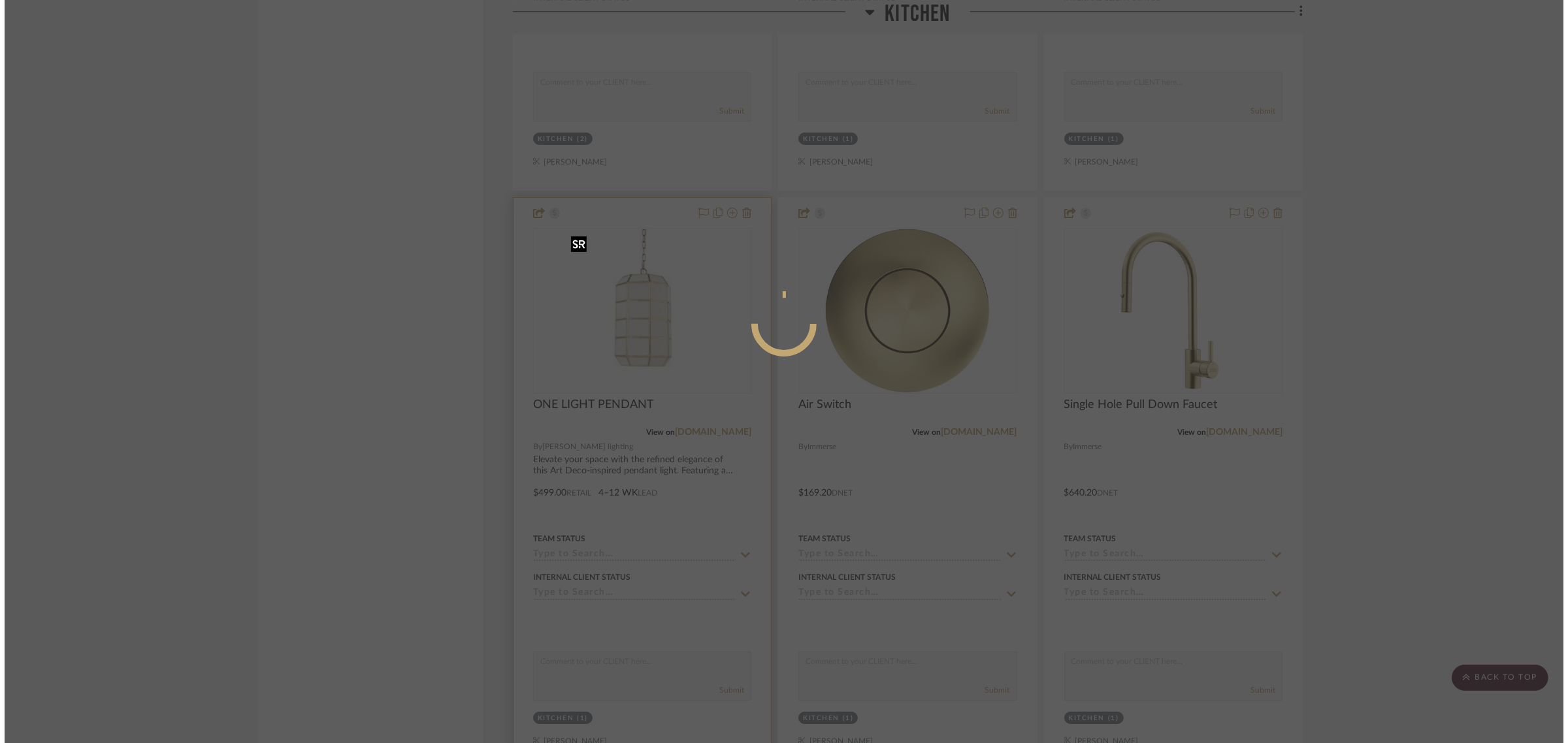
scroll to position [0, 0]
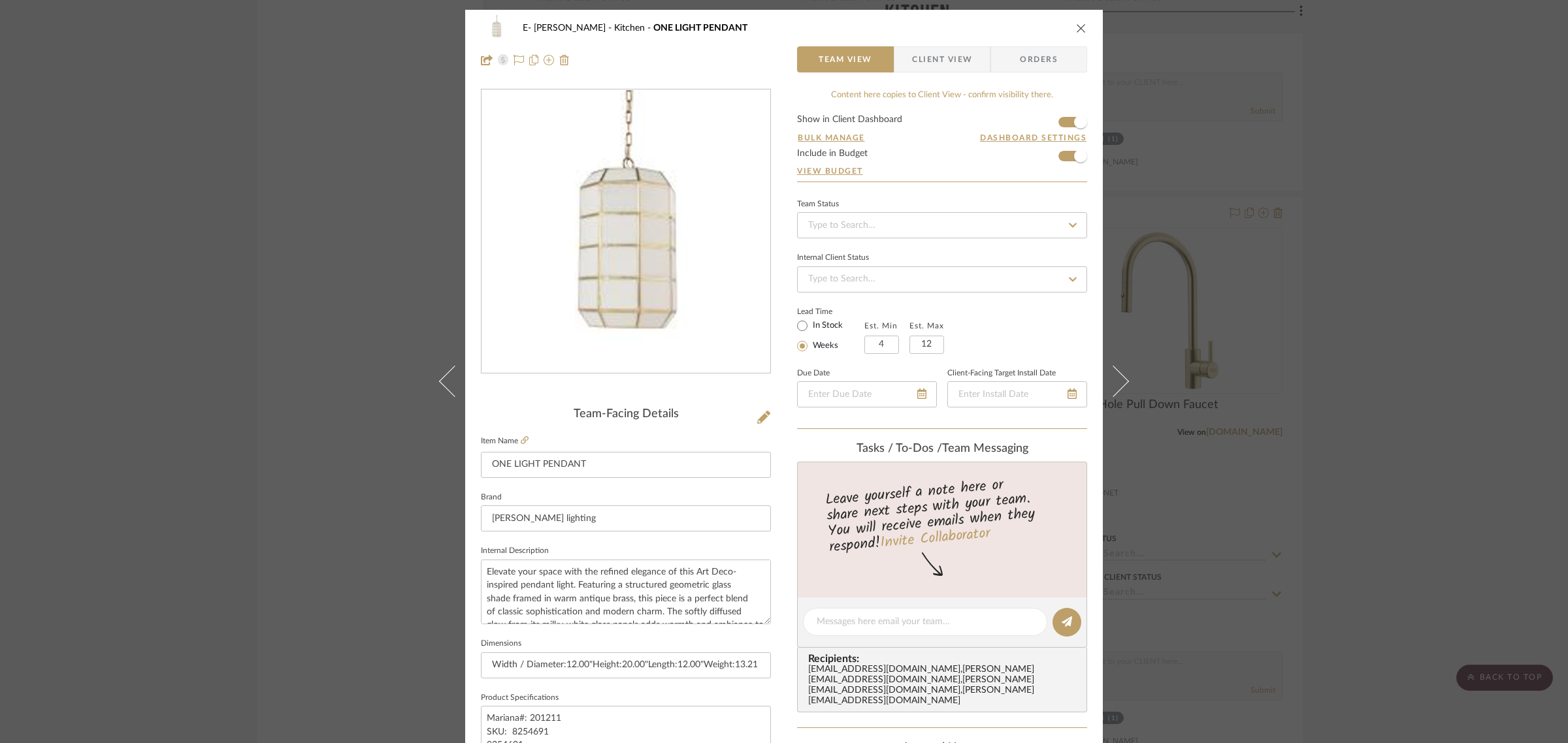
click at [1078, 29] on icon "close" at bounding box center [1081, 28] width 11 height 11
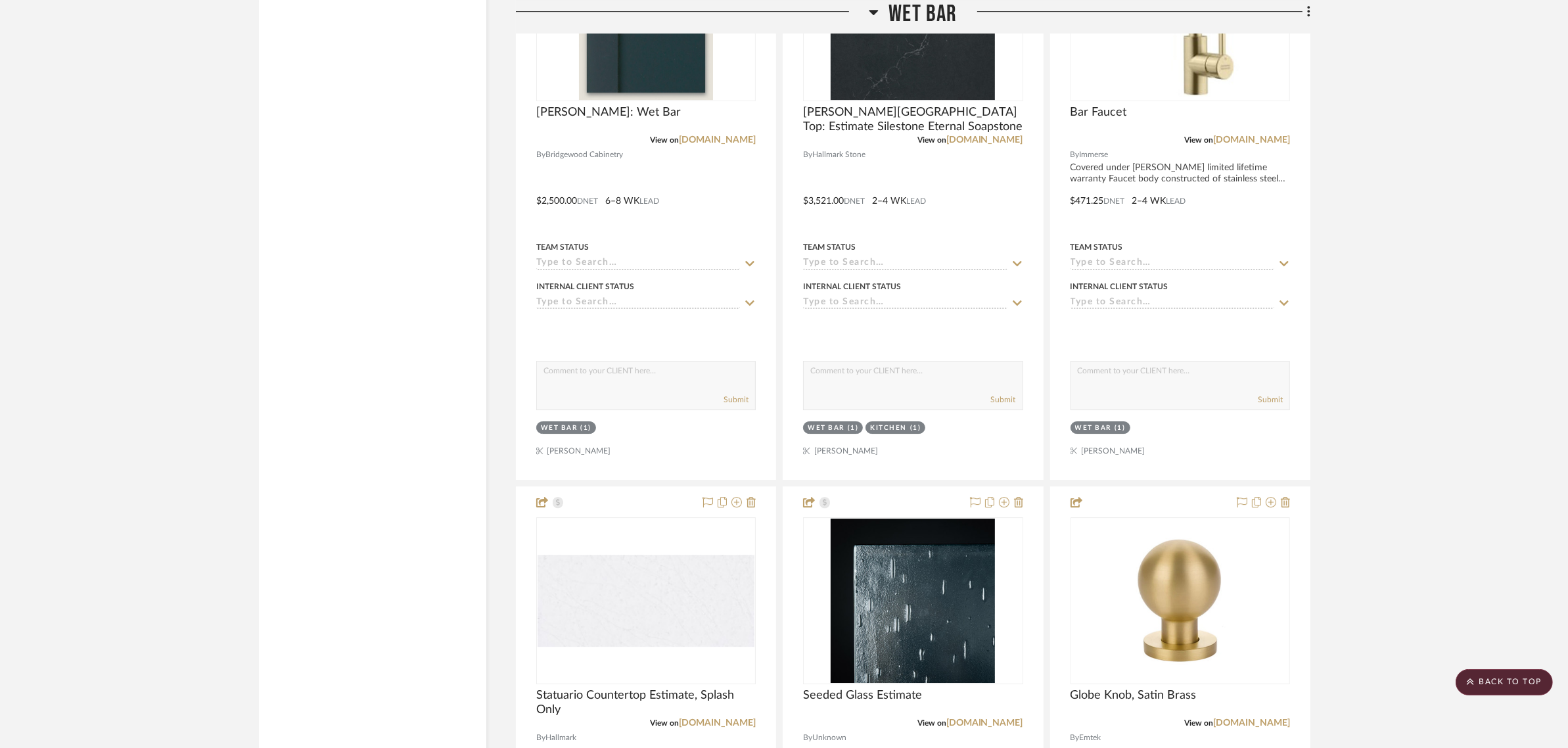
scroll to position [5273, 0]
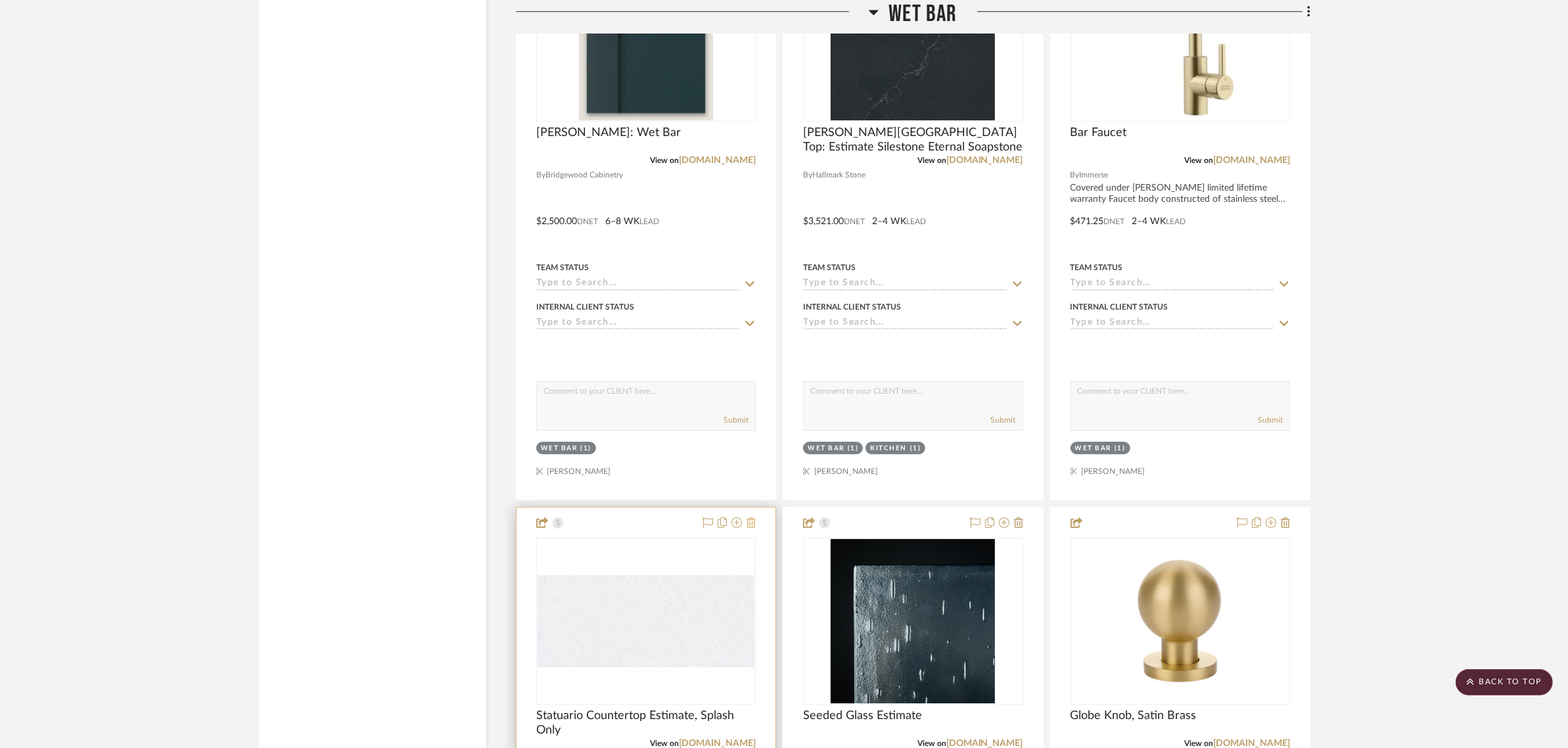
click at [747, 521] on icon at bounding box center [751, 522] width 9 height 11
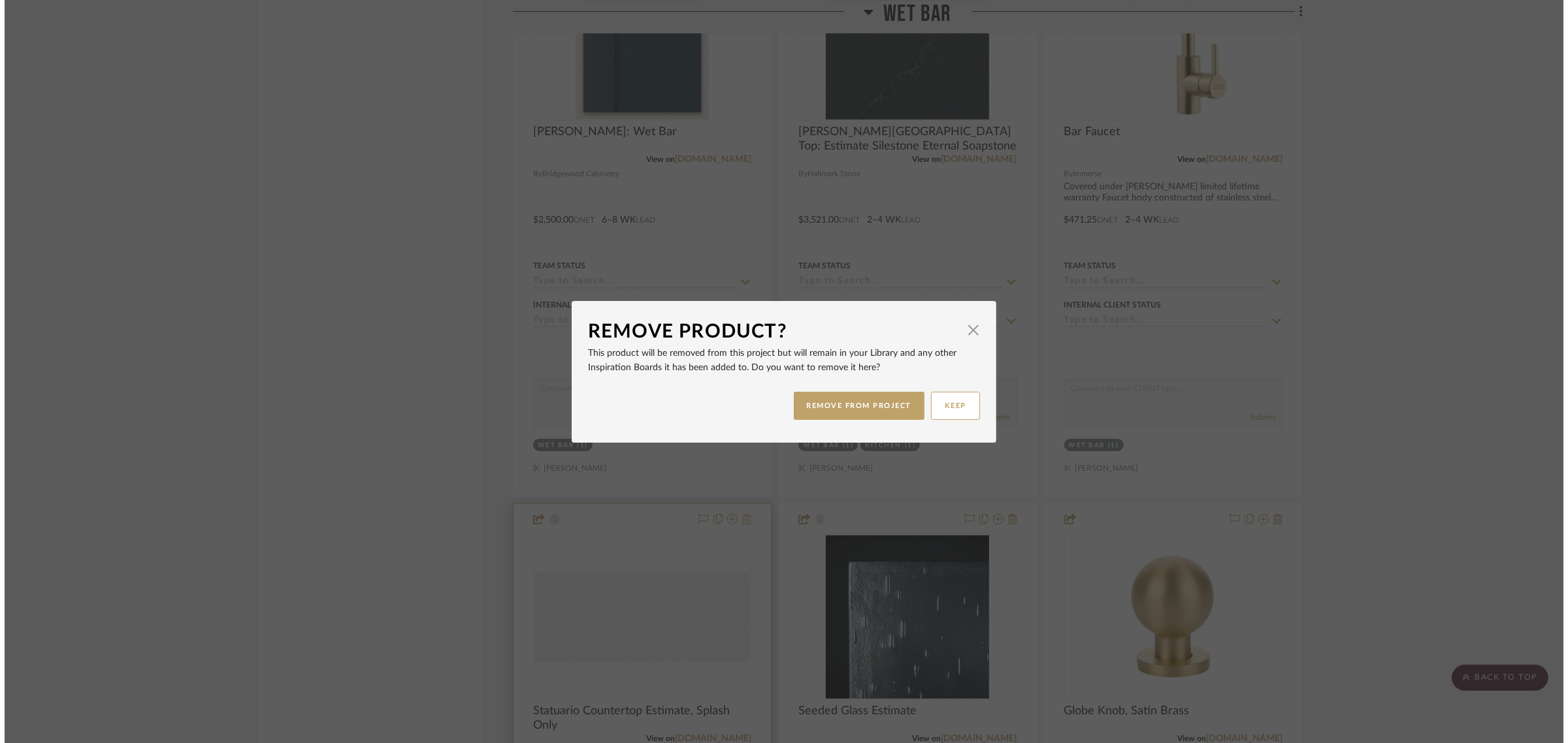
scroll to position [0, 0]
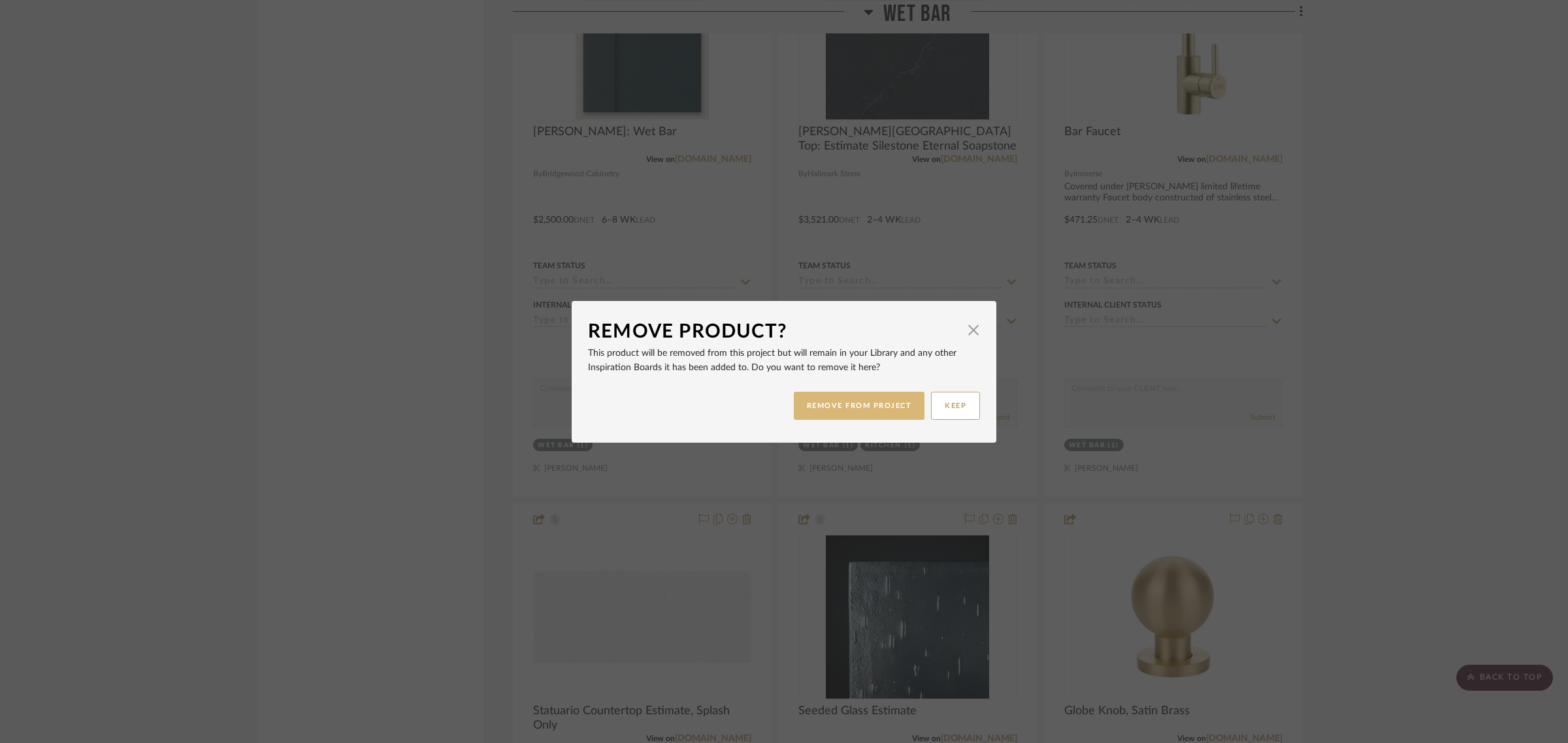
click at [817, 396] on button "REMOVE FROM PROJECT" at bounding box center [859, 406] width 131 height 28
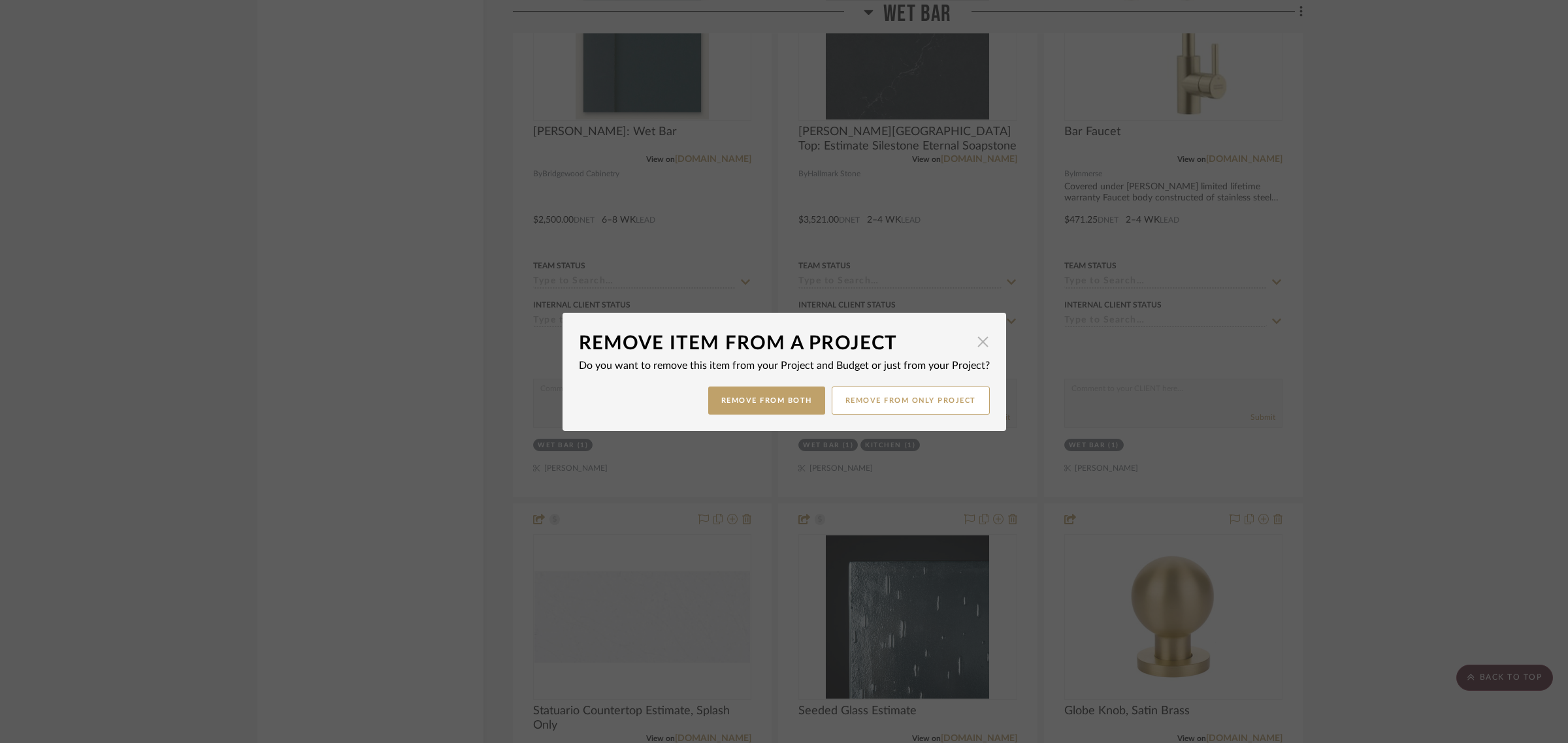
click at [976, 341] on span "button" at bounding box center [983, 342] width 26 height 26
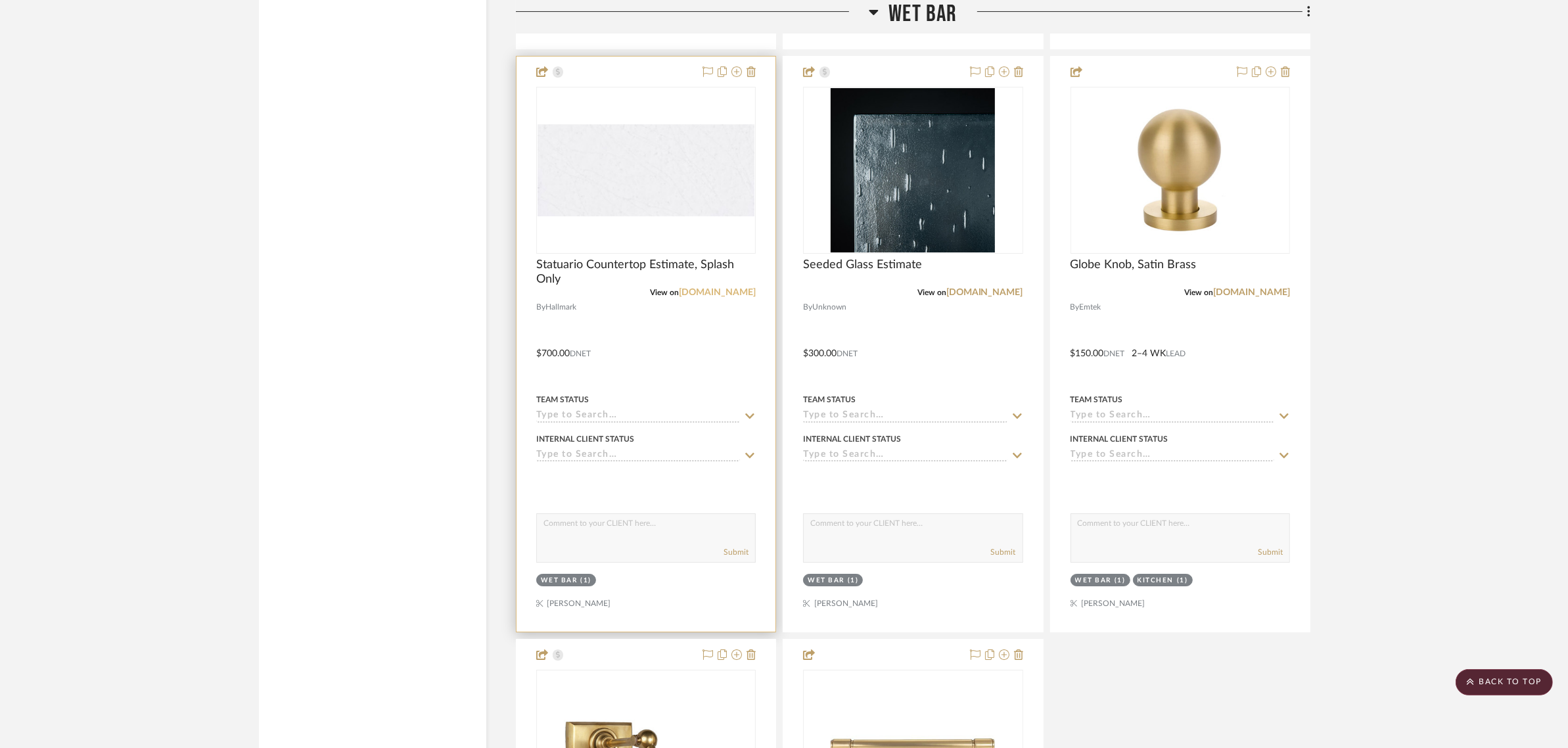
scroll to position [5766, 0]
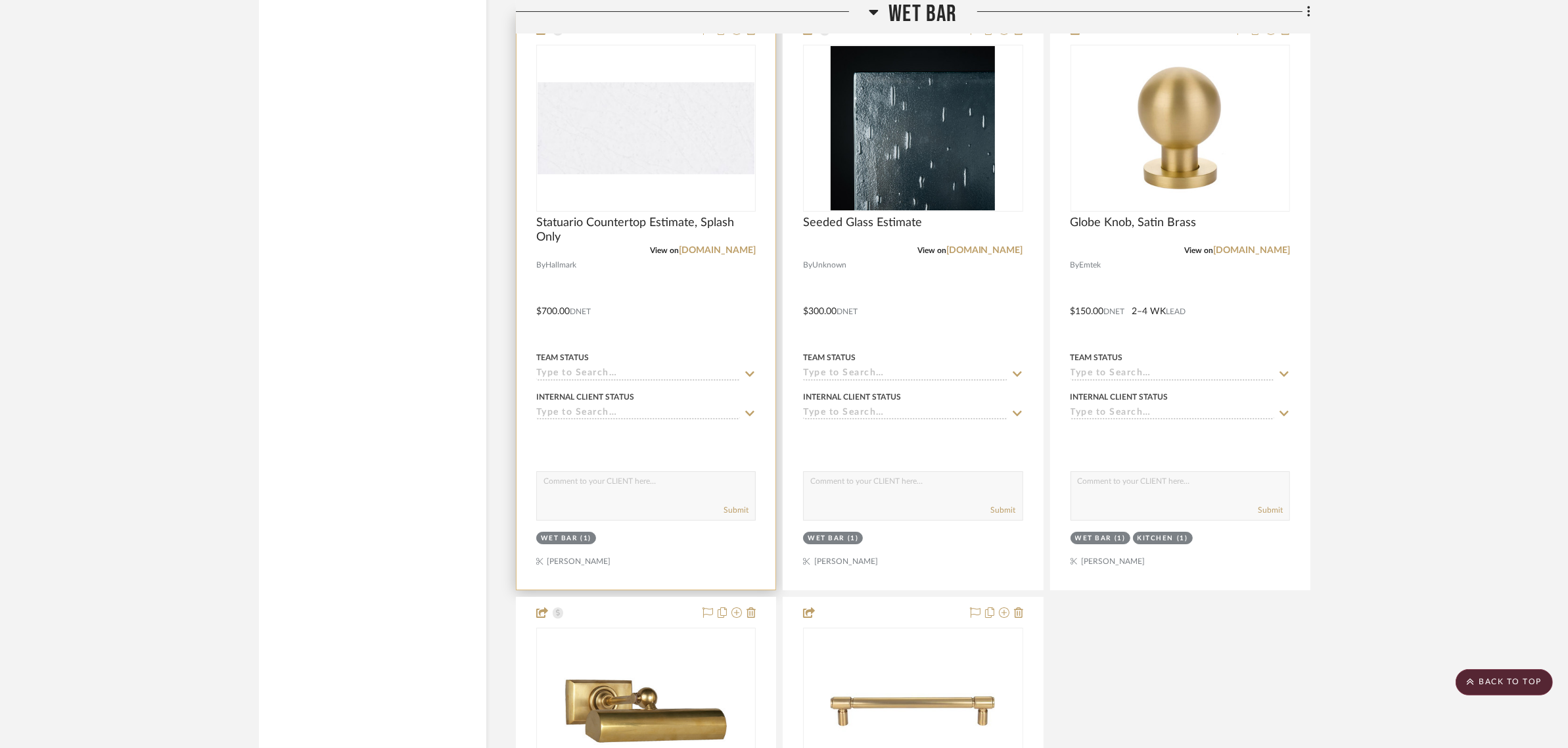
click at [720, 98] on img "0" at bounding box center [646, 128] width 217 height 93
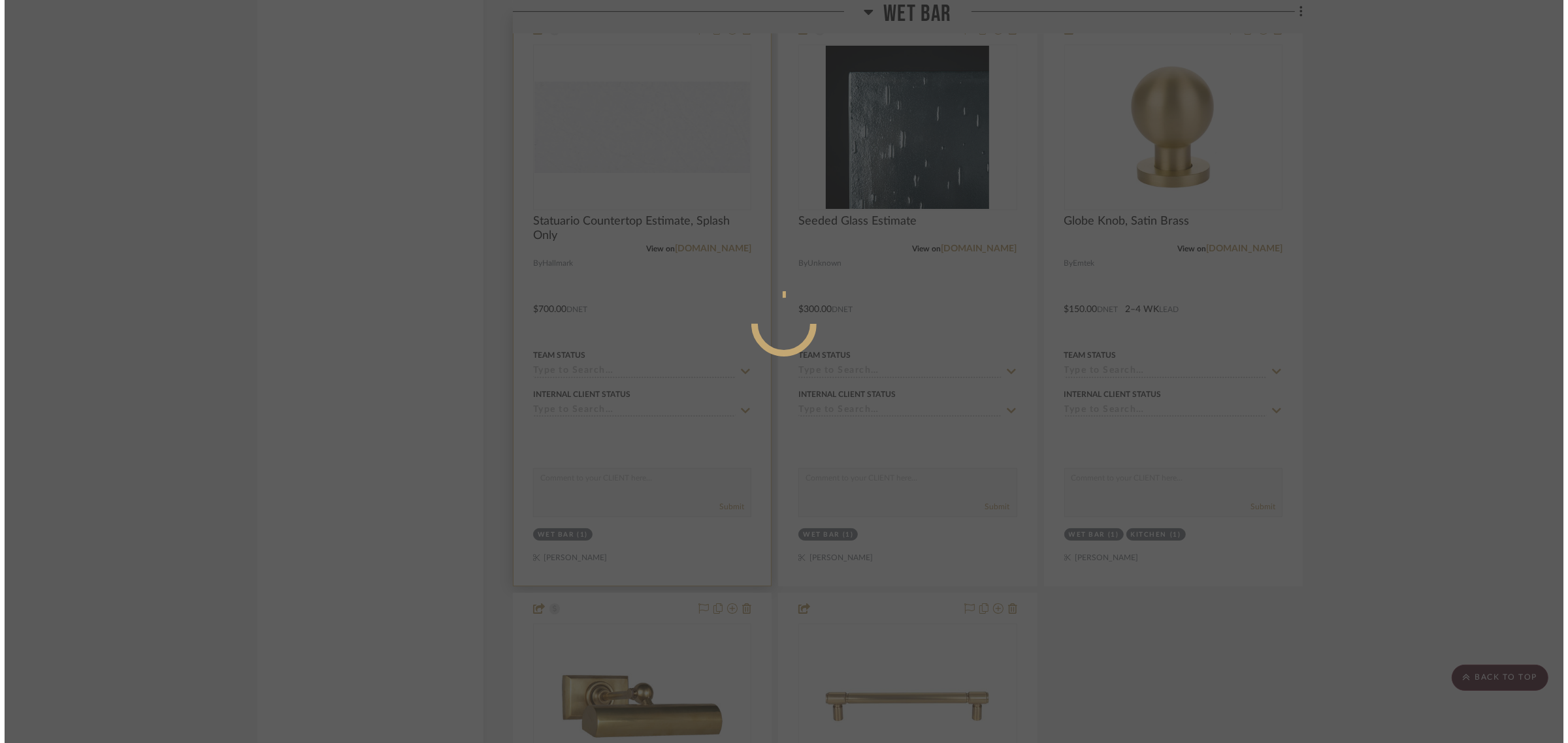
scroll to position [0, 0]
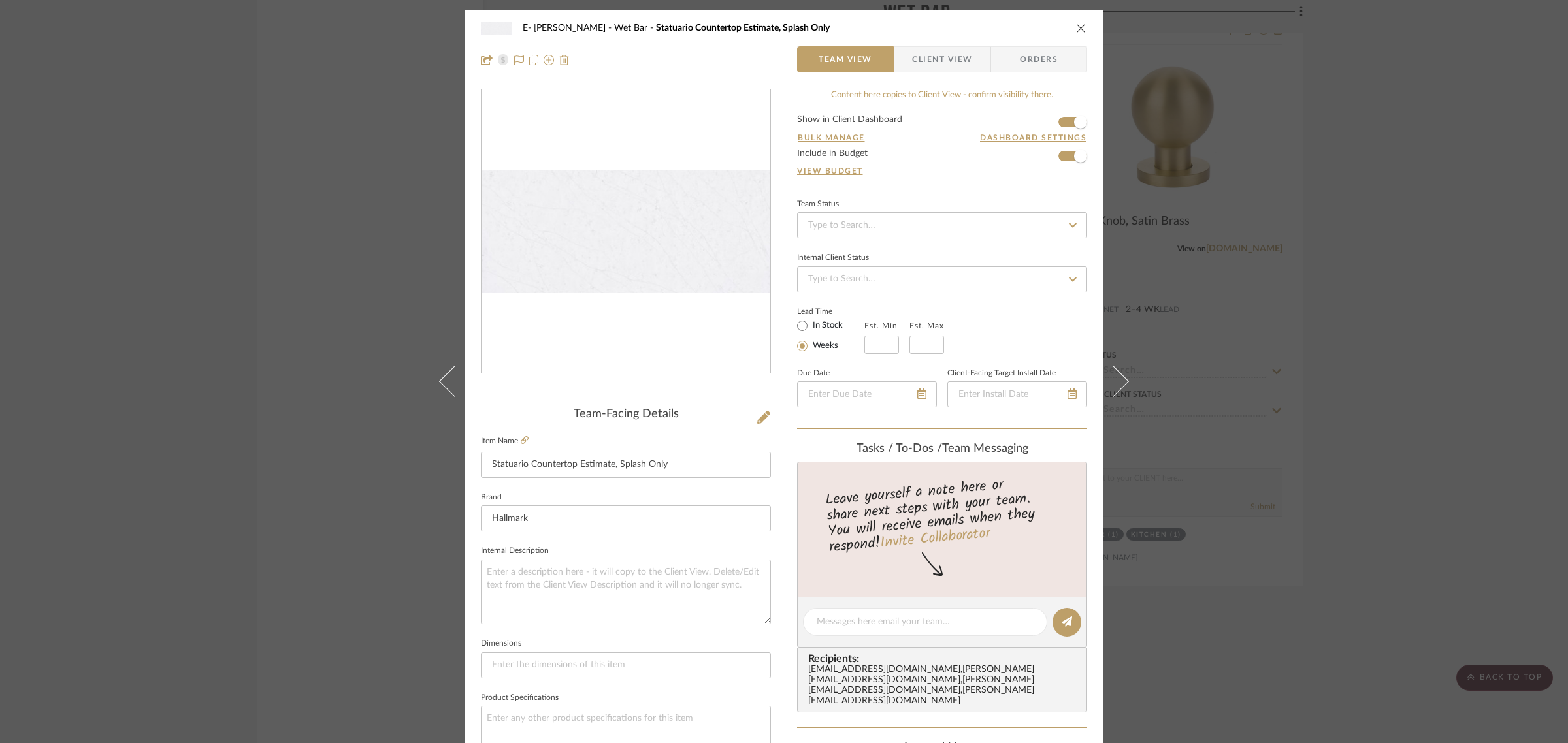
click at [1059, 124] on form "Show in Client Dashboard Bulk Manage Dashboard Settings Include in Budget View …" at bounding box center [942, 148] width 290 height 67
click at [1066, 123] on span "button" at bounding box center [1080, 121] width 29 height 29
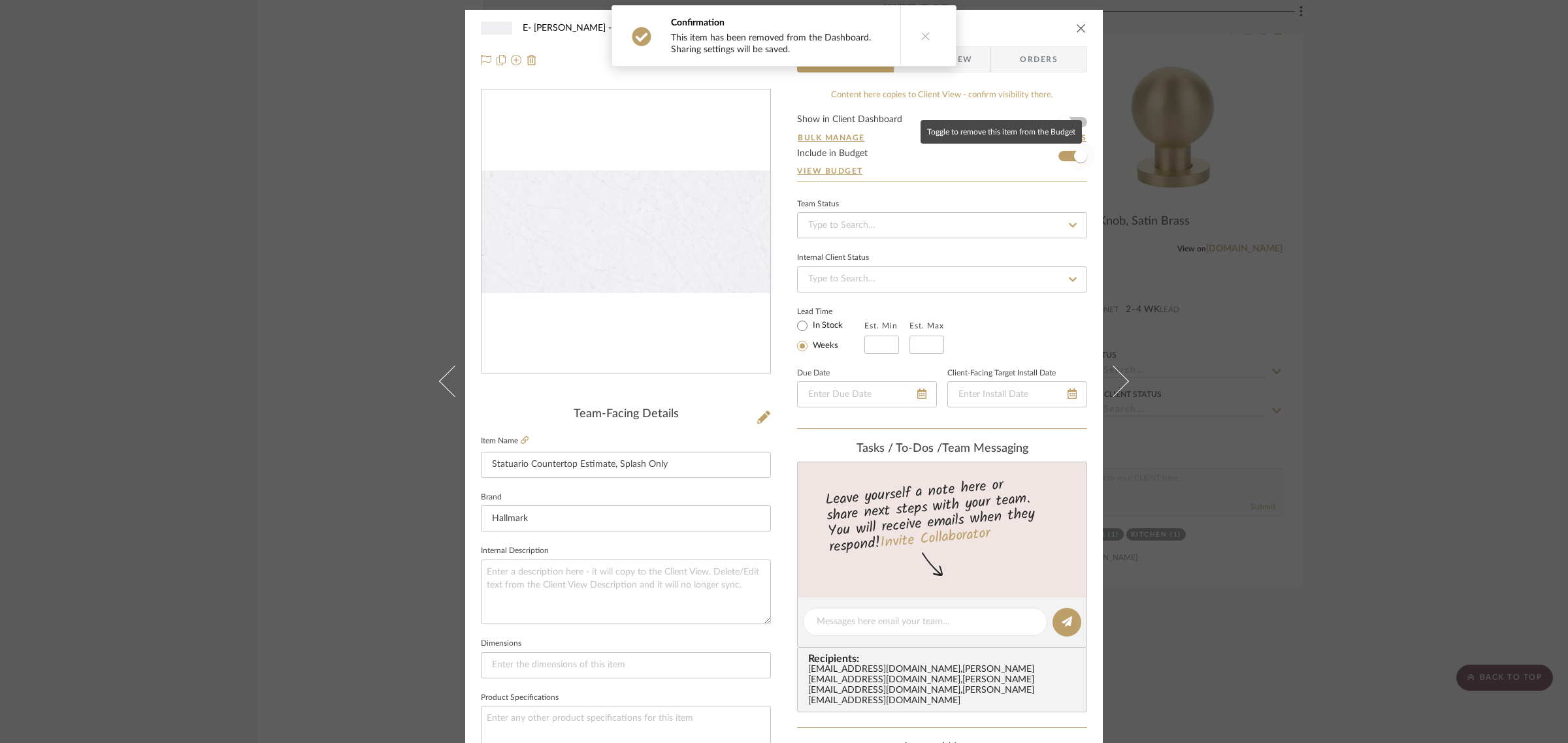
click at [1066, 155] on span "button" at bounding box center [1080, 156] width 29 height 29
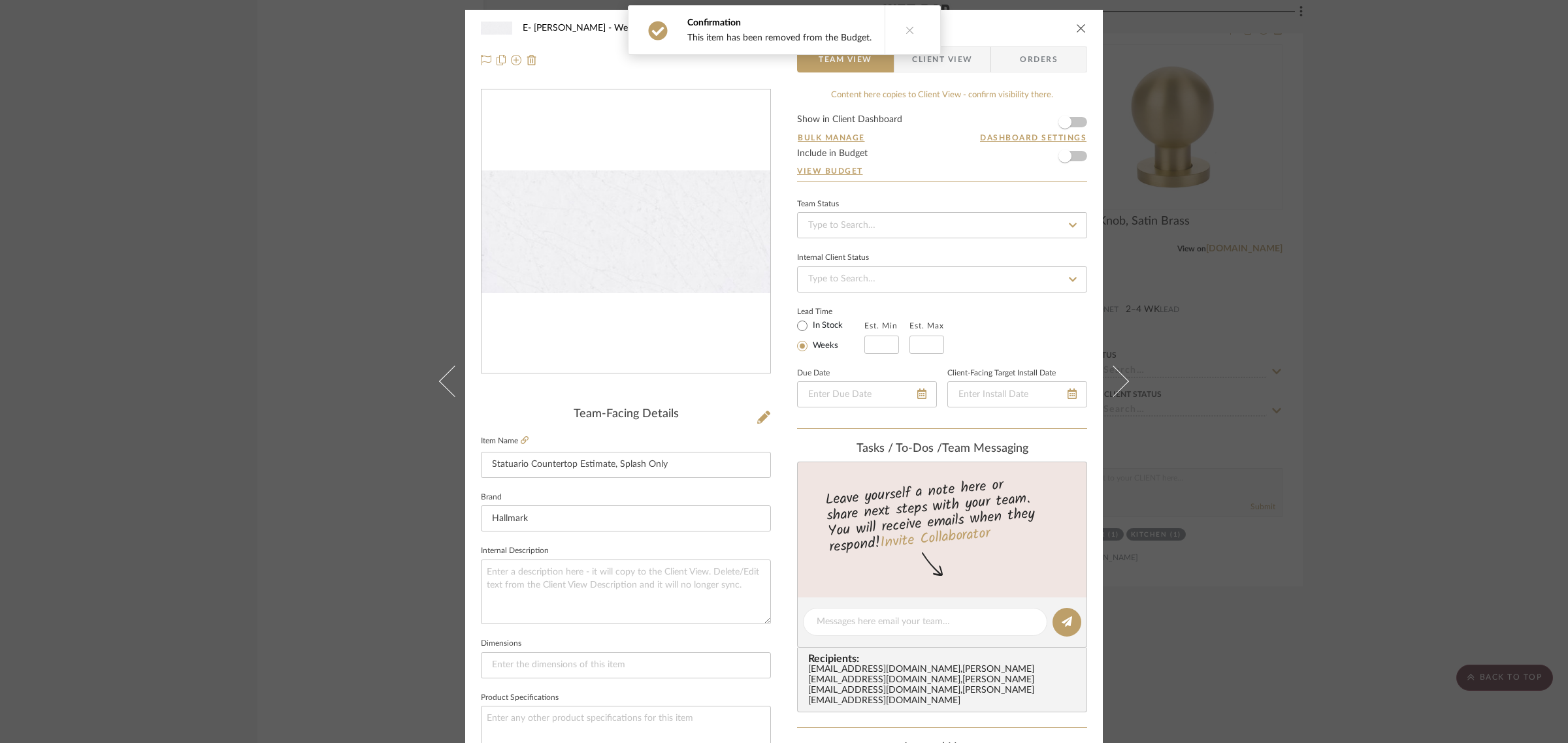
click at [1079, 26] on icon "close" at bounding box center [1081, 28] width 11 height 11
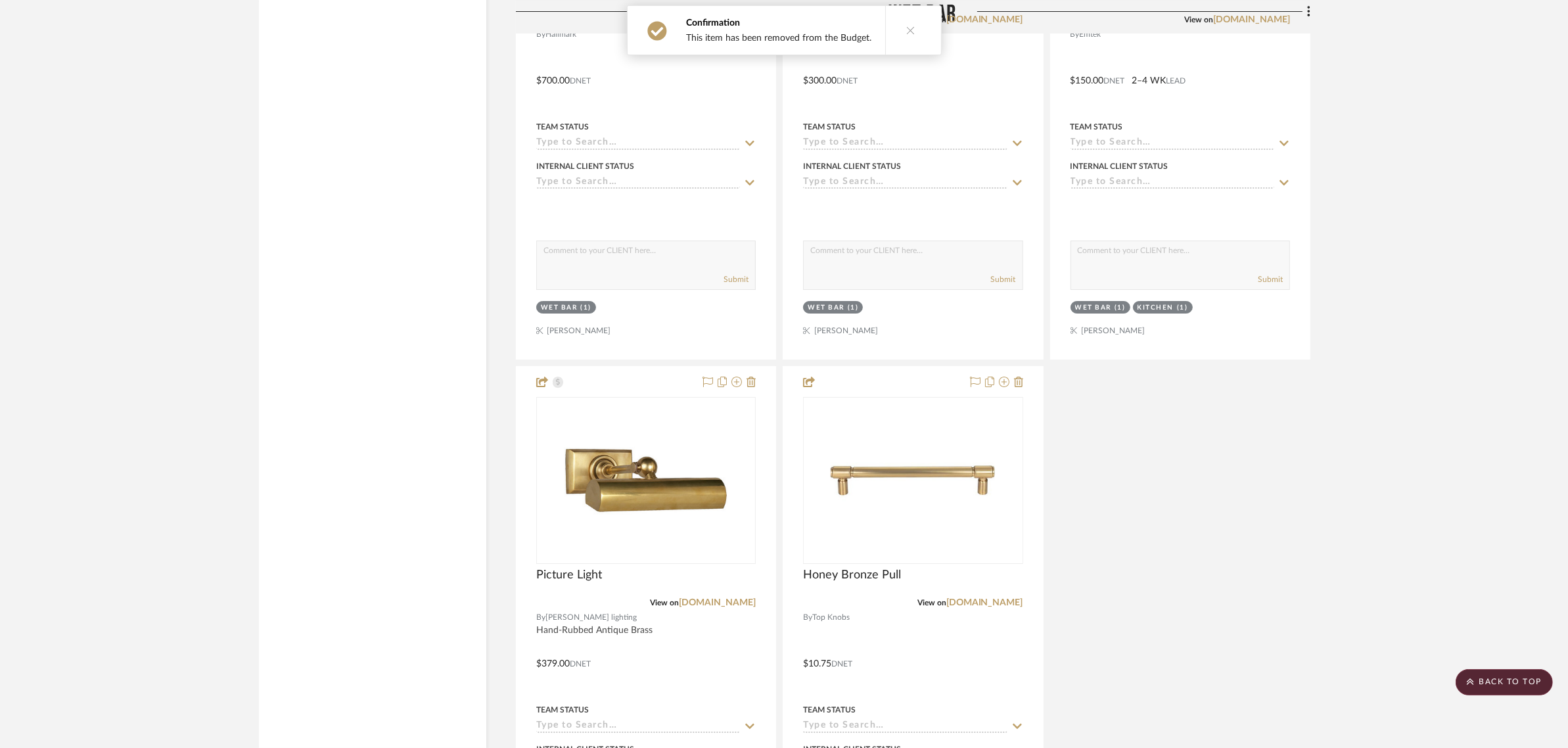
scroll to position [6095, 0]
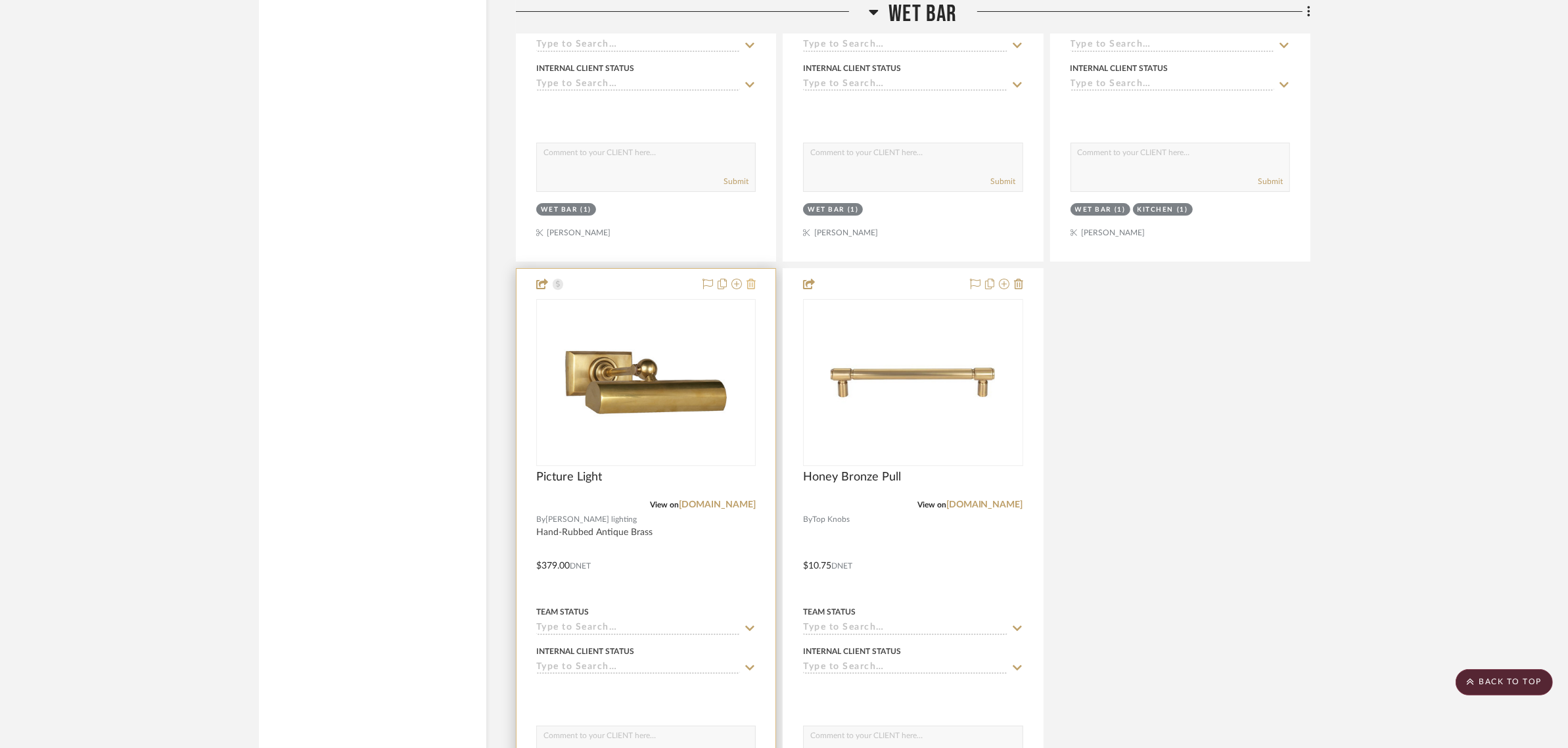
click at [747, 283] on icon at bounding box center [751, 284] width 9 height 11
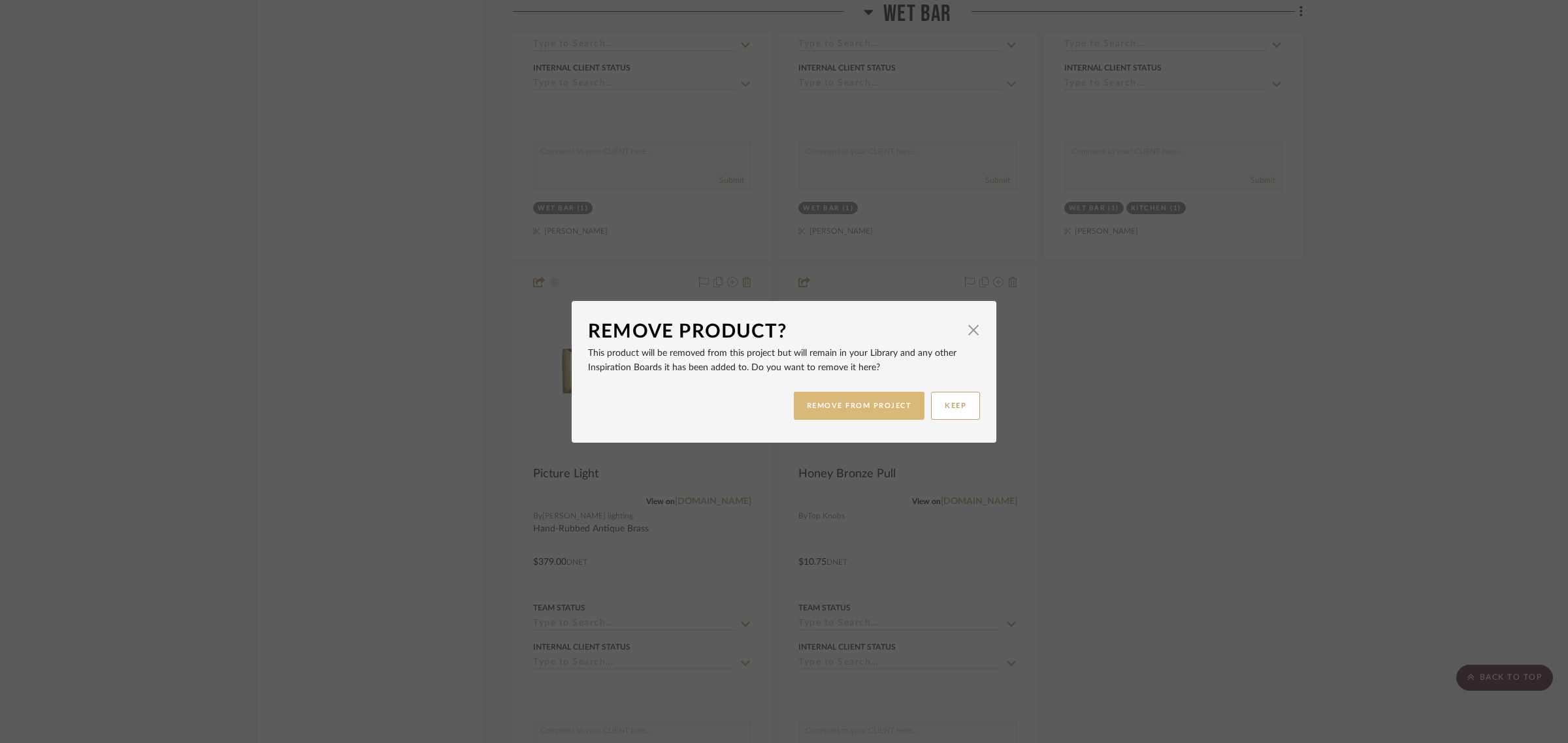
click at [838, 405] on button "REMOVE FROM PROJECT" at bounding box center [859, 406] width 131 height 28
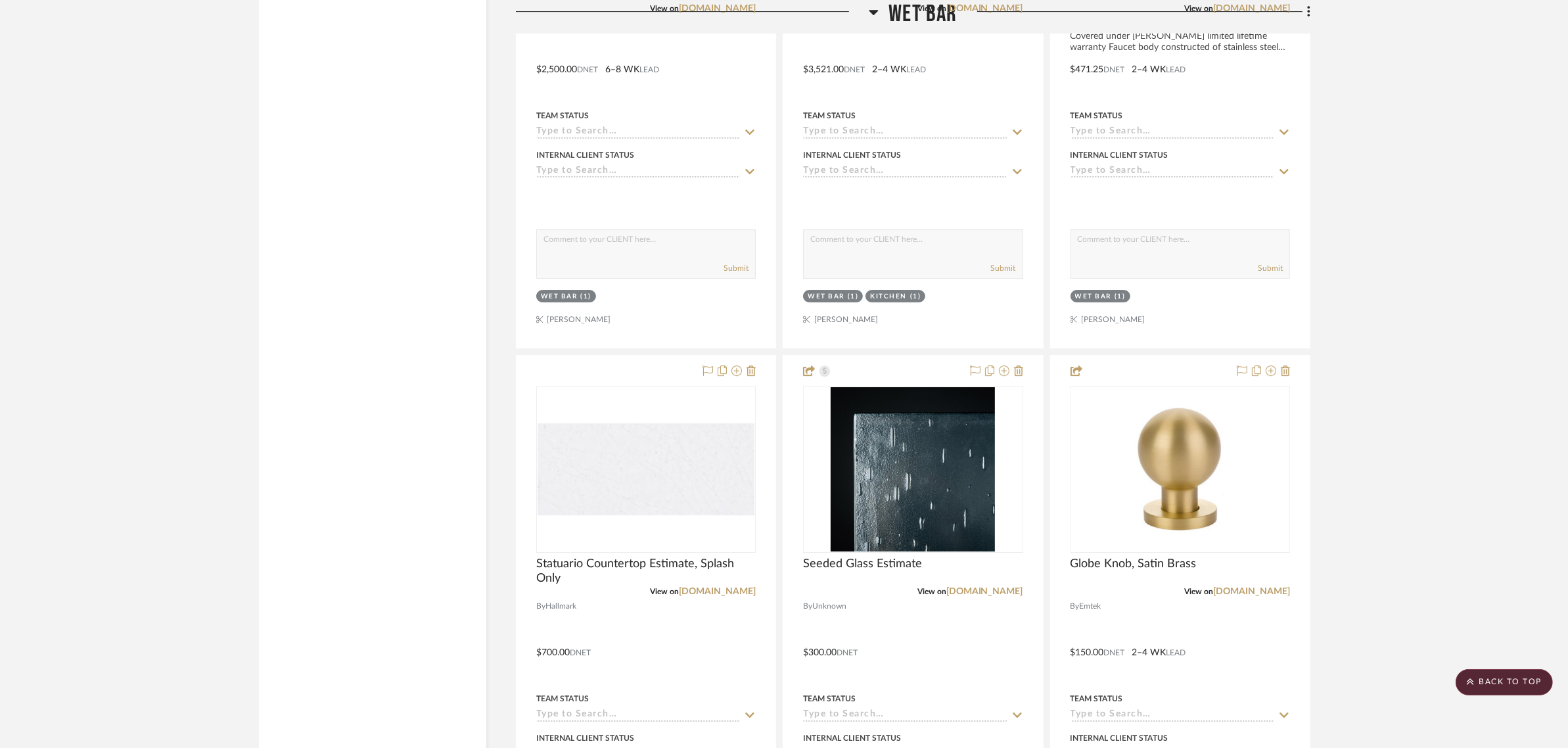
scroll to position [5437, 0]
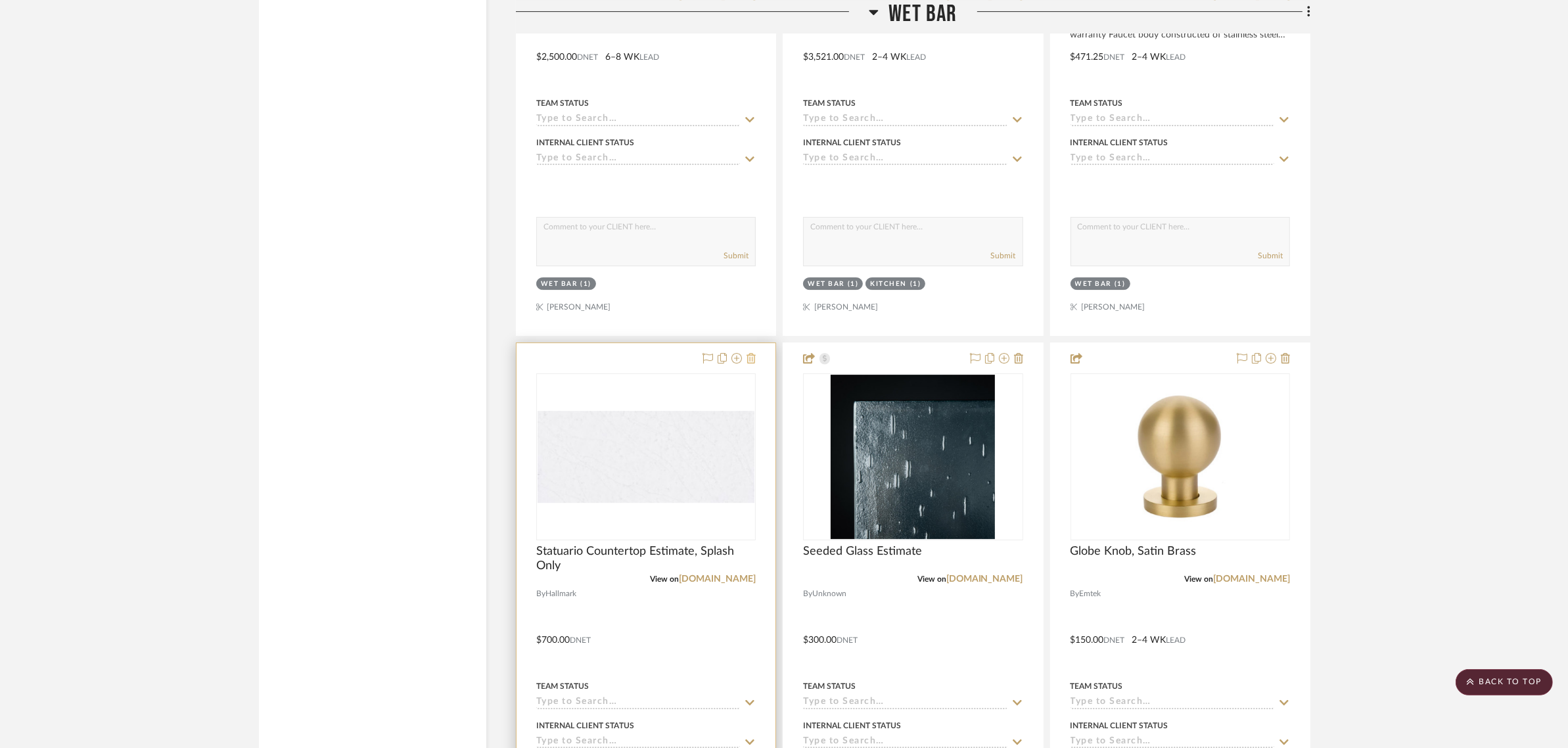
click at [750, 357] on icon at bounding box center [751, 358] width 9 height 11
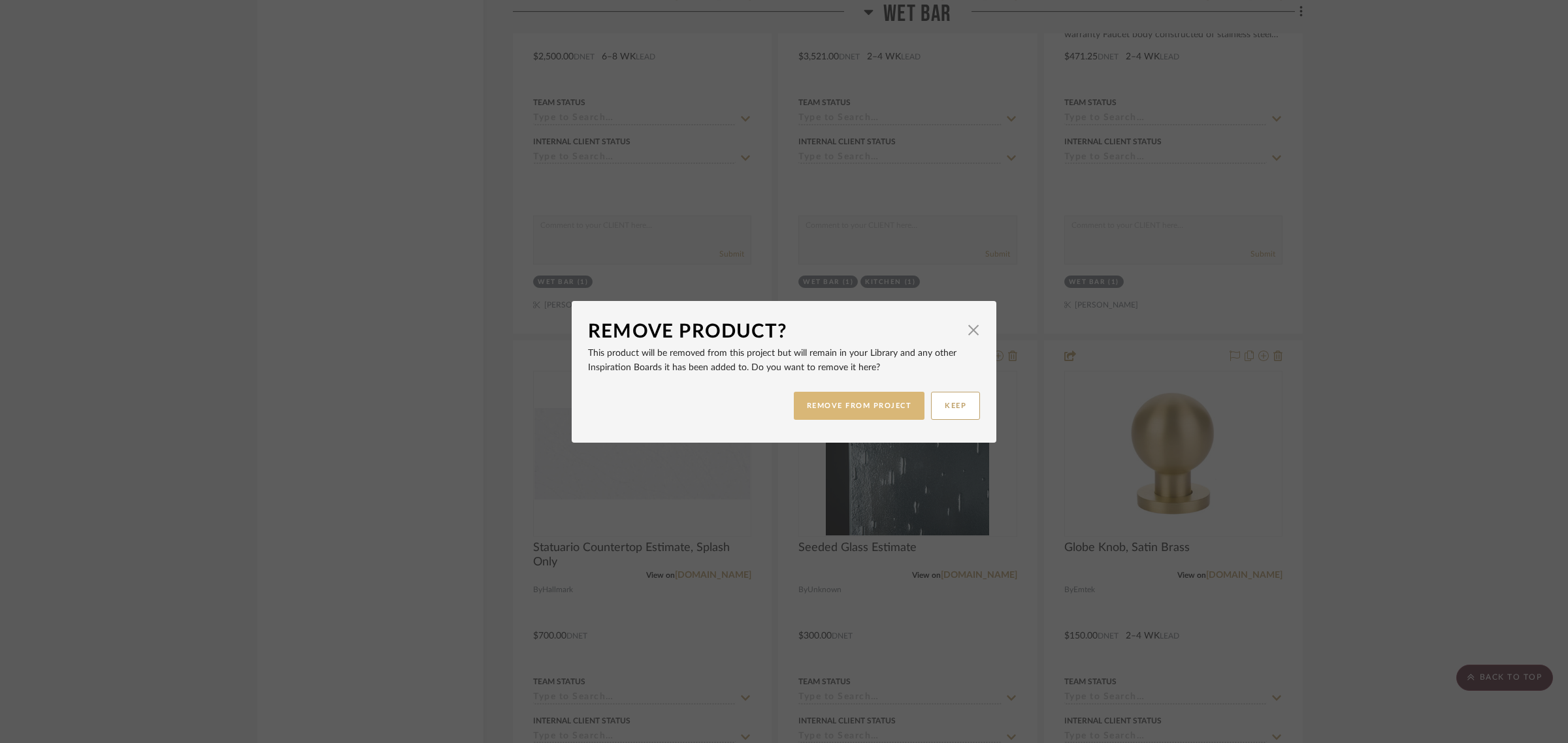
click at [857, 403] on button "REMOVE FROM PROJECT" at bounding box center [859, 406] width 131 height 28
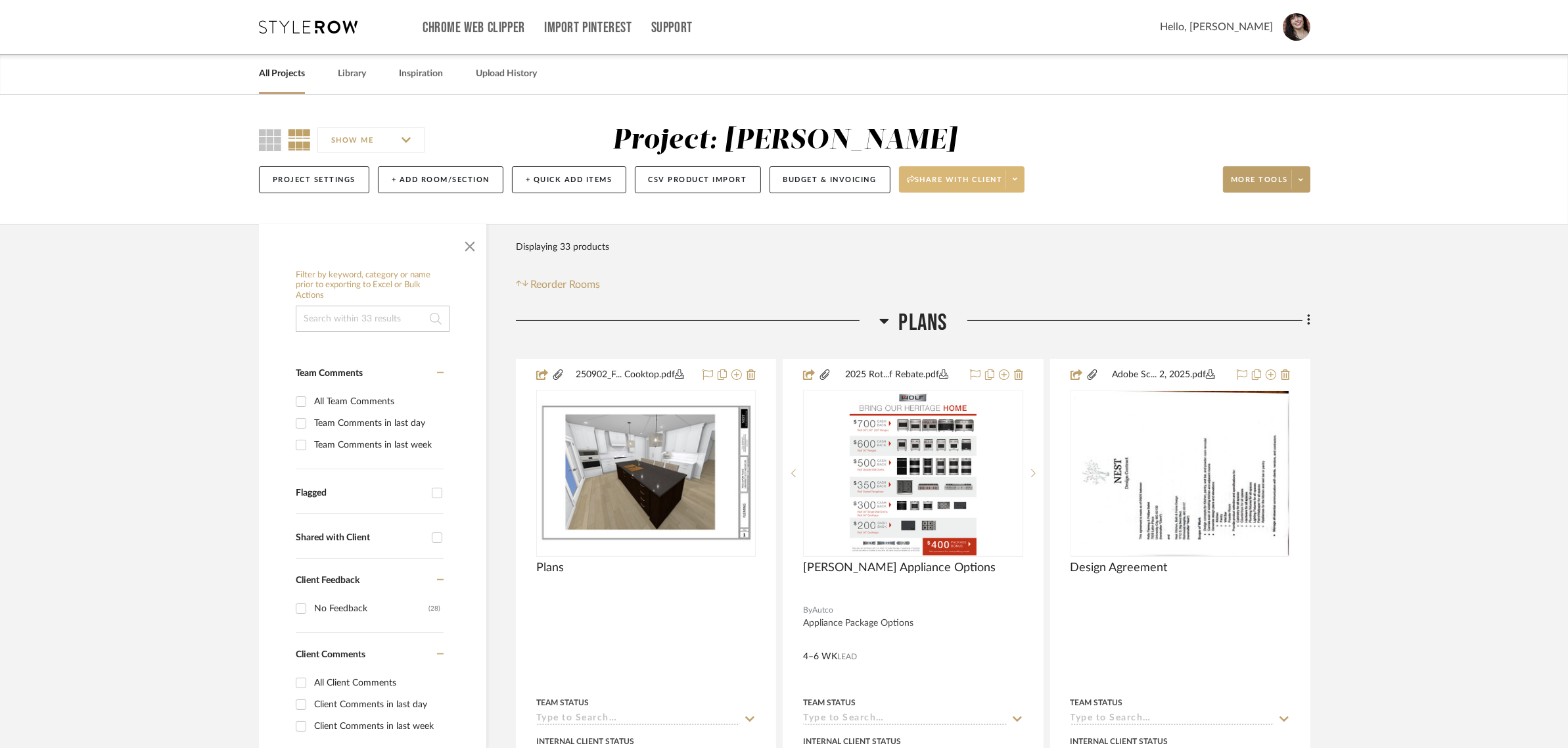
click at [1015, 173] on span at bounding box center [1014, 180] width 18 height 20
click at [826, 183] on div at bounding box center [784, 374] width 1568 height 748
click at [825, 176] on button "Budget & Invoicing" at bounding box center [829, 180] width 120 height 27
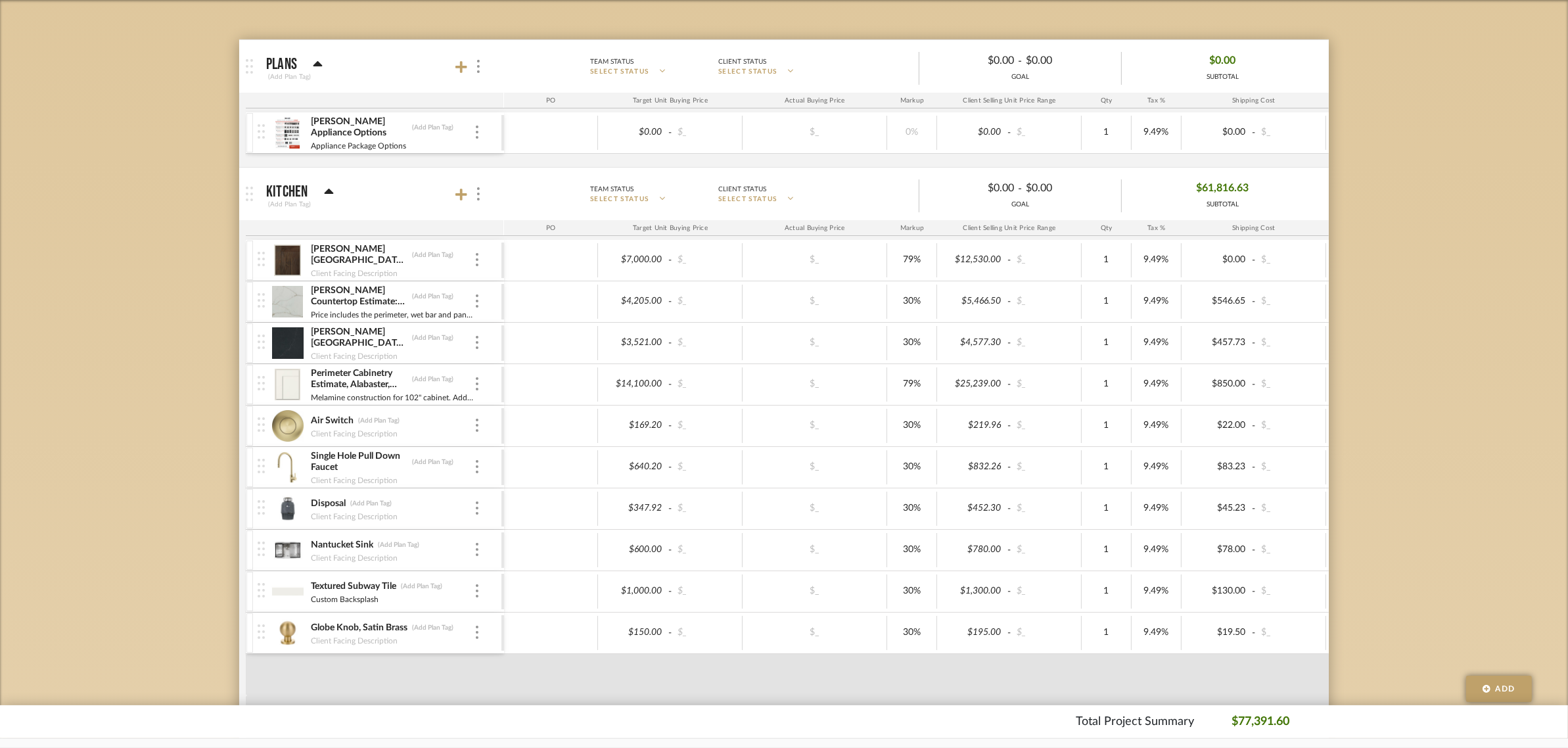
scroll to position [411, 0]
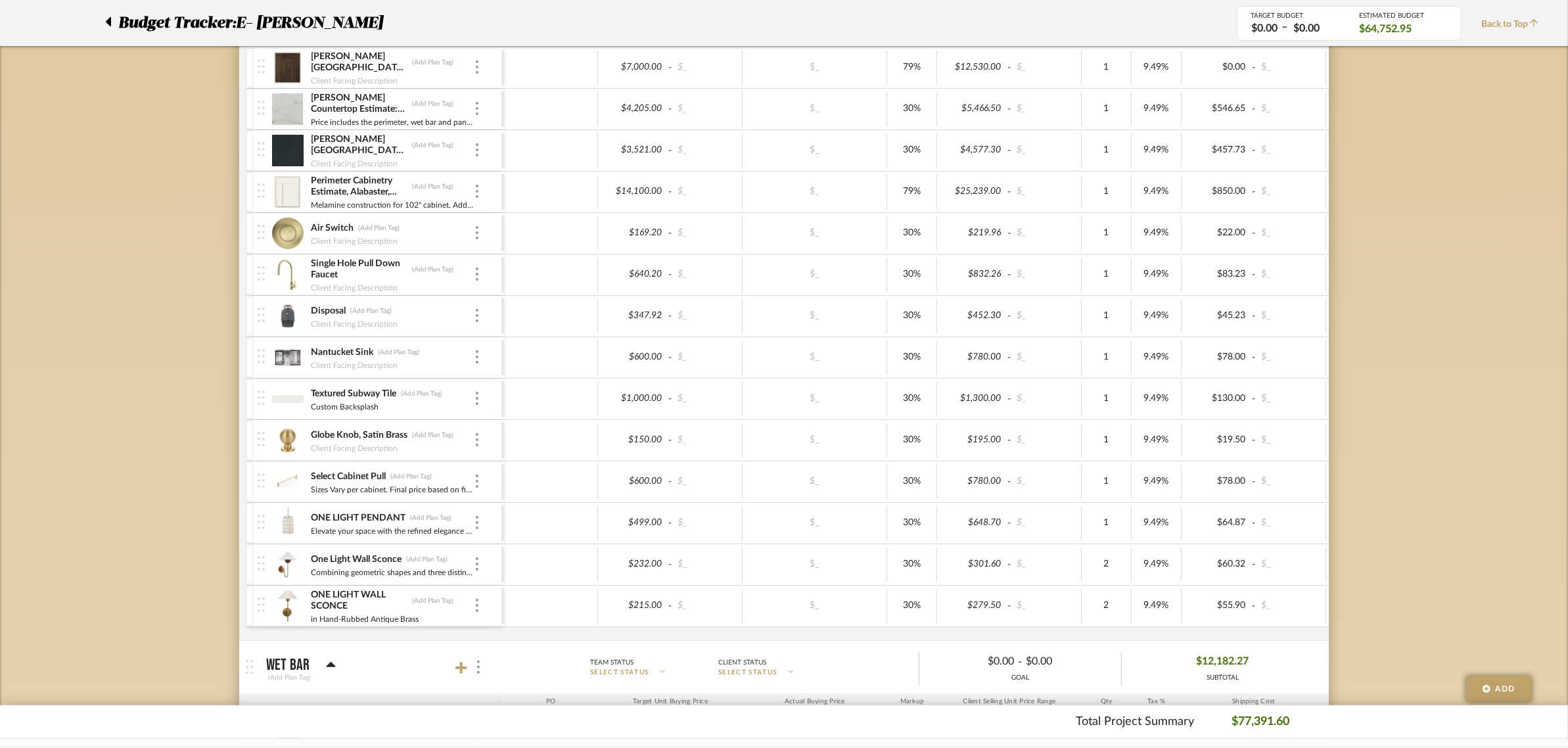
click at [443, 613] on div "ONE LIGHT WALL SCONCE (Add Plan Tag)" at bounding box center [392, 600] width 164 height 24
click at [478, 610] on img at bounding box center [476, 605] width 2 height 13
click at [324, 610] on div at bounding box center [784, 374] width 1568 height 748
click at [250, 607] on div at bounding box center [250, 606] width 7 height 39
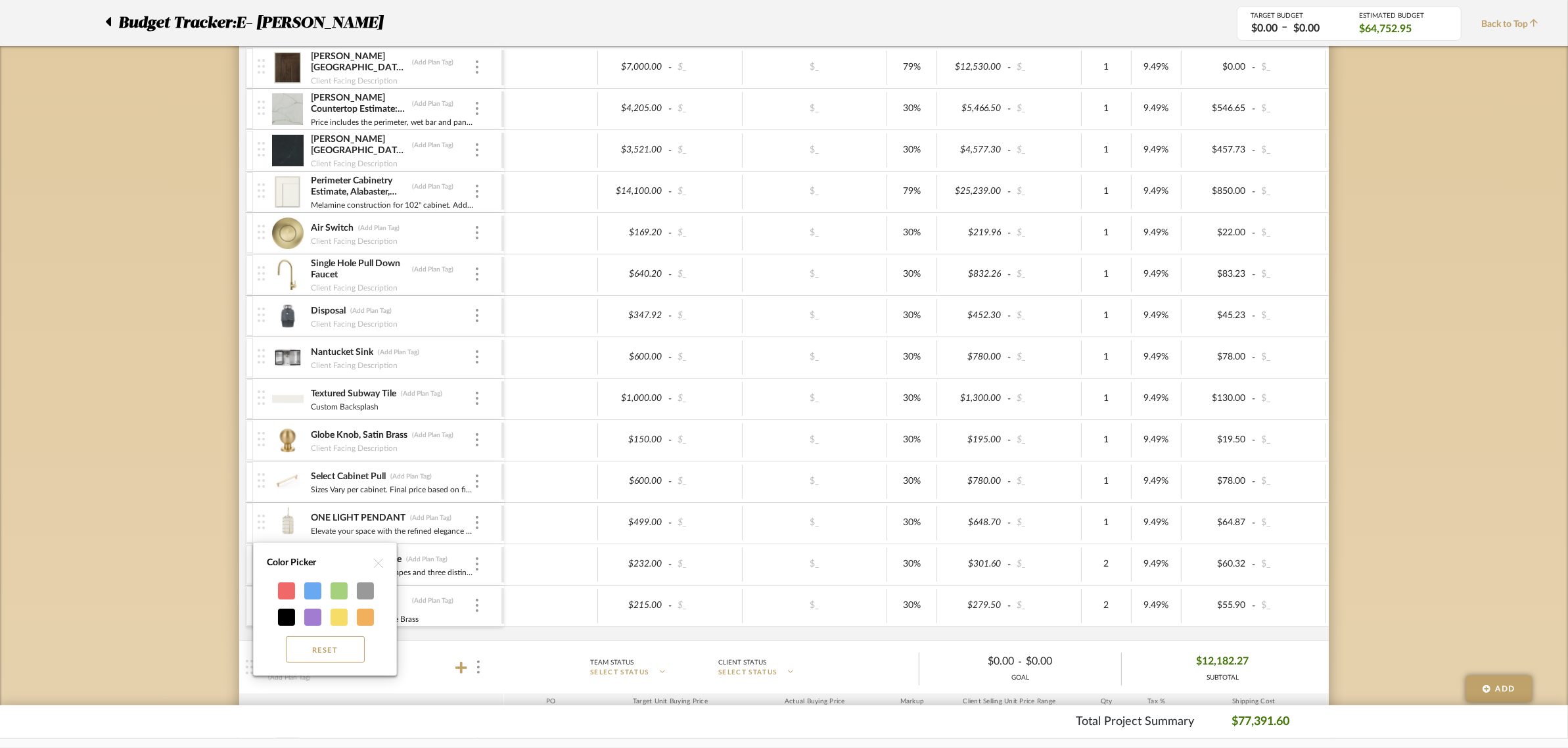
click at [151, 569] on div at bounding box center [784, 374] width 1568 height 748
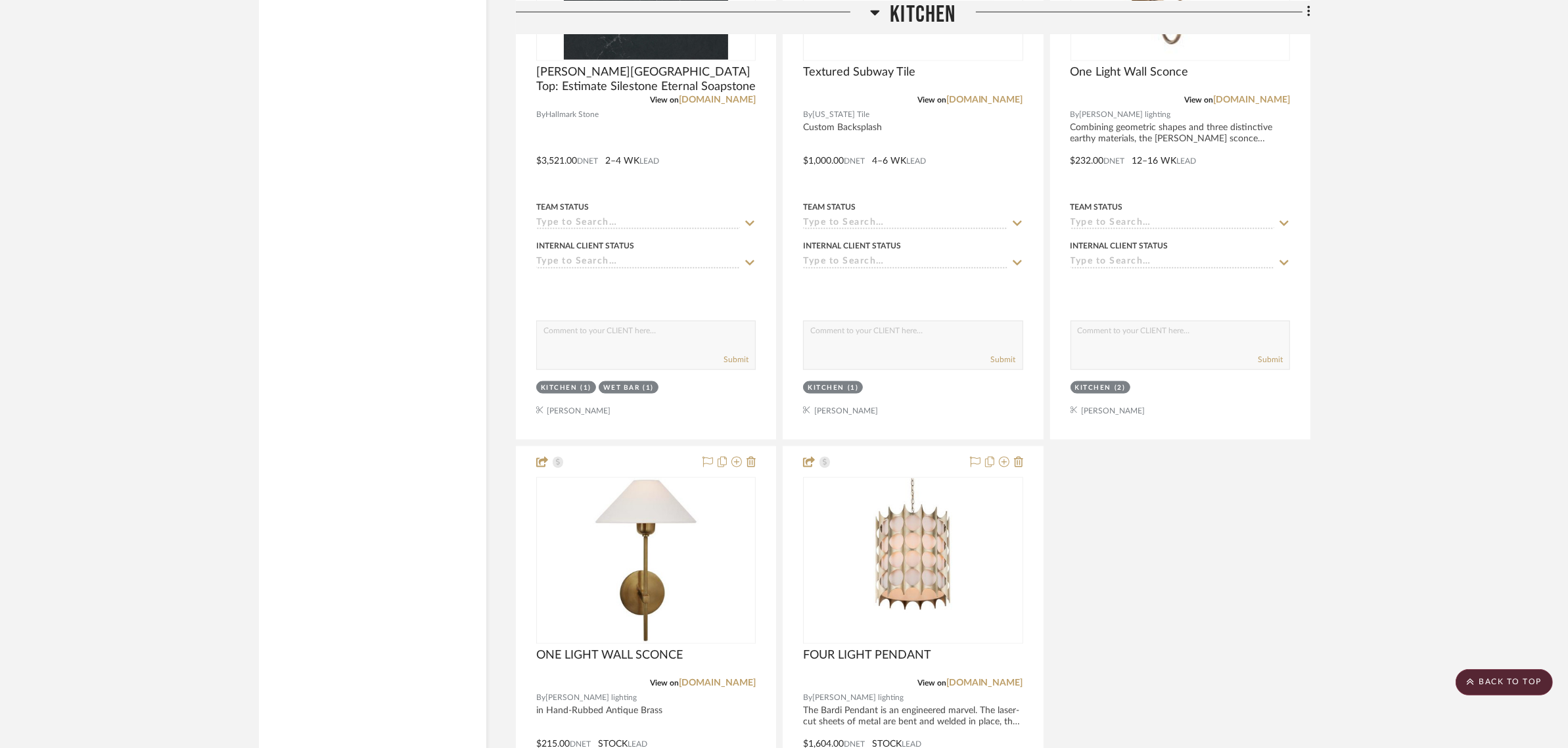
scroll to position [2547, 0]
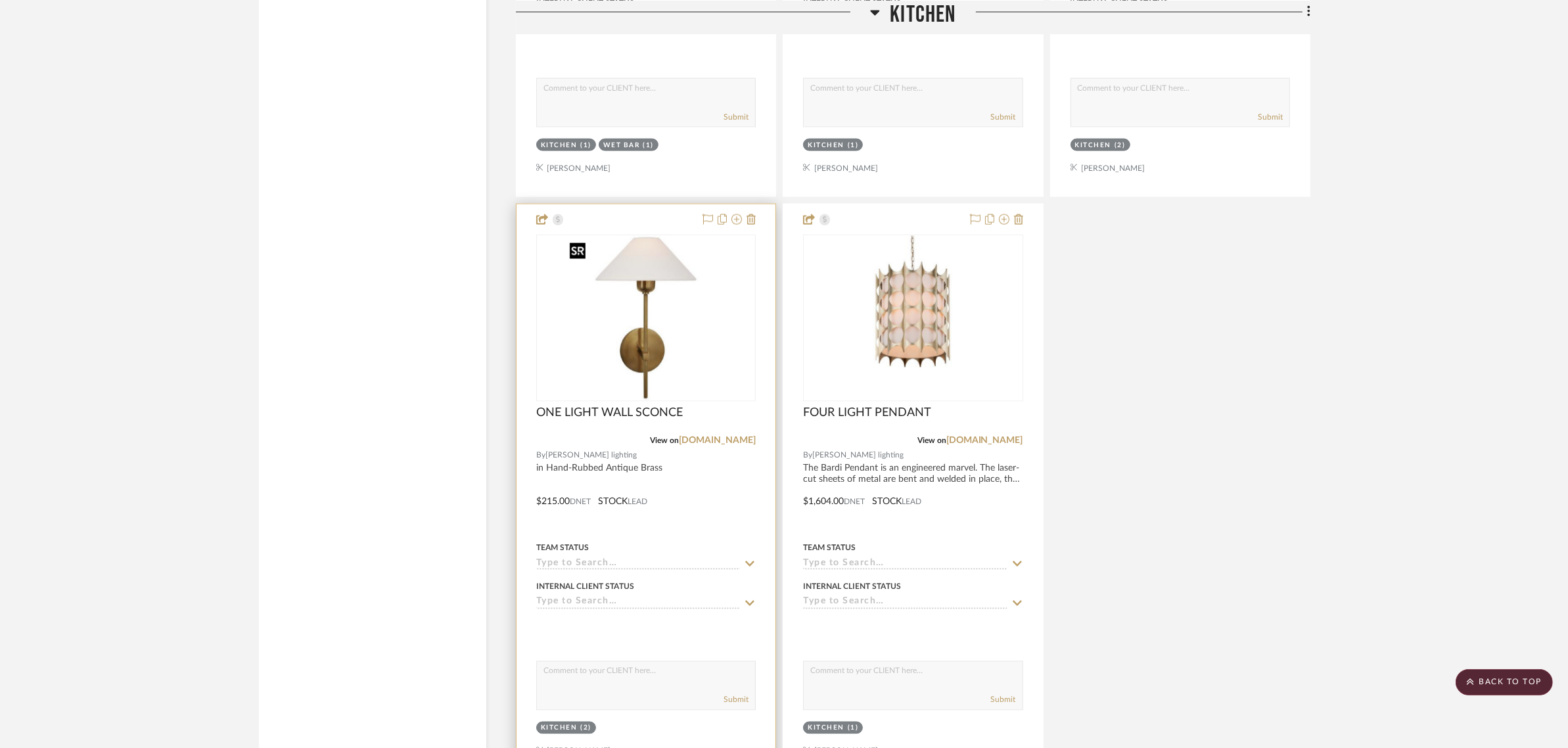
click at [656, 372] on img "0" at bounding box center [646, 318] width 164 height 164
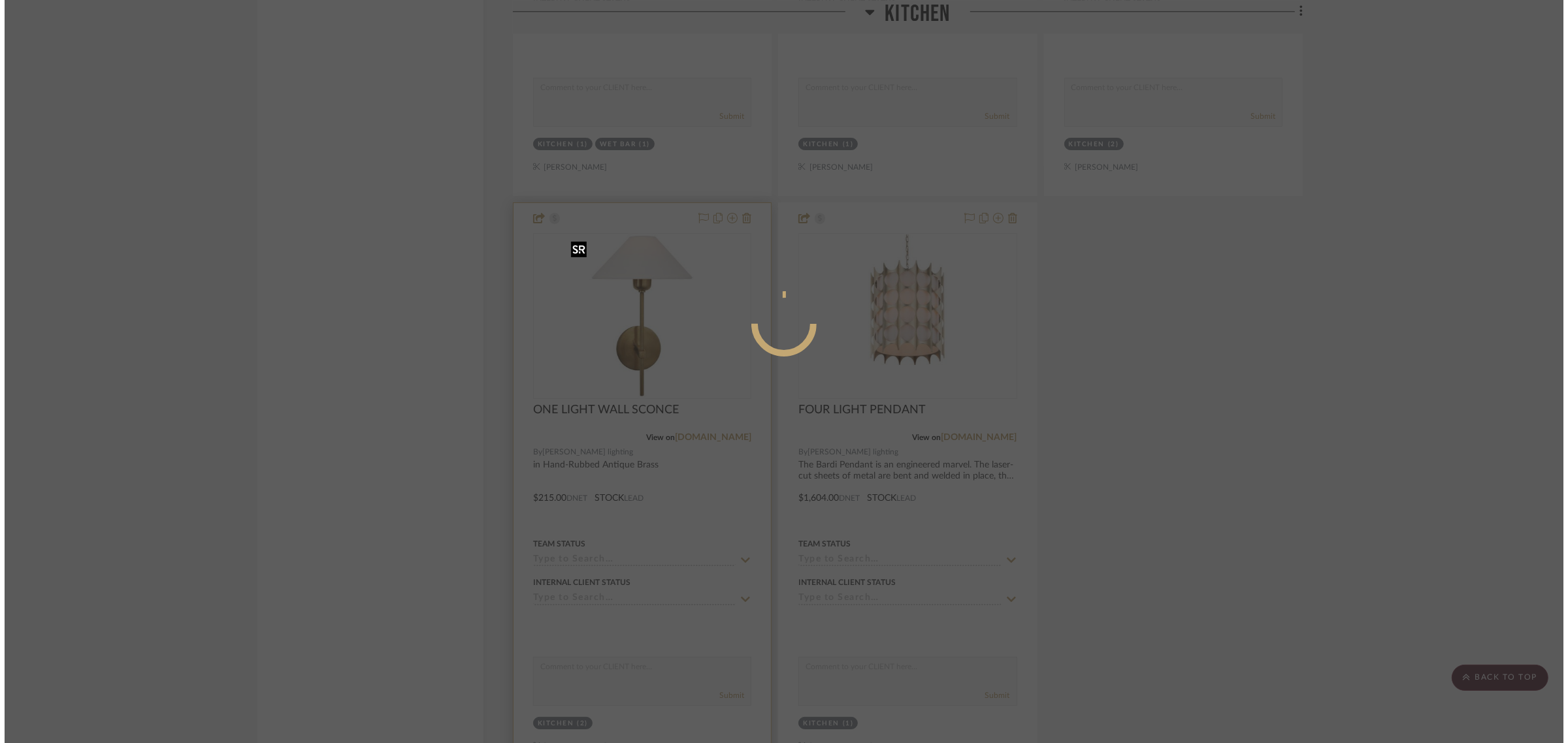
scroll to position [0, 0]
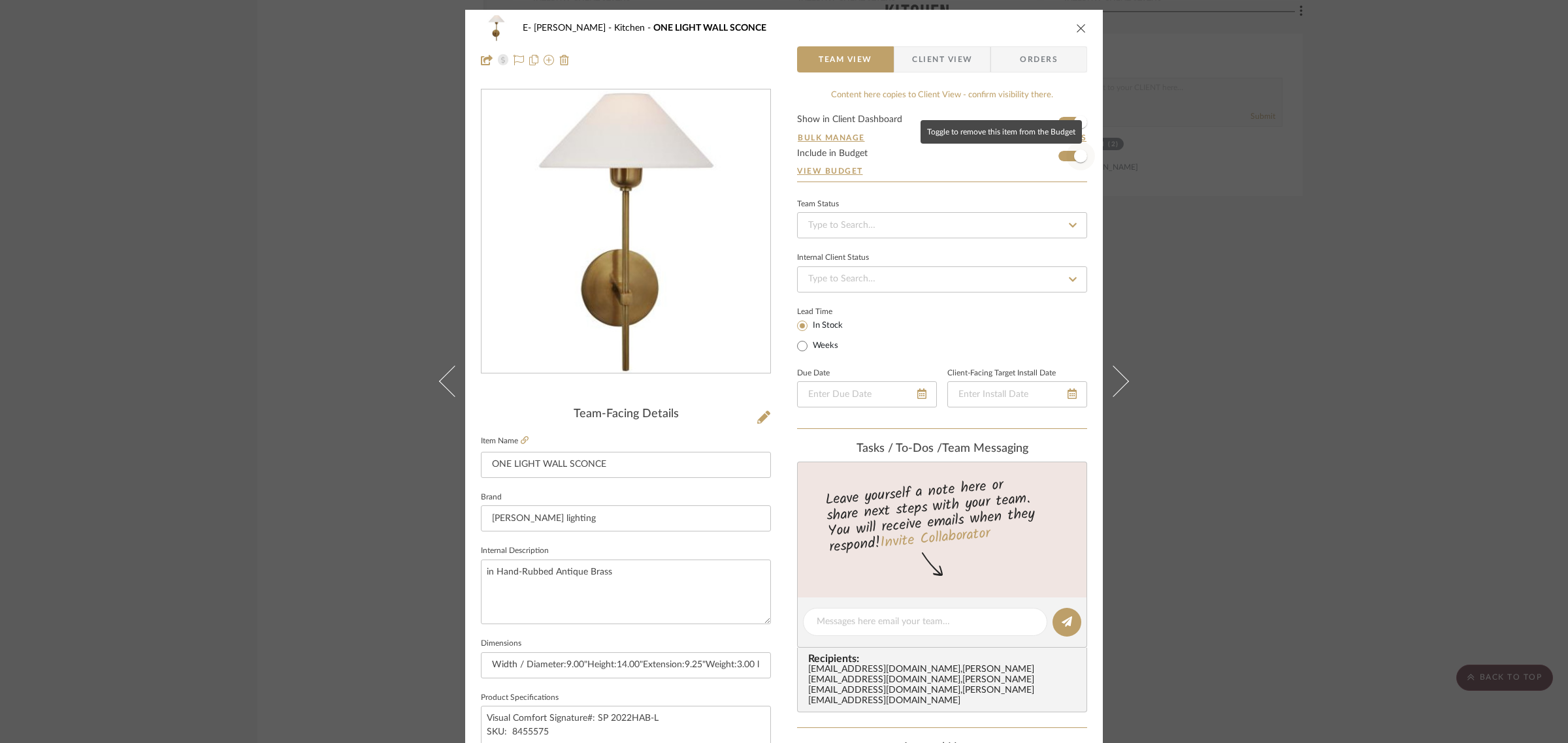
click at [1066, 162] on span "button" at bounding box center [1080, 156] width 29 height 29
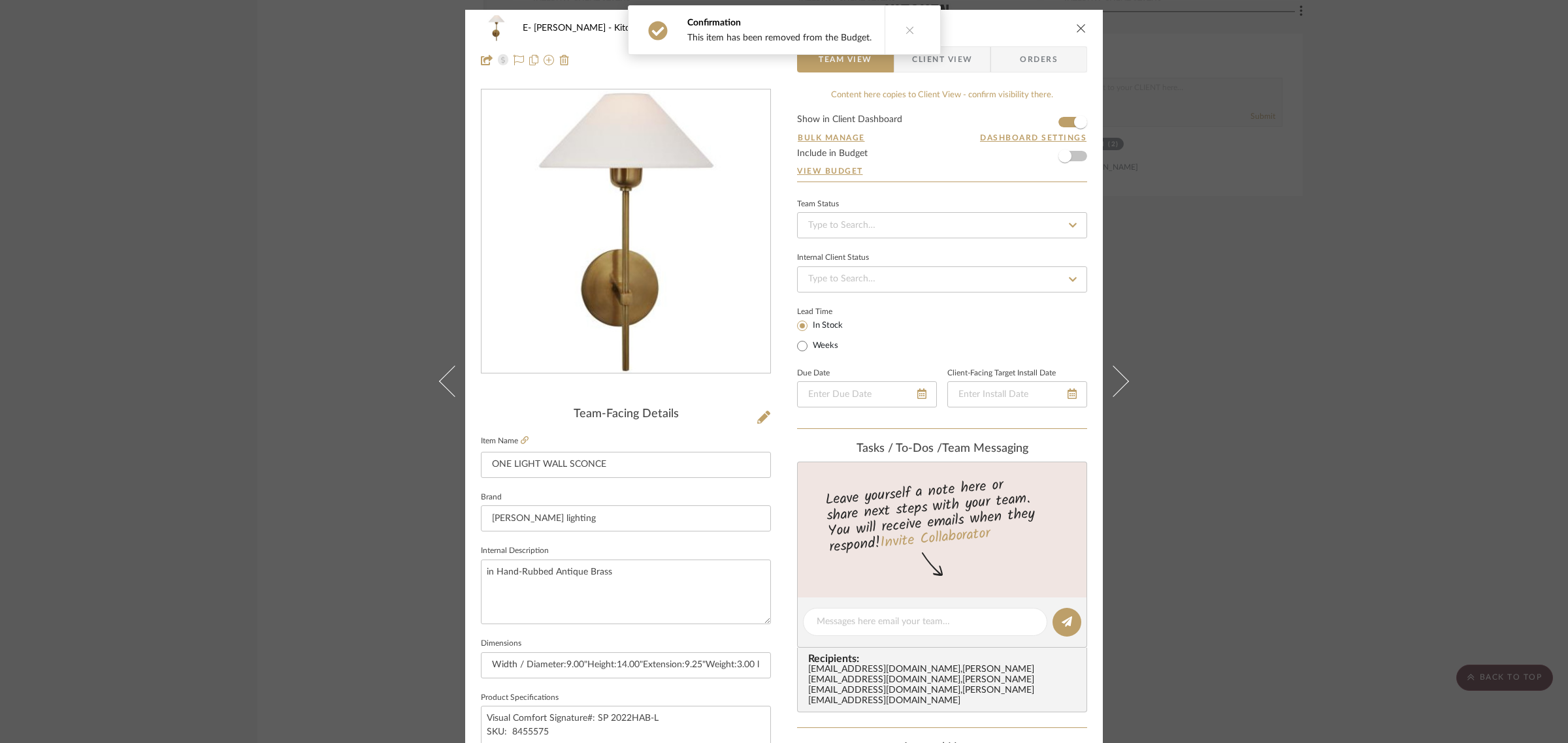
click at [1076, 162] on form "Show in Client Dashboard Bulk Manage Dashboard Settings Include in Budget View …" at bounding box center [942, 148] width 290 height 67
click at [1073, 154] on span "button" at bounding box center [1064, 156] width 29 height 29
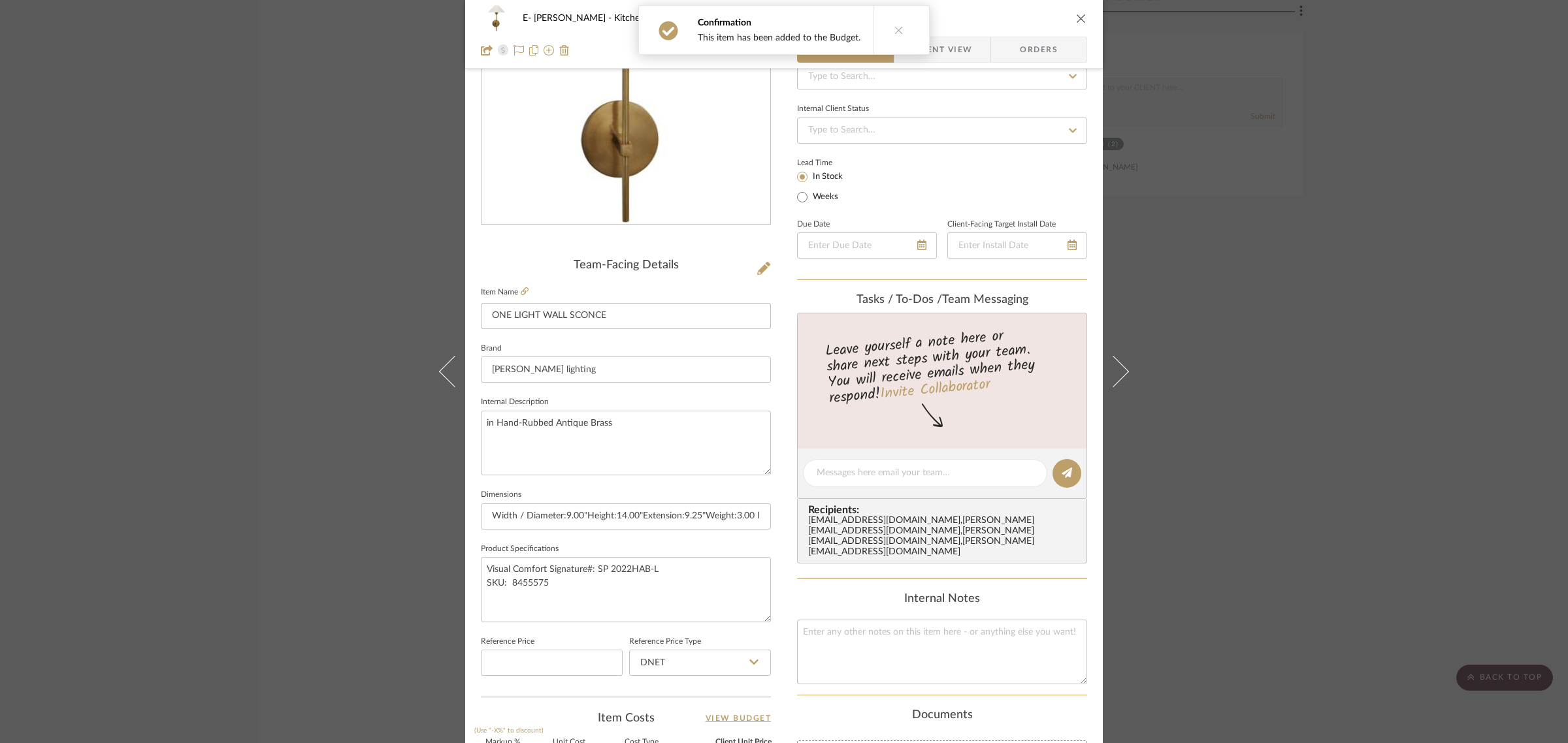
scroll to position [245, 0]
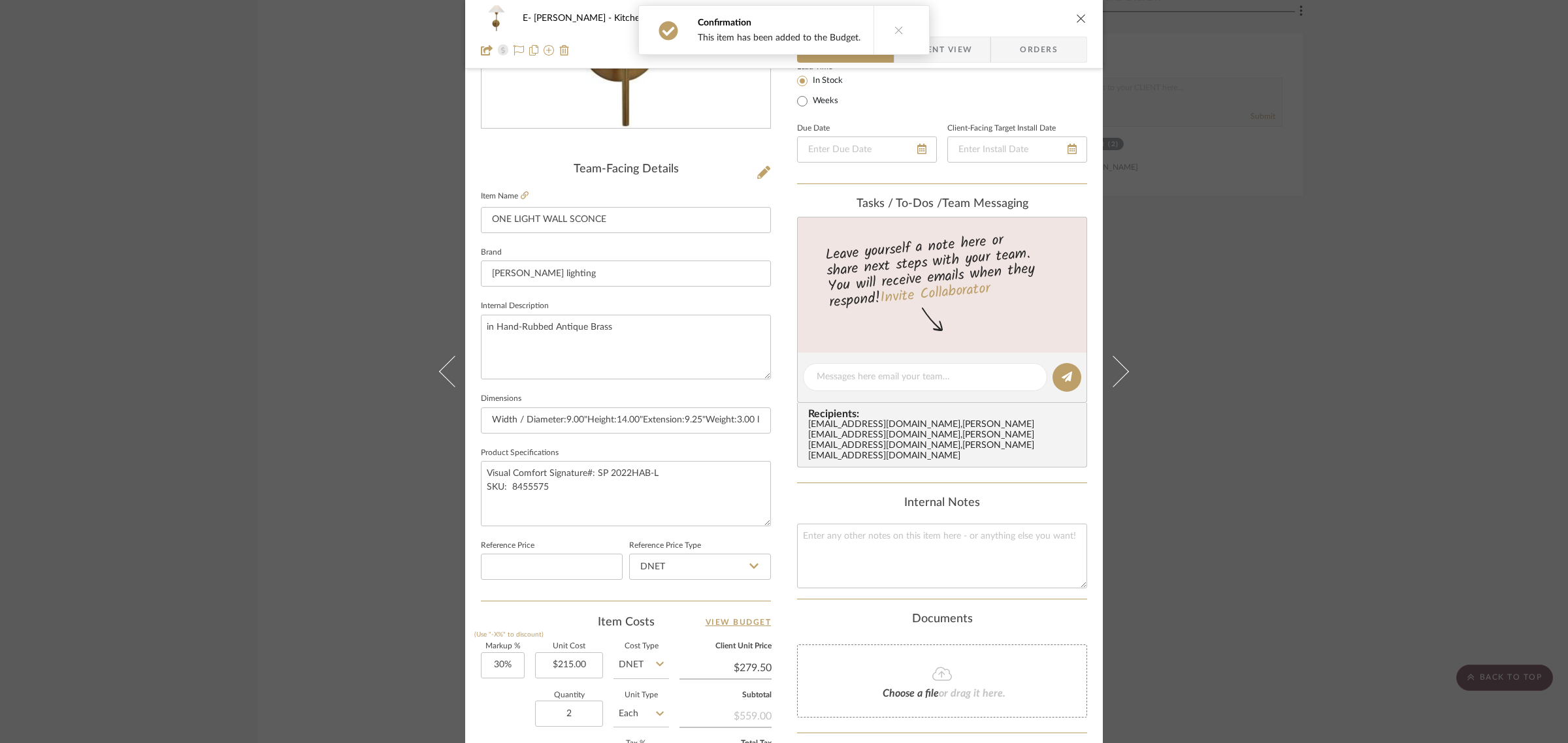
click at [1285, 318] on div "E- [PERSON_NAME] Kitchen ONE LIGHT WALL SCONCE Team View Client View Orders Tea…" at bounding box center [784, 372] width 1568 height 743
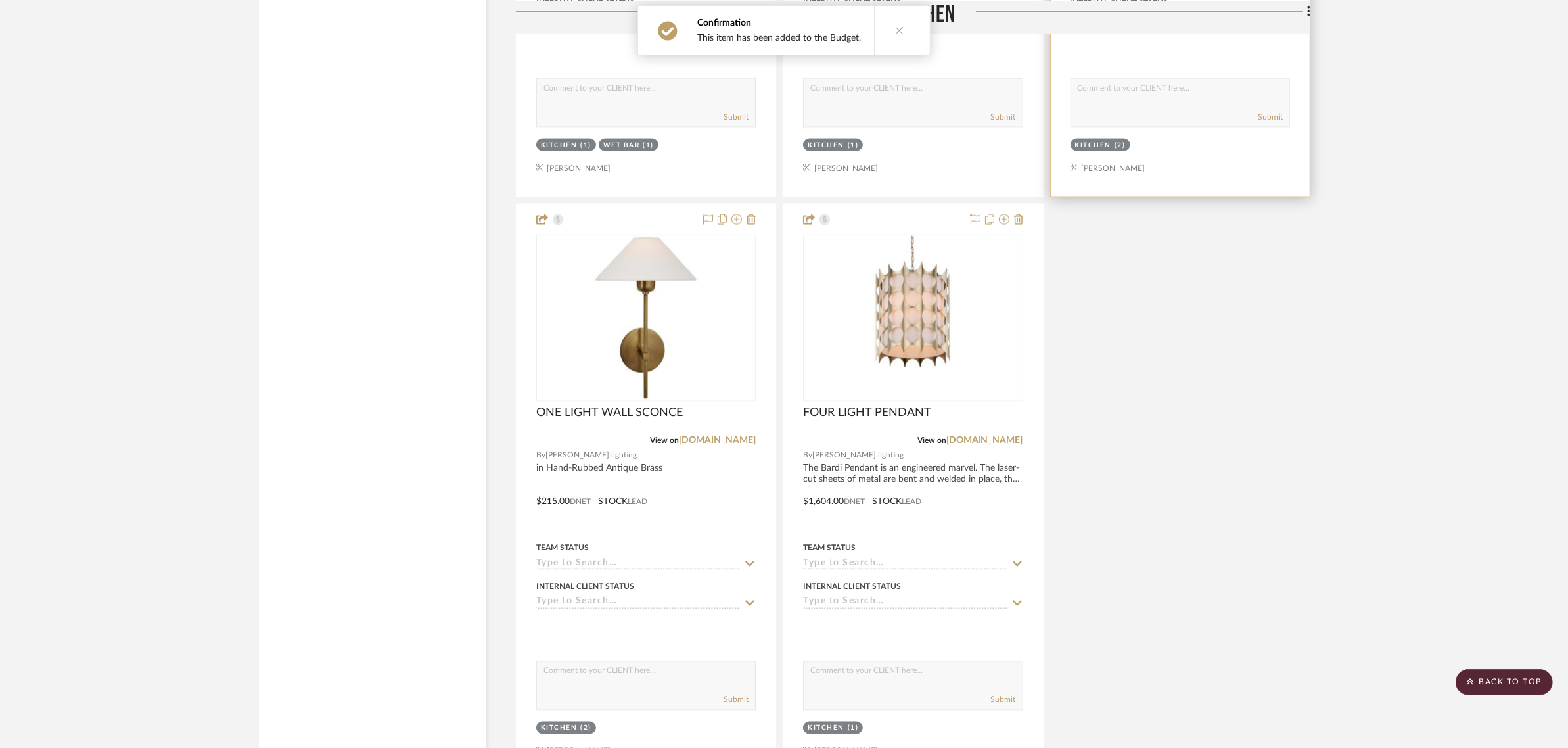
scroll to position [2137, 0]
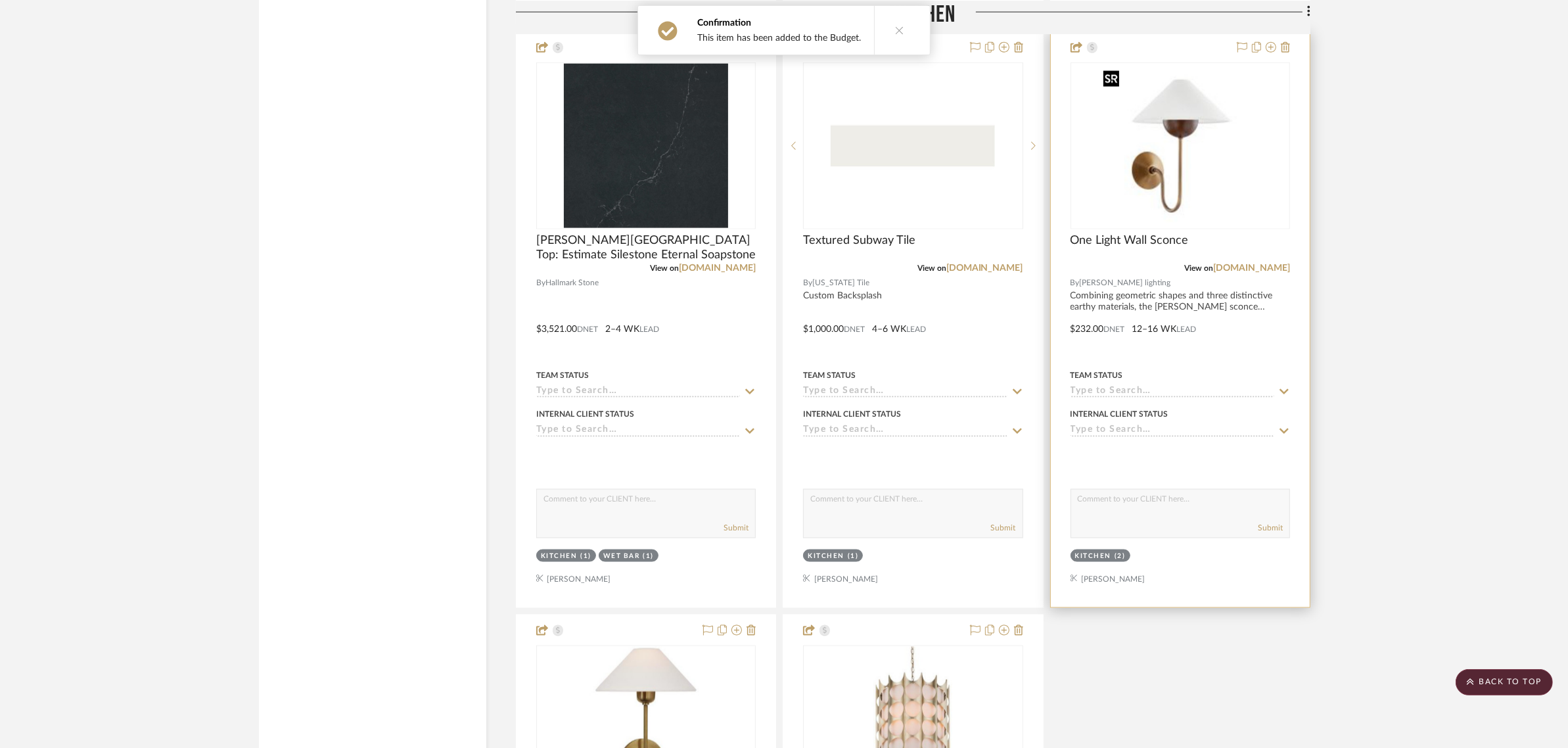
click at [1171, 185] on img "0" at bounding box center [1179, 146] width 164 height 164
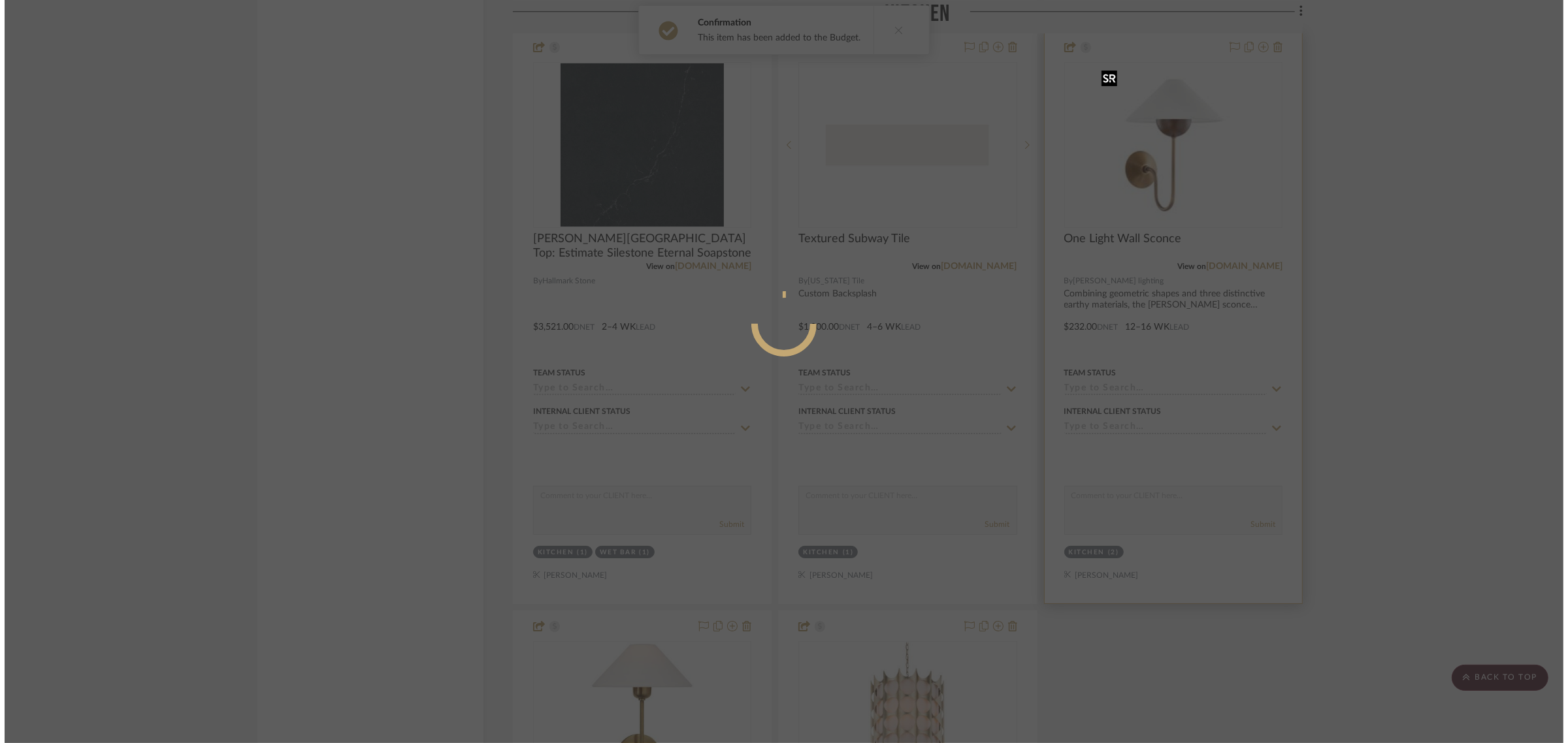
scroll to position [0, 0]
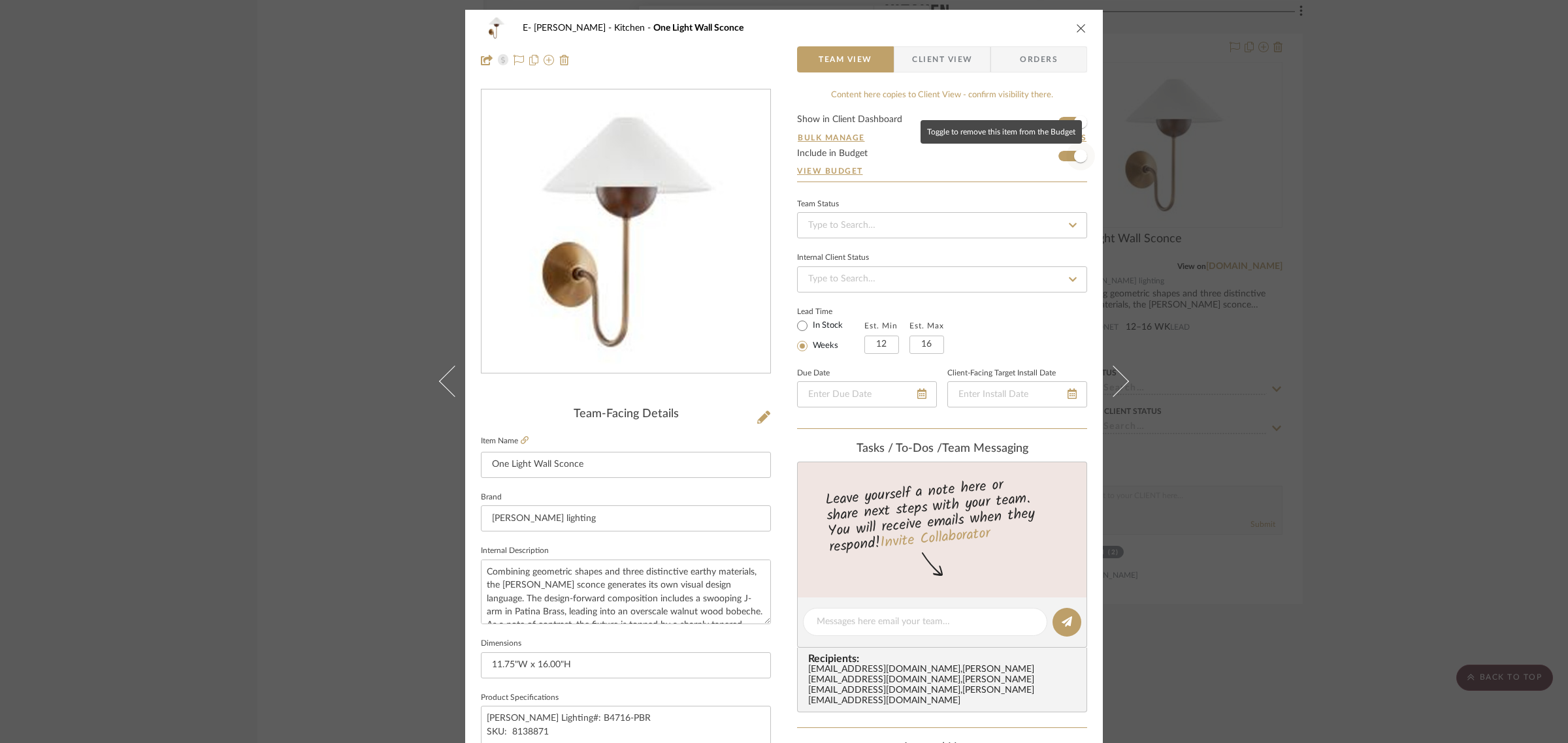
click at [1066, 156] on span "button" at bounding box center [1080, 156] width 29 height 29
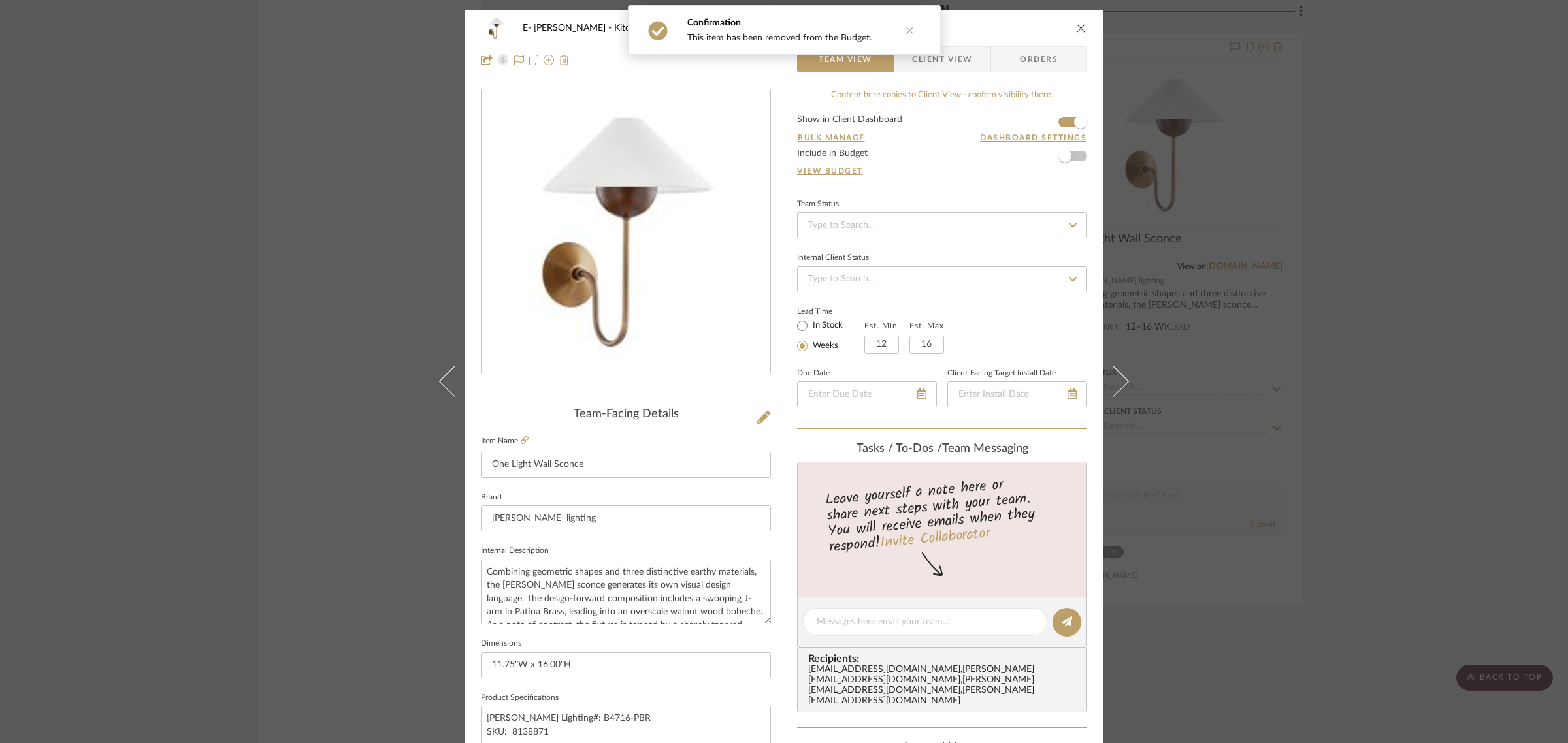
click at [1338, 222] on div "E- [PERSON_NAME] Kitchen One Light Wall Sconce Team View Client View Orders Tea…" at bounding box center [784, 372] width 1568 height 743
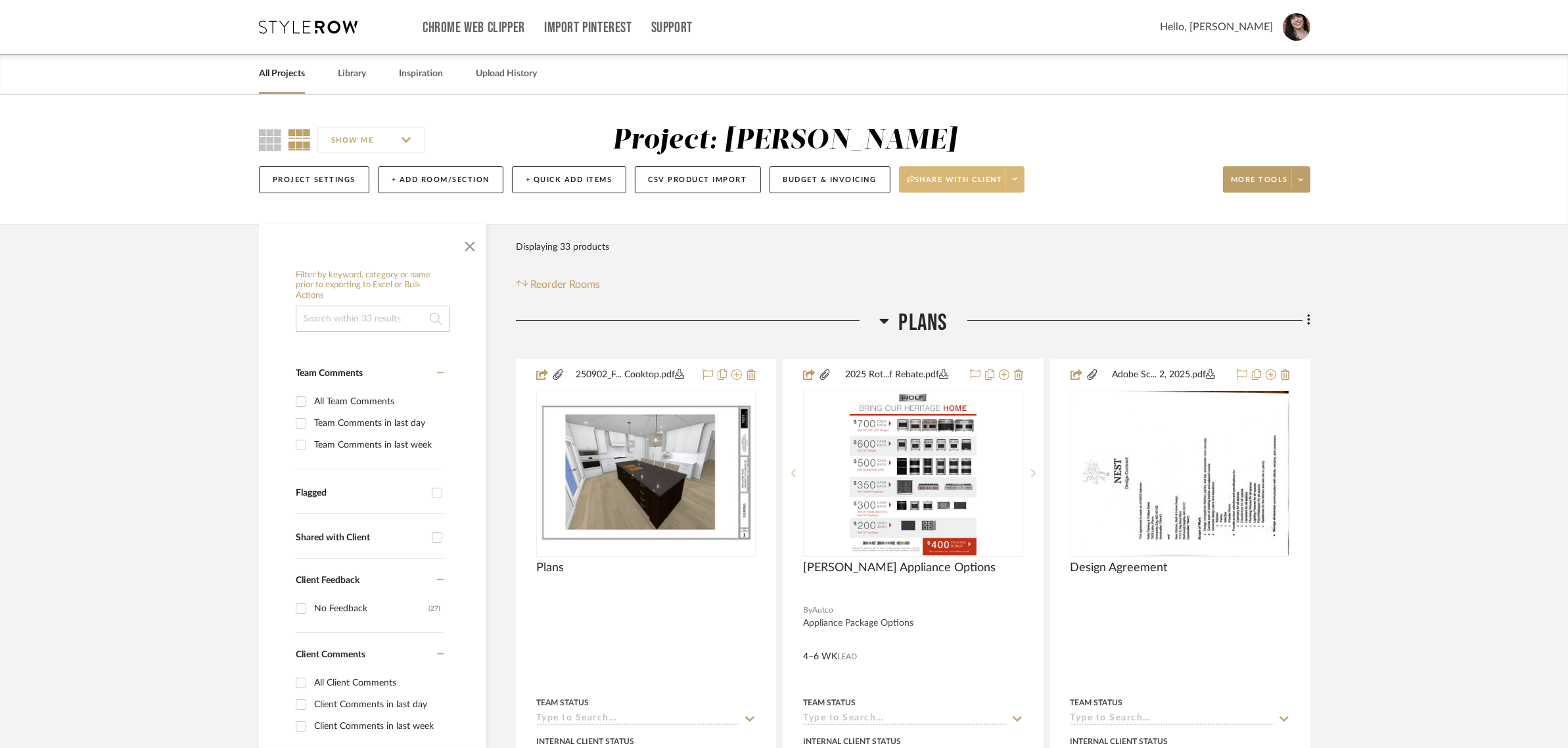
click at [1018, 173] on span at bounding box center [1014, 180] width 18 height 20
click at [826, 181] on div at bounding box center [784, 374] width 1568 height 748
click at [803, 184] on button "Budget & Invoicing" at bounding box center [829, 180] width 120 height 27
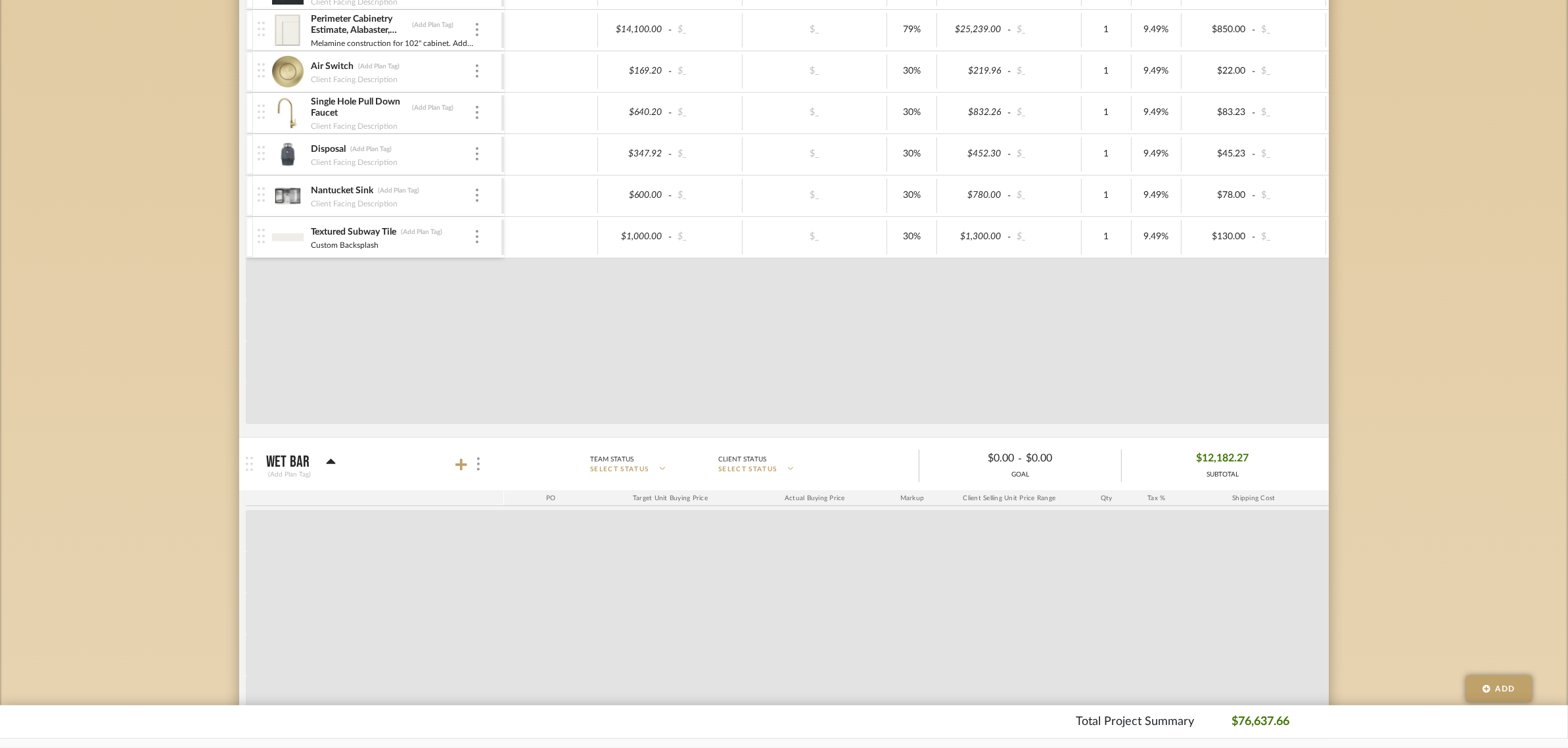
scroll to position [575, 0]
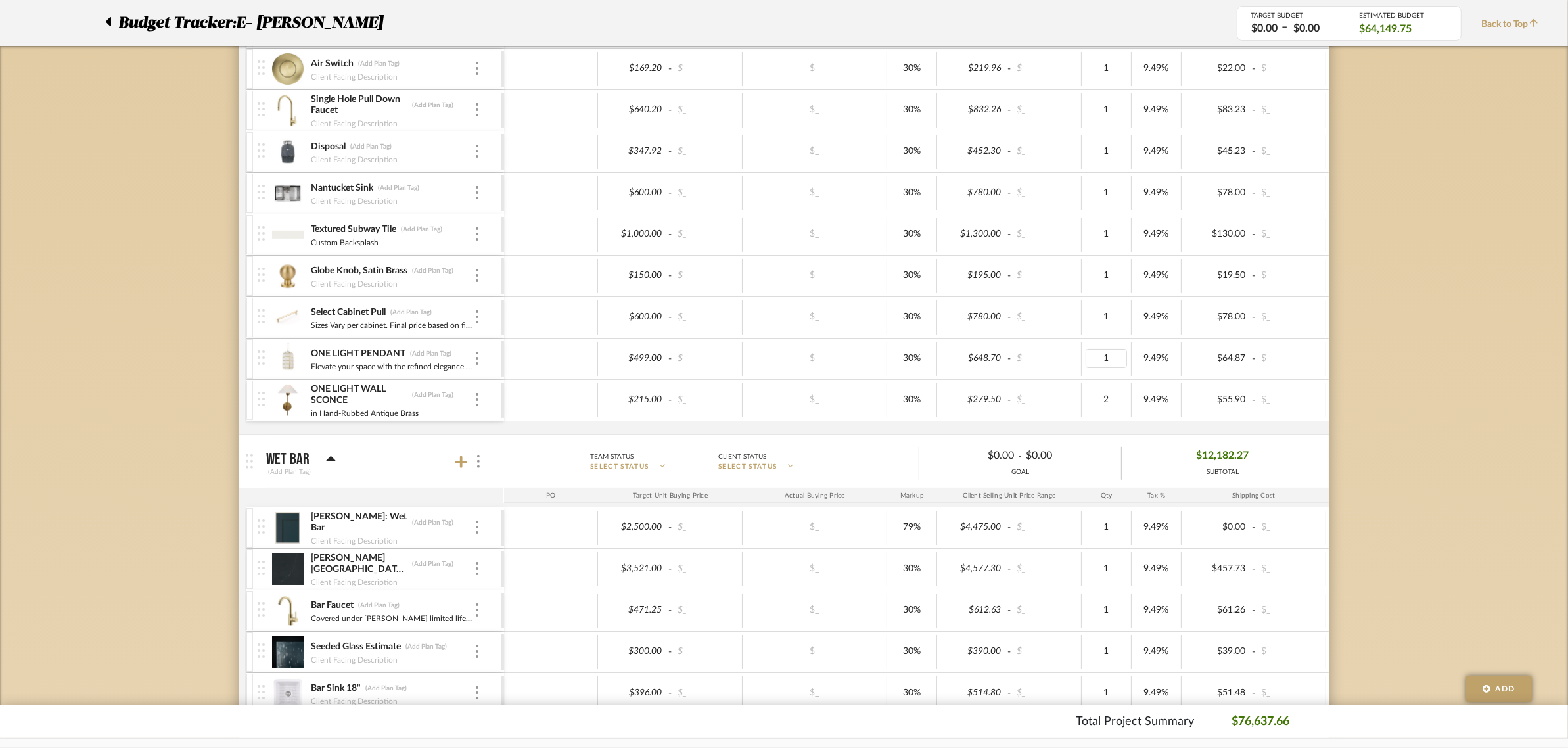
click at [1109, 365] on div "1" at bounding box center [1106, 358] width 41 height 19
type input "2"
click at [1444, 366] on div "Budget Tracker: E- [PERSON_NAME] Non-Transparent Last Updated: [PERSON_NAME] on…" at bounding box center [784, 382] width 1568 height 1726
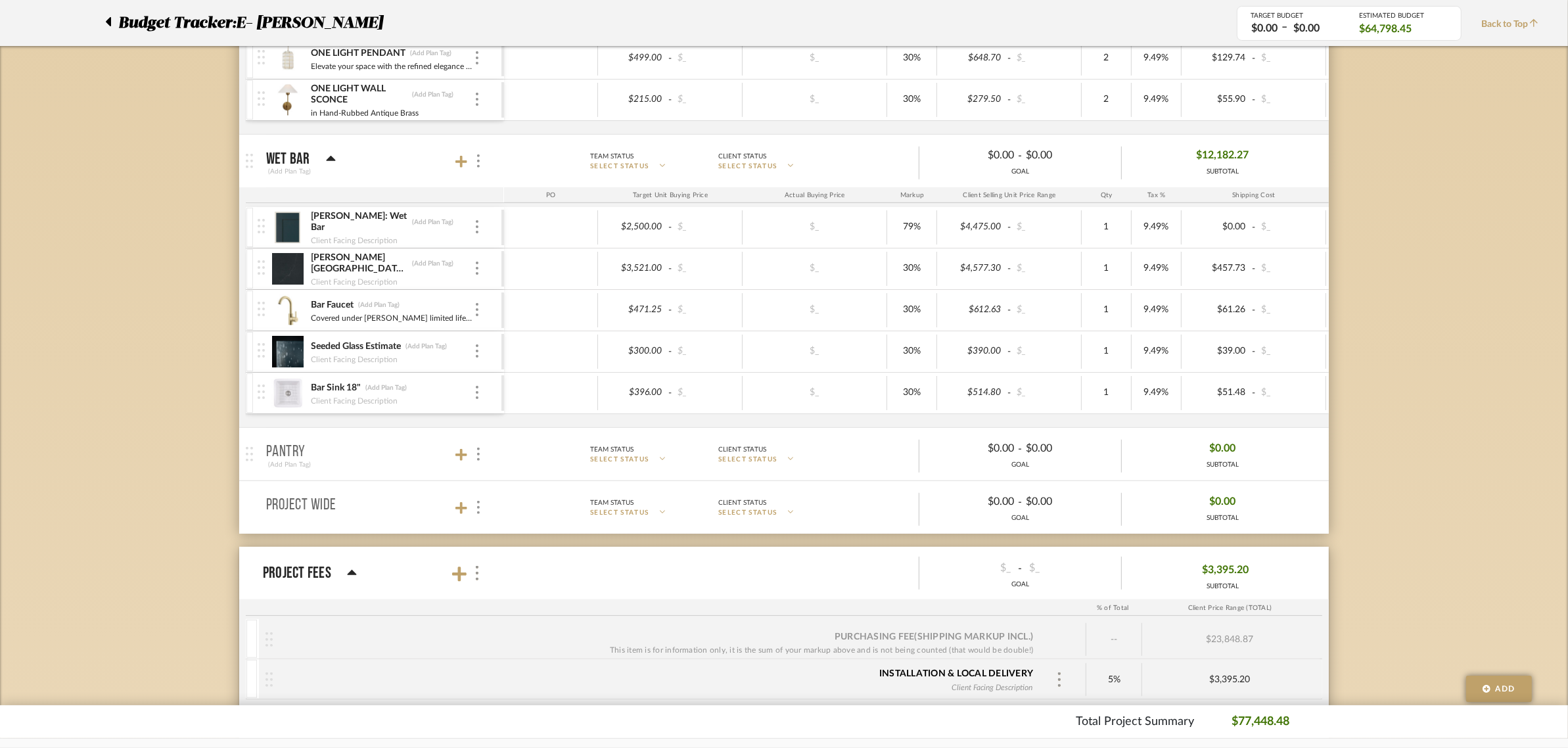
scroll to position [973, 0]
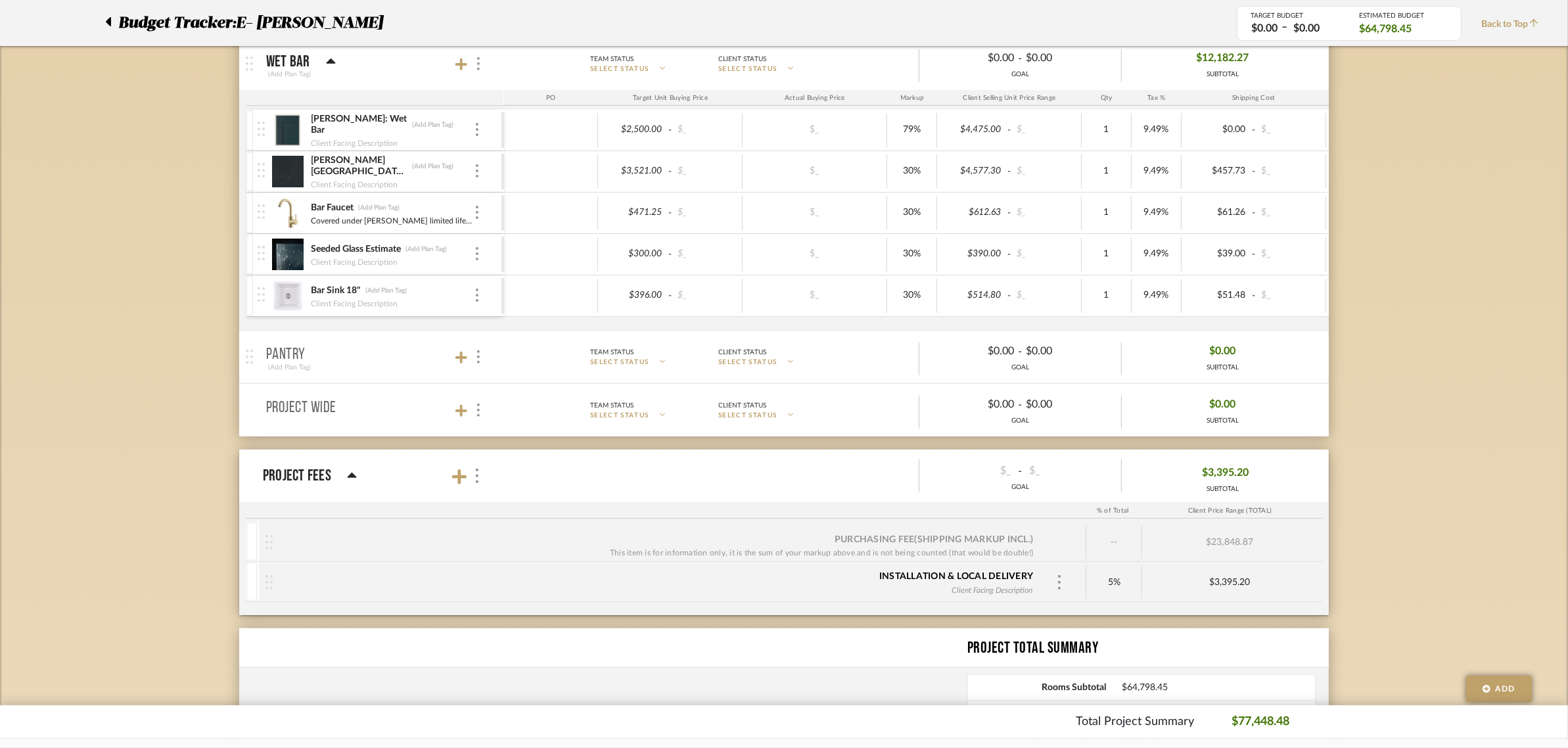
click at [1234, 471] on span "$3,395.20" at bounding box center [1225, 472] width 47 height 21
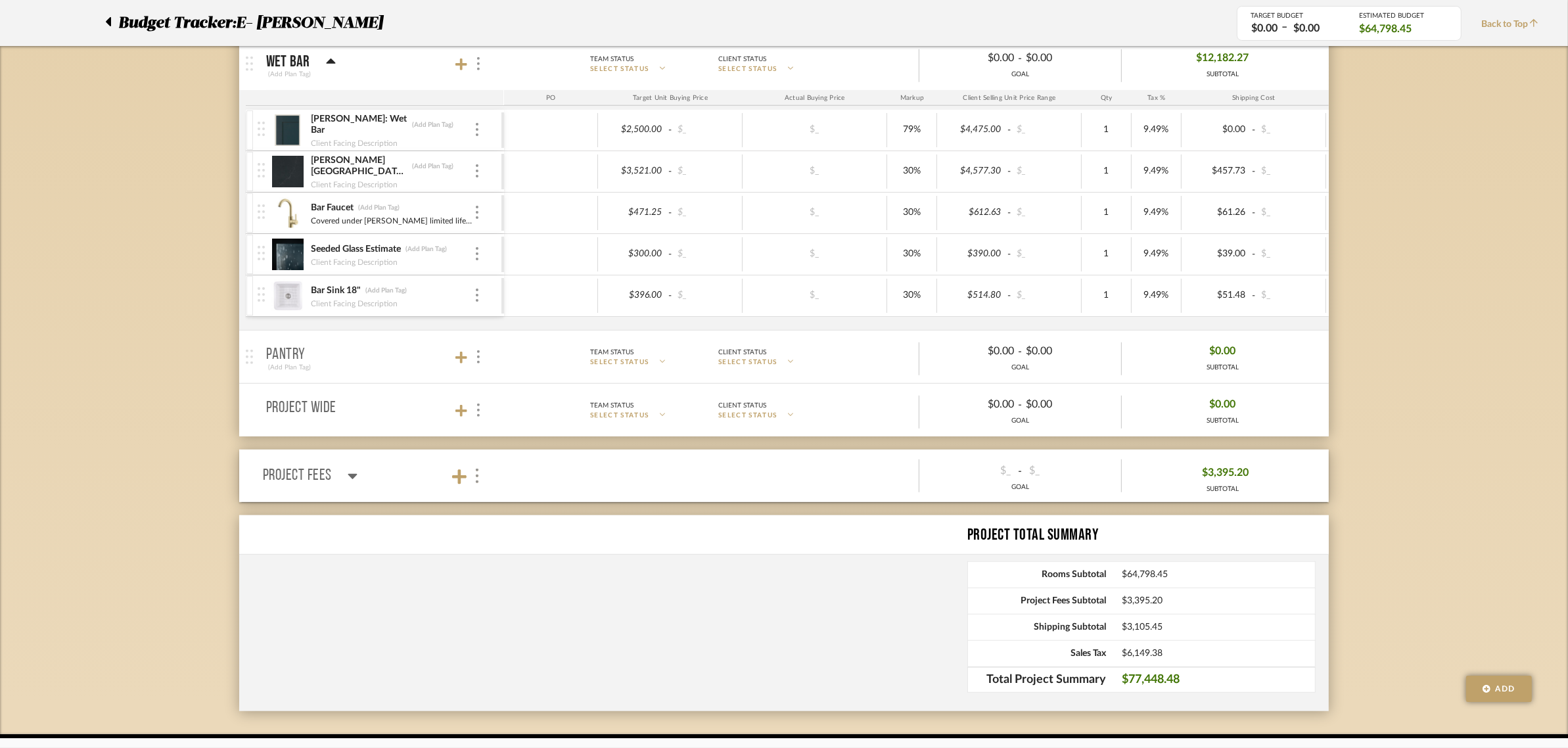
click at [1234, 471] on span "$3,395.20" at bounding box center [1225, 472] width 47 height 21
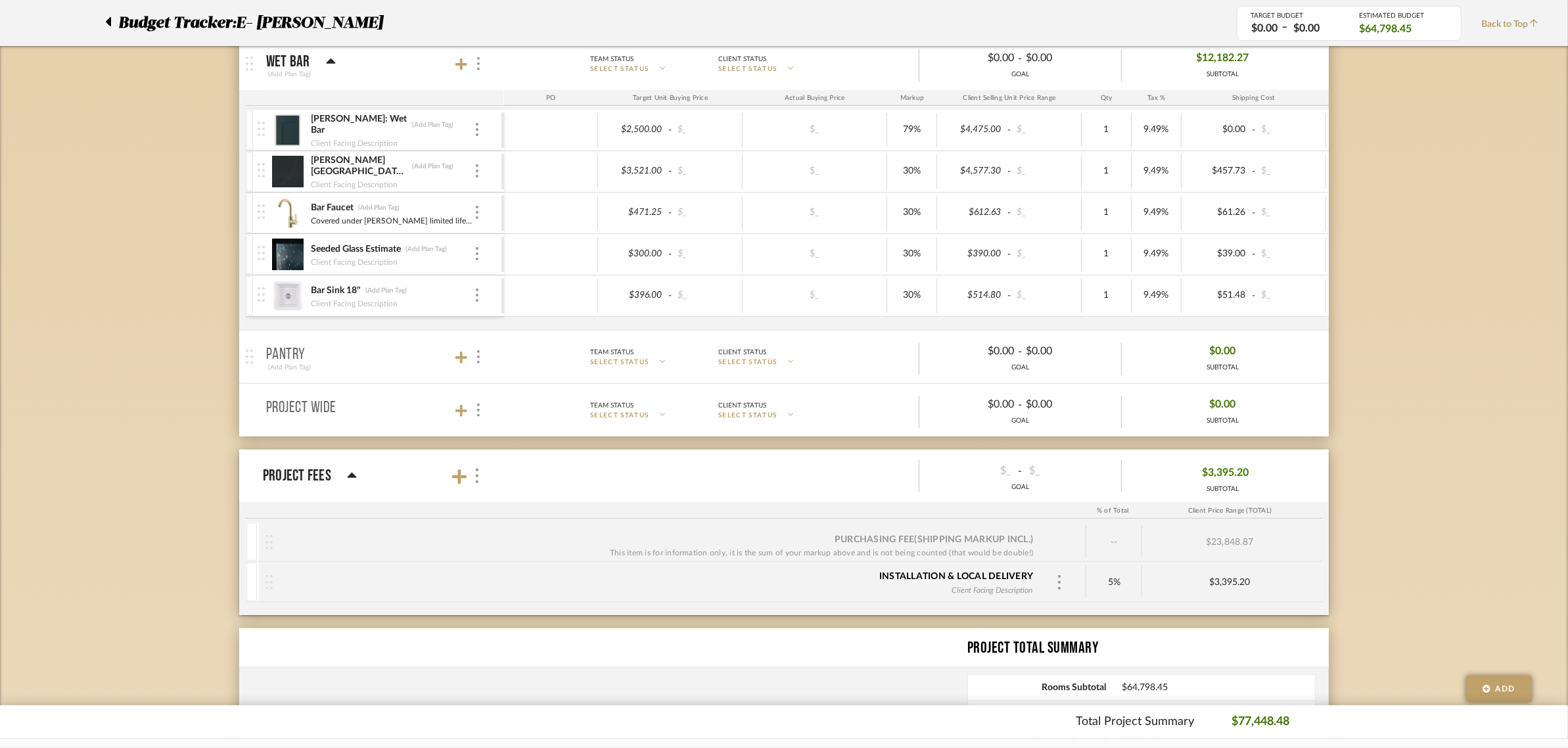
click at [347, 483] on icon at bounding box center [352, 476] width 10 height 16
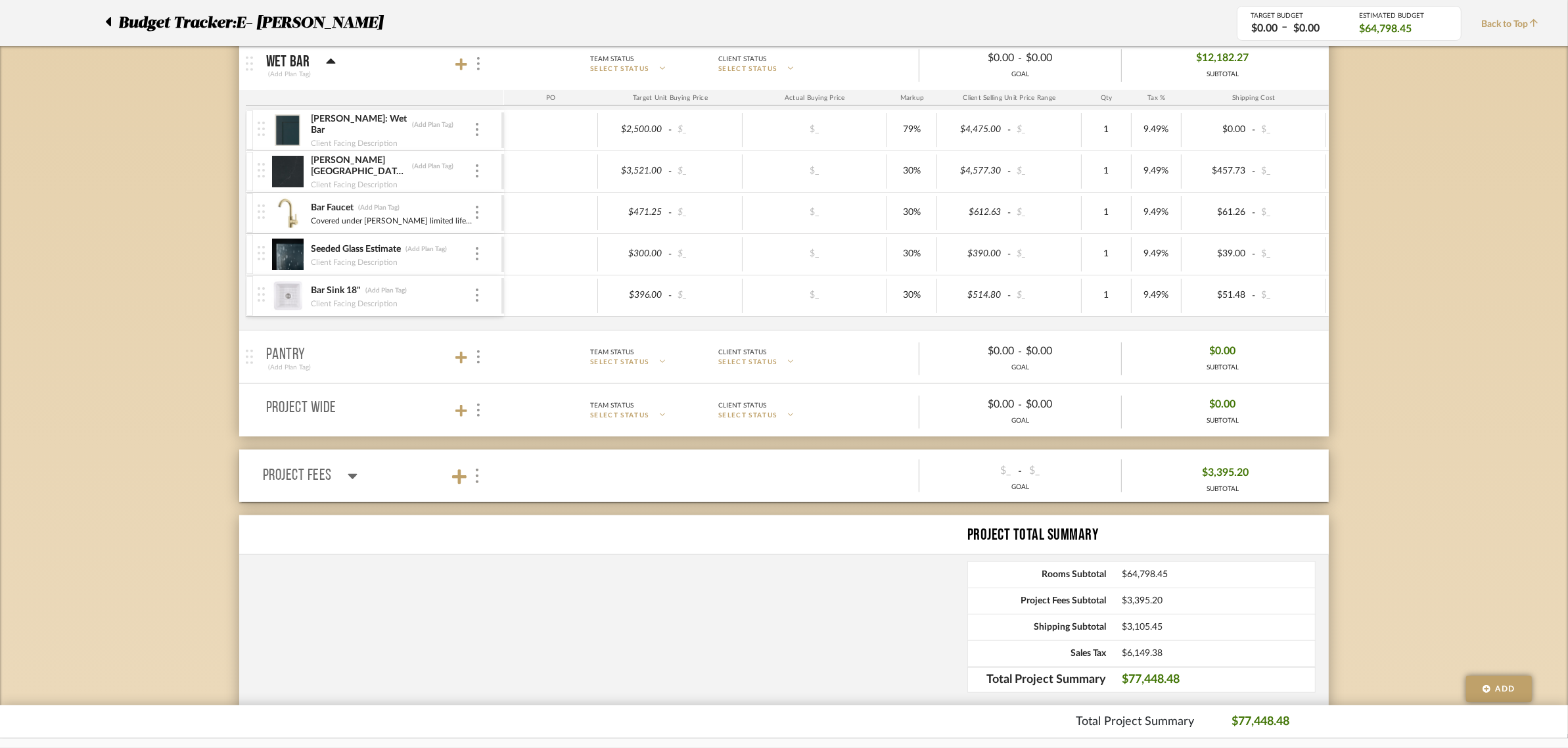
click at [348, 483] on icon at bounding box center [352, 476] width 10 height 16
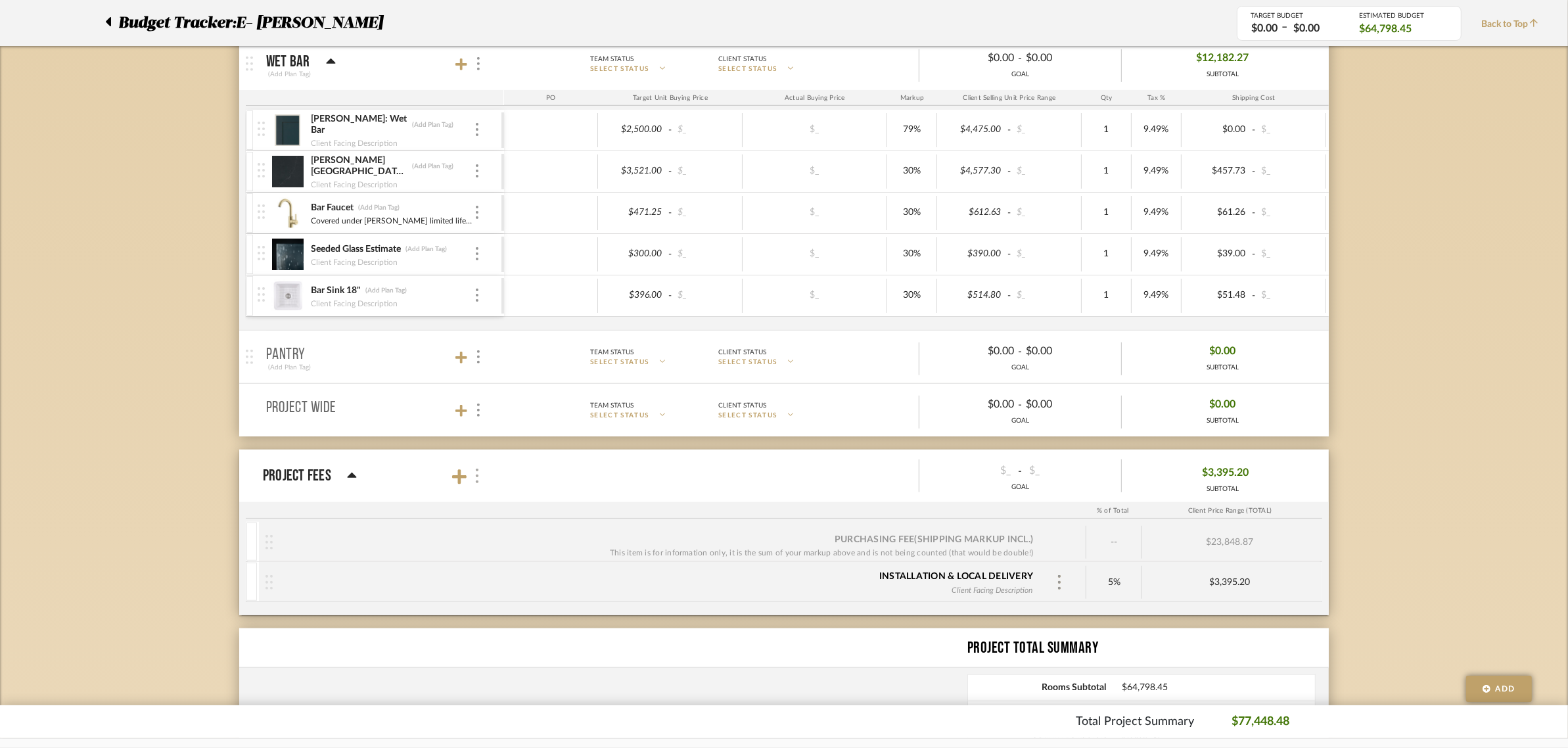
click at [480, 483] on div at bounding box center [476, 477] width 14 height 18
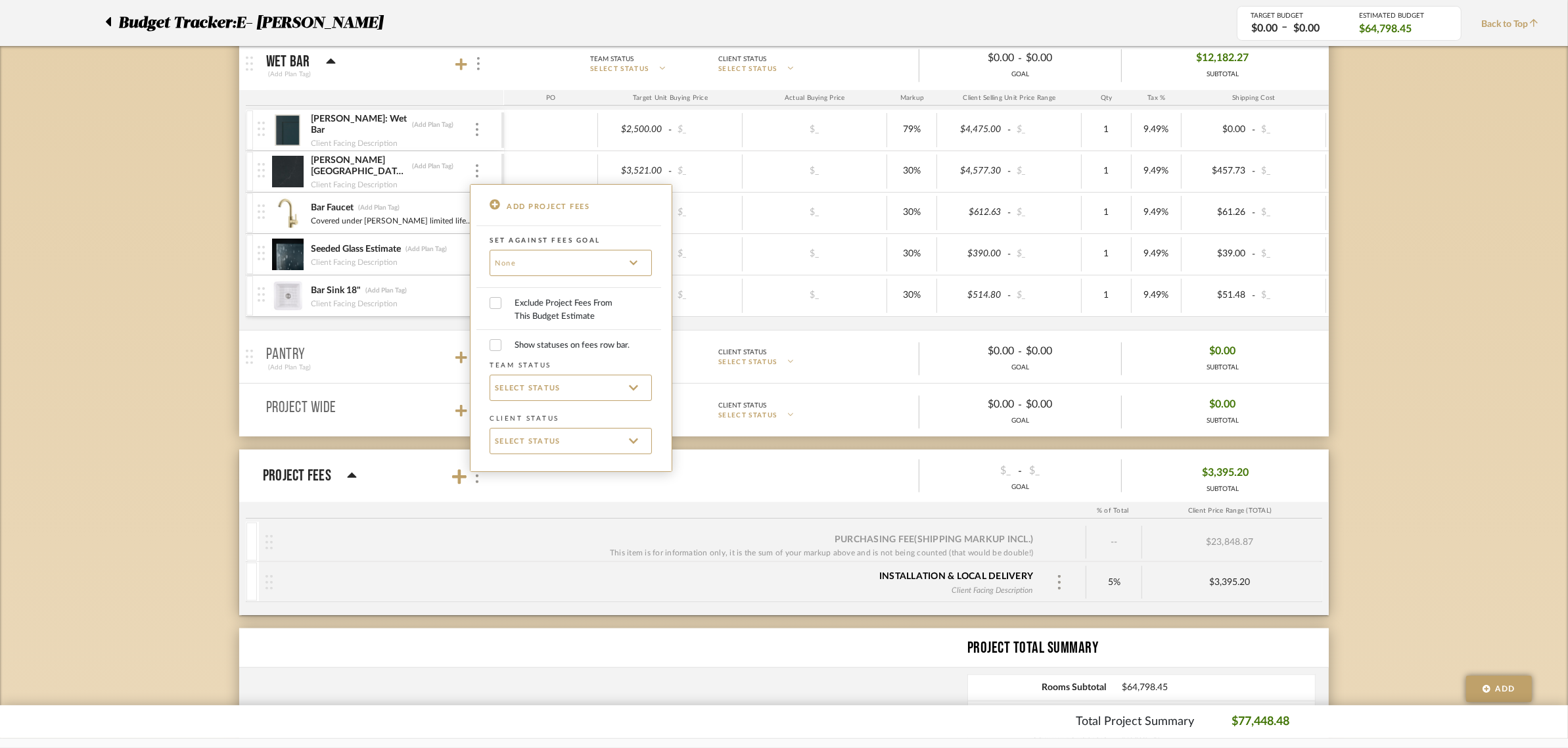
click at [273, 544] on div at bounding box center [784, 374] width 1568 height 748
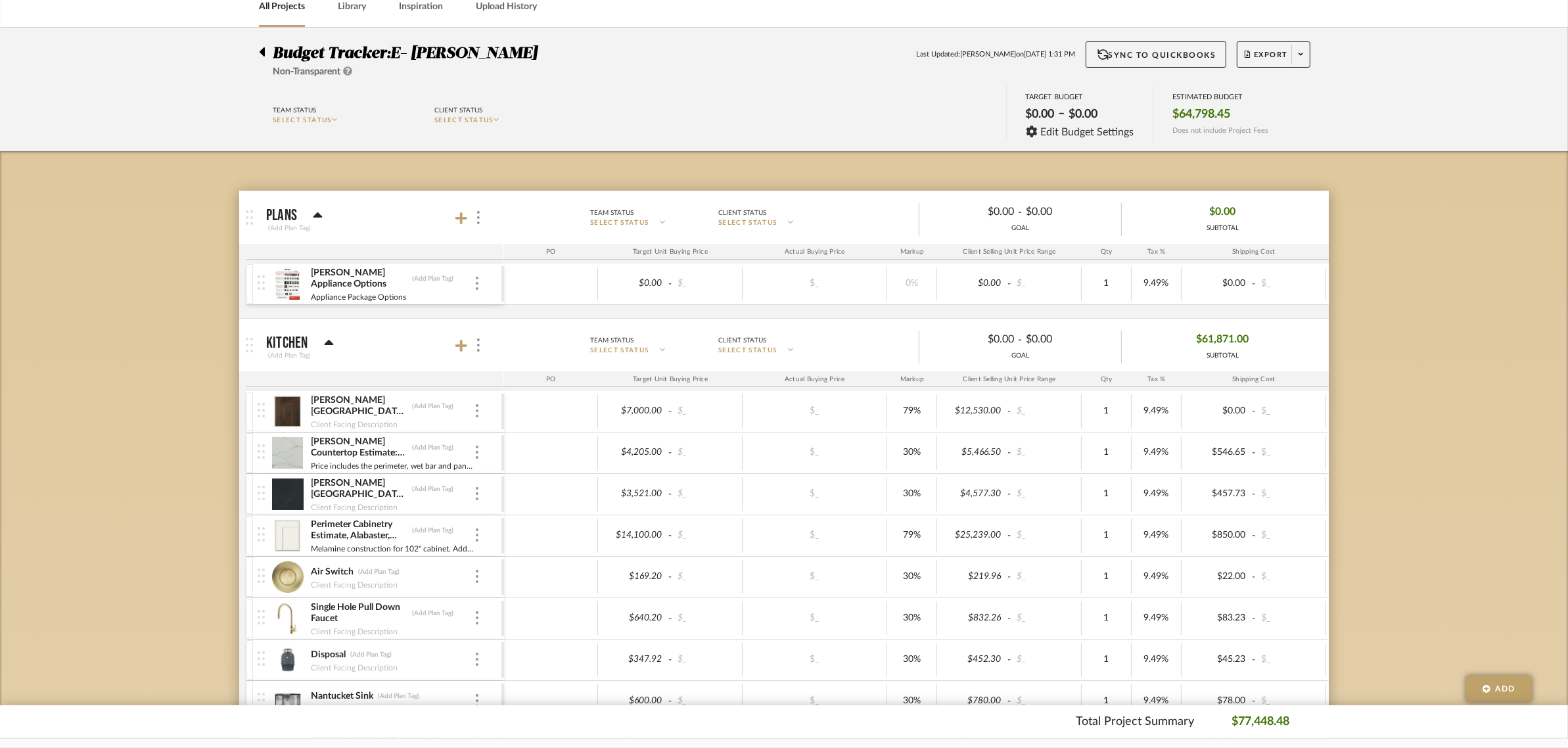
scroll to position [0, 0]
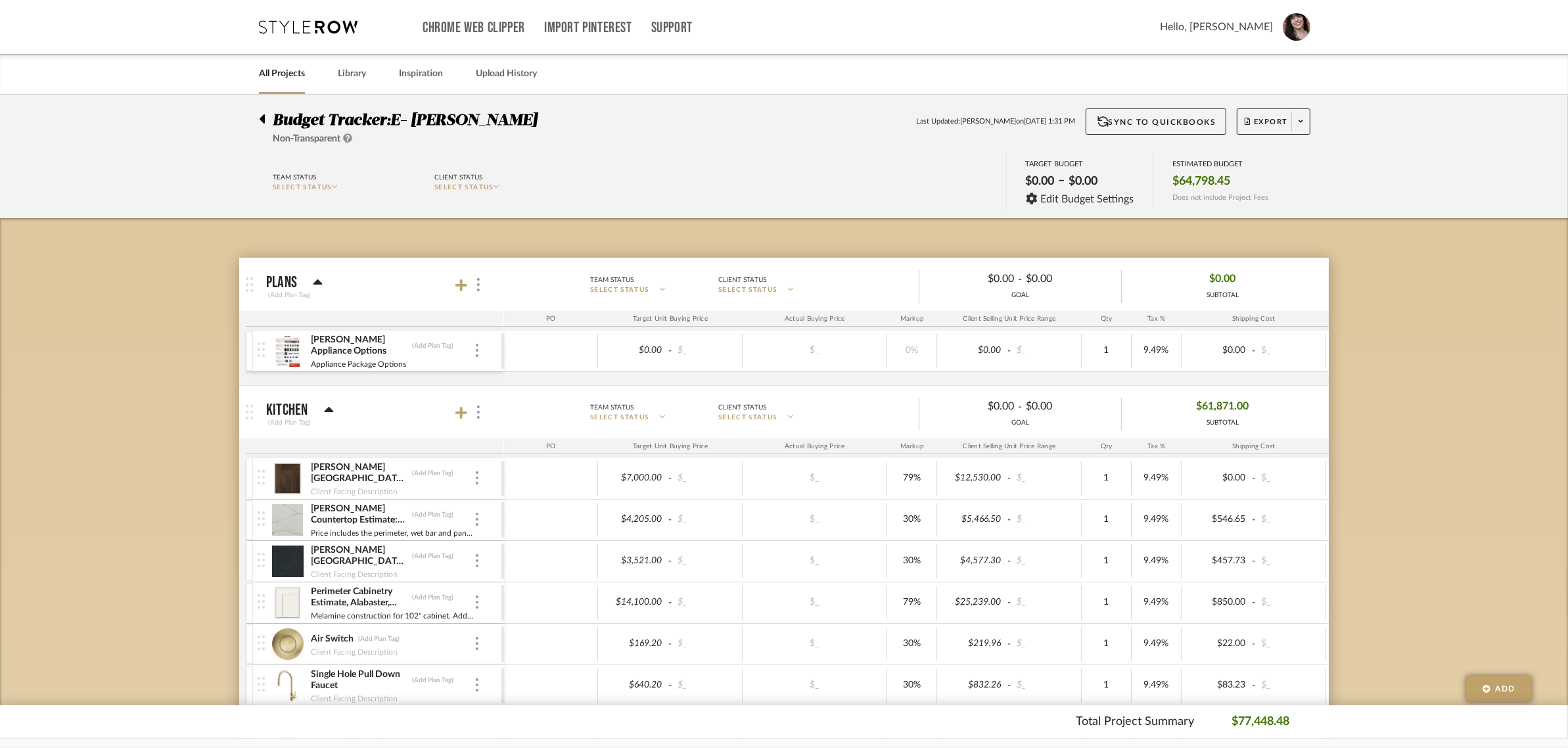
click at [288, 75] on link "All Projects" at bounding box center [282, 74] width 46 height 18
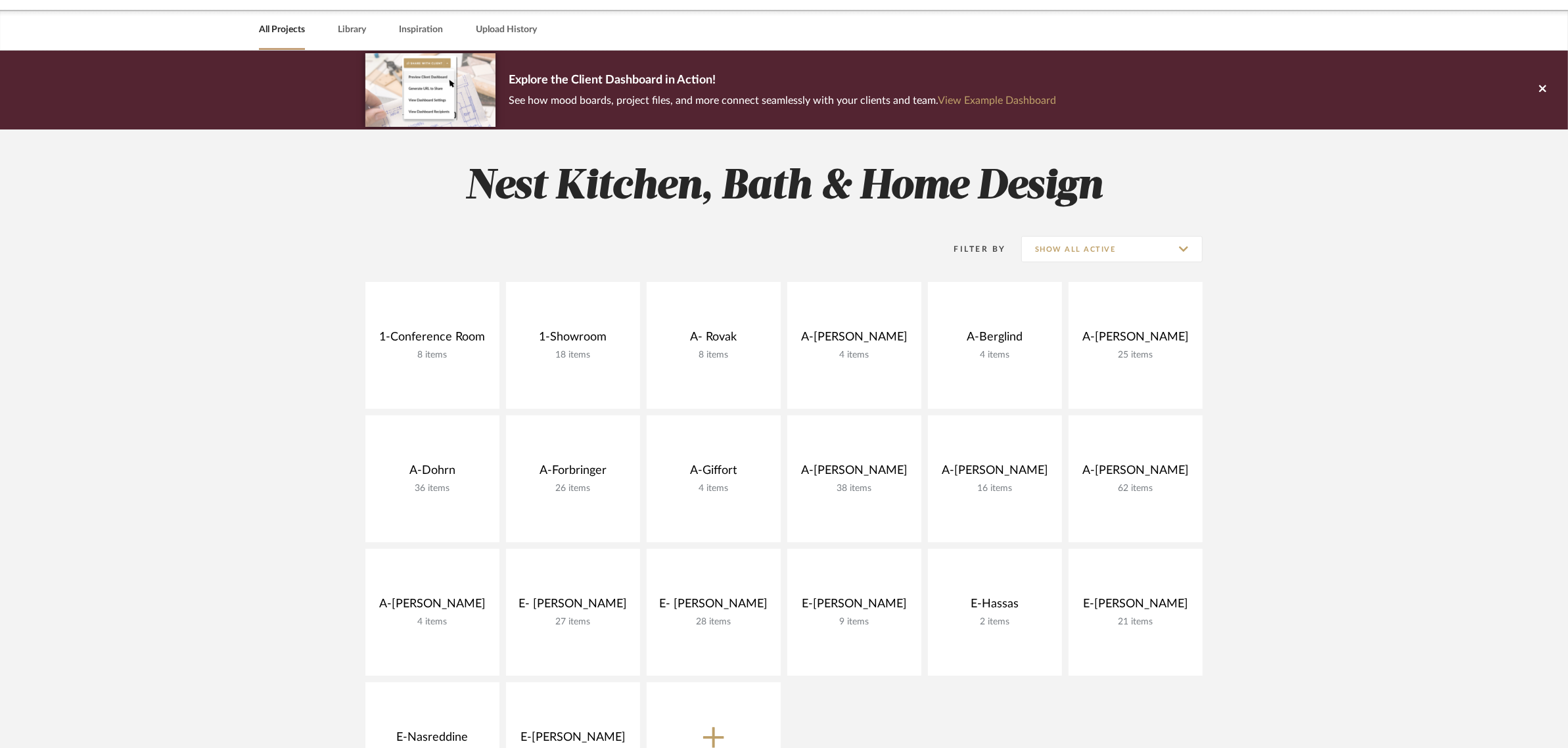
scroll to position [82, 0]
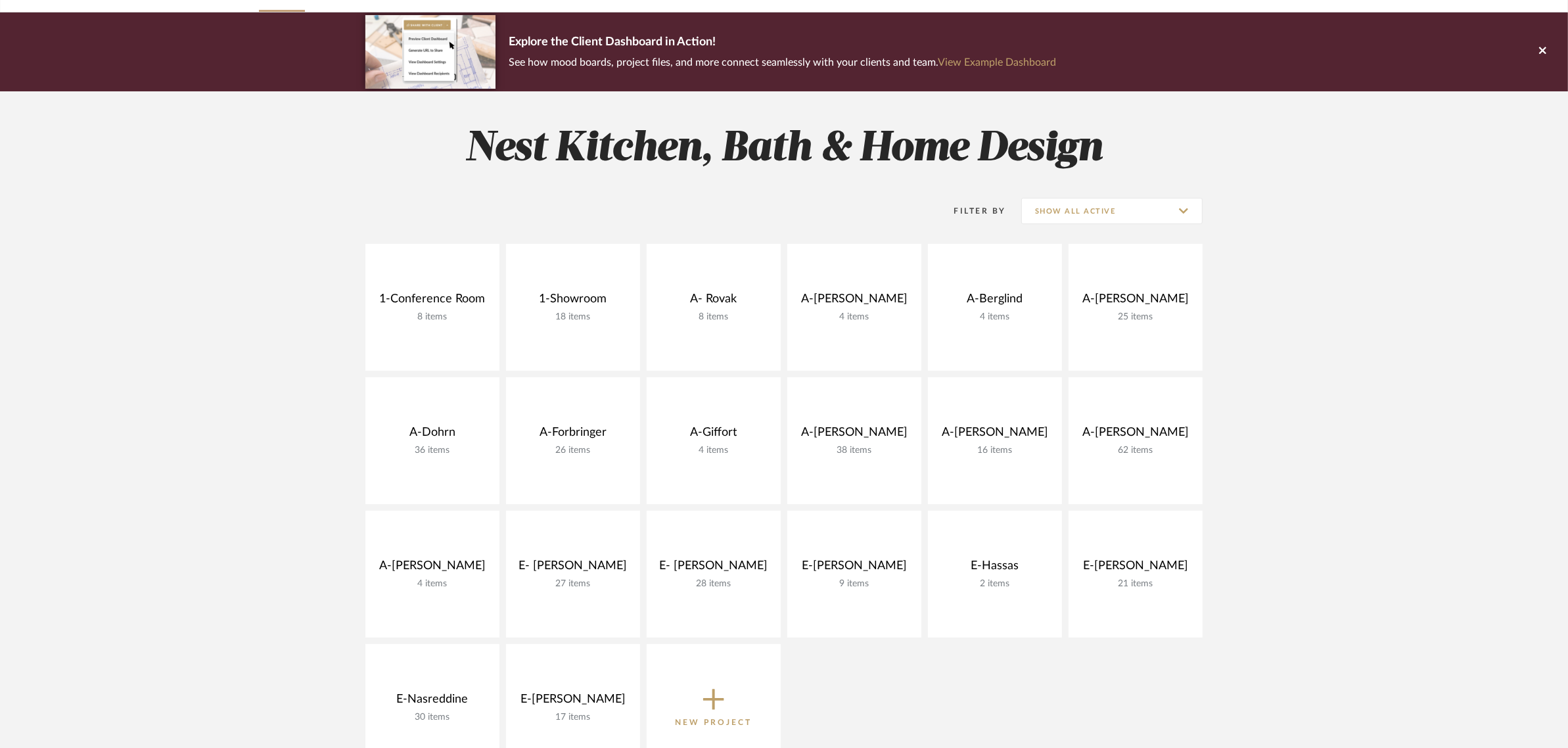
click at [297, 313] on project-collections "Explore the Client Dashboard in Action! See how mood boards, project files, and…" at bounding box center [784, 573] width 1568 height 1123
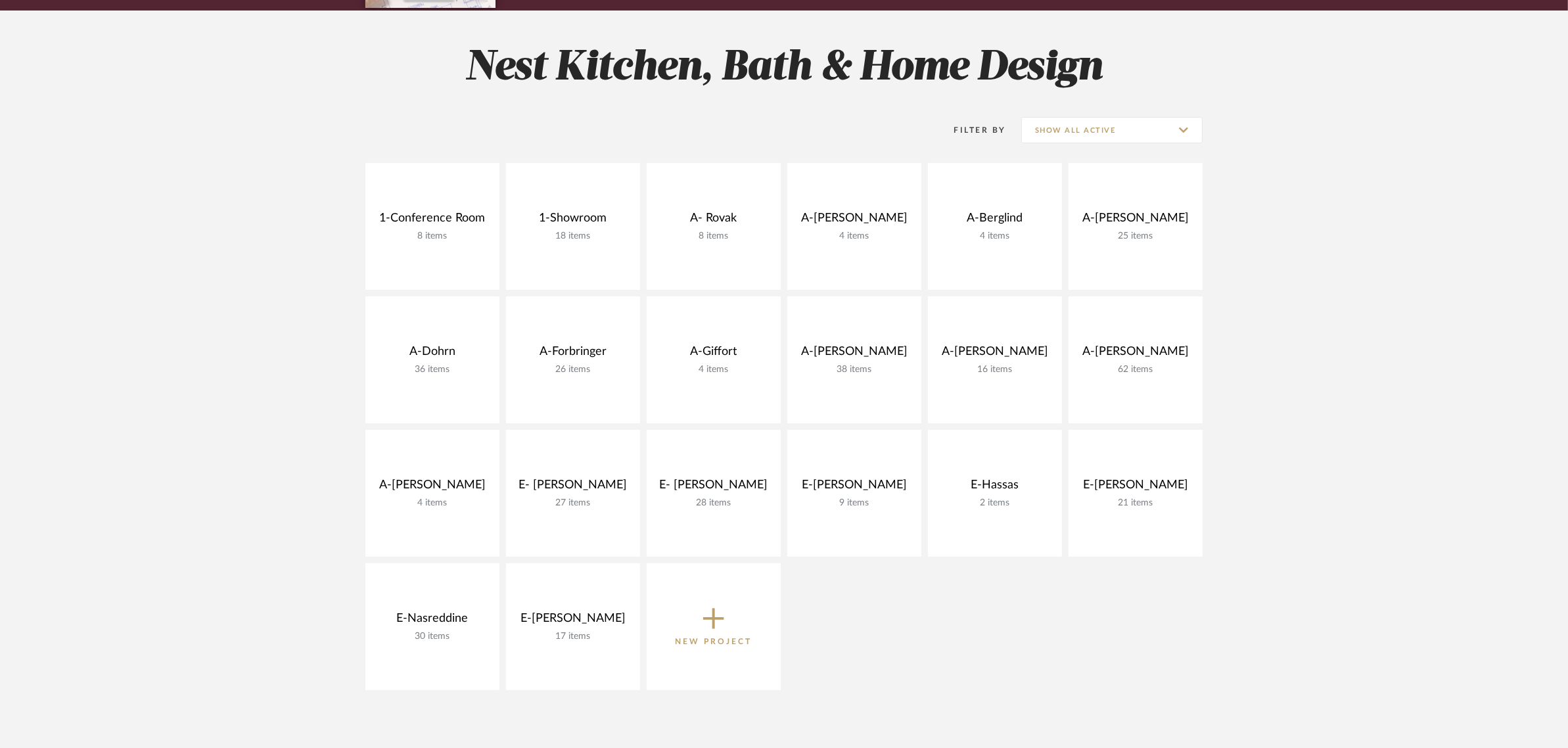
scroll to position [164, 0]
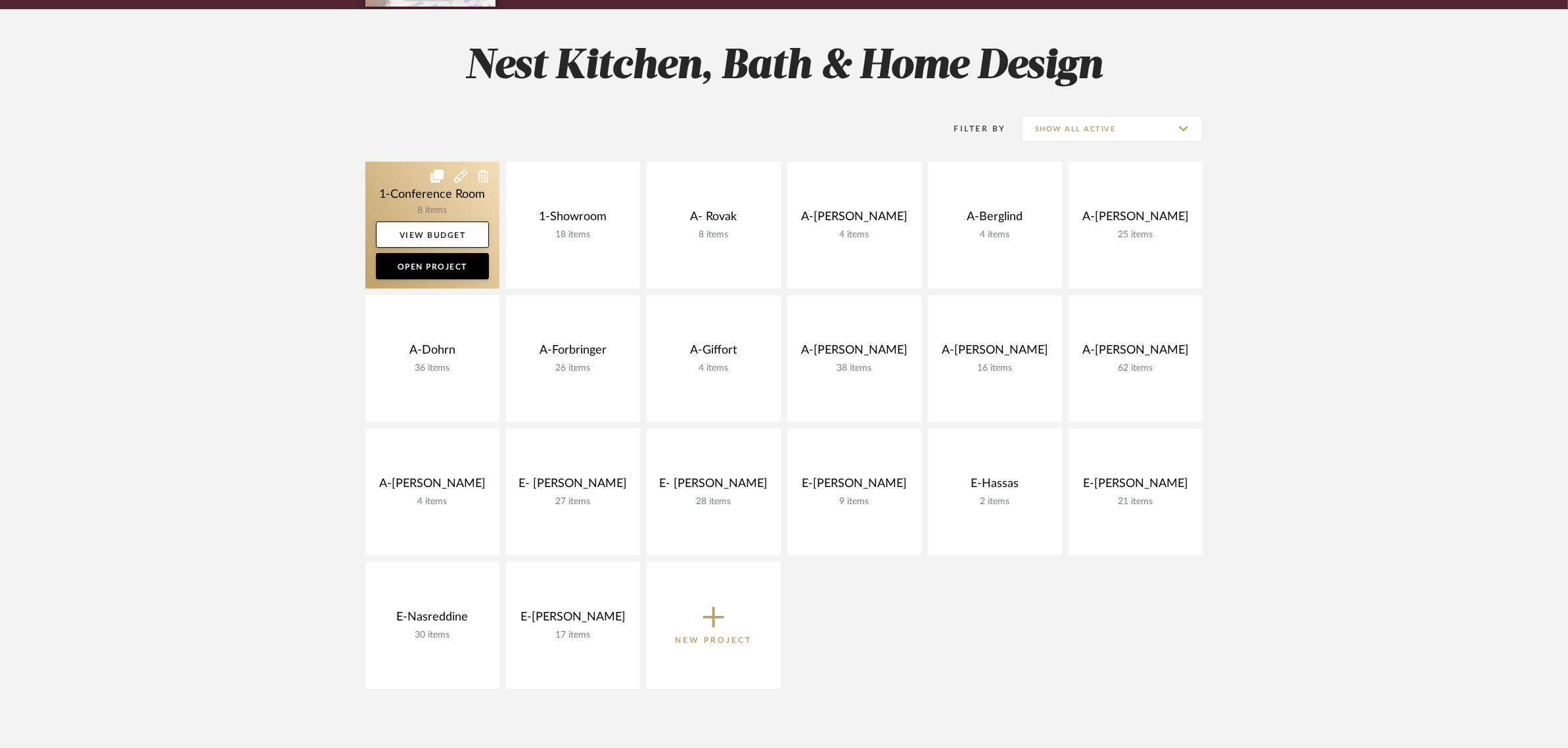
click at [438, 200] on link at bounding box center [433, 225] width 134 height 127
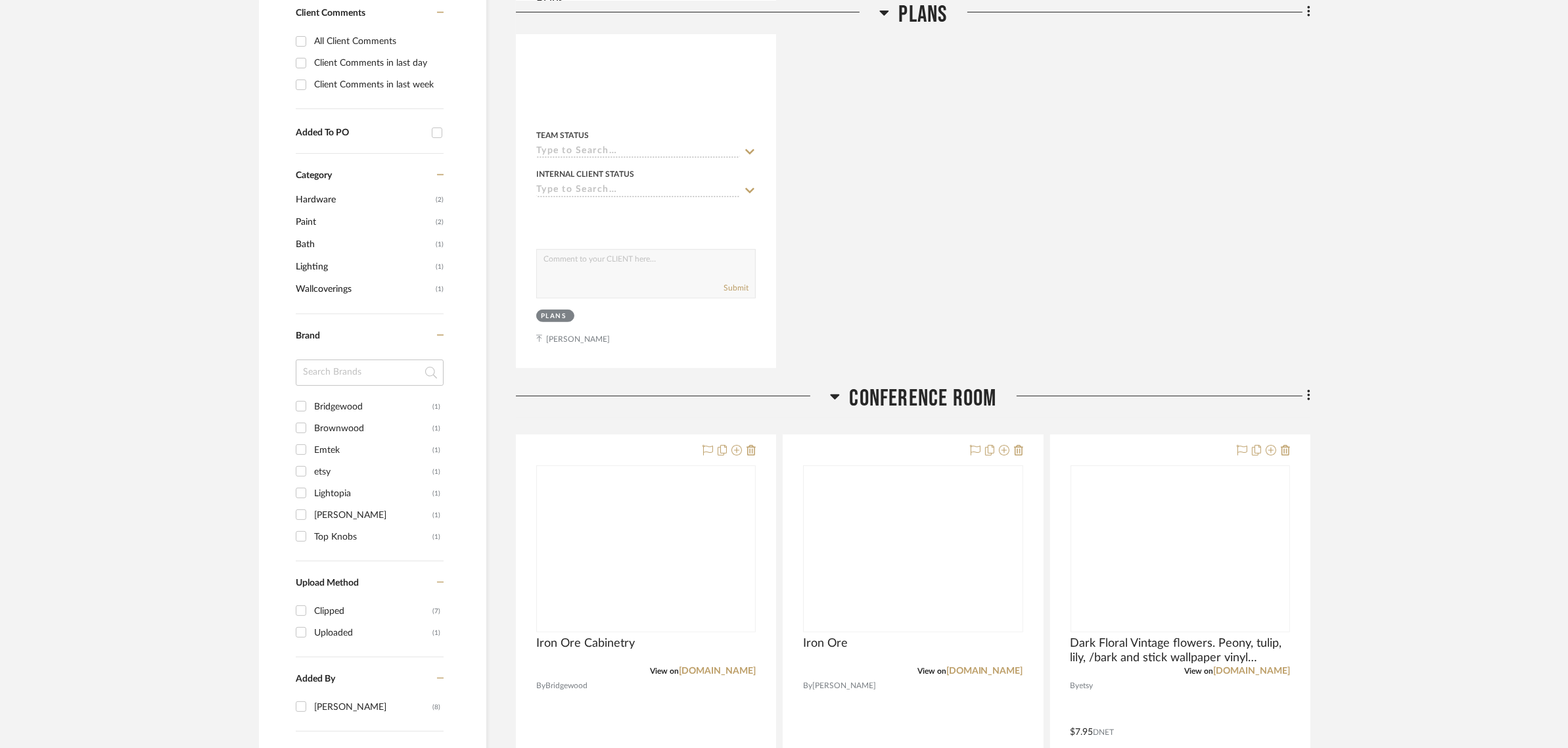
scroll to position [575, 0]
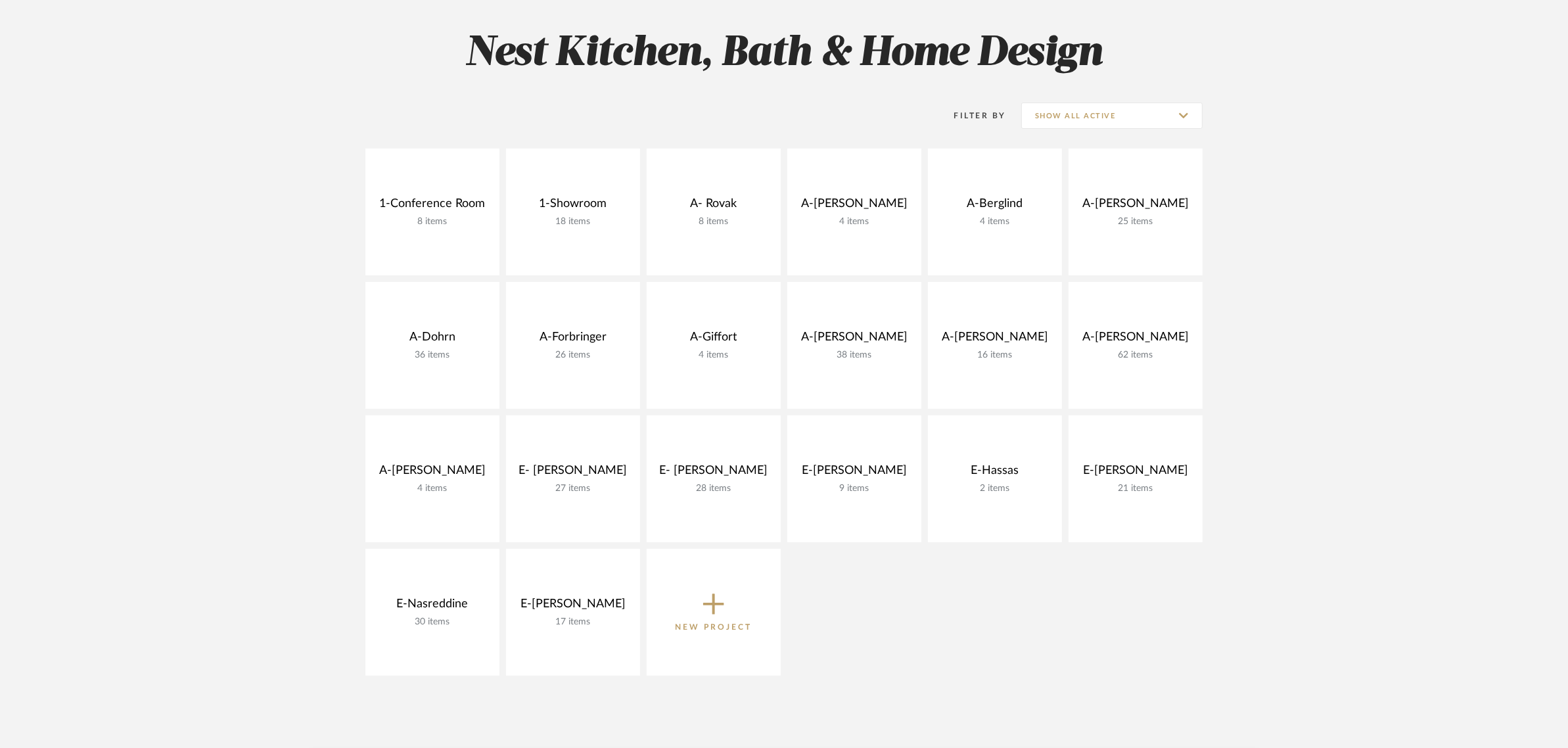
scroll to position [164, 0]
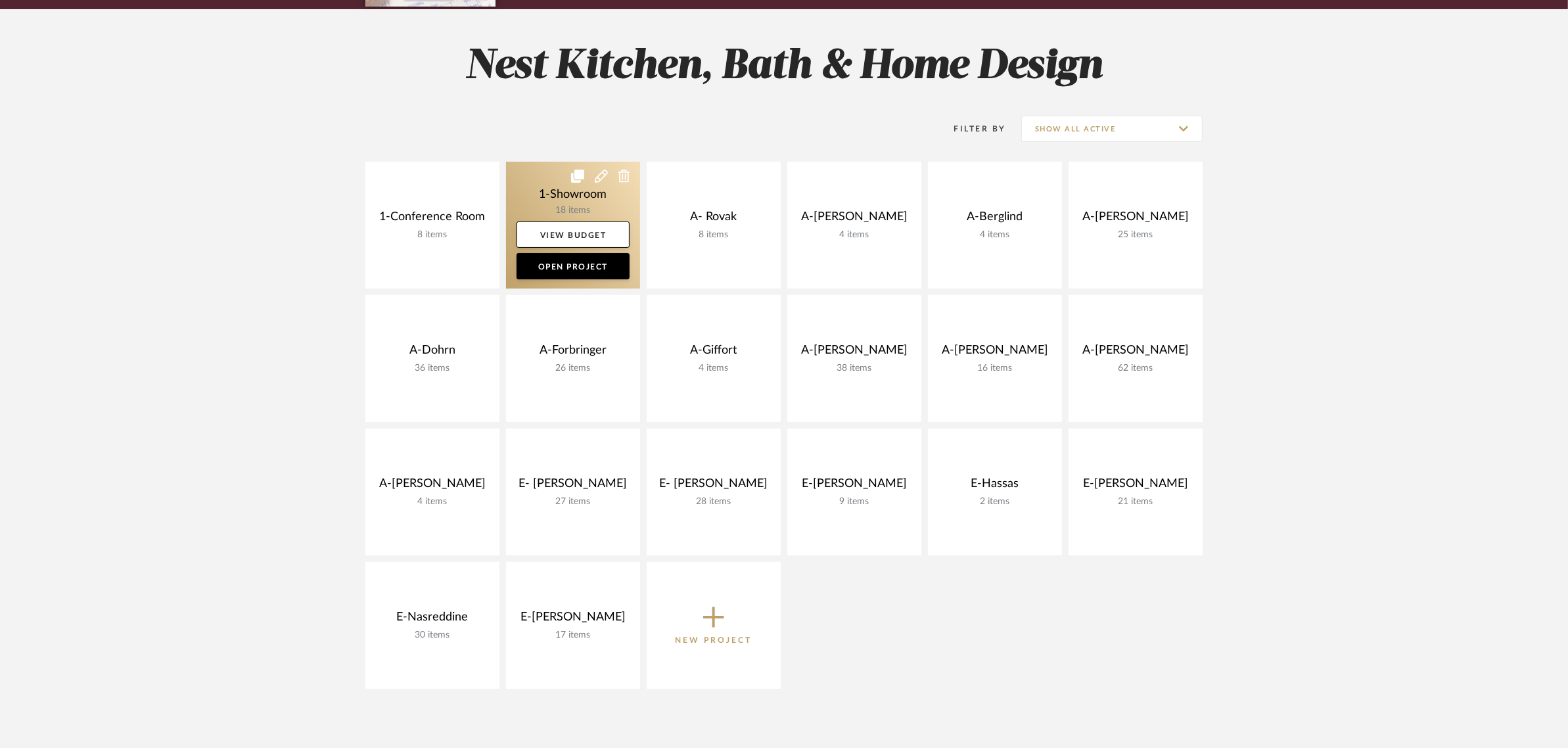
click at [575, 191] on link at bounding box center [573, 225] width 134 height 127
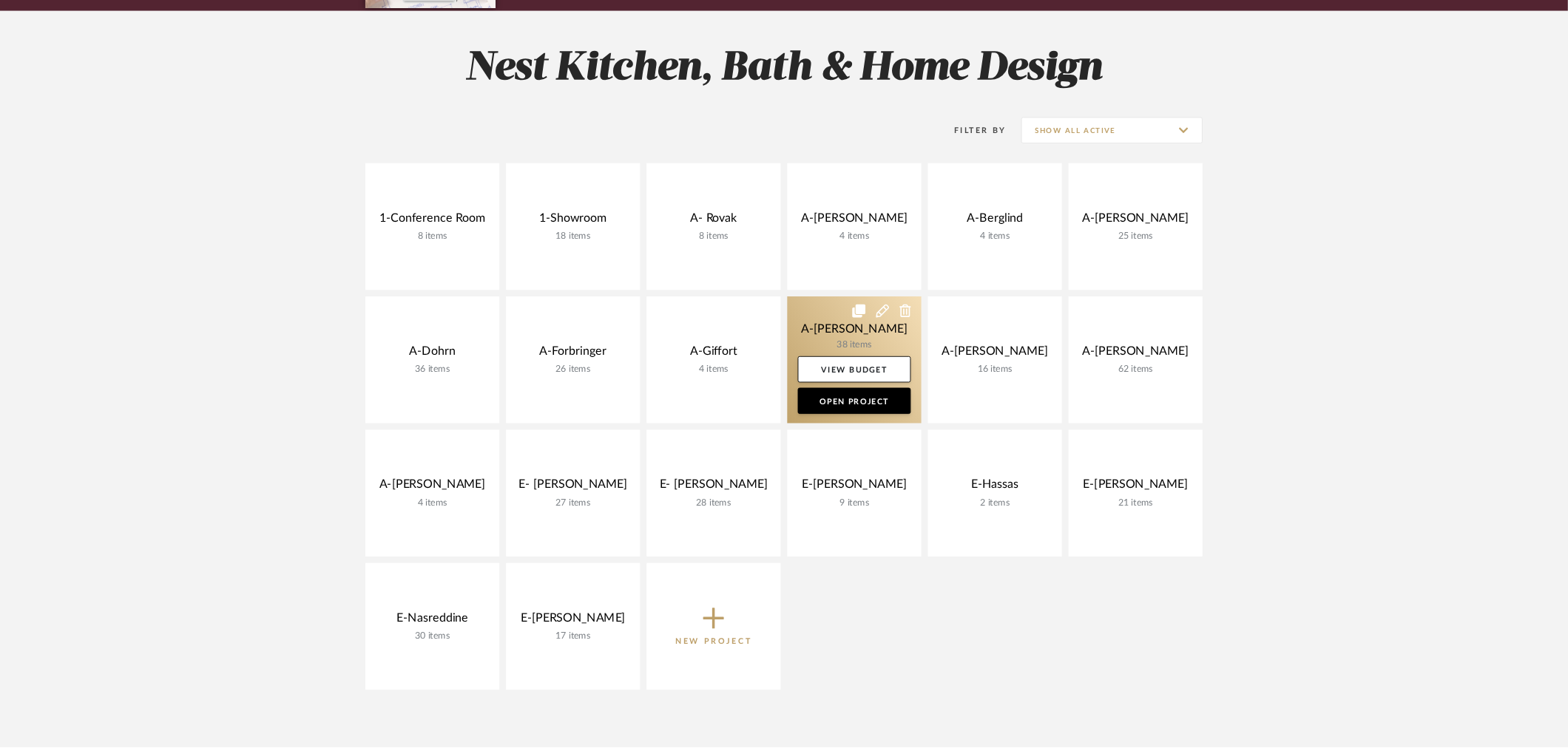
scroll to position [184, 0]
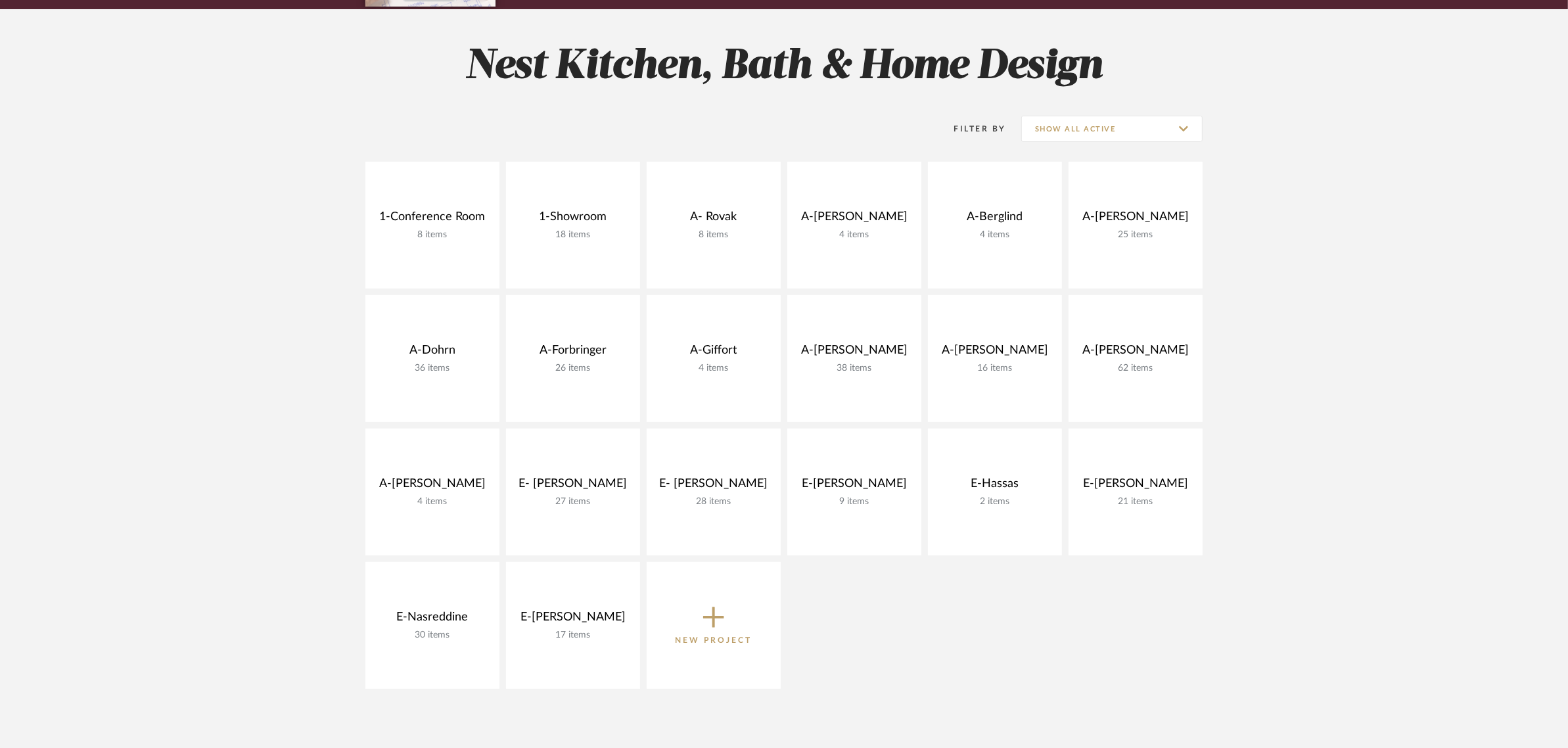
click at [1229, 131] on div "Filter By Show All Active 1-Conference Room 8 items View Budget Open Project 1-…" at bounding box center [784, 396] width 946 height 599
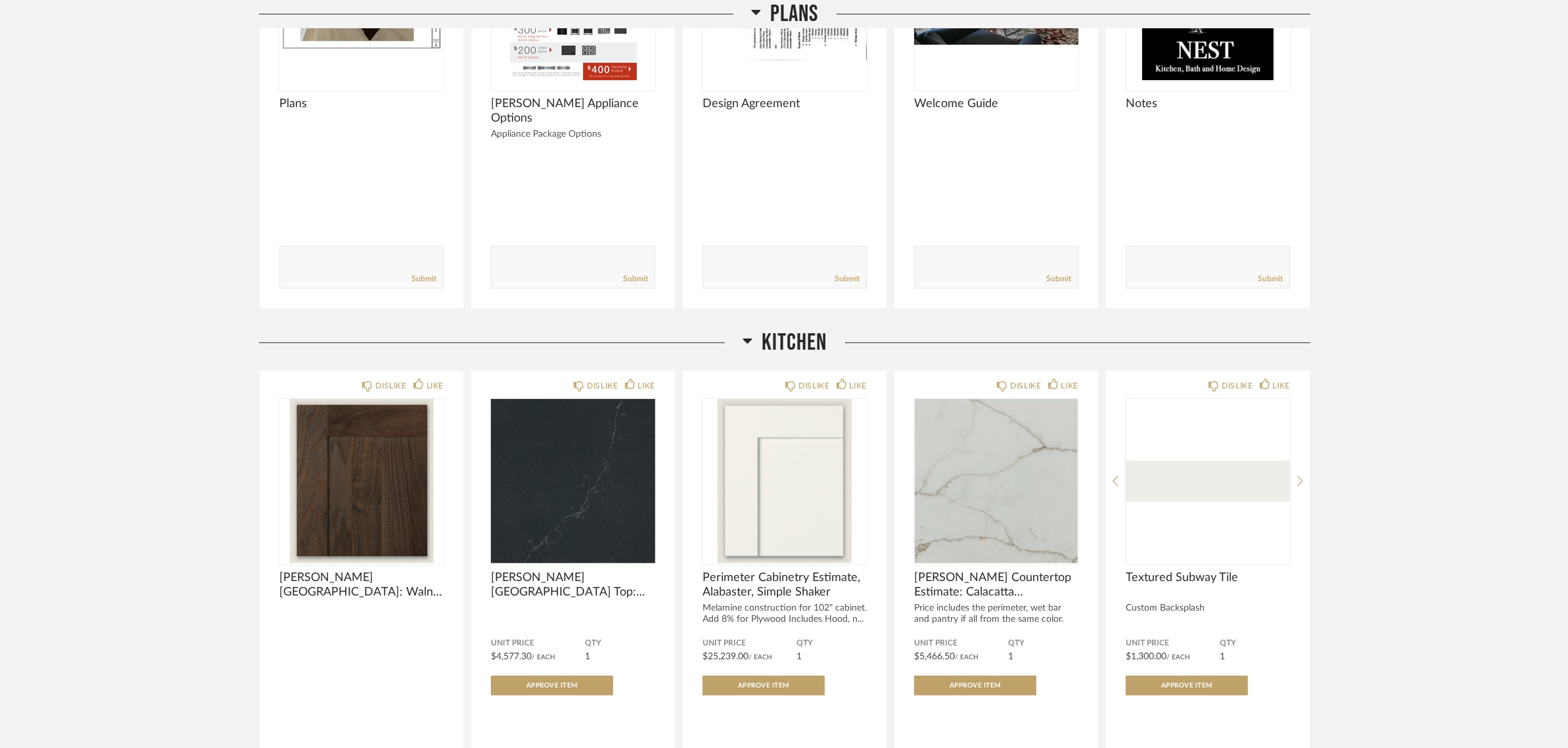
scroll to position [575, 0]
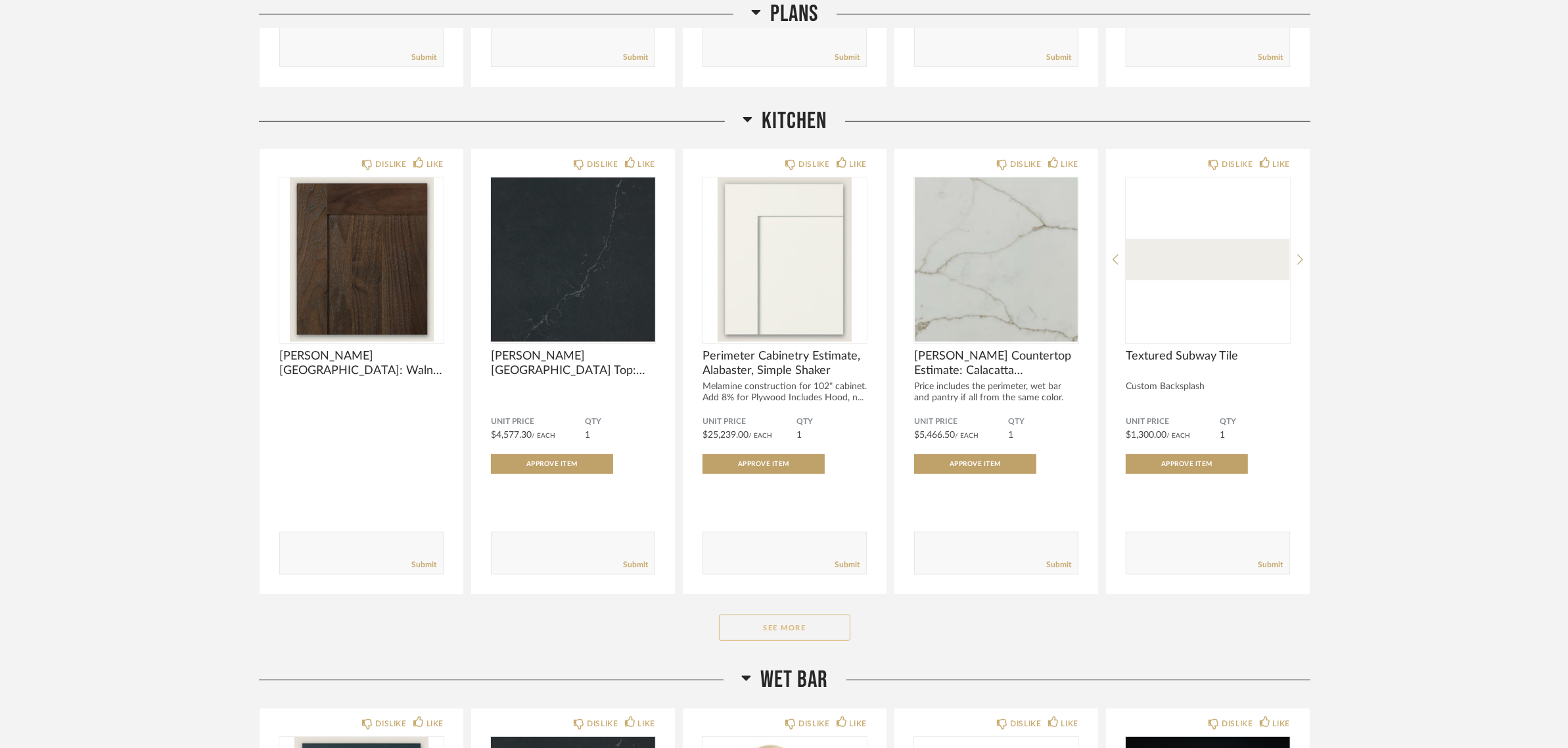
click at [783, 625] on button "See More" at bounding box center [784, 627] width 131 height 26
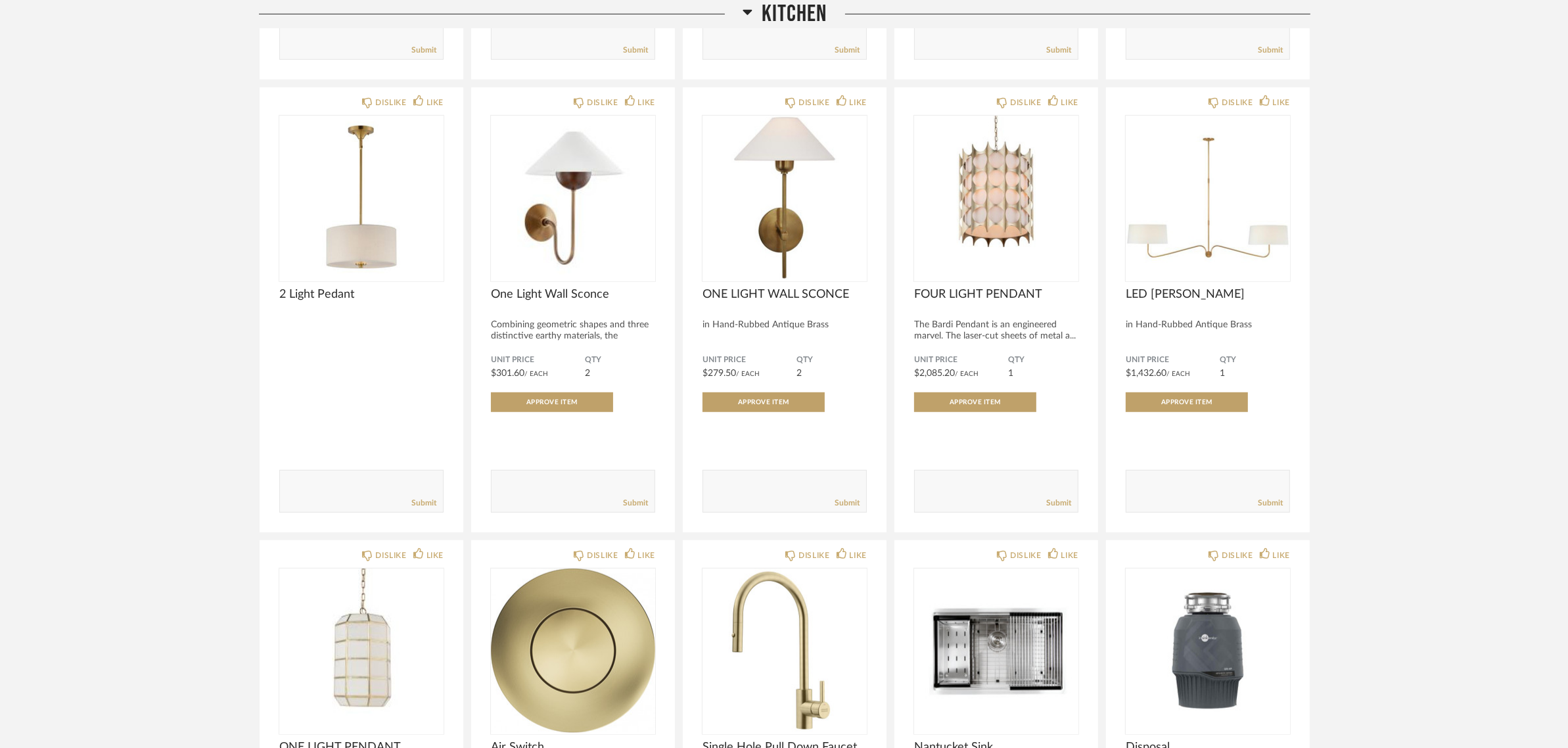
scroll to position [986, 0]
